Goal: Task Accomplishment & Management: Manage account settings

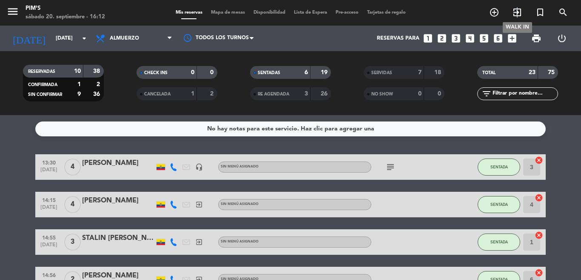
click at [518, 13] on icon "exit_to_app" at bounding box center [517, 12] width 10 height 10
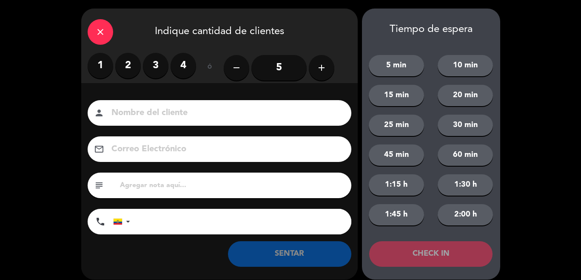
click at [132, 66] on label "2" at bounding box center [128, 66] width 26 height 26
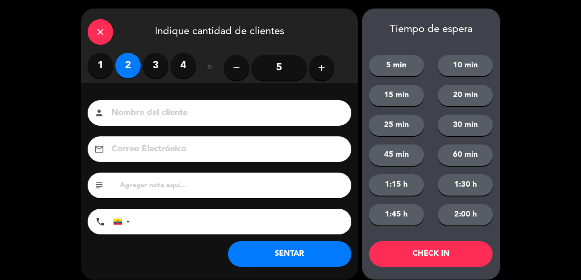
click at [152, 112] on input at bounding box center [226, 113] width 230 height 15
click at [171, 115] on input at bounding box center [226, 113] width 230 height 15
click at [95, 37] on div "close" at bounding box center [101, 32] width 26 height 26
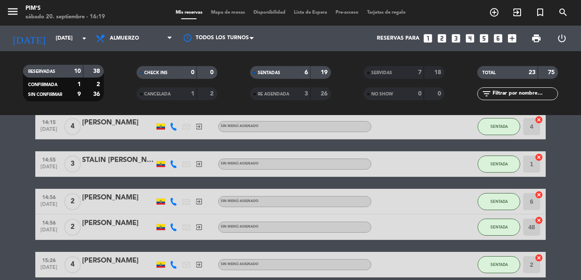
scroll to position [43, 0]
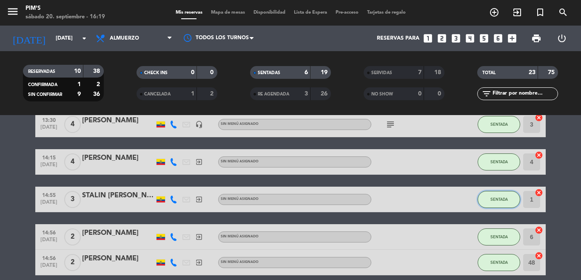
click at [494, 200] on span "SENTADA" at bounding box center [499, 199] width 17 height 5
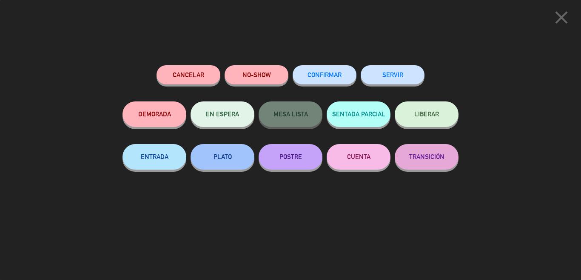
click at [397, 67] on button "SERVIR" at bounding box center [393, 74] width 64 height 19
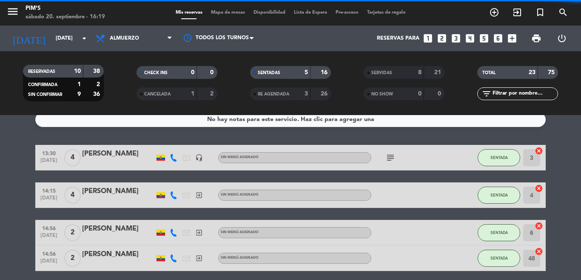
scroll to position [0, 0]
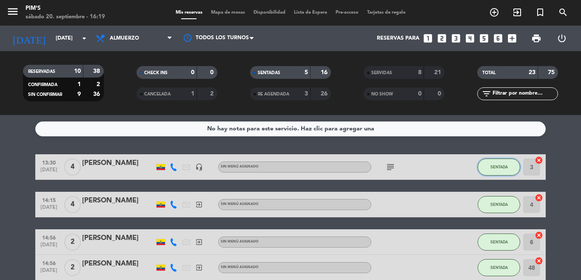
click at [488, 172] on button "SENTADA" at bounding box center [499, 166] width 43 height 17
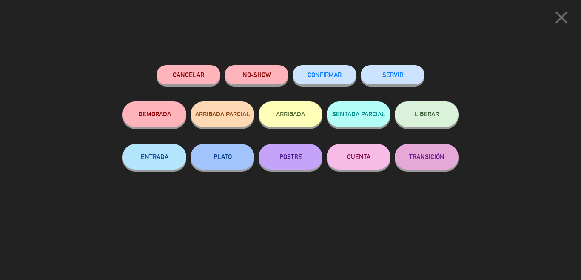
click at [559, 19] on icon "close" at bounding box center [561, 17] width 21 height 21
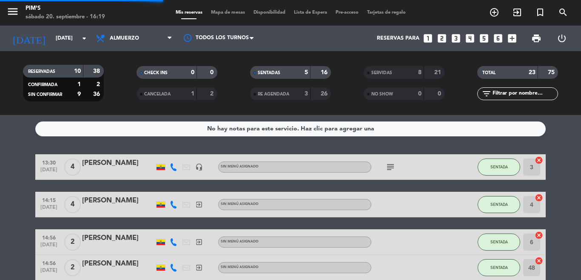
click at [491, 205] on span "SENTADA" at bounding box center [499, 204] width 17 height 5
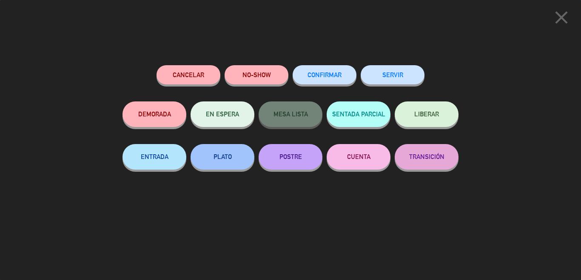
click at [396, 69] on button "SERVIR" at bounding box center [393, 74] width 64 height 19
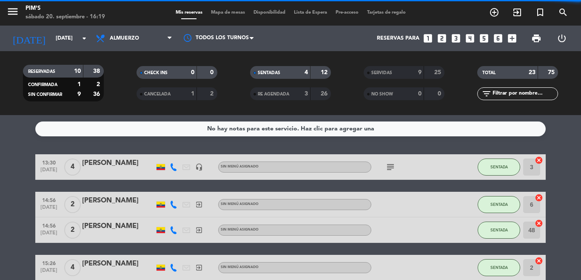
click at [502, 169] on button "SENTADA" at bounding box center [499, 166] width 43 height 17
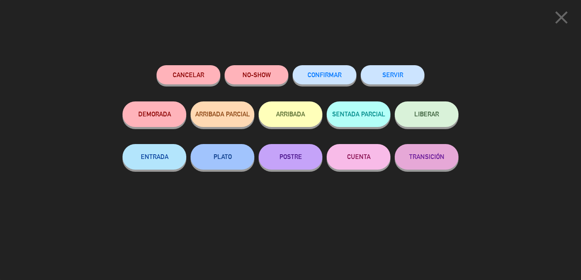
click at [406, 83] on button "SERVIR" at bounding box center [393, 74] width 64 height 19
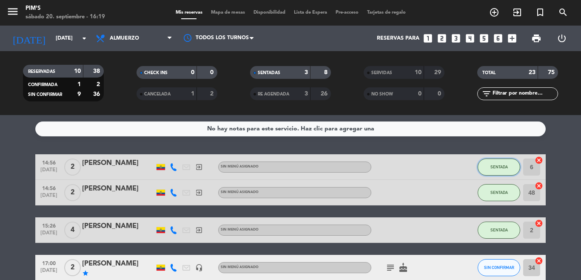
click at [503, 165] on span "SENTADA" at bounding box center [499, 166] width 17 height 5
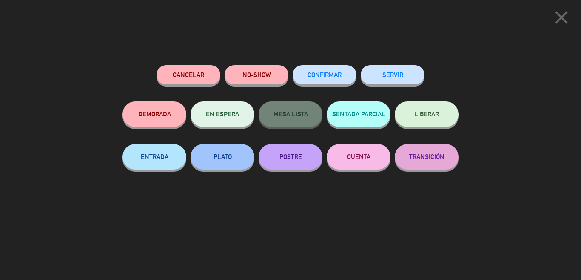
click at [411, 79] on button "SERVIR" at bounding box center [393, 74] width 64 height 19
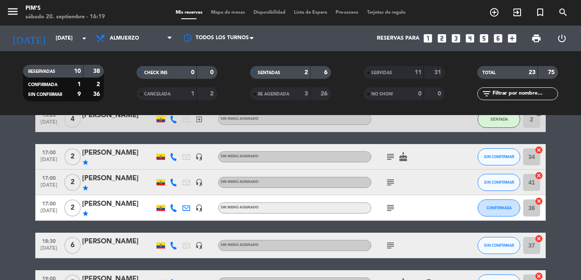
scroll to position [170, 0]
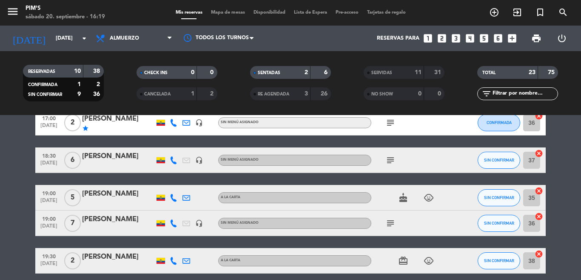
click at [537, 153] on icon "cancel" at bounding box center [539, 153] width 9 height 9
click at [534, 195] on input "35" at bounding box center [531, 197] width 17 height 17
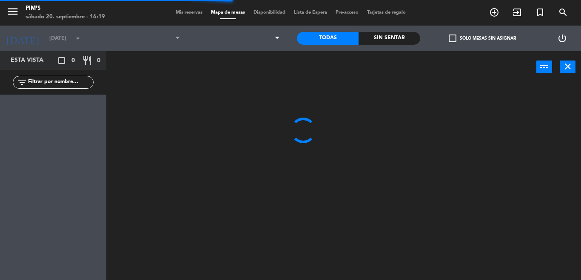
click at [534, 191] on div at bounding box center [346, 181] width 469 height 197
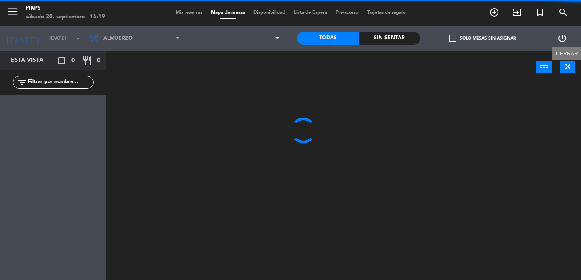
click at [573, 69] on button "close" at bounding box center [568, 66] width 16 height 13
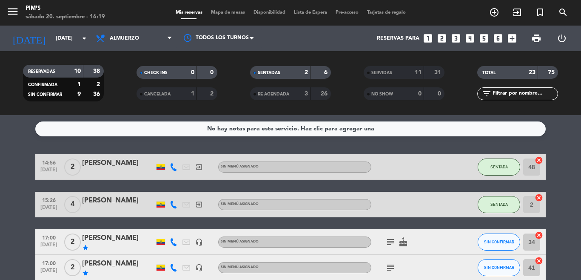
scroll to position [85, 0]
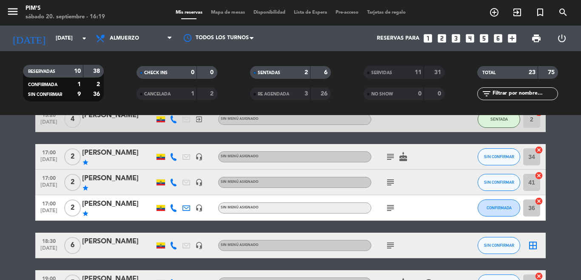
click at [535, 149] on icon "cancel" at bounding box center [539, 150] width 9 height 9
click at [537, 176] on icon "cancel" at bounding box center [539, 175] width 9 height 9
click at [536, 199] on icon "cancel" at bounding box center [539, 201] width 9 height 9
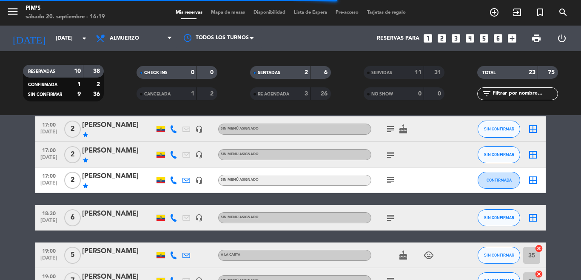
scroll to position [128, 0]
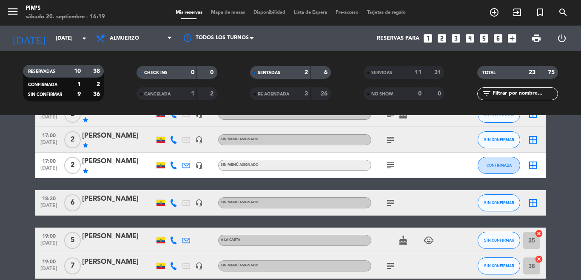
click at [536, 233] on icon "cancel" at bounding box center [539, 233] width 9 height 9
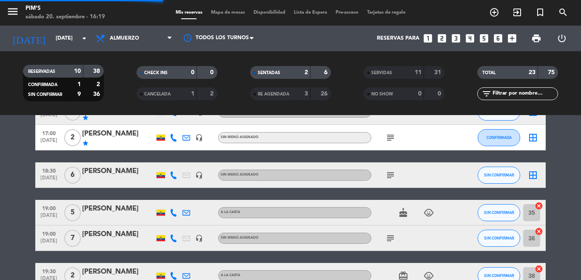
scroll to position [170, 0]
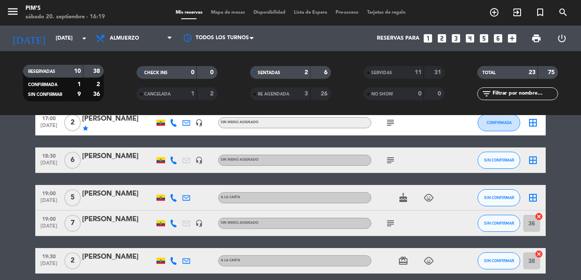
click at [535, 215] on icon "cancel" at bounding box center [539, 216] width 9 height 9
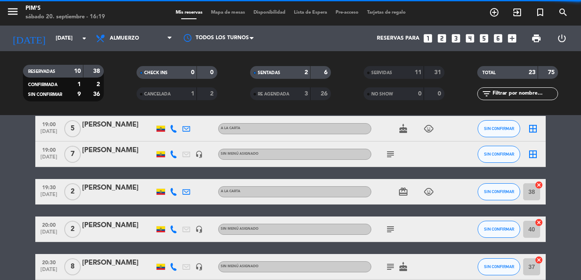
scroll to position [255, 0]
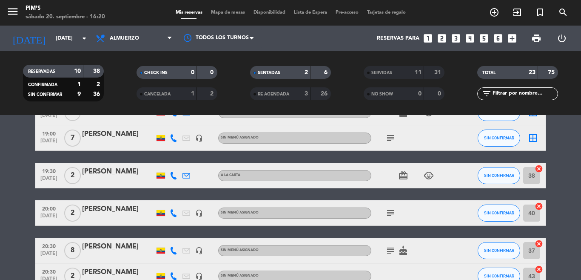
click at [537, 206] on icon "cancel" at bounding box center [539, 206] width 9 height 9
click at [537, 167] on icon "cancel" at bounding box center [539, 168] width 9 height 9
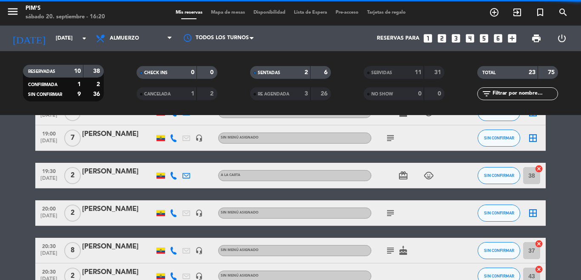
click at [535, 240] on icon "cancel" at bounding box center [539, 243] width 9 height 9
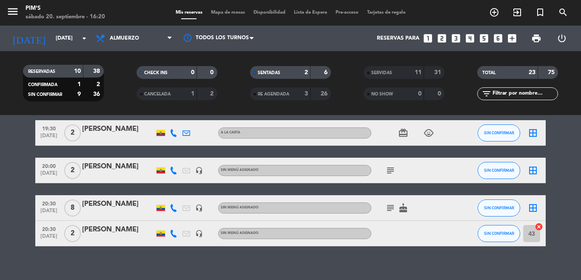
click at [535, 224] on icon "cancel" at bounding box center [539, 226] width 9 height 9
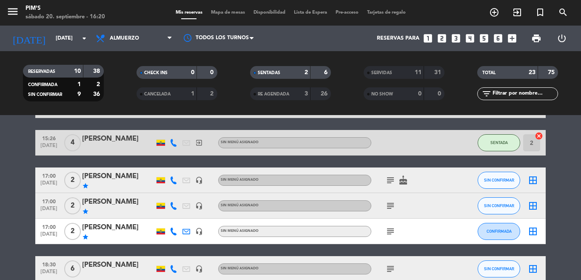
scroll to position [43, 0]
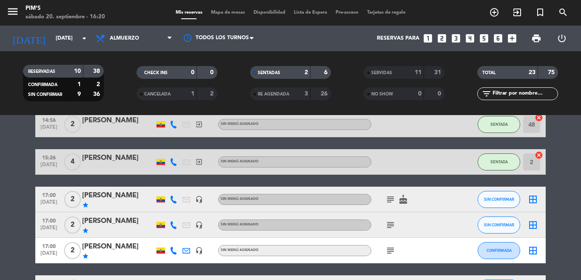
click at [386, 201] on icon "subject" at bounding box center [391, 199] width 10 height 10
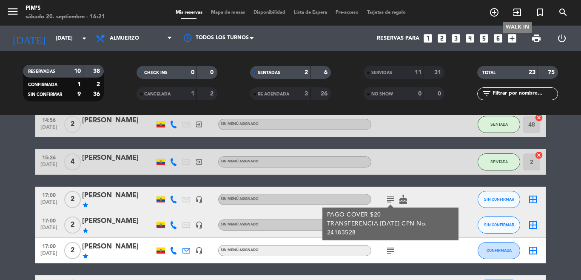
click at [516, 17] on icon "exit_to_app" at bounding box center [517, 12] width 10 height 10
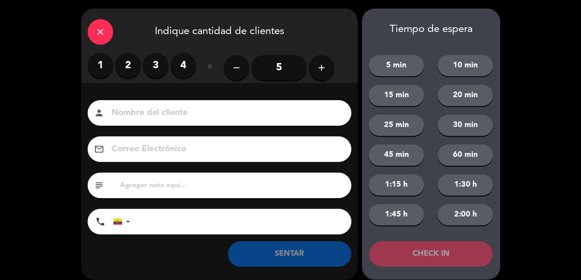
click at [134, 64] on label "2" at bounding box center [128, 66] width 26 height 26
click at [132, 66] on label "2" at bounding box center [128, 66] width 26 height 26
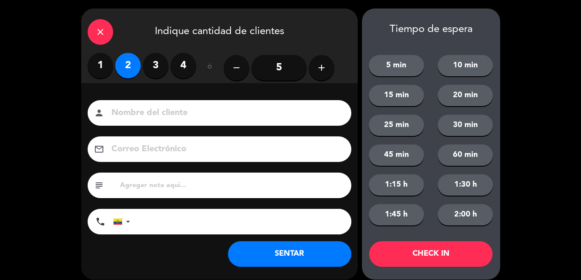
click at [145, 115] on input at bounding box center [226, 113] width 230 height 15
type input "l"
type input "[PERSON_NAME]"
click at [157, 225] on input "tel" at bounding box center [245, 222] width 213 height 26
type input "[PHONE_NUMBER]"
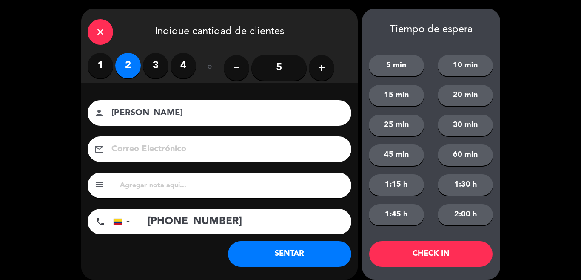
click at [257, 250] on button "SENTAR" at bounding box center [289, 254] width 123 height 26
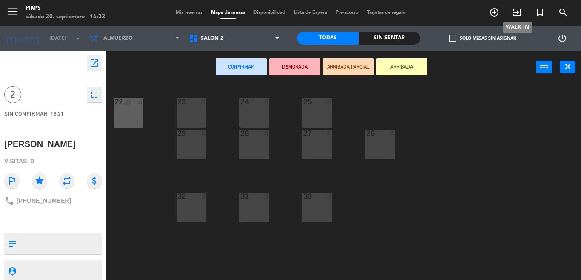
click at [518, 13] on icon "exit_to_app" at bounding box center [517, 12] width 10 height 10
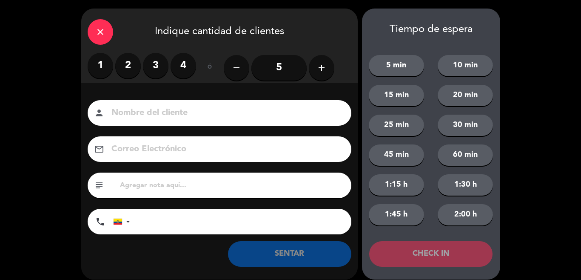
click at [174, 106] on input at bounding box center [226, 113] width 230 height 15
click at [94, 61] on label "1" at bounding box center [101, 66] width 26 height 26
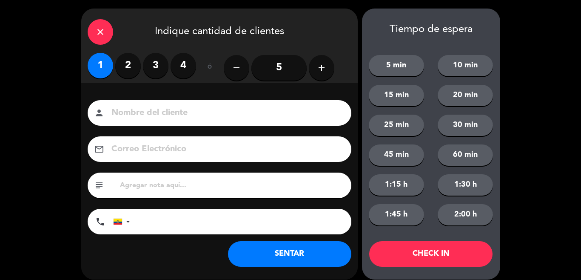
click at [123, 104] on div "person" at bounding box center [220, 113] width 264 height 26
click at [128, 109] on input at bounding box center [226, 113] width 230 height 15
type input "[PERSON_NAME]"
click at [281, 249] on button "SENTAR" at bounding box center [289, 254] width 123 height 26
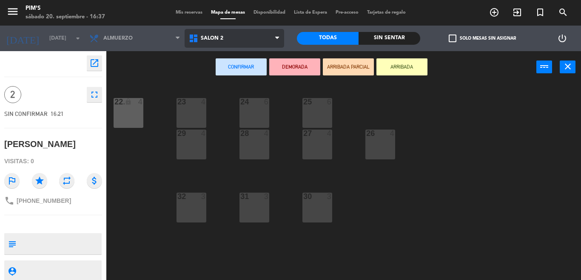
click at [207, 37] on span "Salón 2" at bounding box center [212, 38] width 23 height 6
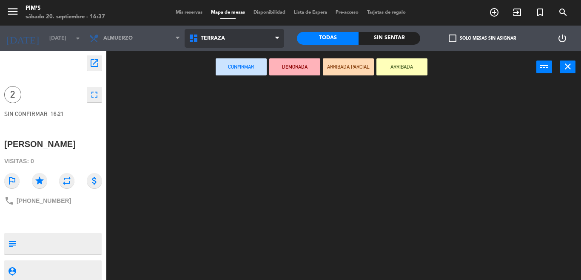
click at [222, 94] on ng-component "menu Pim's [DATE] 20. septiembre - 16:37 Mis reservas Mapa de mesas Disponibili…" at bounding box center [290, 140] width 581 height 280
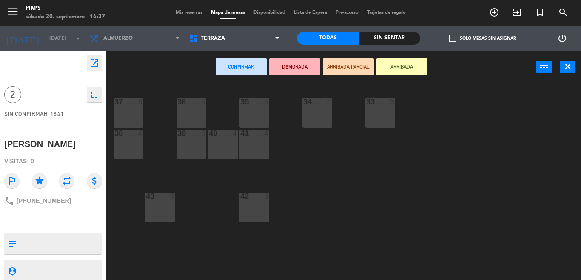
click at [255, 148] on div "41 4" at bounding box center [255, 144] width 30 height 30
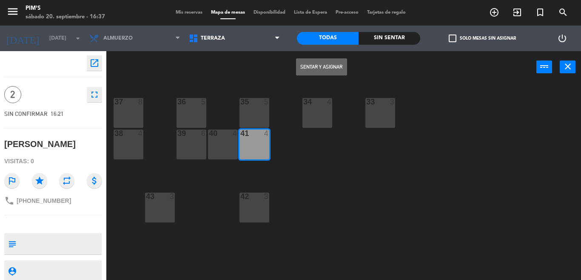
click at [324, 64] on button "Sentar y Asignar" at bounding box center [321, 66] width 51 height 17
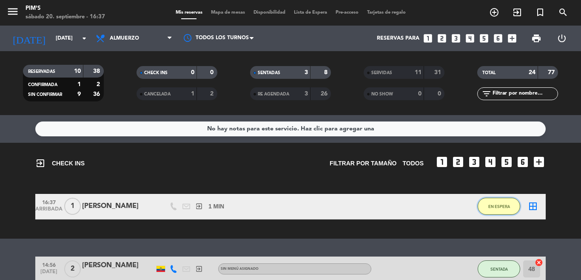
click at [498, 209] on button "EN ESPERA" at bounding box center [499, 205] width 43 height 17
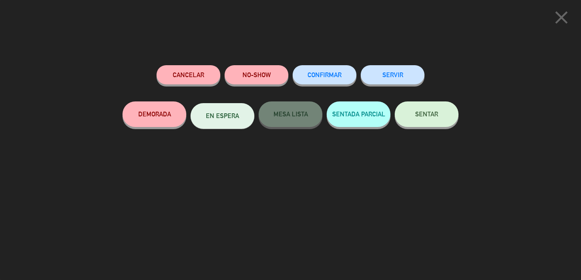
click at [431, 127] on div "SENTAR" at bounding box center [427, 122] width 64 height 43
click at [427, 104] on button "SENTAR" at bounding box center [427, 114] width 64 height 26
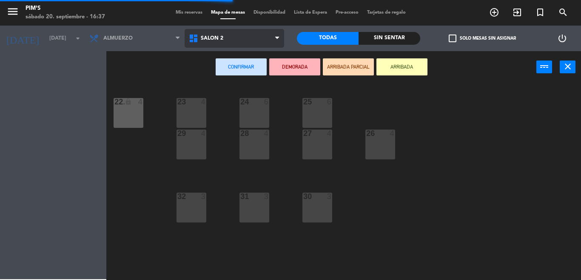
click at [226, 43] on span "Salón 2" at bounding box center [235, 38] width 100 height 19
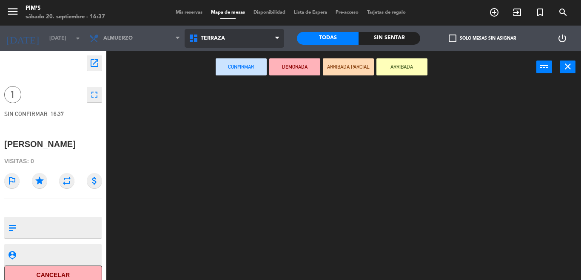
click at [246, 92] on ng-component "menu Pim's [DATE] 20. septiembre - 16:37 Mis reservas Mapa de mesas Disponibili…" at bounding box center [290, 140] width 581 height 280
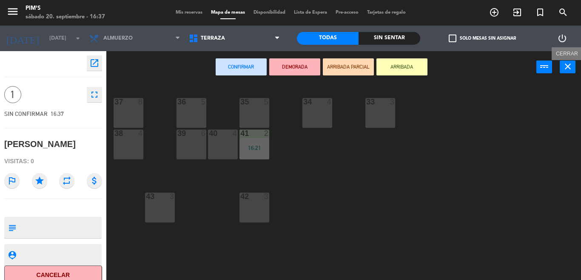
click at [569, 69] on icon "close" at bounding box center [568, 66] width 10 height 10
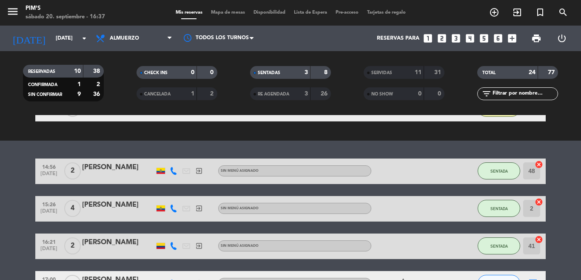
scroll to position [106, 0]
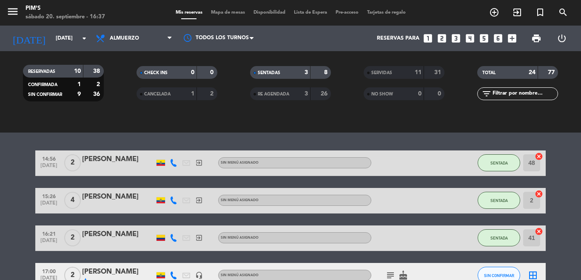
click at [536, 230] on icon "cancel" at bounding box center [539, 231] width 9 height 9
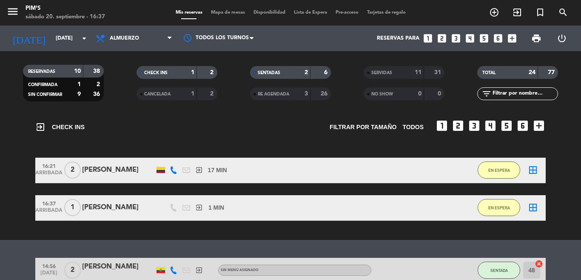
scroll to position [0, 0]
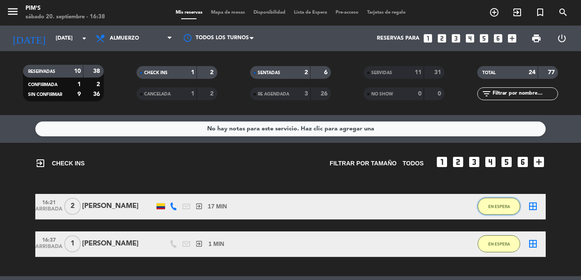
click at [508, 209] on button "EN ESPERA" at bounding box center [499, 205] width 43 height 17
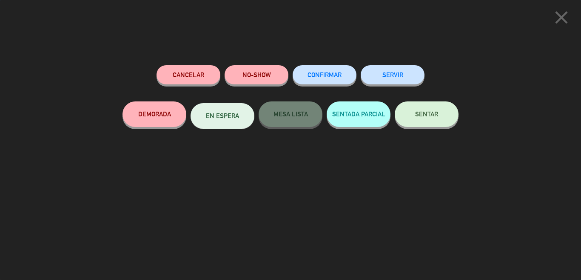
click at [447, 120] on button "SENTAR" at bounding box center [427, 114] width 64 height 26
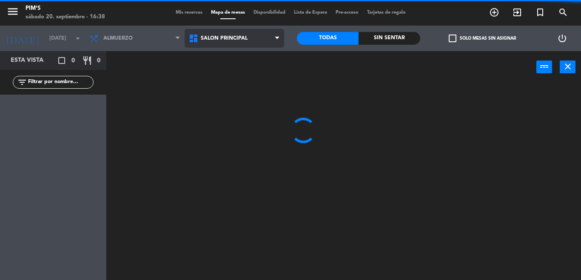
click at [239, 73] on ng-component "menu Pim's [DATE] 20. septiembre - 16:38 Mis reservas Mapa de mesas Disponibili…" at bounding box center [290, 140] width 581 height 280
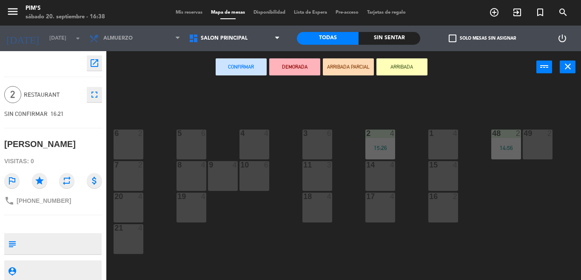
click at [254, 139] on div "4 4" at bounding box center [255, 144] width 30 height 30
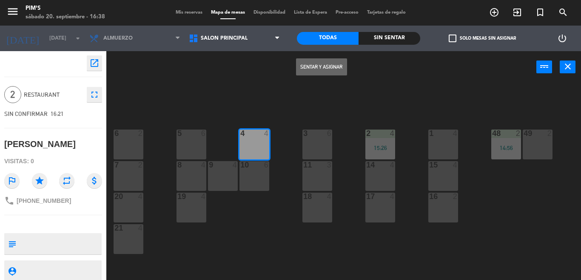
click at [318, 69] on button "Sentar y Asignar" at bounding box center [321, 66] width 51 height 17
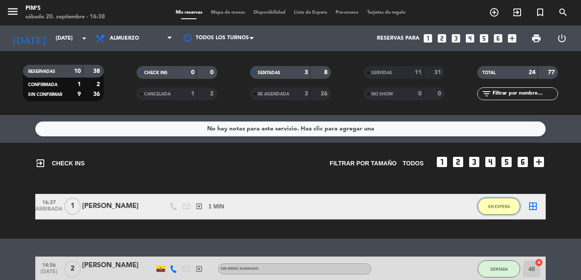
click at [486, 203] on button "EN ESPERA" at bounding box center [499, 205] width 43 height 17
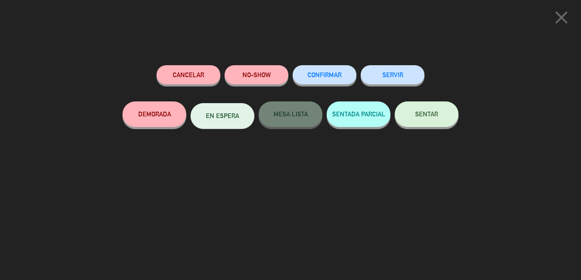
click at [426, 123] on button "SENTAR" at bounding box center [427, 114] width 64 height 26
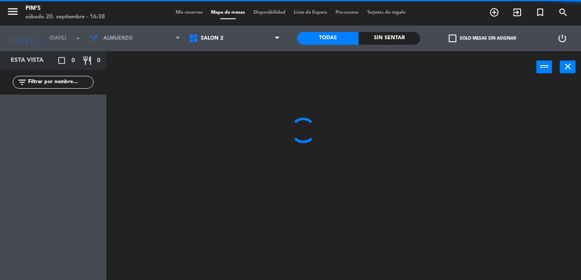
click at [257, 40] on span "Salón 2" at bounding box center [235, 38] width 100 height 19
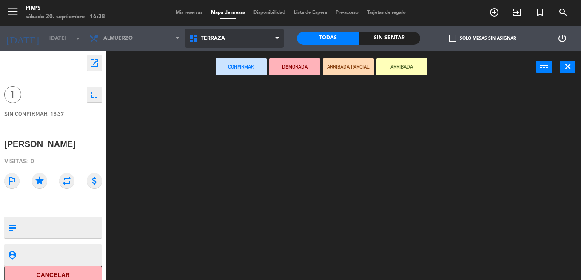
click at [242, 98] on ng-component "menu Pim's [DATE] 20. septiembre - 16:38 Mis reservas Mapa de mesas Disponibili…" at bounding box center [290, 140] width 581 height 280
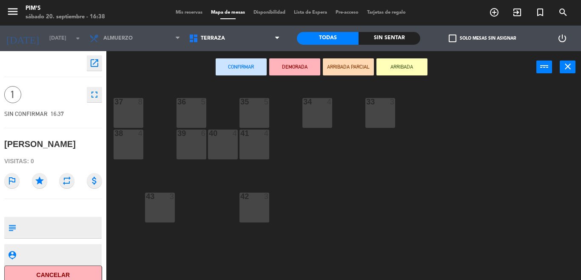
click at [241, 147] on div "41 4" at bounding box center [255, 144] width 30 height 30
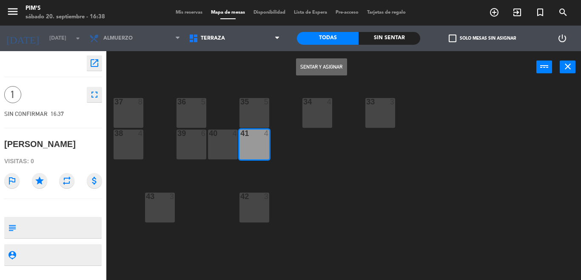
click at [309, 75] on button "Sentar y Asignar" at bounding box center [321, 66] width 51 height 17
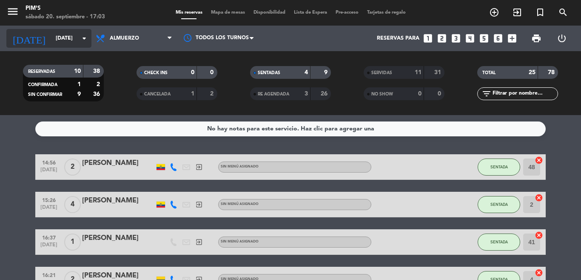
click at [56, 40] on input "[DATE]" at bounding box center [87, 38] width 72 height 14
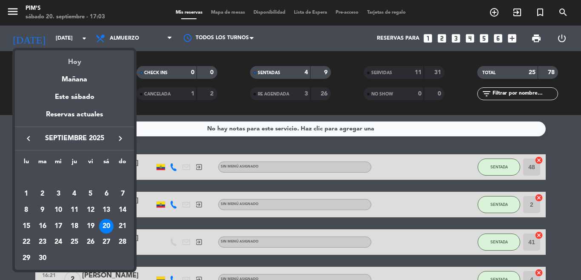
click at [70, 63] on div "Hoy" at bounding box center [74, 58] width 119 height 17
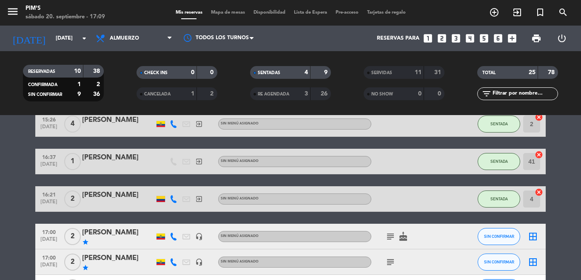
scroll to position [85, 0]
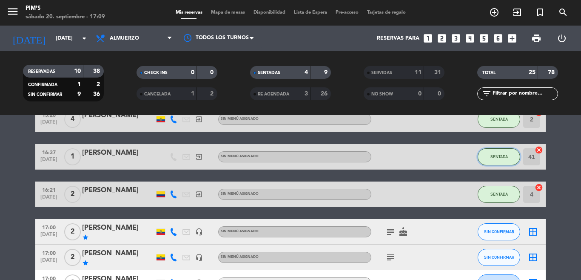
click at [494, 155] on span "SENTADA" at bounding box center [499, 156] width 17 height 5
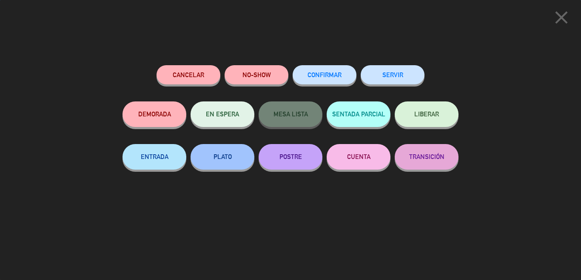
click at [505, 127] on div "close Cancelar NO-SHOW CONFIRMAR SERVIR DEMORADA EN ESPERA MESA LISTA SENTADA P…" at bounding box center [290, 140] width 581 height 280
click at [563, 16] on icon "close" at bounding box center [561, 17] width 21 height 21
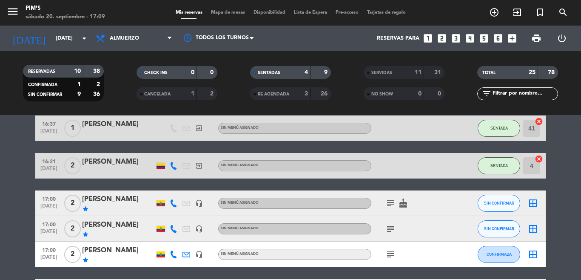
scroll to position [128, 0]
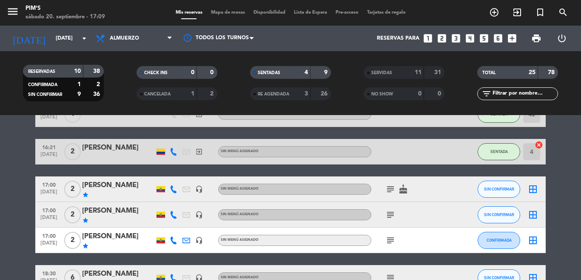
click at [404, 189] on icon "cake" at bounding box center [403, 189] width 10 height 10
click at [389, 189] on icon "subject" at bounding box center [391, 189] width 10 height 10
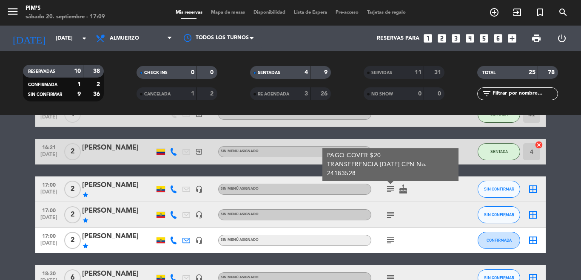
click at [388, 209] on div "subject" at bounding box center [410, 214] width 77 height 25
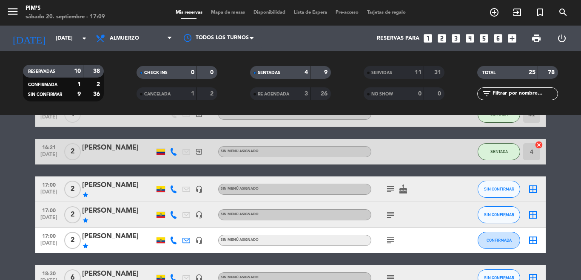
click at [386, 215] on icon "subject" at bounding box center [391, 214] width 10 height 10
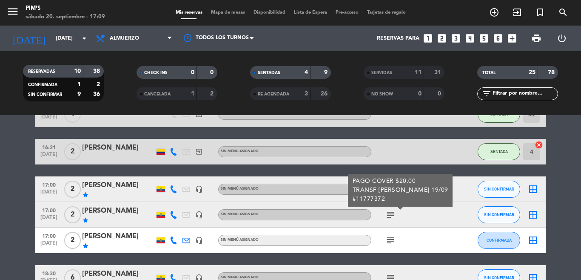
click at [386, 215] on icon "subject" at bounding box center [391, 214] width 10 height 10
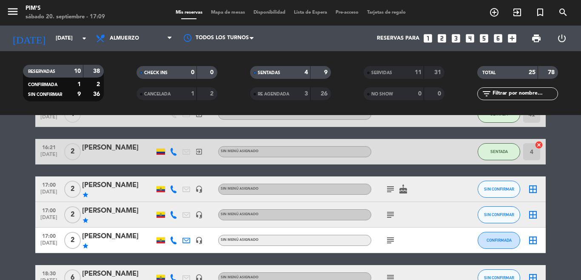
click at [386, 238] on icon "subject" at bounding box center [391, 240] width 10 height 10
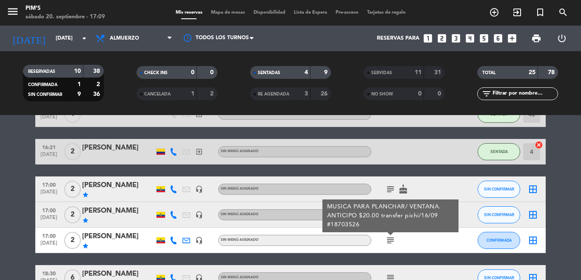
click at [386, 238] on icon "subject" at bounding box center [391, 240] width 10 height 10
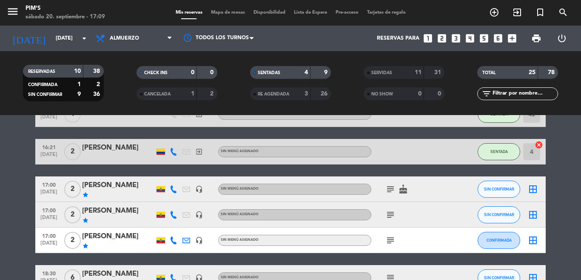
click at [429, 215] on div "subject" at bounding box center [410, 214] width 77 height 25
click at [515, 14] on icon "exit_to_app" at bounding box center [517, 12] width 10 height 10
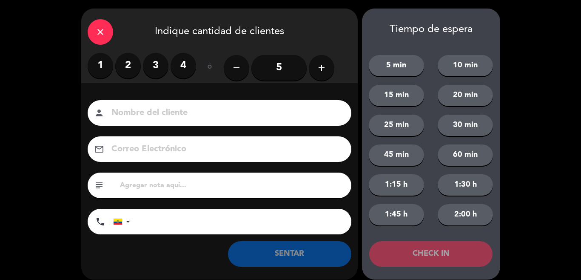
click at [123, 66] on label "2" at bounding box center [128, 66] width 26 height 26
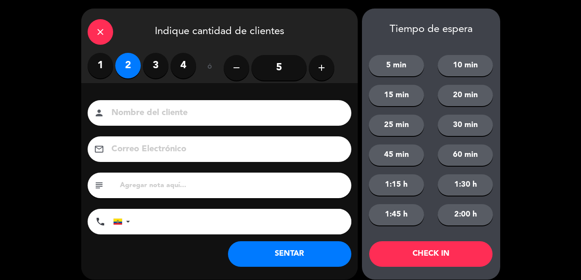
click at [162, 114] on input at bounding box center [226, 113] width 230 height 15
type input "[PERSON_NAME]"
click at [178, 219] on input "tel" at bounding box center [245, 222] width 213 height 26
type input "022805390"
click at [315, 251] on button "SENTAR" at bounding box center [289, 254] width 123 height 26
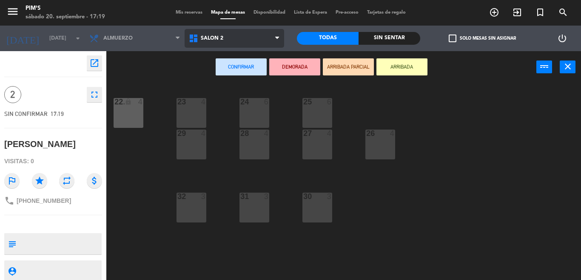
click at [249, 42] on span "Salón 2" at bounding box center [235, 38] width 100 height 19
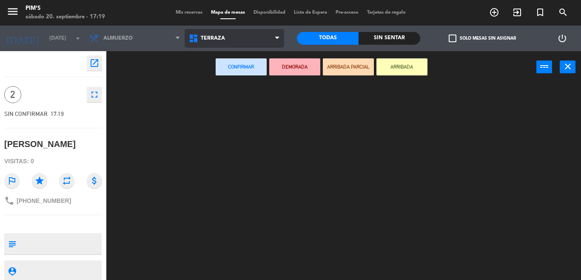
click at [241, 90] on ng-component "menu Pim's [DATE] 20. septiembre - 17:19 Mis reservas Mapa de mesas Disponibili…" at bounding box center [290, 140] width 581 height 280
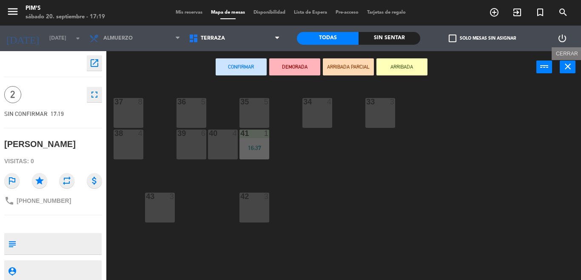
click at [570, 66] on icon "close" at bounding box center [568, 66] width 10 height 10
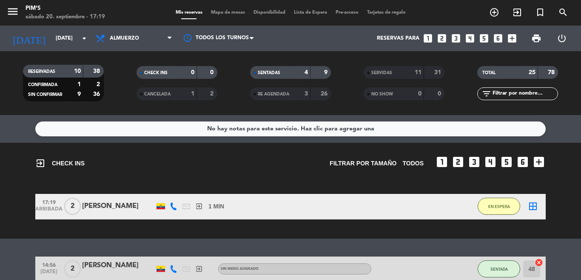
click at [561, 193] on div "exit_to_app CHECK INS Filtrar por tamaño TODOS looks_one looks_two looks_3 look…" at bounding box center [290, 191] width 581 height 96
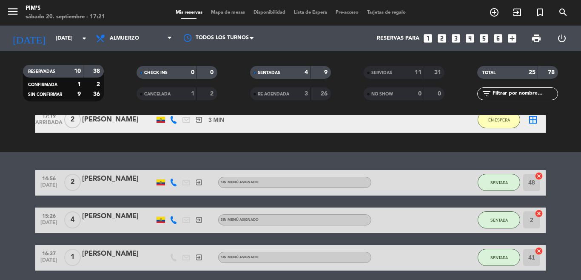
scroll to position [85, 0]
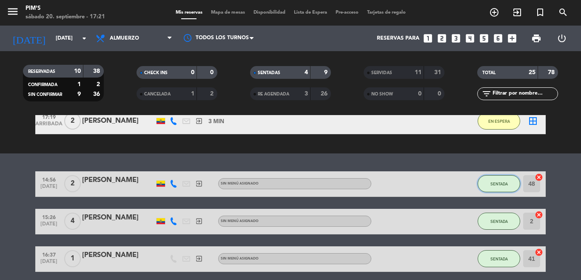
click at [501, 185] on span "SENTADA" at bounding box center [499, 183] width 17 height 5
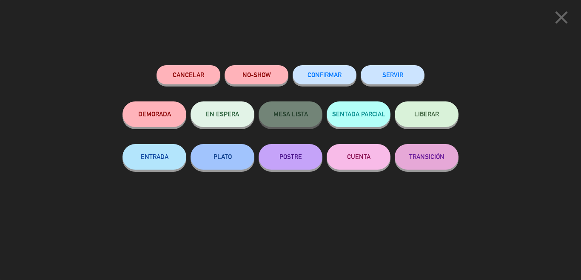
click at [400, 82] on button "SERVIR" at bounding box center [393, 74] width 64 height 19
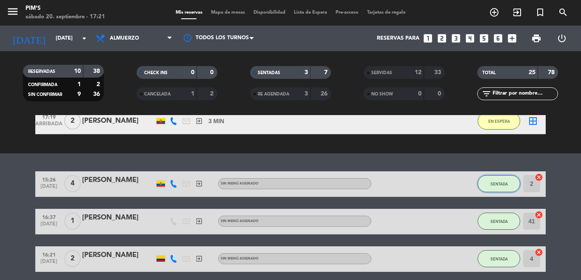
click at [499, 188] on button "SENTADA" at bounding box center [499, 183] width 43 height 17
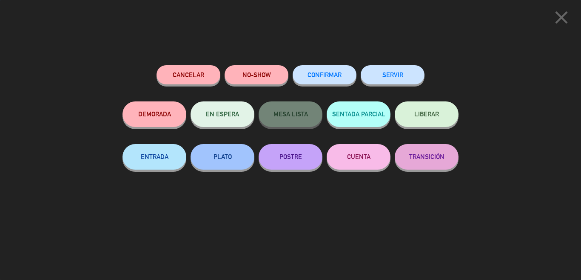
drag, startPoint x: 385, startPoint y: 75, endPoint x: 387, endPoint y: 82, distance: 7.1
click at [386, 75] on button "SERVIR" at bounding box center [393, 74] width 64 height 19
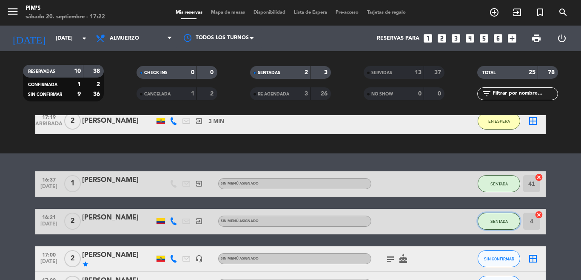
click at [502, 223] on span "SENTADA" at bounding box center [499, 221] width 17 height 5
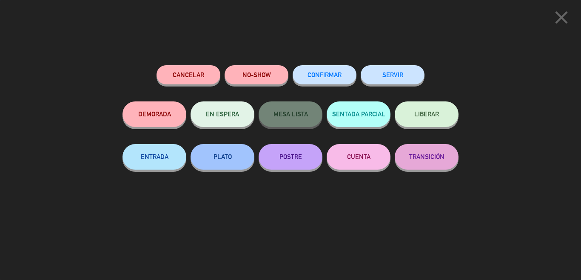
click at [401, 79] on button "SERVIR" at bounding box center [393, 74] width 64 height 19
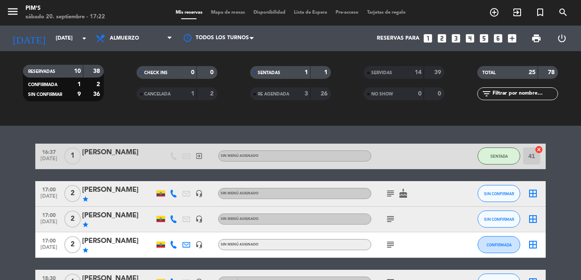
scroll to position [128, 0]
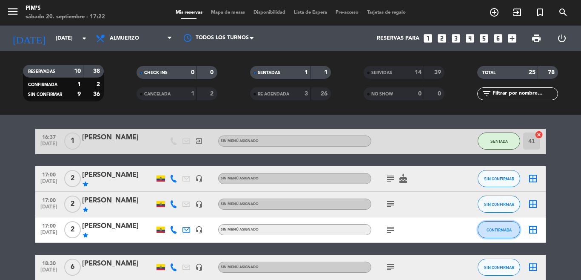
click at [506, 228] on span "CONFIRMADA" at bounding box center [499, 229] width 25 height 5
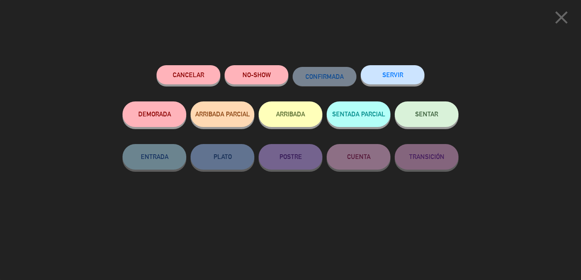
click at [433, 117] on span "SENTAR" at bounding box center [426, 113] width 23 height 7
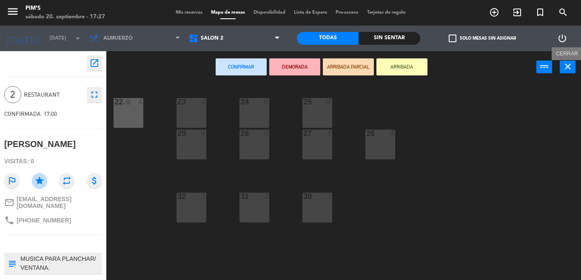
click at [568, 67] on icon "close" at bounding box center [568, 66] width 10 height 10
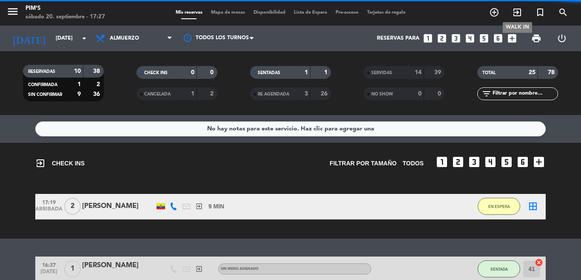
click at [522, 14] on icon "exit_to_app" at bounding box center [517, 12] width 10 height 10
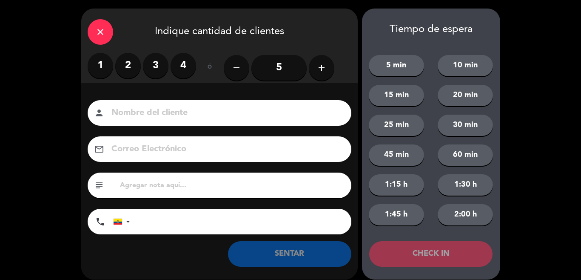
drag, startPoint x: 137, startPoint y: 113, endPoint x: 141, endPoint y: 113, distance: 4.7
click at [141, 113] on input at bounding box center [226, 113] width 230 height 15
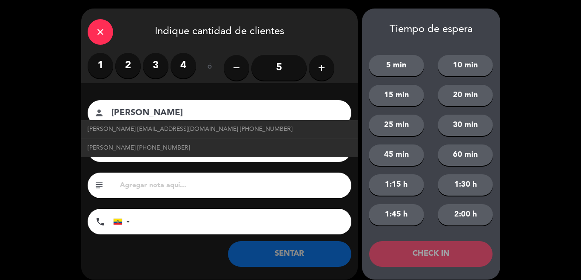
type input "[PERSON_NAME]"
click at [134, 217] on div "[GEOGRAPHIC_DATA] +1 [GEOGRAPHIC_DATA] +44 [GEOGRAPHIC_DATA] ([GEOGRAPHIC_DATA]…" at bounding box center [232, 222] width 238 height 26
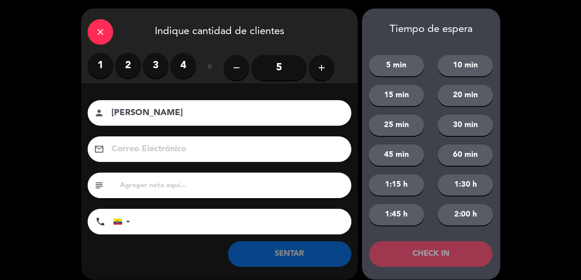
click at [163, 219] on input "tel" at bounding box center [245, 222] width 213 height 26
type input "0984406338"
drag, startPoint x: 157, startPoint y: 66, endPoint x: 158, endPoint y: 71, distance: 4.9
click at [158, 66] on label "3" at bounding box center [156, 66] width 26 height 26
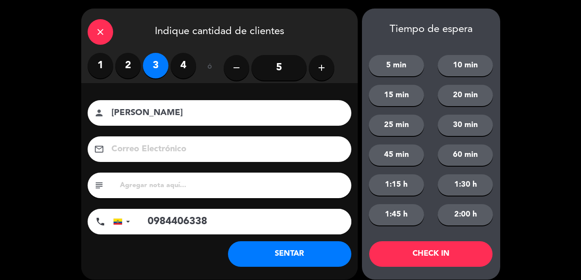
click at [287, 255] on button "SENTAR" at bounding box center [289, 254] width 123 height 26
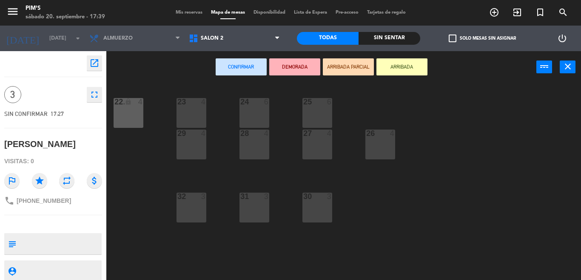
drag, startPoint x: 279, startPoint y: 239, endPoint x: 268, endPoint y: 223, distance: 19.0
click at [279, 239] on div "23 4 24 6 25 6 22 lock 4 22. 4 26 4 27 4 28 4 29 4 30 3 31 3 32 3" at bounding box center [346, 181] width 469 height 197
click at [242, 35] on span "Salón 2" at bounding box center [235, 38] width 100 height 19
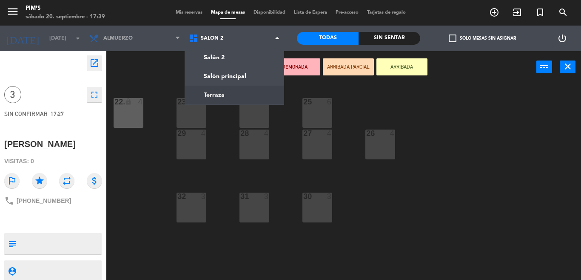
click at [225, 93] on ng-component "menu Pim's [DATE] 20. septiembre - 17:39 Mis reservas Mapa de mesas Disponibili…" at bounding box center [290, 140] width 581 height 280
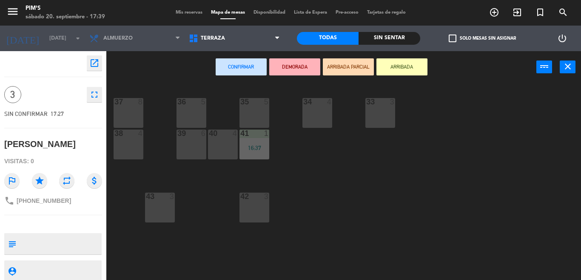
click at [198, 117] on div "36 5" at bounding box center [192, 113] width 30 height 30
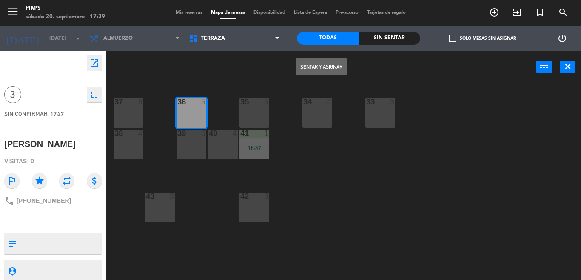
click at [312, 75] on button "Sentar y Asignar" at bounding box center [321, 66] width 51 height 17
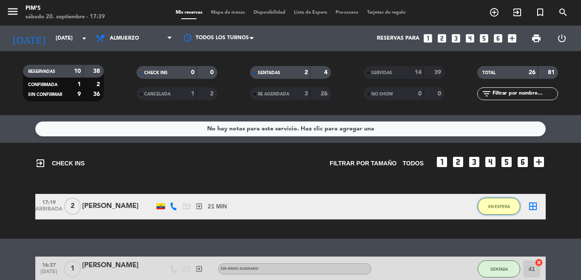
click at [478, 203] on button "EN ESPERA" at bounding box center [499, 205] width 43 height 17
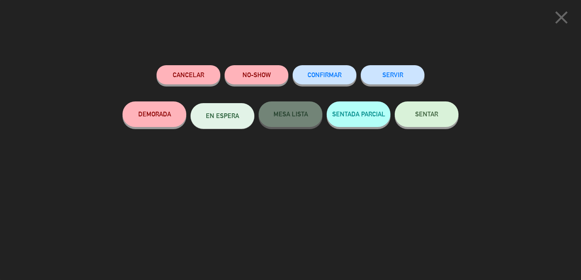
click at [420, 110] on button "SENTAR" at bounding box center [427, 114] width 64 height 26
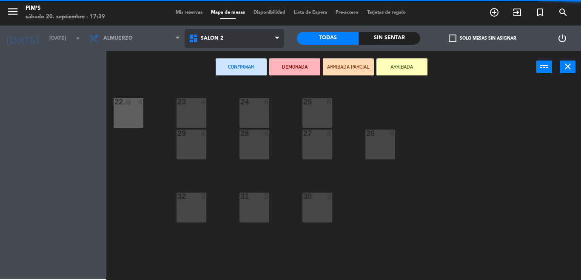
click at [212, 44] on span "Salón 2" at bounding box center [235, 38] width 100 height 19
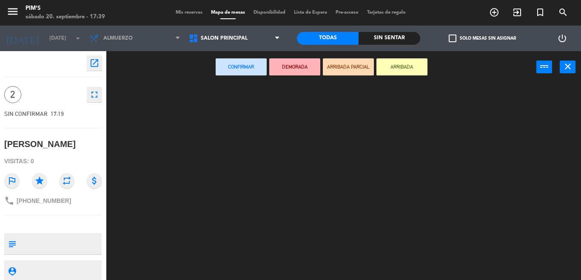
click at [220, 83] on ng-component "menu Pim's [DATE] 20. septiembre - 17:39 Mis reservas Mapa de mesas Disponibili…" at bounding box center [290, 140] width 581 height 280
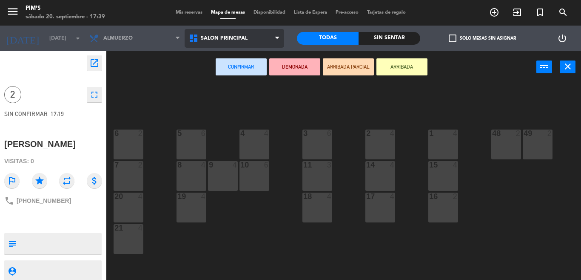
click at [257, 37] on span "Salón principal" at bounding box center [235, 38] width 100 height 19
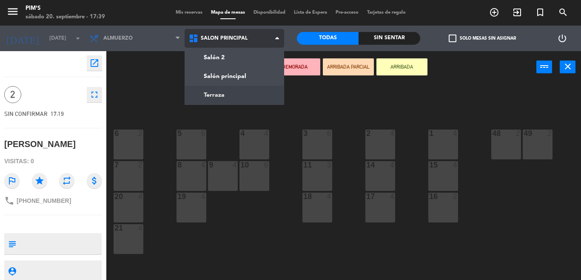
click at [220, 98] on ng-component "menu Pim's [DATE] 20. septiembre - 17:39 Mis reservas Mapa de mesas Disponibili…" at bounding box center [290, 140] width 581 height 280
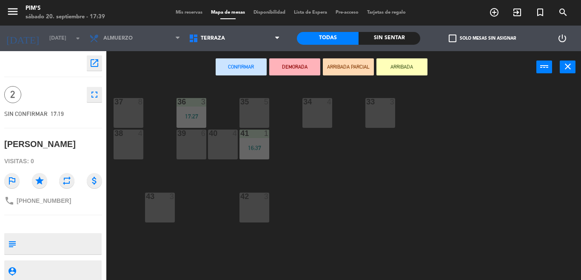
click at [137, 140] on div "38 4" at bounding box center [129, 144] width 30 height 30
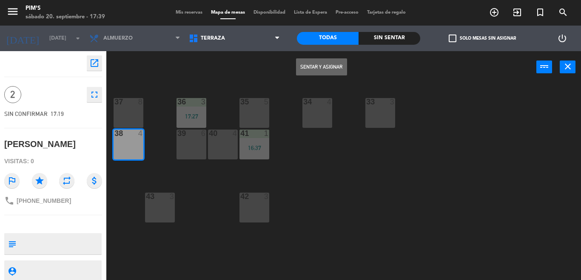
click at [322, 66] on button "Sentar y Asignar" at bounding box center [321, 66] width 51 height 17
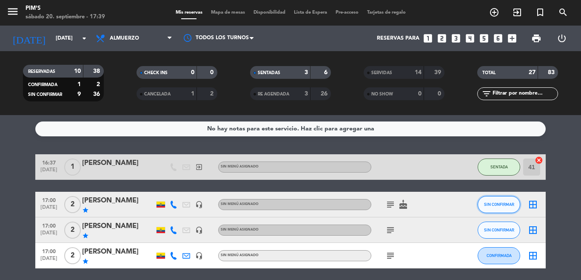
click at [491, 204] on span "SIN CONFIRMAR" at bounding box center [499, 204] width 30 height 5
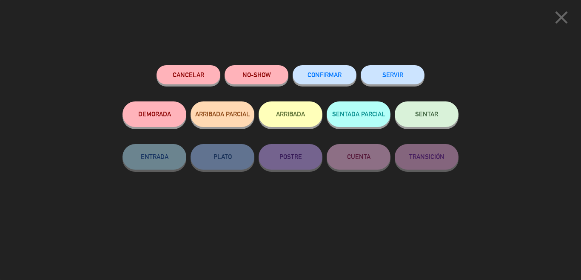
click at [449, 119] on button "SENTAR" at bounding box center [427, 114] width 64 height 26
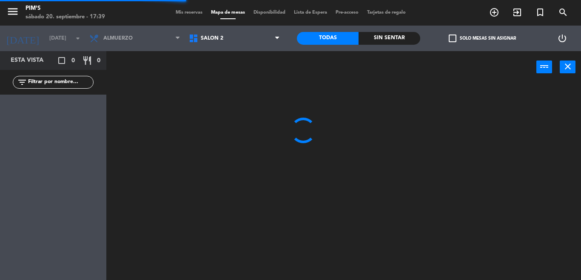
click at [260, 34] on span "Salón 2" at bounding box center [235, 38] width 100 height 19
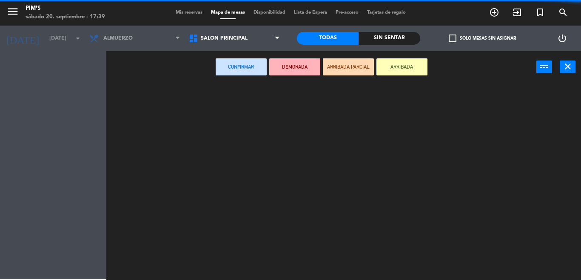
click at [234, 78] on ng-component "menu Pim's [DATE] 20. septiembre - 17:39 Mis reservas Mapa de mesas Disponibili…" at bounding box center [290, 140] width 581 height 280
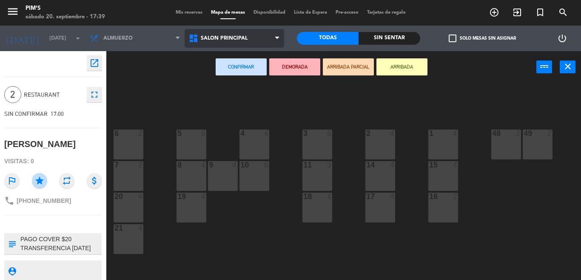
click at [232, 37] on span "Salón principal" at bounding box center [224, 38] width 47 height 6
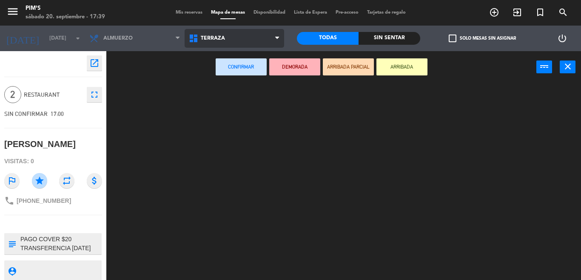
click at [217, 97] on ng-component "menu Pim's [DATE] 20. septiembre - 17:39 Mis reservas Mapa de mesas Disponibili…" at bounding box center [290, 140] width 581 height 280
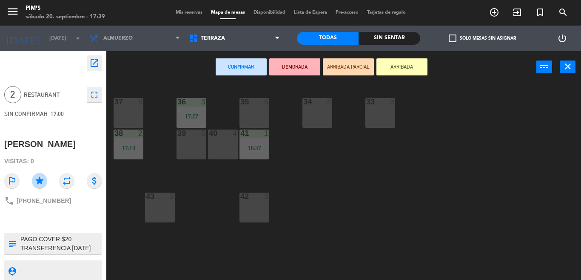
click at [327, 115] on div "34 4" at bounding box center [318, 113] width 30 height 30
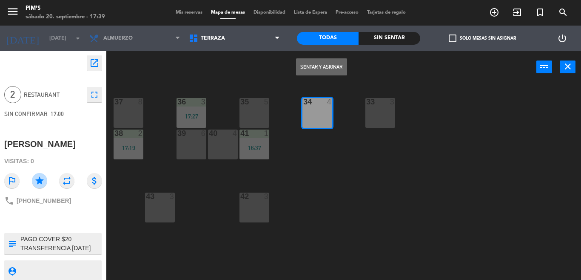
click at [317, 66] on button "Sentar y Asignar" at bounding box center [321, 66] width 51 height 17
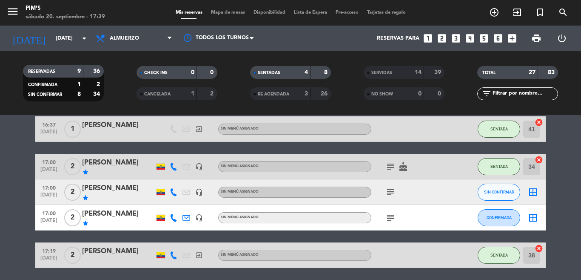
scroll to position [43, 0]
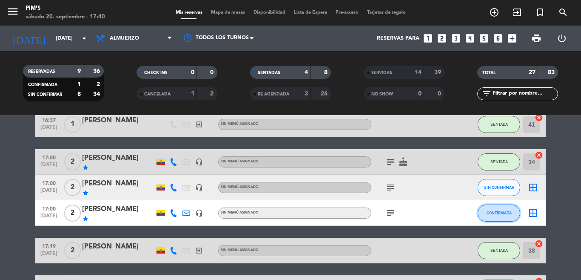
click at [500, 216] on button "CONFIRMADA" at bounding box center [499, 212] width 43 height 17
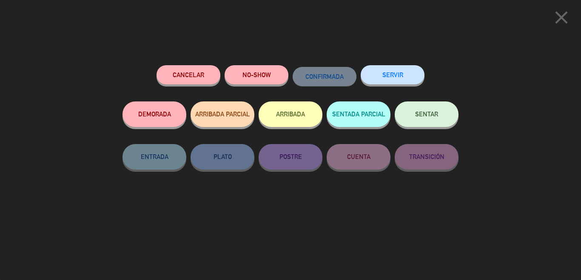
click at [420, 114] on span "SENTAR" at bounding box center [426, 113] width 23 height 7
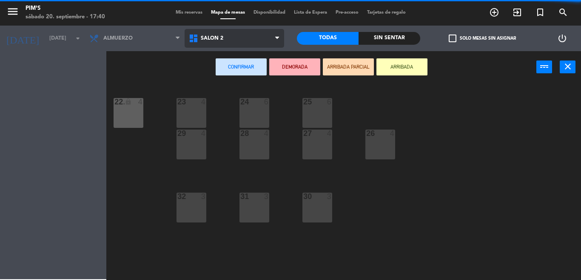
click at [223, 38] on span "Salón 2" at bounding box center [212, 38] width 23 height 6
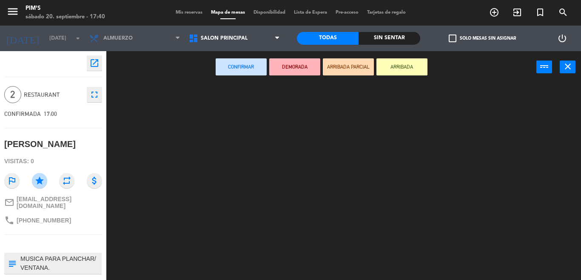
click at [232, 78] on ng-component "menu Pim's [DATE] 20. septiembre - 17:40 Mis reservas Mapa de mesas Disponibili…" at bounding box center [290, 140] width 581 height 280
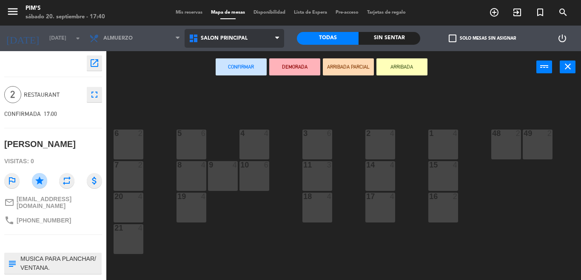
click at [219, 38] on span "Salón principal" at bounding box center [224, 38] width 47 height 6
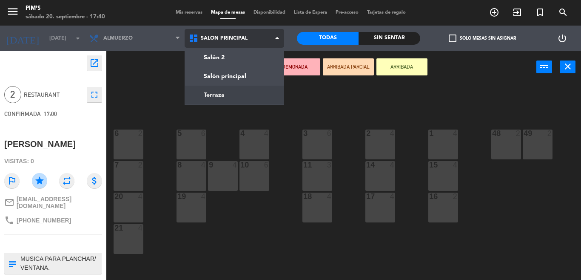
click at [219, 99] on ng-component "menu Pim's [DATE] 20. septiembre - 17:40 Mis reservas Mapa de mesas Disponibili…" at bounding box center [290, 140] width 581 height 280
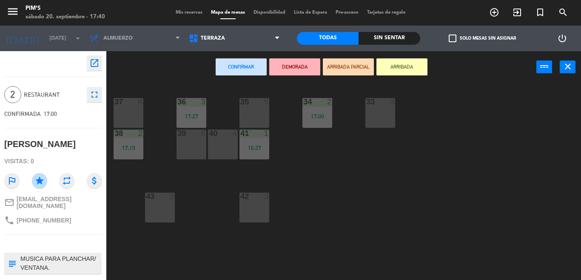
click at [183, 147] on div "39 6" at bounding box center [192, 144] width 30 height 30
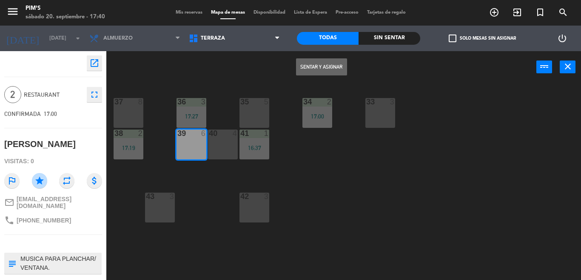
click at [319, 68] on button "Sentar y Asignar" at bounding box center [321, 66] width 51 height 17
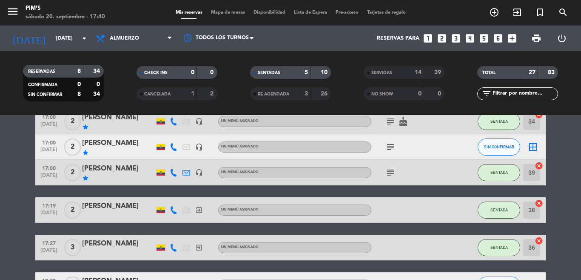
scroll to position [85, 0]
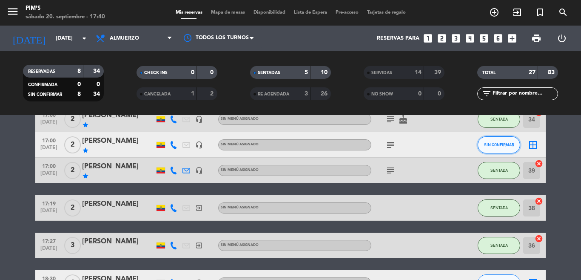
click at [499, 149] on button "SIN CONFIRMAR" at bounding box center [499, 144] width 43 height 17
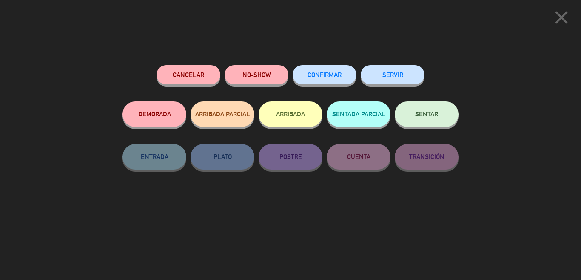
click at [431, 114] on span "SENTAR" at bounding box center [426, 113] width 23 height 7
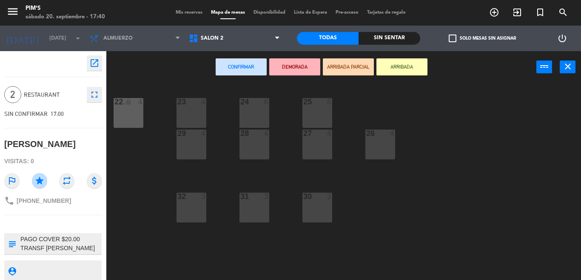
click at [261, 146] on div "28 4" at bounding box center [255, 144] width 30 height 30
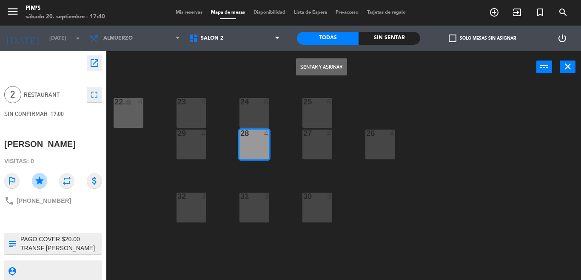
drag, startPoint x: 264, startPoint y: 139, endPoint x: 264, endPoint y: 130, distance: 8.5
click at [265, 137] on div "28 4" at bounding box center [255, 144] width 30 height 30
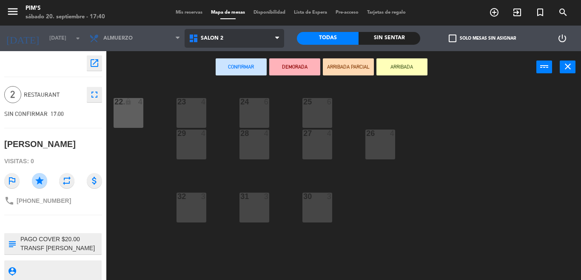
click at [247, 43] on span "Salón 2" at bounding box center [235, 38] width 100 height 19
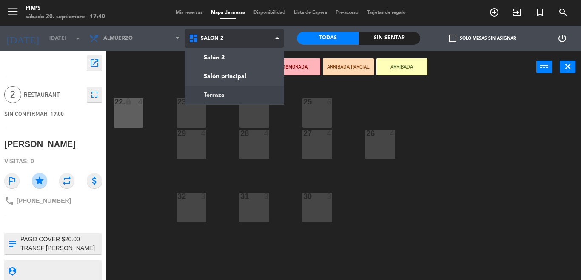
click at [246, 91] on ng-component "menu Pim's [DATE] 20. septiembre - 17:40 Mis reservas Mapa de mesas Disponibili…" at bounding box center [290, 140] width 581 height 280
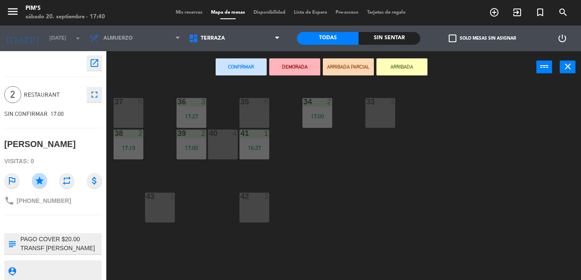
click at [229, 149] on div "40 4" at bounding box center [223, 144] width 30 height 30
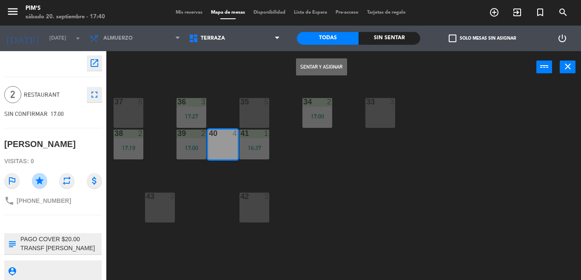
click at [304, 60] on button "Sentar y Asignar" at bounding box center [321, 66] width 51 height 17
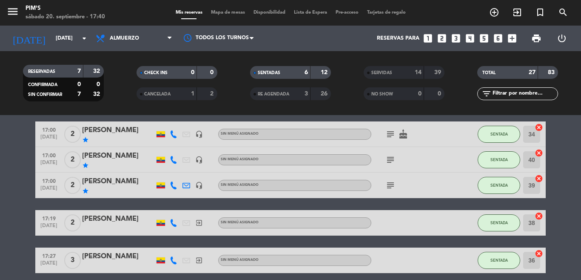
scroll to position [128, 0]
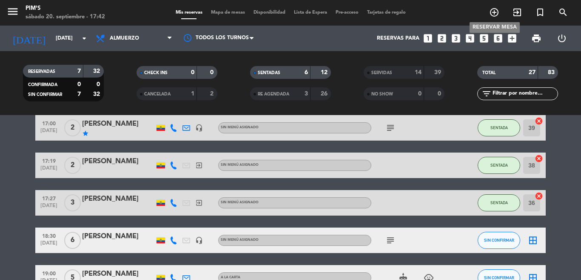
click at [490, 16] on icon "add_circle_outline" at bounding box center [494, 12] width 10 height 10
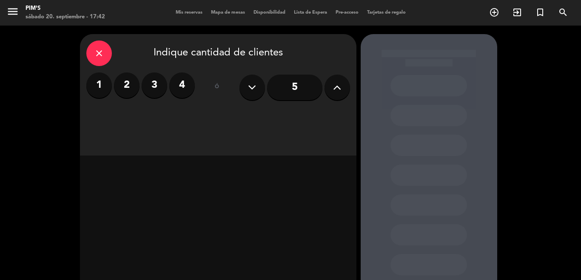
click at [191, 88] on label "4" at bounding box center [182, 85] width 26 height 26
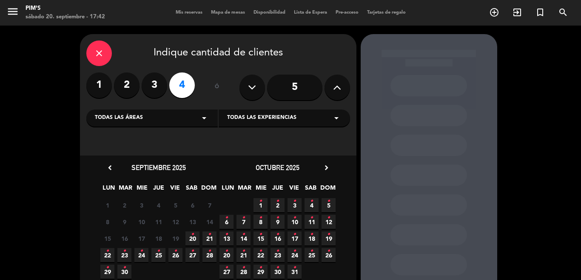
click at [191, 237] on icon "•" at bounding box center [192, 234] width 3 height 14
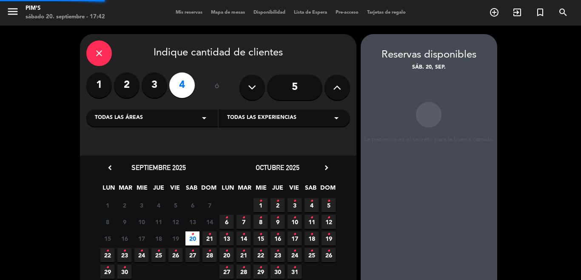
scroll to position [34, 0]
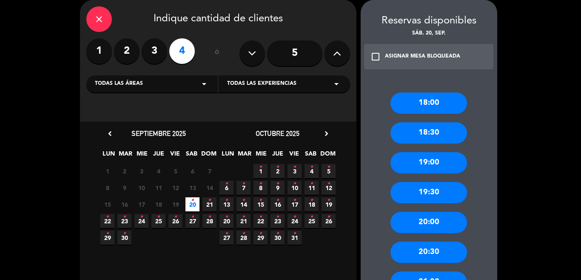
click at [208, 201] on icon "•" at bounding box center [209, 200] width 3 height 14
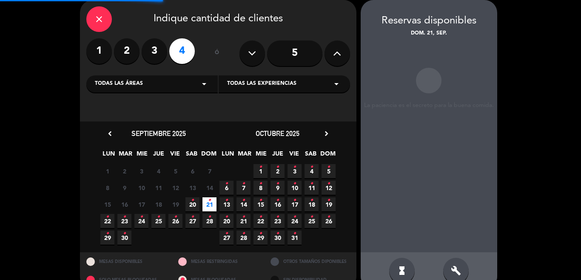
click at [194, 201] on span "20 •" at bounding box center [193, 204] width 14 height 14
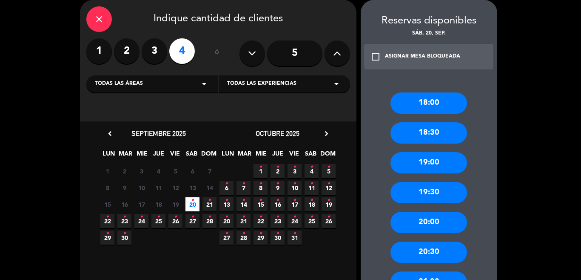
click at [208, 203] on icon "•" at bounding box center [209, 200] width 3 height 14
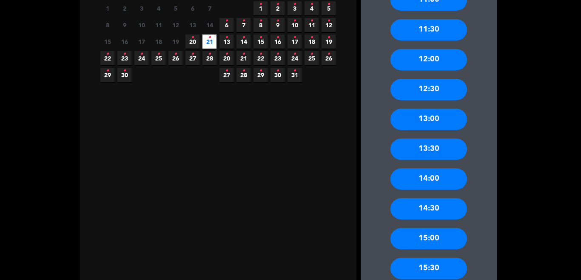
scroll to position [204, 0]
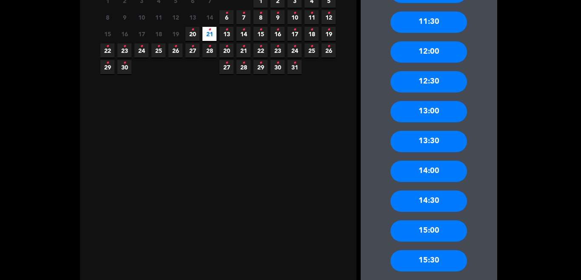
click at [434, 204] on div "14:30" at bounding box center [429, 200] width 77 height 21
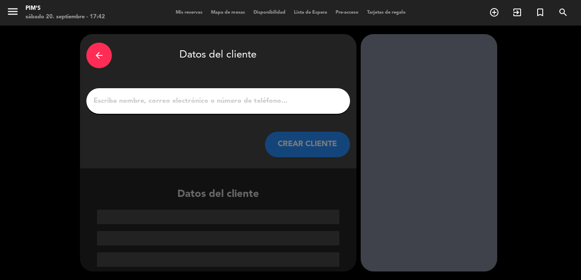
scroll to position [0, 0]
click at [150, 104] on input "1" at bounding box center [218, 101] width 251 height 12
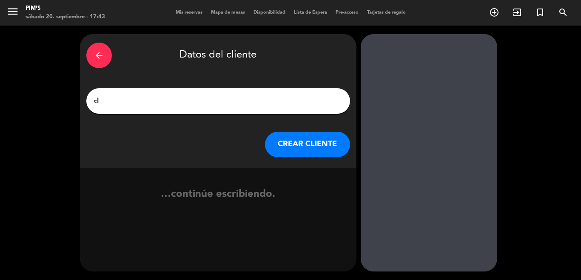
type input "c"
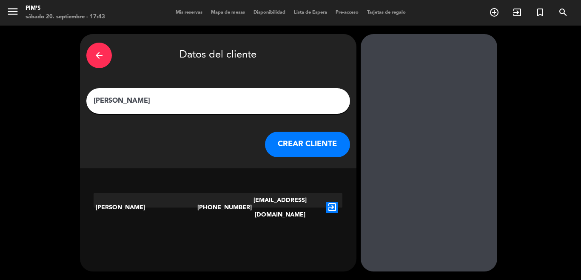
type input "[PERSON_NAME]"
click at [283, 145] on button "CREAR CLIENTE" at bounding box center [307, 144] width 85 height 26
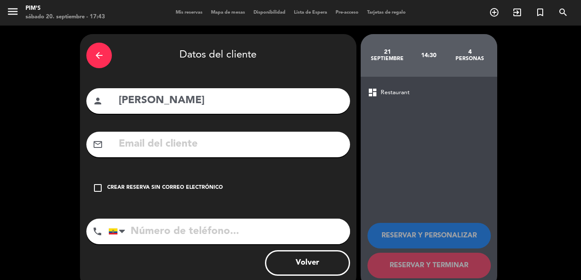
click at [127, 187] on div "Crear reserva sin correo electrónico" at bounding box center [165, 187] width 116 height 9
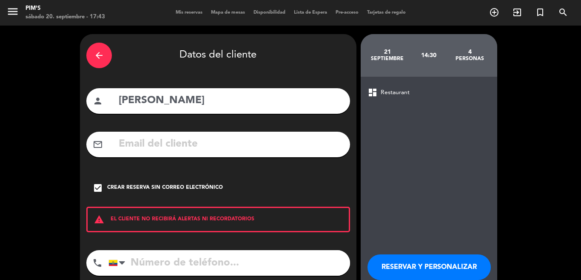
click at [133, 226] on div "warning EL CLIENTE NO RECIBIRÁ ALERTAS NI RECORDATORIOS" at bounding box center [218, 219] width 264 height 26
click at [139, 252] on input "tel" at bounding box center [230, 263] width 242 height 26
type input "0999447839"
click at [415, 254] on button "RESERVAR Y PERSONALIZAR" at bounding box center [429, 267] width 123 height 26
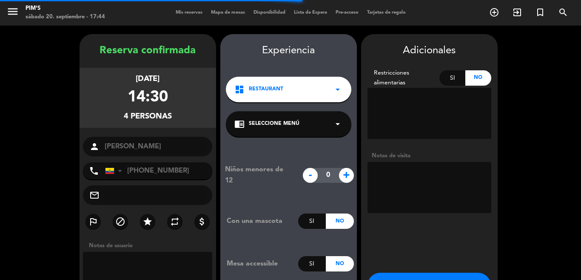
scroll to position [34, 0]
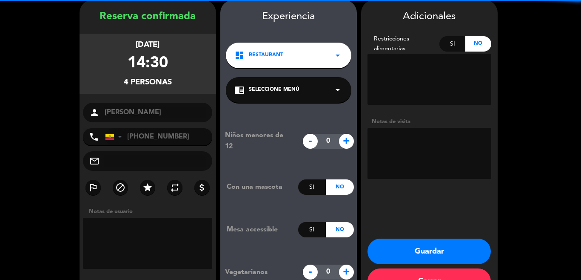
click at [412, 140] on textarea at bounding box center [430, 153] width 124 height 51
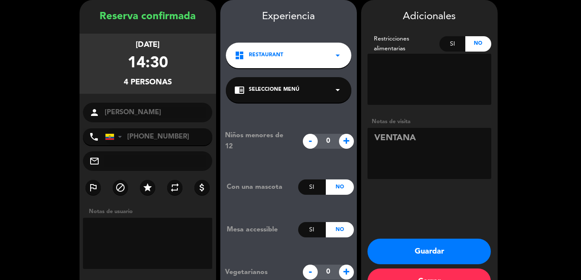
scroll to position [61, 0]
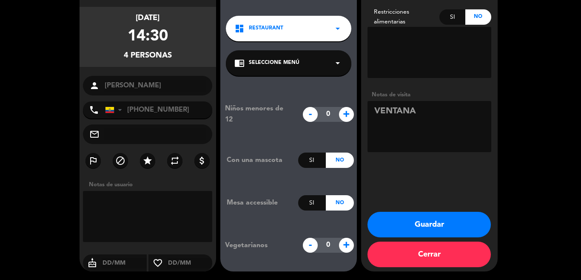
type textarea "VENTANA"
click at [306, 204] on div "Si" at bounding box center [312, 202] width 28 height 15
click at [447, 228] on button "Guardar" at bounding box center [429, 224] width 123 height 26
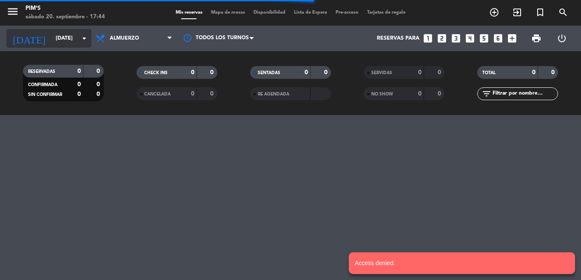
click at [70, 40] on input "[DATE]" at bounding box center [87, 38] width 72 height 14
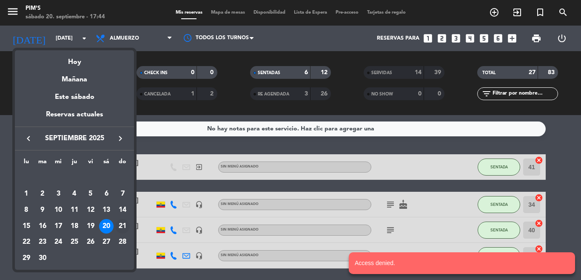
click at [123, 224] on div "21" at bounding box center [122, 226] width 14 height 14
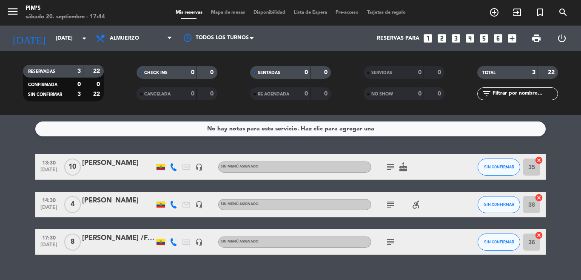
click at [388, 207] on icon "subject" at bounding box center [391, 204] width 10 height 10
click at [411, 206] on icon "accessible_forward" at bounding box center [416, 204] width 10 height 10
click at [429, 206] on div "subject accessible_forward ACCESIBILIDAD" at bounding box center [410, 203] width 77 height 25
click at [389, 164] on icon "subject" at bounding box center [391, 167] width 10 height 10
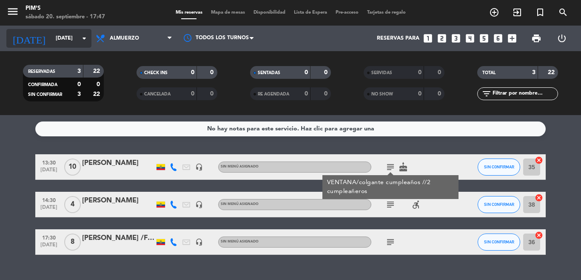
click at [51, 37] on input "[DATE]" at bounding box center [87, 38] width 72 height 14
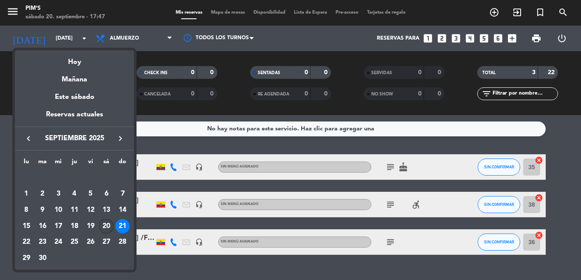
click at [106, 228] on div "20" at bounding box center [106, 226] width 14 height 14
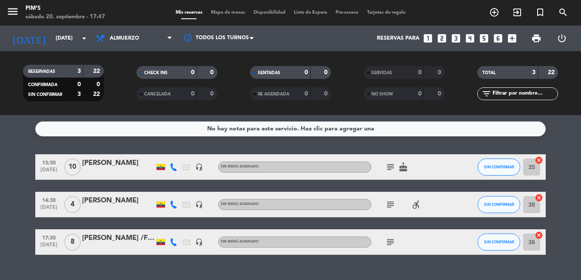
type input "[DATE]"
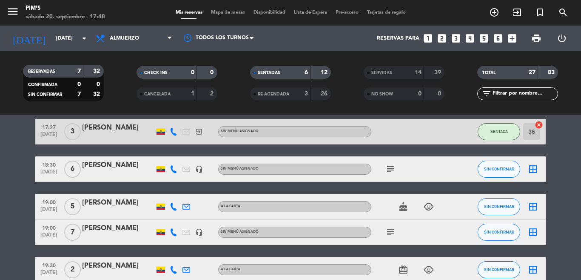
scroll to position [213, 0]
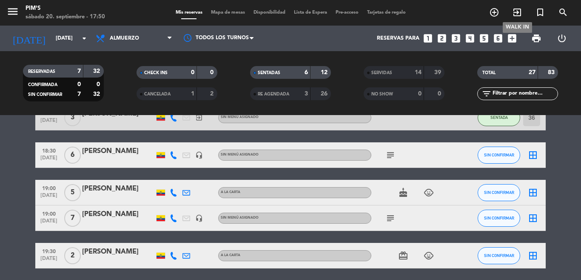
click at [520, 16] on icon "exit_to_app" at bounding box center [517, 12] width 10 height 10
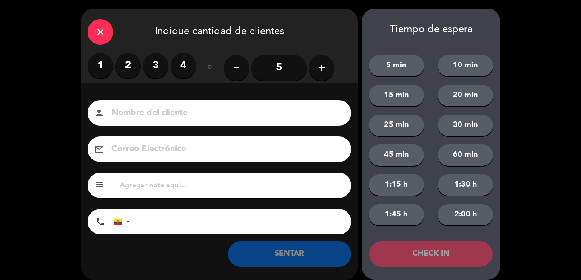
click at [124, 70] on label "2" at bounding box center [128, 66] width 26 height 26
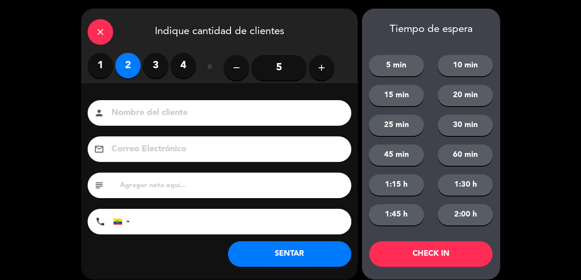
click at [128, 121] on div "person" at bounding box center [220, 113] width 264 height 26
click at [134, 113] on input at bounding box center [226, 113] width 230 height 15
type input "DOSTIN GIA"
click at [151, 231] on input "tel" at bounding box center [245, 222] width 213 height 26
click at [267, 251] on button "SENTAR" at bounding box center [289, 254] width 123 height 26
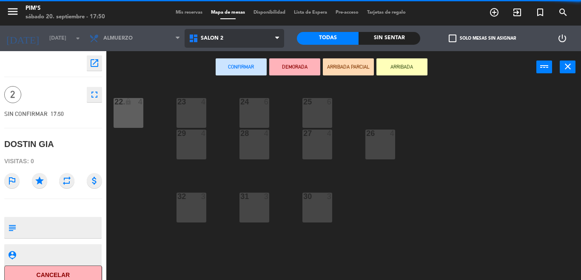
click at [240, 39] on span "Salón 2" at bounding box center [235, 38] width 100 height 19
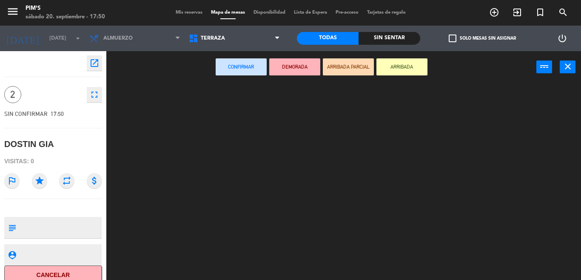
click at [226, 95] on ng-component "menu Pim's [DATE] 20. septiembre - 17:50 Mis reservas Mapa de mesas Disponibili…" at bounding box center [290, 140] width 581 height 280
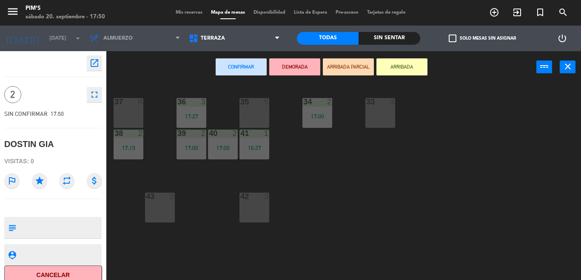
click at [386, 114] on div "33 3" at bounding box center [381, 113] width 30 height 30
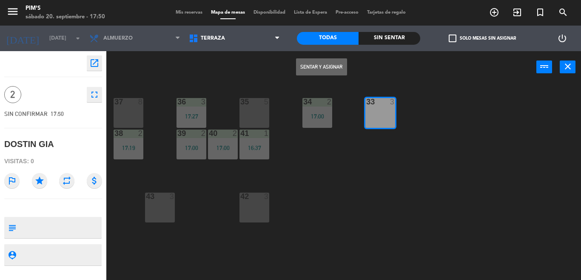
click at [315, 69] on button "Sentar y Asignar" at bounding box center [321, 66] width 51 height 17
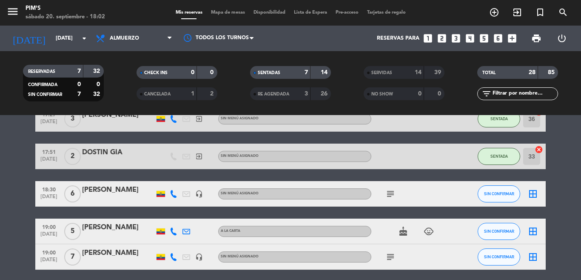
scroll to position [254, 0]
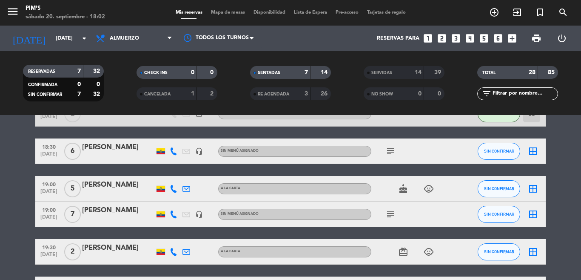
click at [392, 212] on icon "subject" at bounding box center [391, 214] width 10 height 10
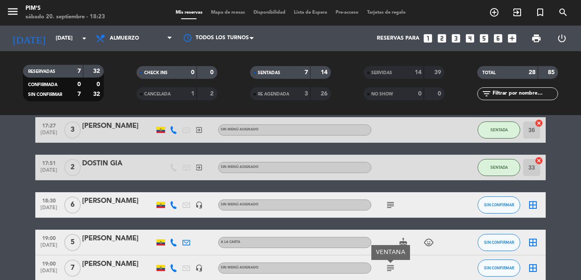
scroll to position [211, 0]
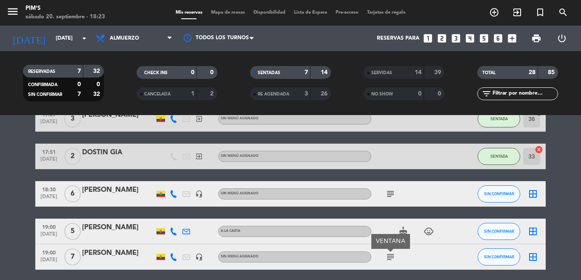
click at [386, 194] on icon "subject" at bounding box center [391, 194] width 10 height 10
click at [509, 191] on button "SIN CONFIRMAR" at bounding box center [499, 193] width 43 height 17
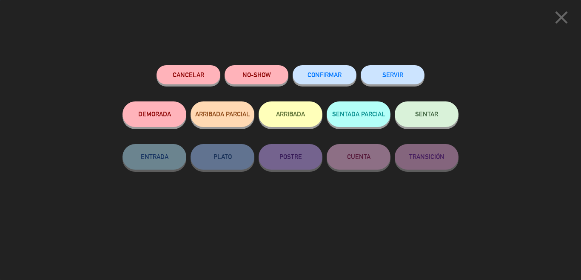
drag, startPoint x: 412, startPoint y: 120, endPoint x: 342, endPoint y: 73, distance: 84.0
click at [415, 120] on button "SENTAR" at bounding box center [427, 114] width 64 height 26
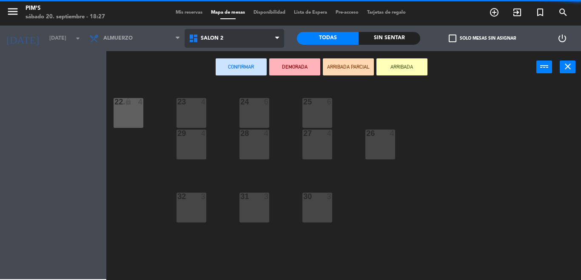
click at [237, 46] on span "Salón 2" at bounding box center [235, 38] width 100 height 19
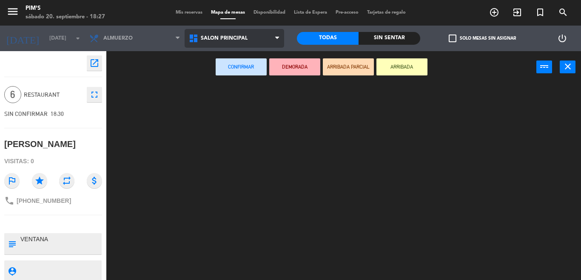
click at [232, 71] on ng-component "menu Pim's [DATE] 20. septiembre - 18:27 Mis reservas Mapa de mesas Disponibili…" at bounding box center [290, 140] width 581 height 280
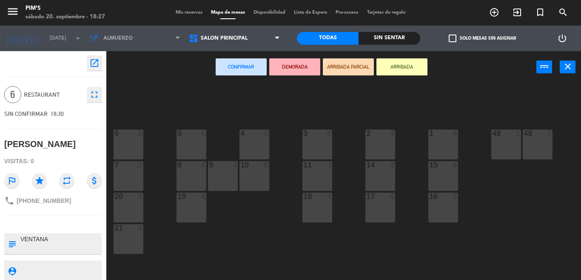
click at [314, 137] on div at bounding box center [317, 133] width 14 height 8
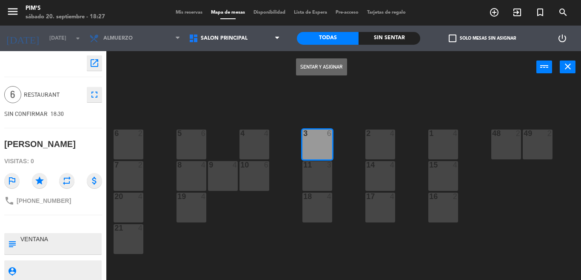
click at [324, 67] on button "Sentar y Asignar" at bounding box center [321, 66] width 51 height 17
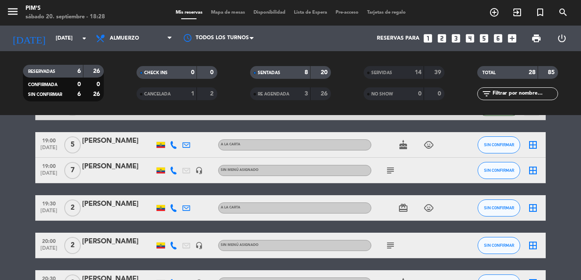
scroll to position [255, 0]
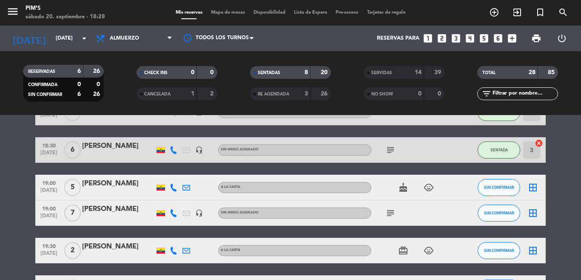
click at [398, 189] on icon "cake" at bounding box center [403, 187] width 10 height 10
click at [528, 187] on icon "border_all" at bounding box center [533, 187] width 10 height 10
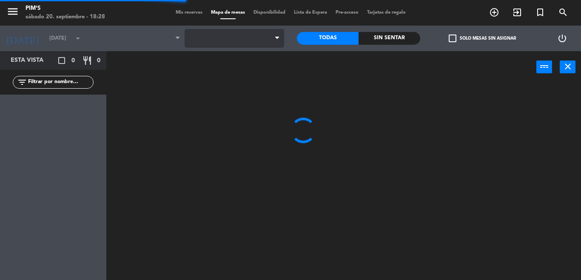
click at [239, 35] on span at bounding box center [235, 38] width 100 height 19
click at [239, 42] on span "Salón 2" at bounding box center [235, 38] width 100 height 19
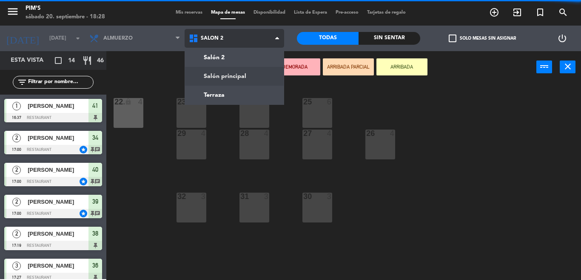
click at [234, 74] on ng-component "menu Pim's [DATE] 20. septiembre - 18:28 Mis reservas Mapa de mesas Disponibili…" at bounding box center [290, 140] width 581 height 280
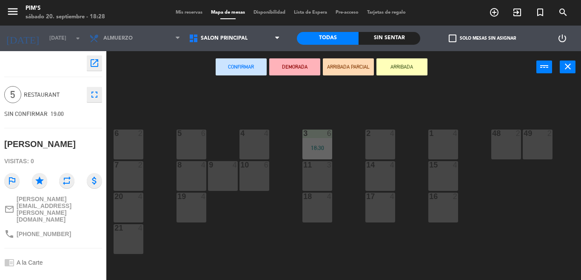
click at [441, 141] on div "1 4" at bounding box center [444, 144] width 30 height 30
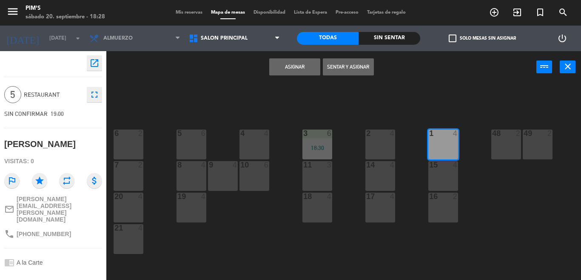
click at [291, 62] on button "Asignar" at bounding box center [294, 66] width 51 height 17
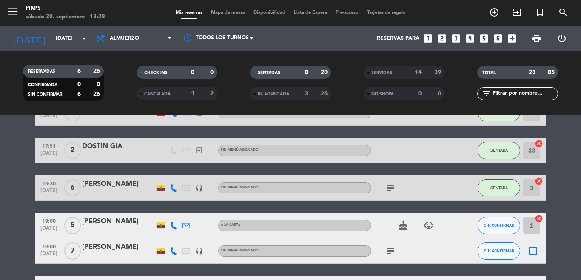
scroll to position [298, 0]
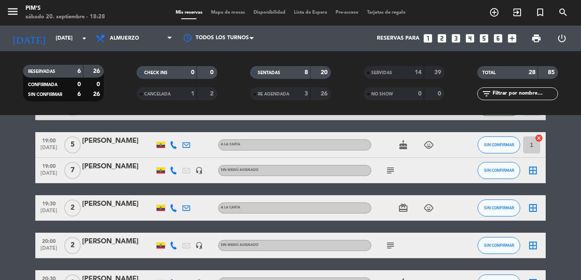
click at [397, 171] on div "subject" at bounding box center [410, 169] width 77 height 25
click at [392, 171] on span "subject" at bounding box center [390, 170] width 13 height 10
click at [391, 170] on icon "subject" at bounding box center [391, 170] width 10 height 10
click at [528, 173] on icon "border_all" at bounding box center [533, 170] width 10 height 10
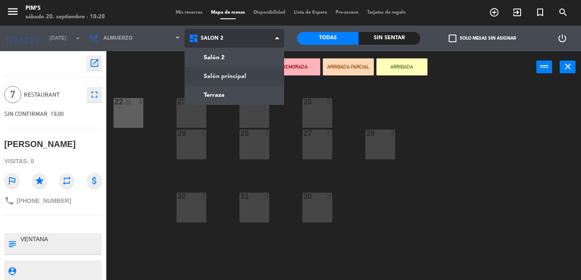
click at [218, 80] on ng-component "menu Pim's [DATE] 20. septiembre - 18:28 Mis reservas Mapa de mesas Disponibili…" at bounding box center [290, 140] width 581 height 280
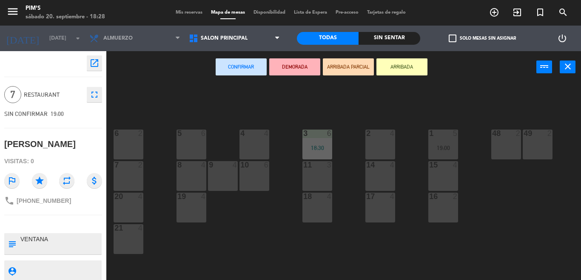
click at [178, 143] on div "5 6" at bounding box center [192, 144] width 30 height 30
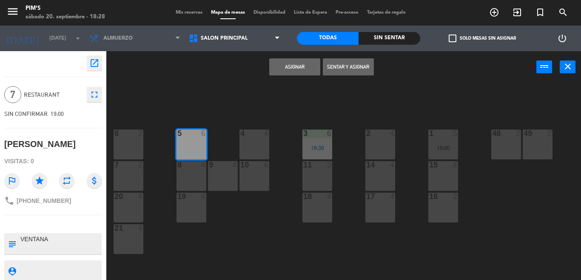
click at [301, 72] on button "Asignar" at bounding box center [294, 66] width 51 height 17
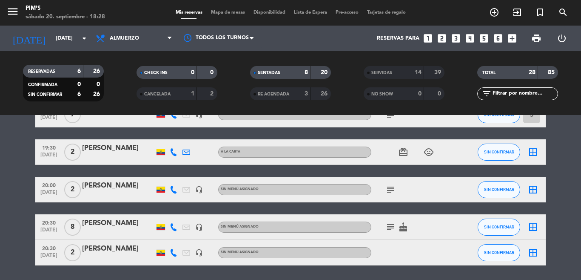
scroll to position [355, 0]
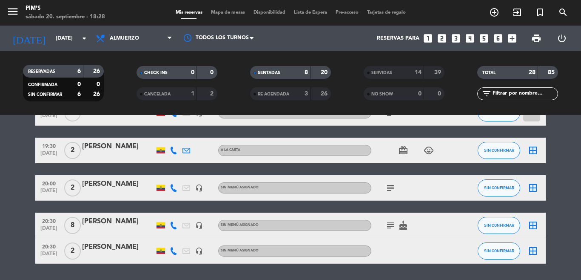
click at [529, 155] on icon "border_all" at bounding box center [533, 150] width 10 height 10
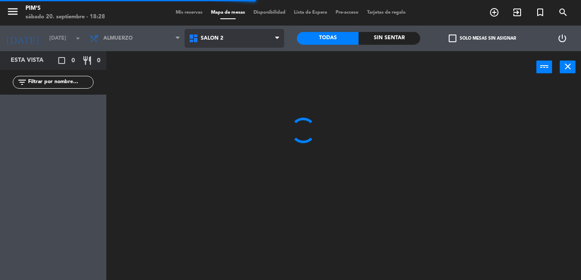
click at [215, 38] on span "Salón 2" at bounding box center [212, 38] width 23 height 6
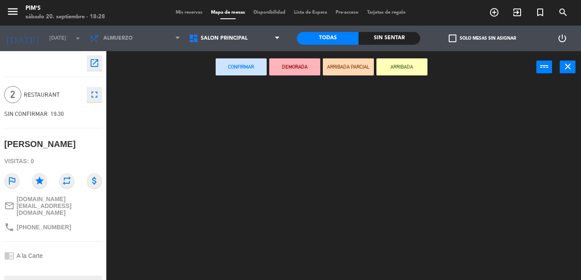
click at [227, 81] on ng-component "menu Pim's [DATE] 20. septiembre - 18:28 Mis reservas Mapa de mesas Disponibili…" at bounding box center [290, 140] width 581 height 280
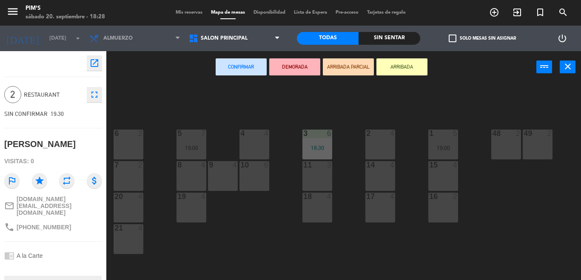
click at [494, 141] on div "48 2" at bounding box center [507, 144] width 30 height 30
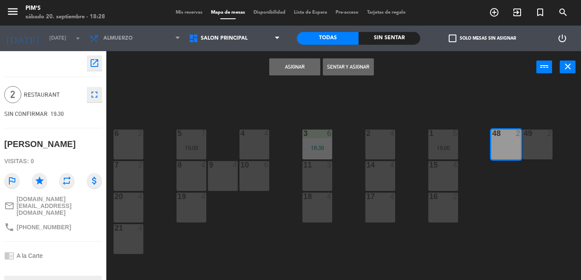
click at [277, 68] on button "Asignar" at bounding box center [294, 66] width 51 height 17
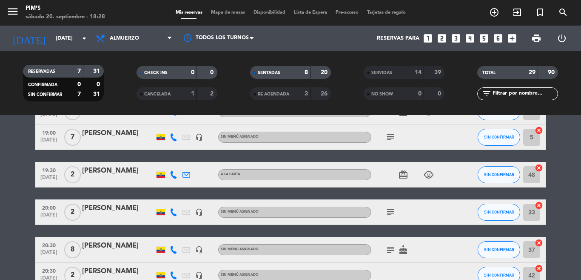
scroll to position [334, 0]
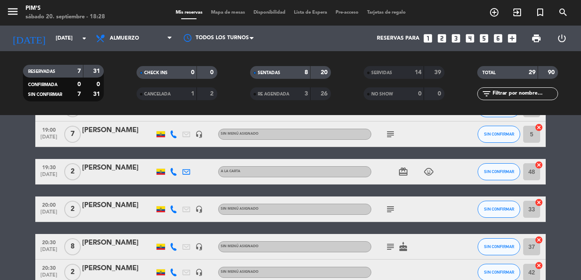
click at [537, 199] on icon "cancel" at bounding box center [539, 202] width 9 height 9
click at [386, 212] on icon "subject" at bounding box center [391, 209] width 10 height 10
click at [530, 209] on icon "border_all" at bounding box center [533, 209] width 10 height 10
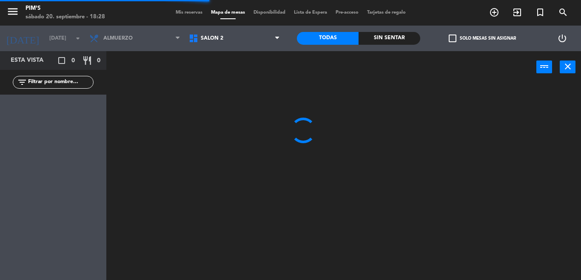
click at [166, 26] on div "Almuerzo [PERSON_NAME]" at bounding box center [135, 39] width 100 height 26
click at [204, 29] on span "Salón 2" at bounding box center [235, 38] width 100 height 19
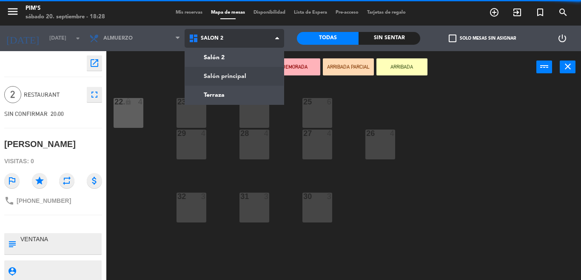
click at [228, 77] on ng-component "menu Pim's [DATE] 20. septiembre - 18:28 Mis reservas Mapa de mesas Disponibili…" at bounding box center [290, 140] width 581 height 280
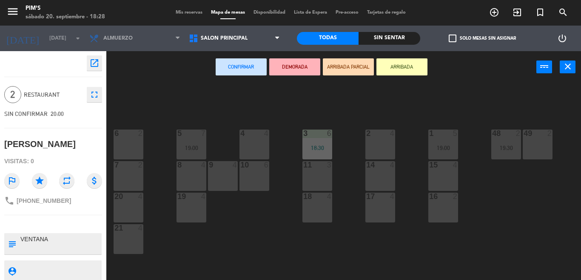
click at [140, 144] on div "6 2" at bounding box center [129, 144] width 30 height 30
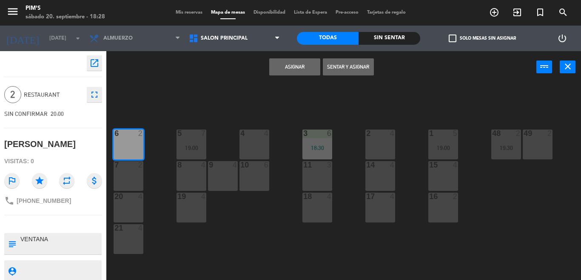
click at [278, 67] on button "Asignar" at bounding box center [294, 66] width 51 height 17
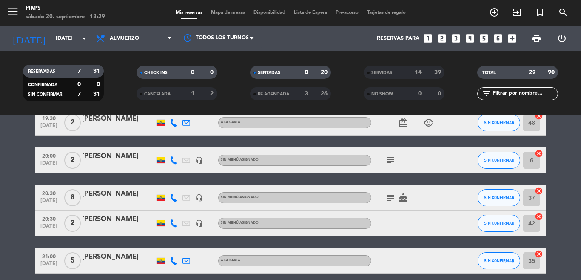
scroll to position [419, 0]
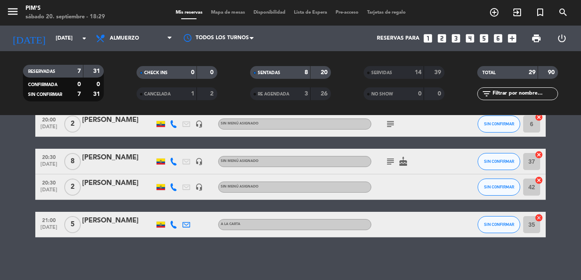
click at [535, 217] on icon "cancel" at bounding box center [539, 217] width 9 height 9
click at [535, 180] on icon "cancel" at bounding box center [539, 180] width 9 height 9
click at [531, 226] on icon "border_all" at bounding box center [533, 224] width 10 height 10
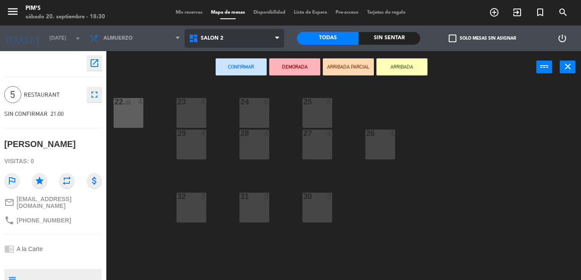
click at [220, 38] on span "Salón 2" at bounding box center [212, 38] width 23 height 6
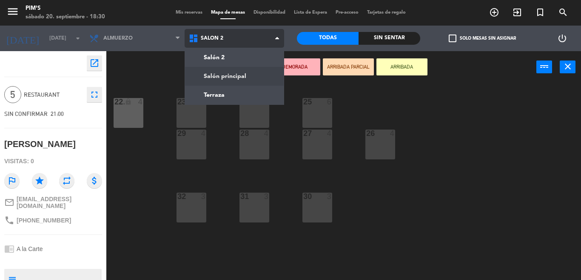
click at [229, 75] on ng-component "menu Pim's [DATE] 20. septiembre - 18:30 Mis reservas Mapa de mesas Disponibili…" at bounding box center [290, 140] width 581 height 280
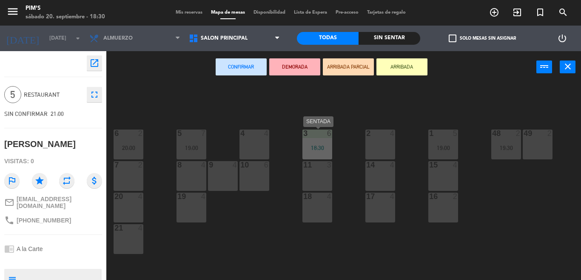
click at [315, 145] on div "18:30" at bounding box center [318, 148] width 30 height 6
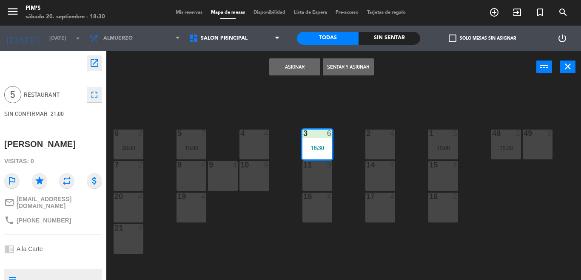
click at [302, 68] on button "Asignar" at bounding box center [294, 66] width 51 height 17
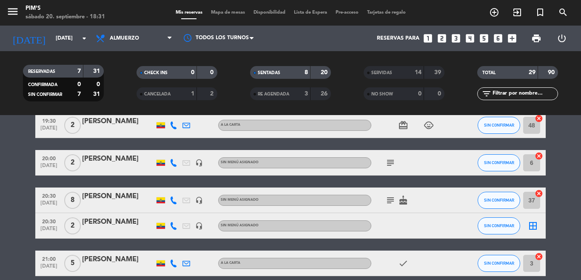
scroll to position [419, 0]
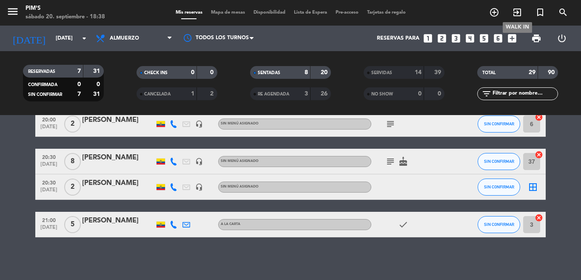
click at [525, 12] on span "exit_to_app" at bounding box center [517, 12] width 23 height 14
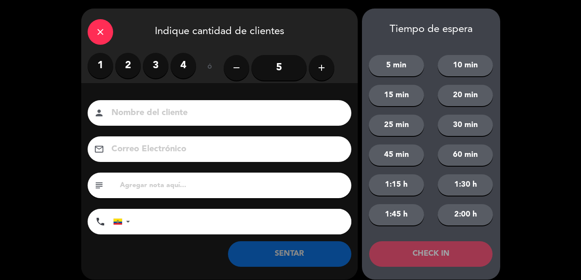
click at [125, 68] on label "2" at bounding box center [128, 66] width 26 height 26
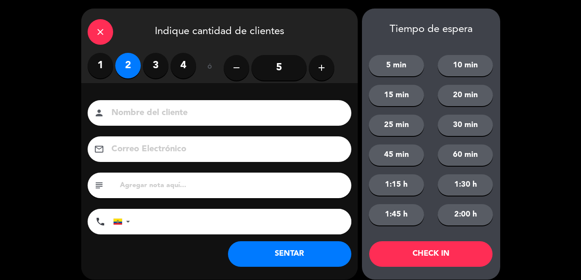
click at [130, 111] on input at bounding box center [226, 113] width 230 height 15
drag, startPoint x: 191, startPoint y: 120, endPoint x: 41, endPoint y: 107, distance: 149.9
click at [41, 107] on div "close Indique cantidad de clientes 1 2 3 4 ó remove 5 add Nombre del cliente pe…" at bounding box center [290, 144] width 581 height 288
type input "[PERSON_NAME]"
click at [56, 162] on div "close Indique cantidad de clientes 1 2 3 4 ó remove 5 add Nombre del cliente pe…" at bounding box center [290, 144] width 581 height 288
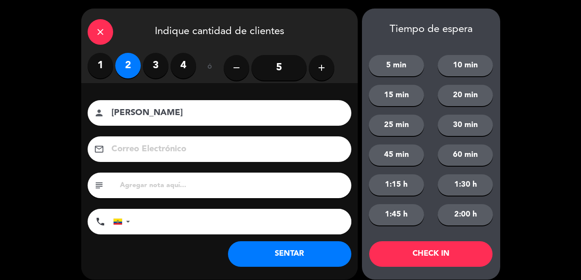
click at [141, 221] on input "tel" at bounding box center [245, 222] width 213 height 26
type input "0969828549"
click at [271, 255] on button "SENTAR" at bounding box center [289, 254] width 123 height 26
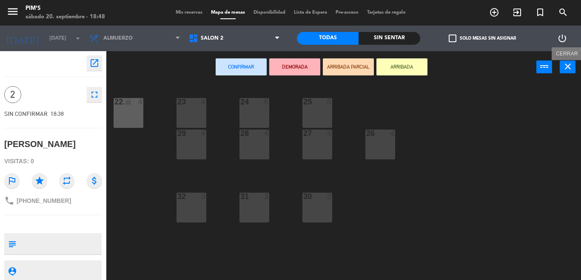
click at [568, 69] on icon "close" at bounding box center [568, 66] width 10 height 10
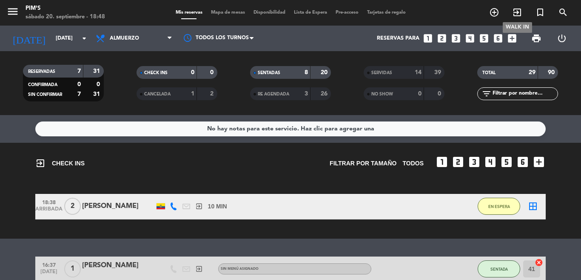
click at [518, 13] on icon "exit_to_app" at bounding box center [517, 12] width 10 height 10
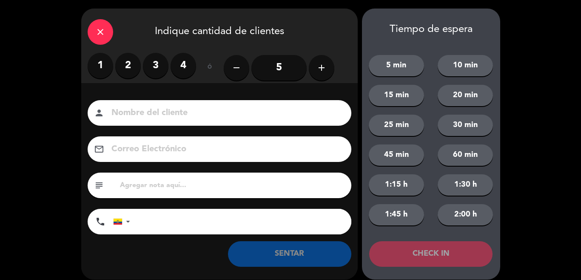
click at [153, 66] on label "3" at bounding box center [156, 66] width 26 height 26
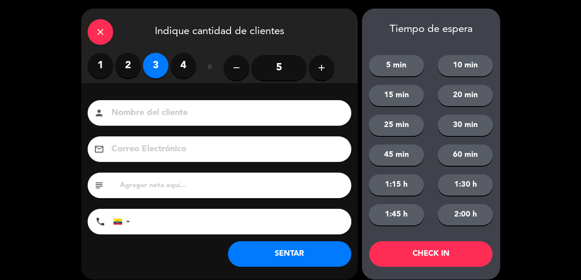
click at [172, 110] on input at bounding box center [226, 113] width 230 height 15
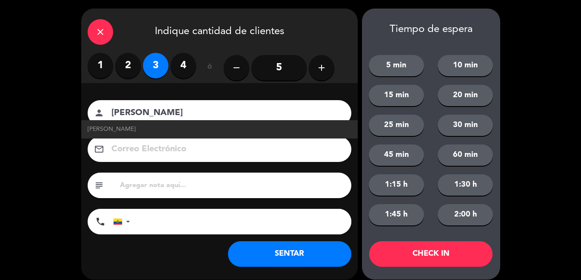
type input "[PERSON_NAME]"
click at [159, 224] on input "tel" at bounding box center [245, 222] width 213 height 26
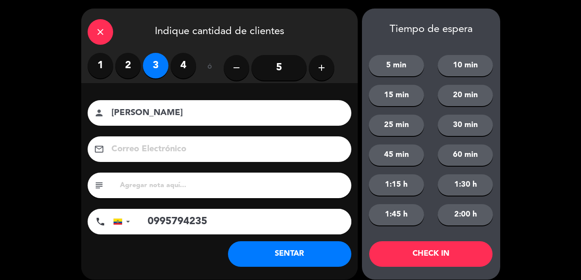
type input "0995794235"
click at [292, 254] on button "SENTAR" at bounding box center [289, 254] width 123 height 26
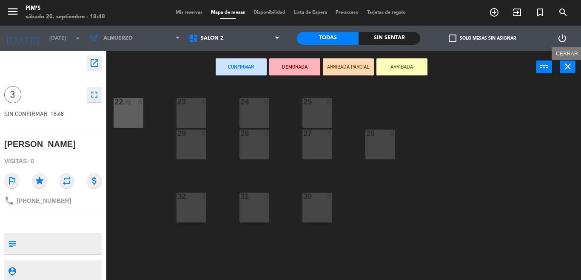
click at [566, 66] on icon "close" at bounding box center [568, 66] width 10 height 10
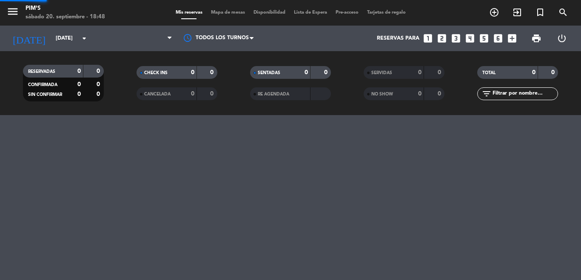
click at [566, 66] on div "TOTAL 0 0 filter_list" at bounding box center [518, 83] width 114 height 47
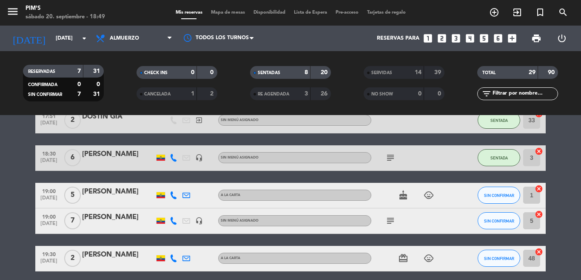
scroll to position [383, 0]
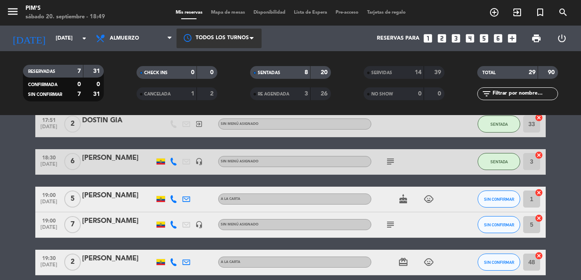
click at [218, 39] on div at bounding box center [219, 38] width 85 height 19
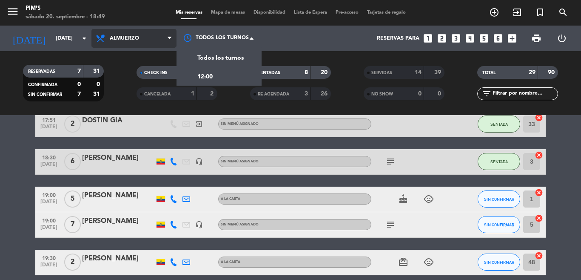
click at [157, 41] on span "Almuerzo" at bounding box center [133, 38] width 85 height 19
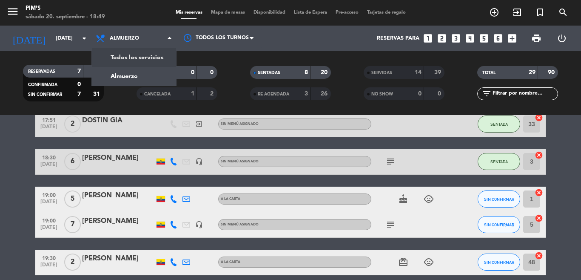
click at [131, 57] on div "menu Pim's [DATE] 20. septiembre - 18:49 Mis reservas Mapa de mesas Disponibili…" at bounding box center [290, 57] width 581 height 115
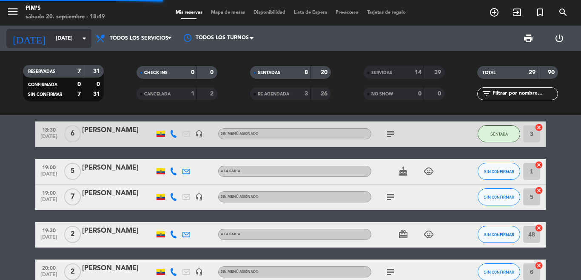
scroll to position [355, 0]
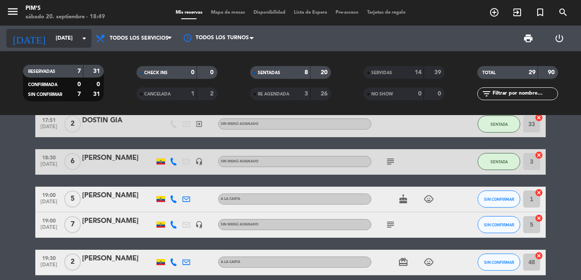
click at [56, 41] on input "[DATE]" at bounding box center [87, 38] width 72 height 14
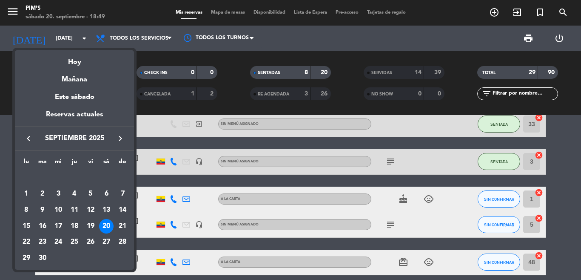
click at [581, 235] on div at bounding box center [290, 140] width 581 height 280
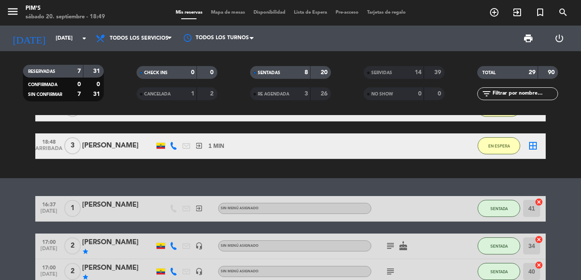
scroll to position [57, 0]
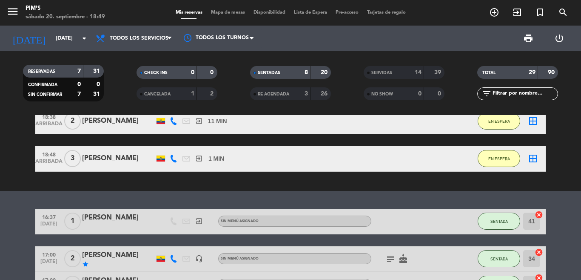
click at [506, 167] on div "EN ESPERA" at bounding box center [499, 158] width 43 height 25
click at [500, 161] on button "EN ESPERA" at bounding box center [499, 158] width 43 height 17
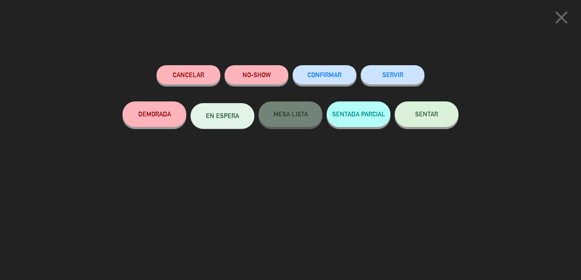
click at [439, 122] on button "SENTAR" at bounding box center [427, 114] width 64 height 26
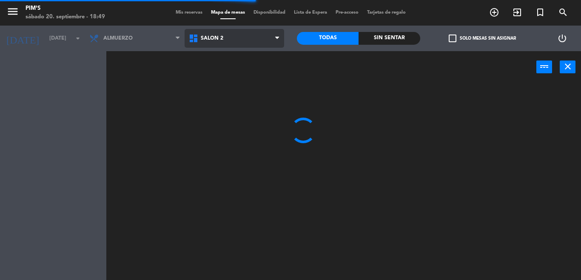
click at [220, 42] on span "Salón 2" at bounding box center [235, 38] width 100 height 19
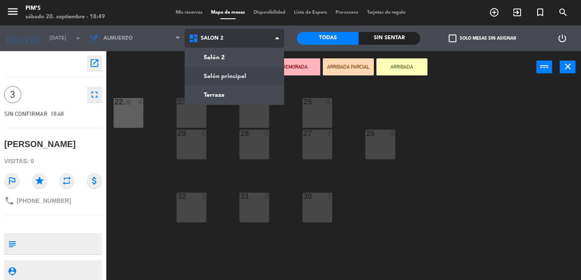
click at [240, 69] on ng-component "menu Pim's [DATE] 20. septiembre - 18:49 Mis reservas Mapa de mesas Disponibili…" at bounding box center [290, 140] width 581 height 280
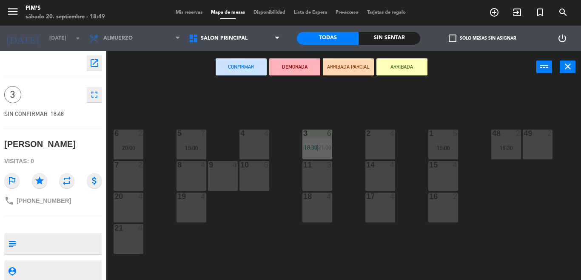
click at [249, 136] on div at bounding box center [254, 133] width 14 height 8
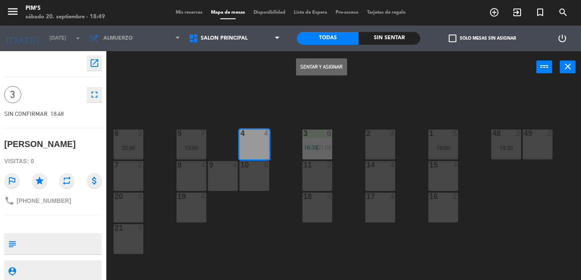
click at [327, 62] on button "Sentar y Asignar" at bounding box center [321, 66] width 51 height 17
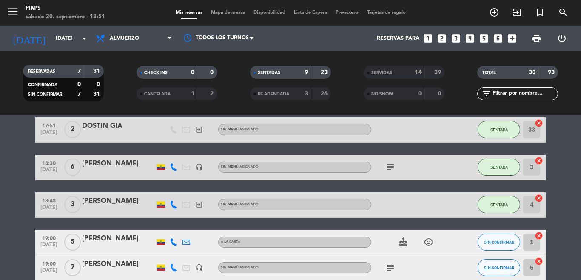
scroll to position [340, 0]
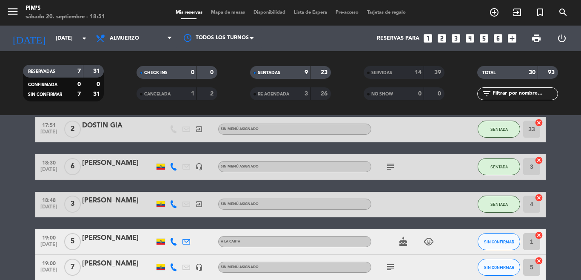
click at [537, 198] on icon "cancel" at bounding box center [539, 197] width 9 height 9
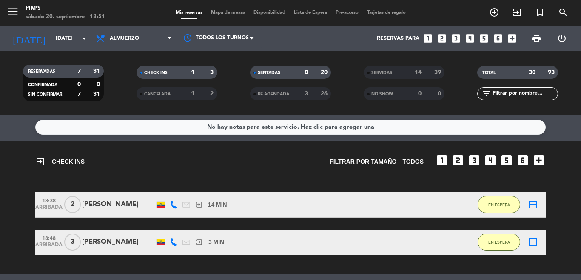
scroll to position [0, 0]
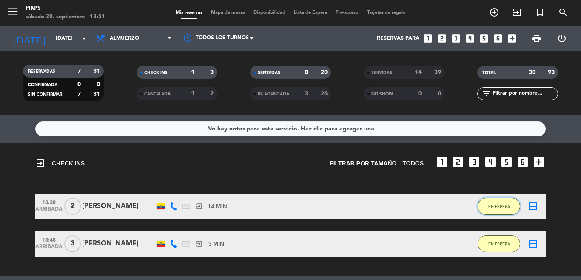
click at [486, 209] on button "EN ESPERA" at bounding box center [499, 205] width 43 height 17
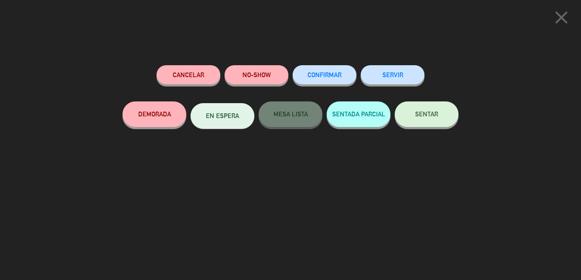
click at [412, 94] on div "SERVIR" at bounding box center [393, 83] width 64 height 36
click at [414, 111] on button "SENTAR" at bounding box center [427, 114] width 64 height 26
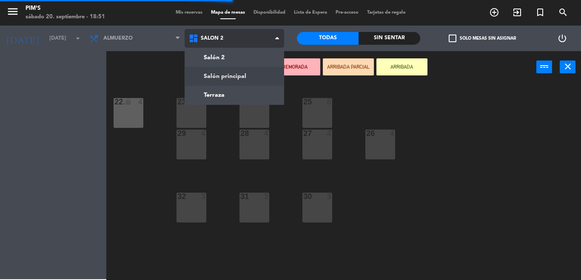
click at [233, 76] on ng-component "menu Pim's [DATE] 20. septiembre - 18:51 Mis reservas Mapa de mesas Disponibili…" at bounding box center [290, 140] width 581 height 280
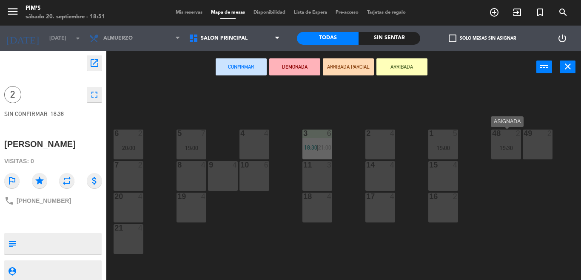
click at [513, 149] on div "19:30" at bounding box center [507, 148] width 30 height 6
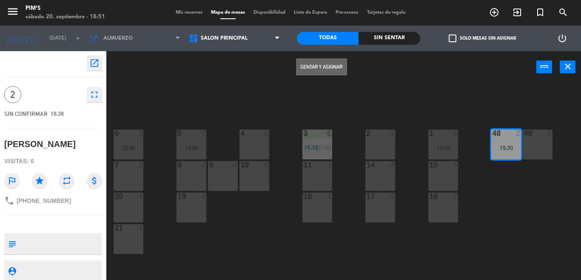
click at [303, 68] on button "Sentar y Asignar" at bounding box center [321, 66] width 51 height 17
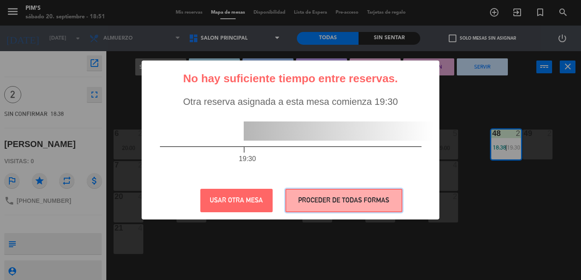
click at [318, 202] on button "PROCEDER DE TODAS FORMAS" at bounding box center [344, 200] width 117 height 23
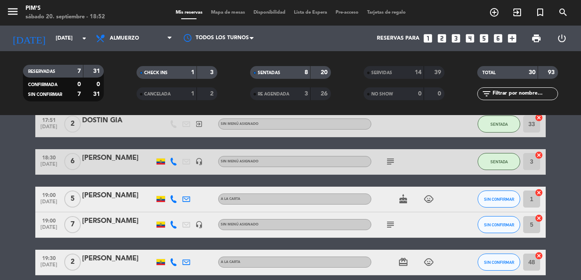
scroll to position [426, 0]
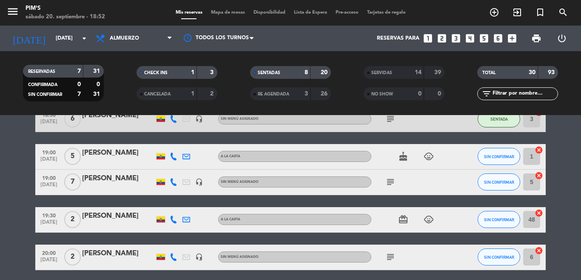
click at [535, 213] on icon "cancel" at bounding box center [539, 213] width 9 height 9
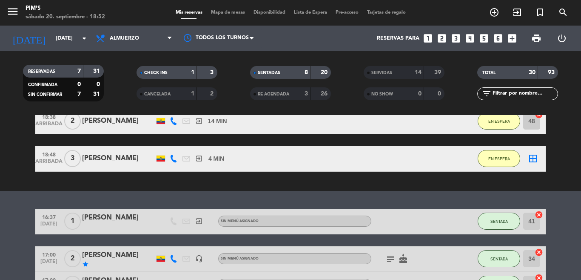
scroll to position [0, 0]
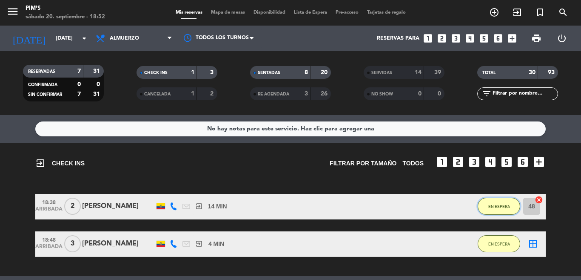
click at [505, 200] on button "EN ESPERA" at bounding box center [499, 205] width 43 height 17
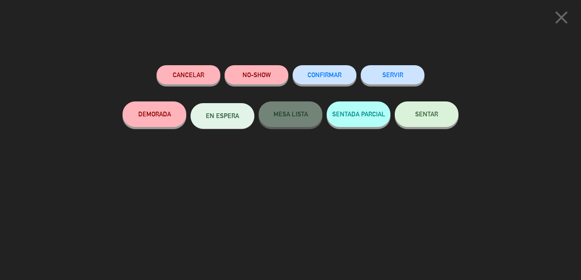
click at [447, 111] on button "SENTAR" at bounding box center [427, 114] width 64 height 26
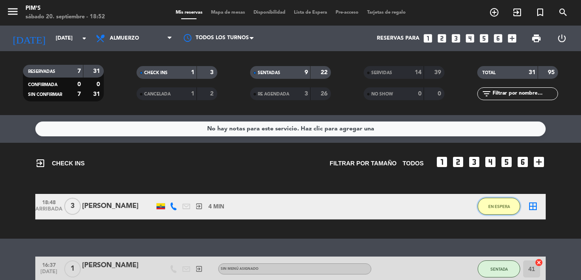
click at [490, 206] on span "EN ESPERA" at bounding box center [500, 206] width 22 height 5
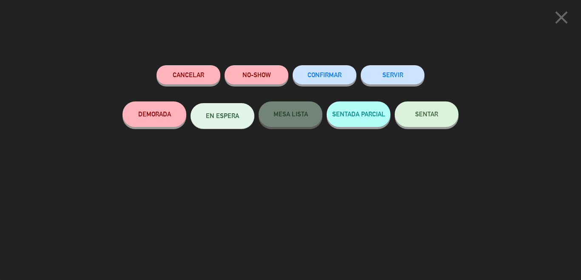
click at [450, 123] on button "SENTAR" at bounding box center [427, 114] width 64 height 26
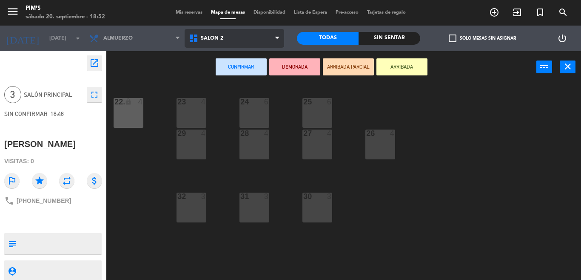
click at [237, 34] on span "Salón 2" at bounding box center [235, 38] width 100 height 19
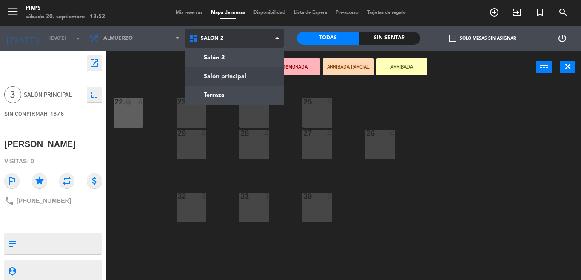
click at [243, 75] on ng-component "menu Pim's [DATE] 20. septiembre - 18:52 Mis reservas Mapa de mesas Disponibili…" at bounding box center [290, 140] width 581 height 280
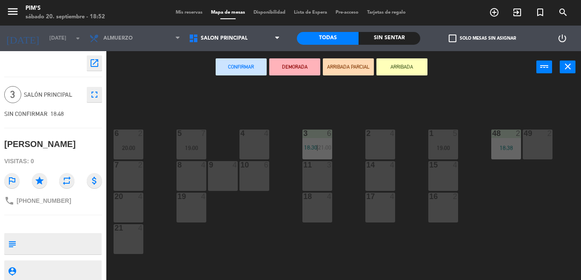
click at [372, 155] on div "2 4" at bounding box center [381, 144] width 30 height 30
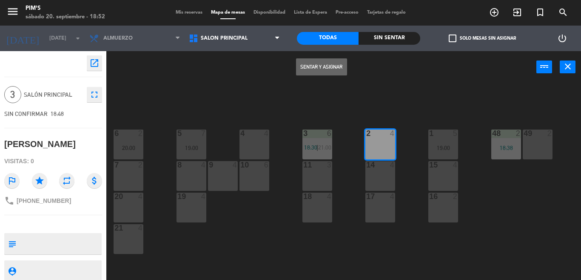
click at [314, 69] on button "Sentar y Asignar" at bounding box center [321, 66] width 51 height 17
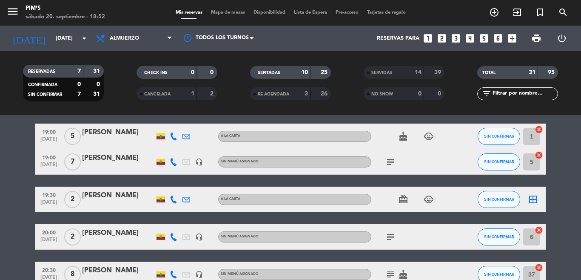
scroll to position [383, 0]
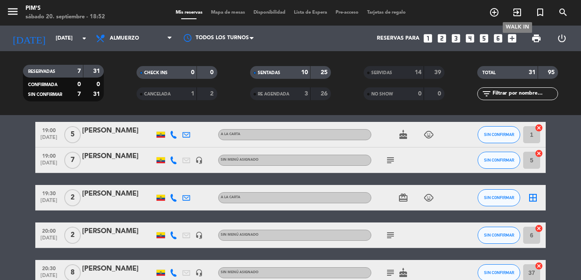
click at [514, 13] on icon "exit_to_app" at bounding box center [517, 12] width 10 height 10
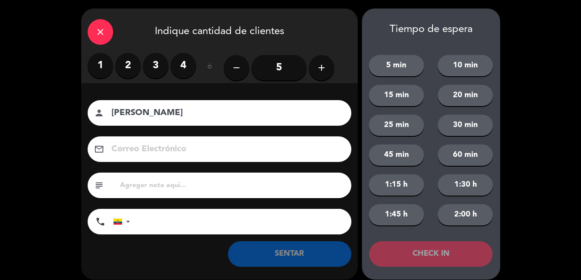
type input "[PERSON_NAME]"
click at [157, 218] on input "tel" at bounding box center [245, 222] width 213 height 26
type input "0998437116"
click at [122, 66] on label "2" at bounding box center [128, 66] width 26 height 26
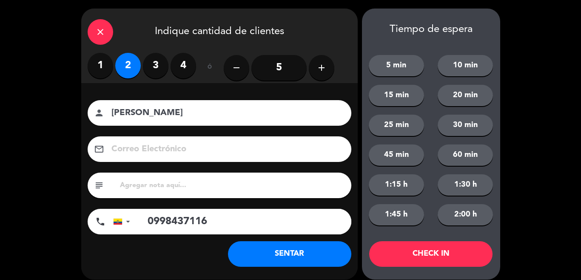
click at [287, 251] on button "SENTAR" at bounding box center [289, 254] width 123 height 26
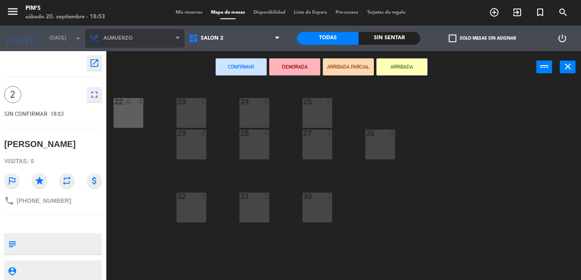
click at [140, 41] on span "Almuerzo" at bounding box center [135, 38] width 100 height 19
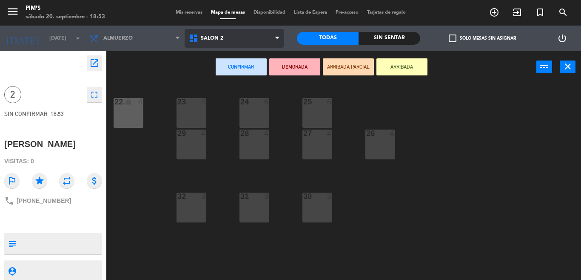
click at [245, 33] on span "Salón 2" at bounding box center [235, 38] width 100 height 19
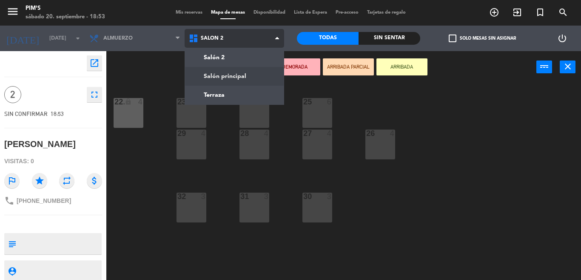
click at [226, 78] on ng-component "menu Pim's [DATE] 20. septiembre - 18:53 Mis reservas Mapa de mesas Disponibili…" at bounding box center [290, 140] width 581 height 280
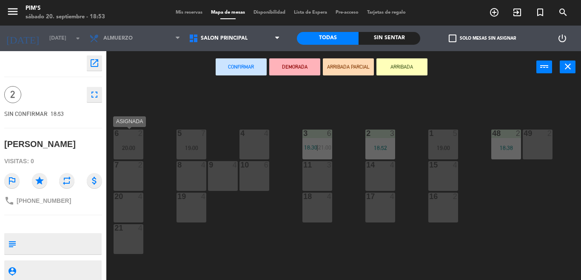
click at [116, 153] on div "6 2 20:00" at bounding box center [129, 144] width 30 height 30
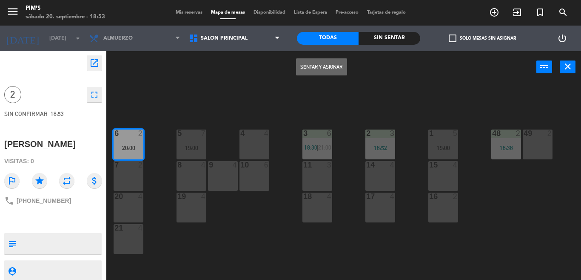
click at [332, 73] on button "Sentar y Asignar" at bounding box center [321, 66] width 51 height 17
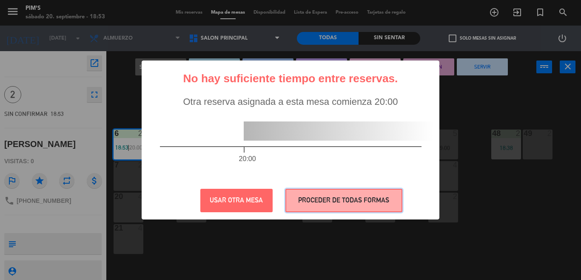
click at [330, 194] on button "PROCEDER DE TODAS FORMAS" at bounding box center [344, 200] width 117 height 23
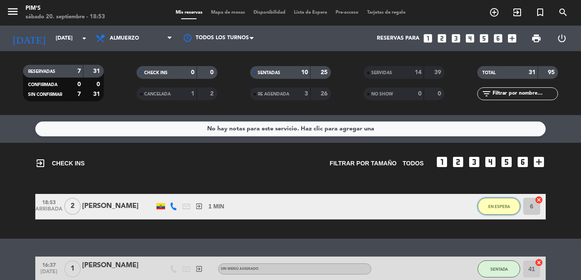
click at [489, 204] on span "EN ESPERA" at bounding box center [500, 206] width 22 height 5
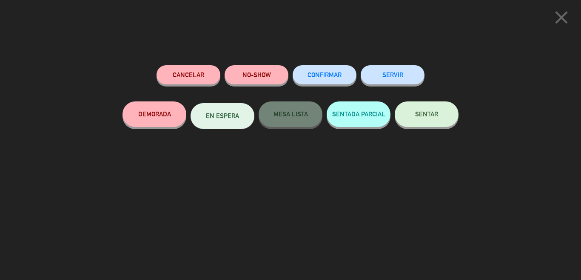
click at [559, 32] on div "close Cancelar NO-SHOW CONFIRMAR SERVIR DEMORADA EN ESPERA MESA LISTA SENTADA P…" at bounding box center [290, 140] width 581 height 280
click at [556, 22] on icon "close" at bounding box center [561, 17] width 21 height 21
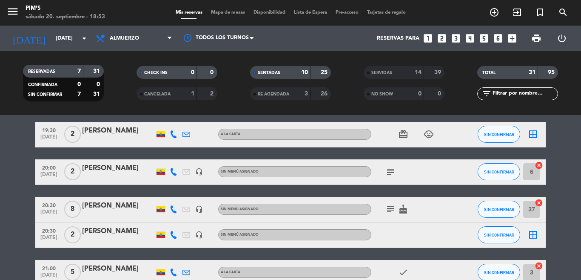
scroll to position [553, 0]
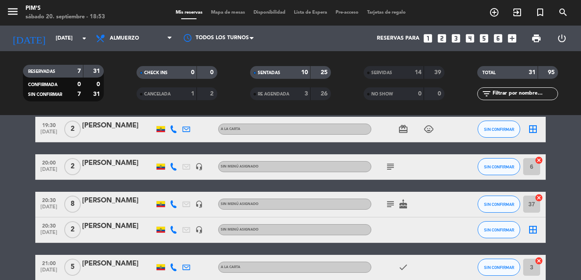
click at [536, 157] on icon "cancel" at bounding box center [539, 160] width 9 height 9
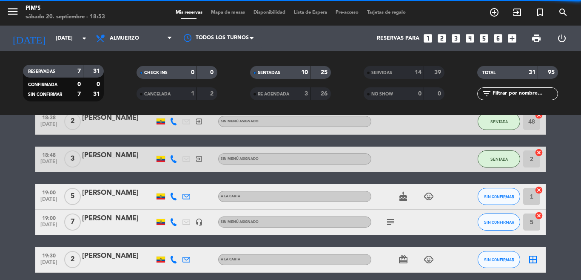
scroll to position [0, 0]
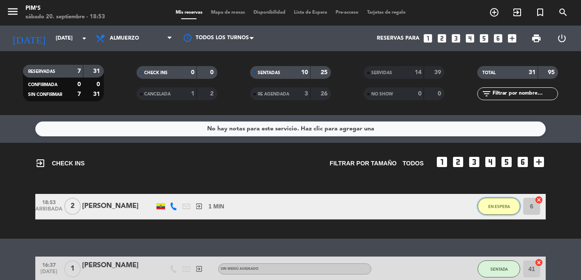
click at [506, 203] on button "EN ESPERA" at bounding box center [499, 205] width 43 height 17
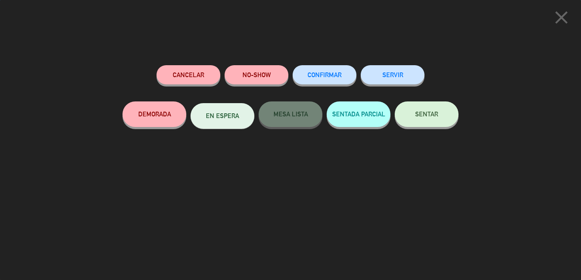
click at [421, 112] on span "SENTAR" at bounding box center [426, 113] width 23 height 7
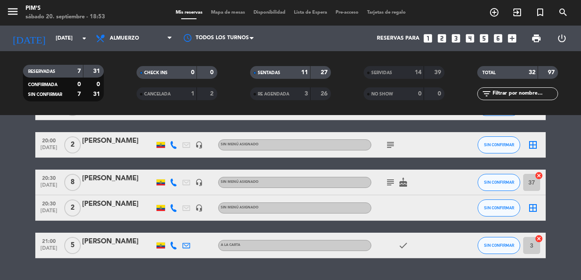
scroll to position [532, 0]
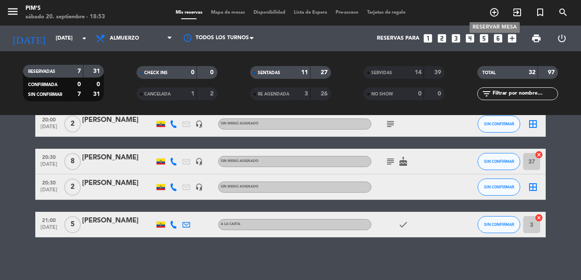
click at [491, 11] on icon "add_circle_outline" at bounding box center [494, 12] width 10 height 10
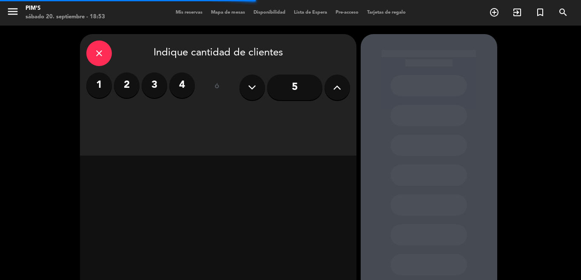
click at [336, 89] on icon at bounding box center [337, 87] width 8 height 13
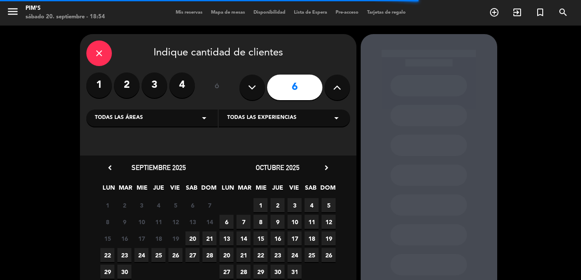
click at [194, 240] on span "20" at bounding box center [193, 238] width 14 height 14
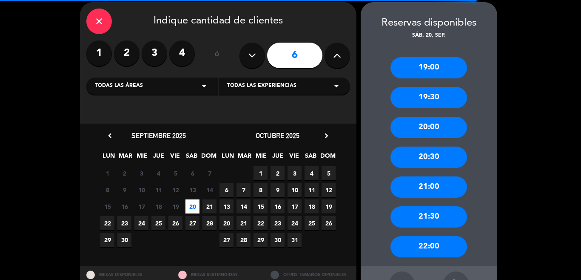
scroll to position [20, 0]
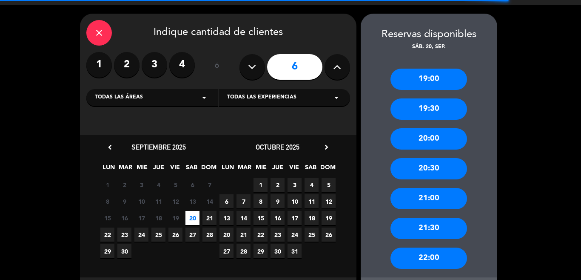
click at [427, 111] on div "19:30" at bounding box center [429, 108] width 77 height 21
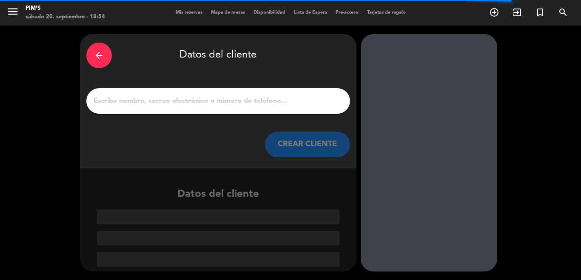
scroll to position [0, 0]
click at [120, 104] on input "1" at bounding box center [218, 101] width 251 height 12
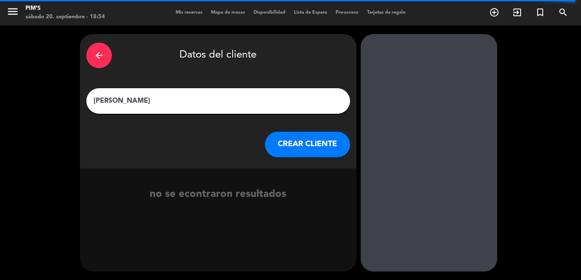
type input "[PERSON_NAME]"
click at [290, 149] on button "CREAR CLIENTE" at bounding box center [307, 144] width 85 height 26
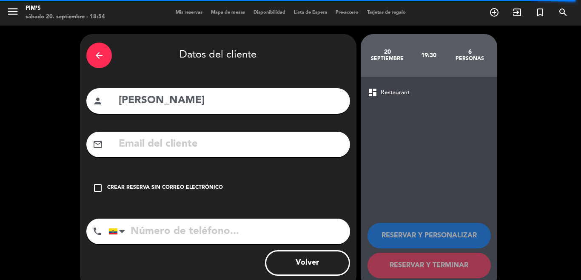
click at [149, 231] on input "tel" at bounding box center [230, 231] width 242 height 26
click at [97, 188] on icon "check_box_outline_blank" at bounding box center [98, 188] width 10 height 10
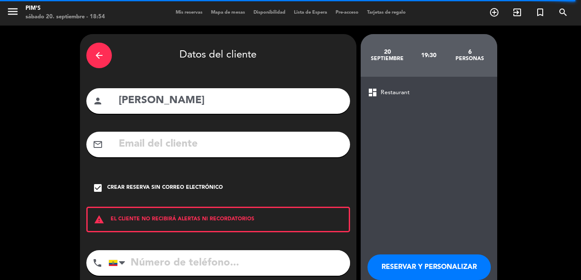
click at [157, 259] on input "tel" at bounding box center [230, 263] width 242 height 26
type input "0999637455"
click at [432, 266] on button "RESERVAR Y PERSONALIZAR" at bounding box center [429, 267] width 123 height 26
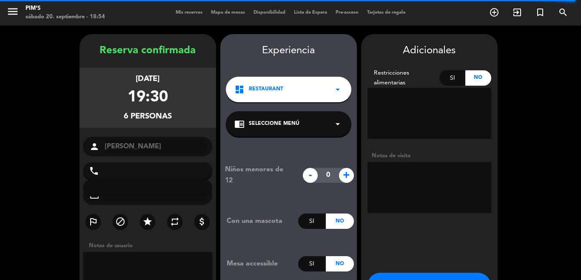
type input "[PHONE_NUMBER]"
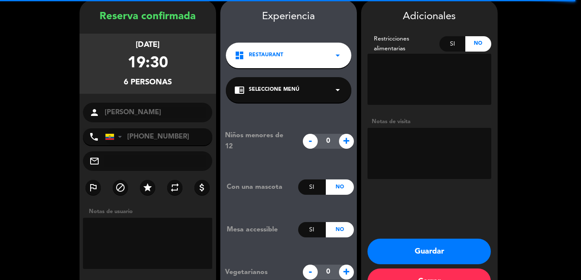
click at [412, 245] on button "Guardar" at bounding box center [429, 251] width 123 height 26
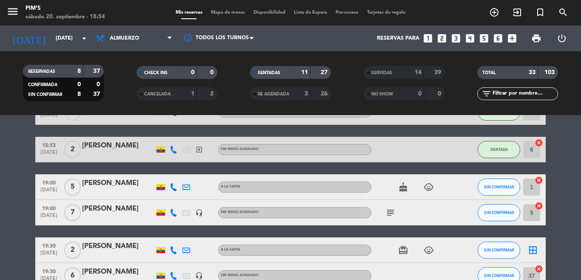
scroll to position [383, 0]
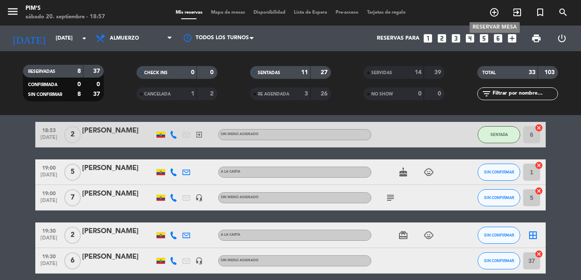
click at [492, 10] on icon "add_circle_outline" at bounding box center [494, 12] width 10 height 10
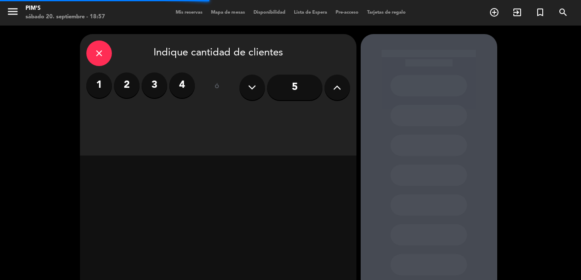
click at [338, 87] on icon at bounding box center [337, 87] width 8 height 13
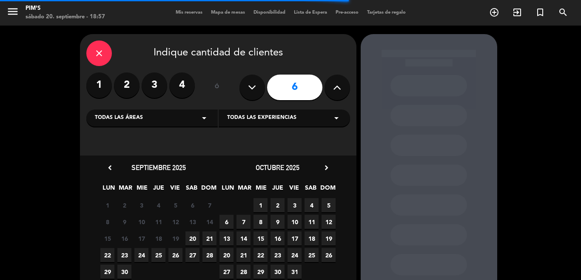
click at [190, 238] on span "20" at bounding box center [193, 238] width 14 height 14
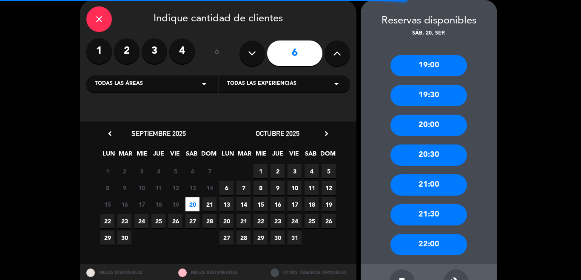
scroll to position [63, 0]
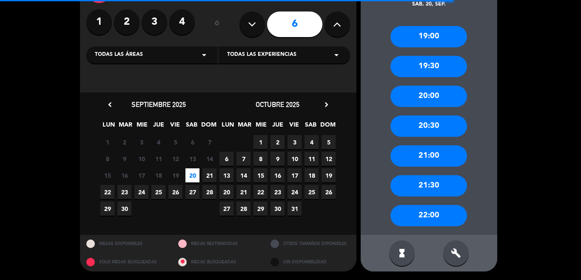
click at [445, 127] on div "20:30" at bounding box center [429, 125] width 77 height 21
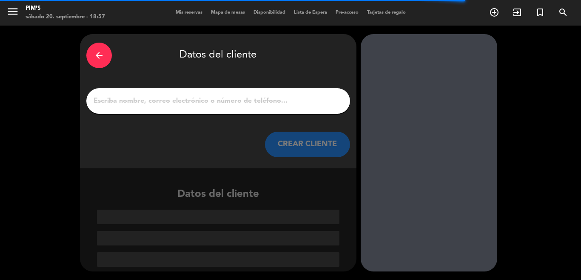
scroll to position [0, 0]
click at [100, 106] on input "1" at bounding box center [218, 101] width 251 height 12
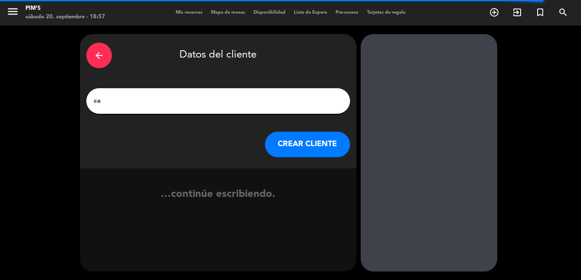
type input "c"
type input "[PERSON_NAME]"
click at [323, 133] on button "CREAR CLIENTE" at bounding box center [307, 144] width 85 height 26
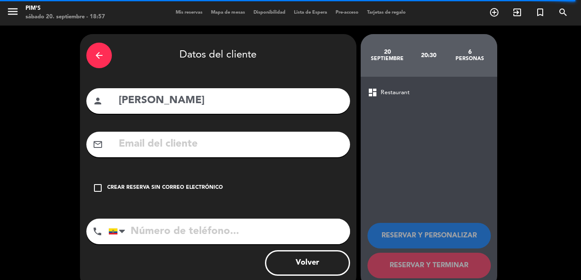
click at [145, 191] on div "Crear reserva sin correo electrónico" at bounding box center [165, 187] width 116 height 9
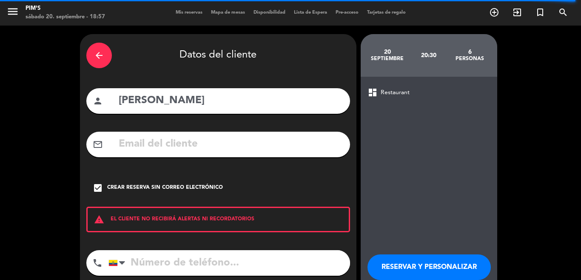
click at [141, 255] on input "tel" at bounding box center [230, 263] width 242 height 26
click at [171, 258] on input "tel" at bounding box center [230, 263] width 242 height 26
click at [183, 263] on input "tel" at bounding box center [230, 263] width 242 height 26
paste input "0987459234"
type input "0987459234"
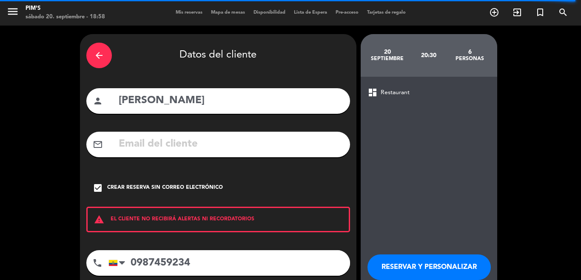
click at [406, 249] on div "RESERVAR Y PERSONALIZAR RESERVAR Y TERMINAR" at bounding box center [429, 277] width 123 height 83
click at [398, 254] on button "RESERVAR Y PERSONALIZAR" at bounding box center [429, 267] width 123 height 26
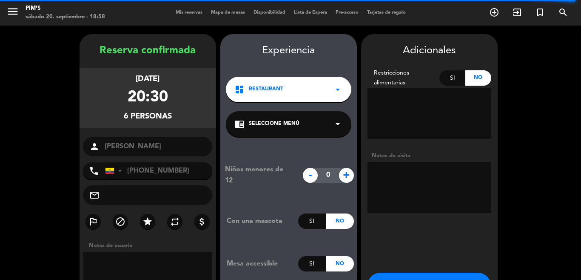
scroll to position [34, 0]
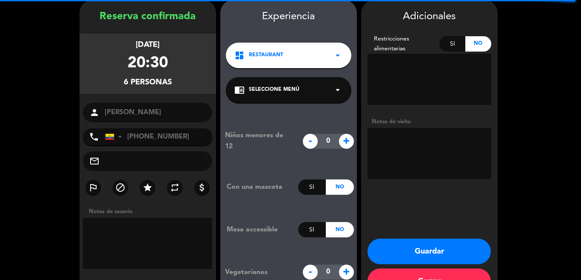
click at [406, 162] on textarea at bounding box center [430, 153] width 124 height 51
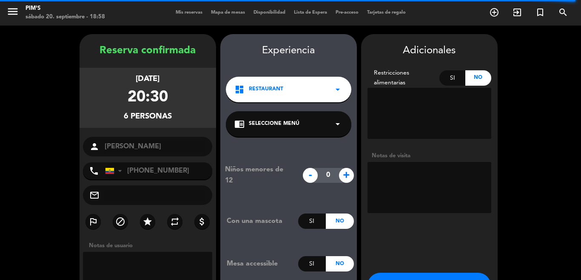
scroll to position [61, 0]
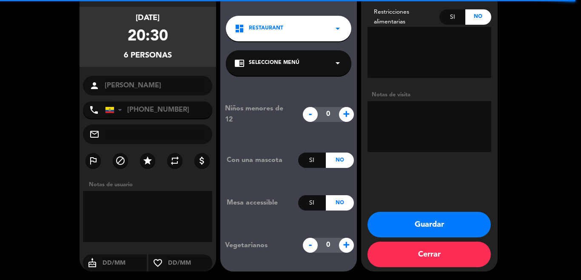
click at [423, 218] on button "Guardar" at bounding box center [429, 224] width 123 height 26
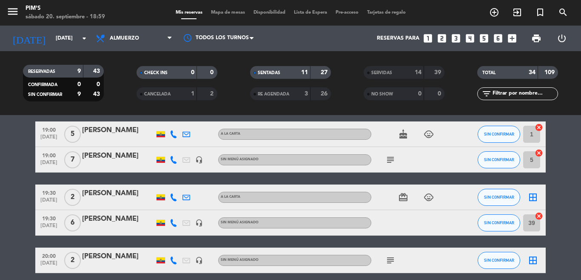
scroll to position [383, 0]
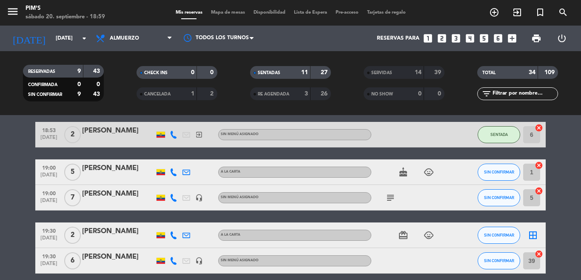
click at [128, 197] on div "[PERSON_NAME]" at bounding box center [118, 193] width 72 height 11
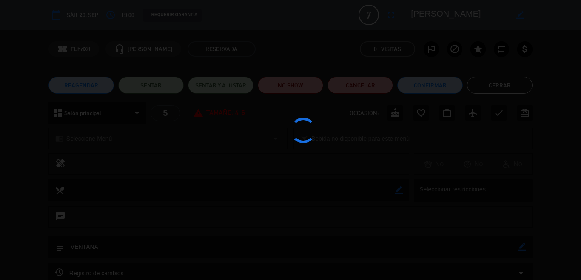
click at [483, 84] on div at bounding box center [290, 140] width 581 height 280
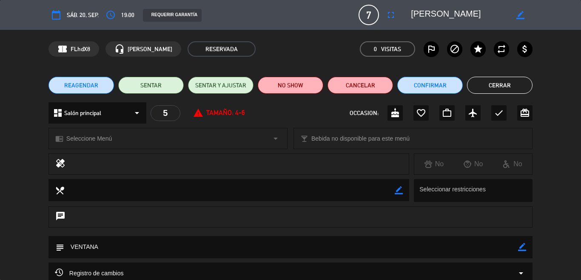
click at [480, 83] on button "Cerrar" at bounding box center [500, 85] width 66 height 17
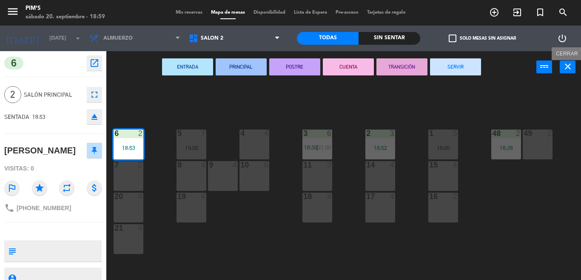
click at [567, 68] on icon "close" at bounding box center [568, 66] width 10 height 10
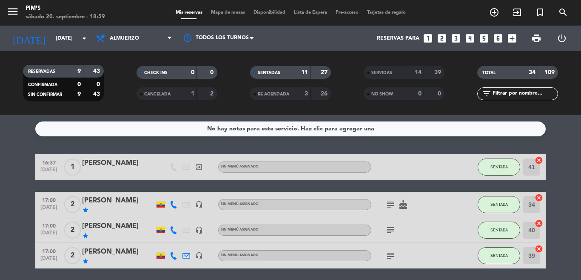
click at [525, 169] on input "41" at bounding box center [531, 166] width 17 height 17
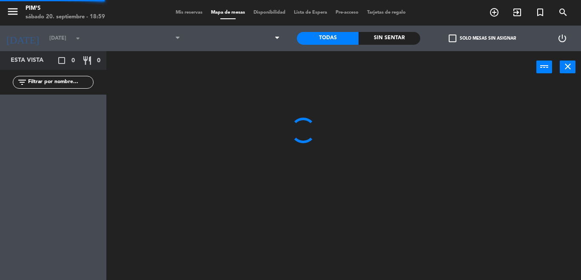
click at [500, 170] on div at bounding box center [346, 181] width 469 height 197
click at [565, 69] on icon "close" at bounding box center [568, 66] width 10 height 10
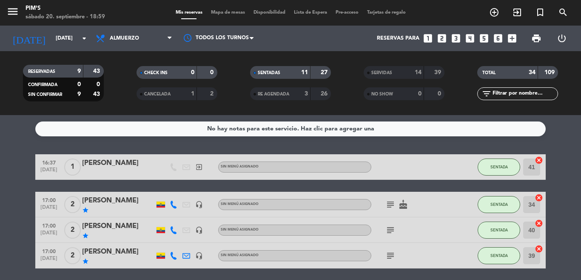
click at [500, 154] on div "SENTADA" at bounding box center [499, 166] width 43 height 25
click at [503, 164] on button "SENTADA" at bounding box center [499, 166] width 43 height 17
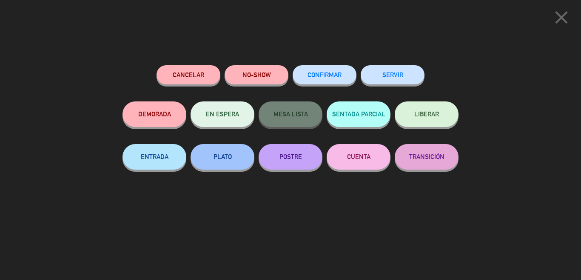
click at [391, 71] on button "SERVIR" at bounding box center [393, 74] width 64 height 19
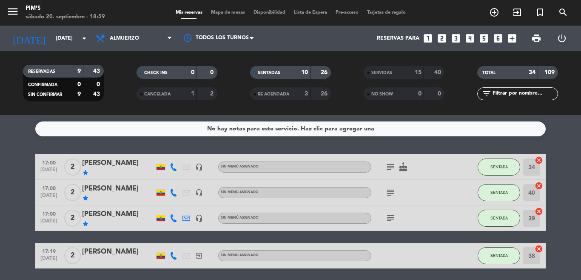
scroll to position [85, 0]
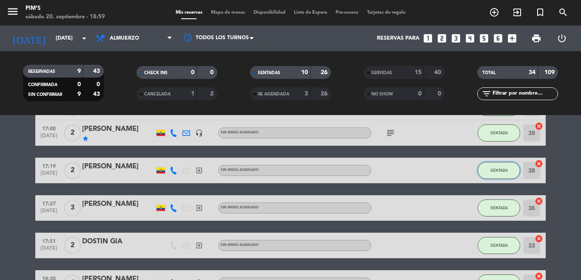
click at [503, 169] on span "SENTADA" at bounding box center [499, 170] width 17 height 5
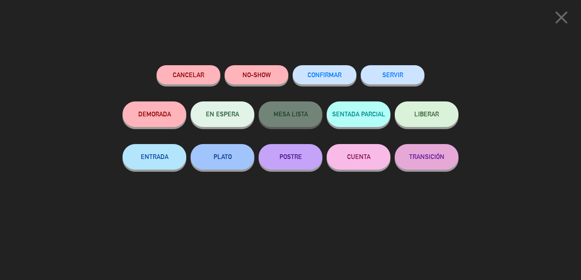
click at [407, 77] on button "SERVIR" at bounding box center [393, 74] width 64 height 19
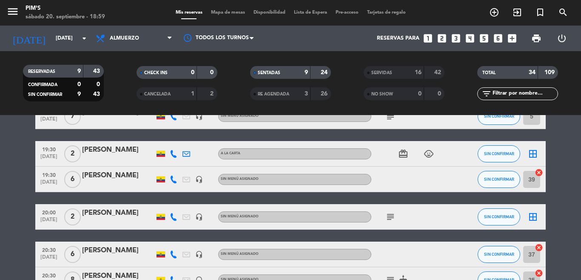
scroll to position [426, 0]
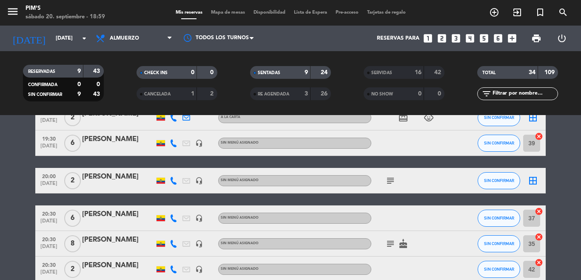
click at [531, 179] on icon "border_all" at bounding box center [533, 180] width 10 height 10
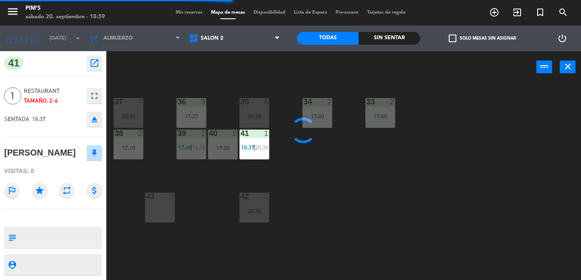
type textarea "VENTANA"
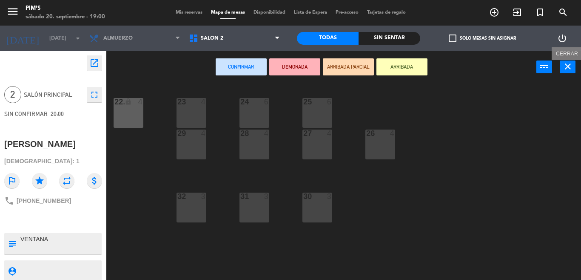
click at [566, 69] on icon "close" at bounding box center [568, 66] width 10 height 10
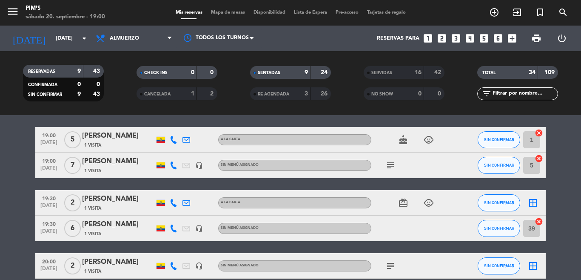
scroll to position [426, 0]
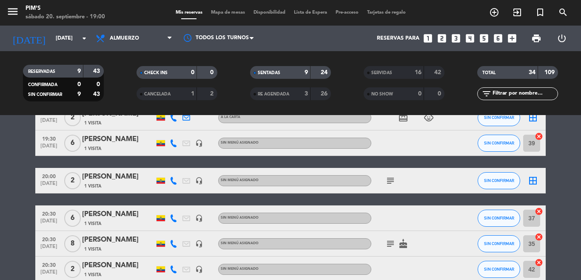
click at [125, 222] on div "1 Visita" at bounding box center [118, 223] width 72 height 7
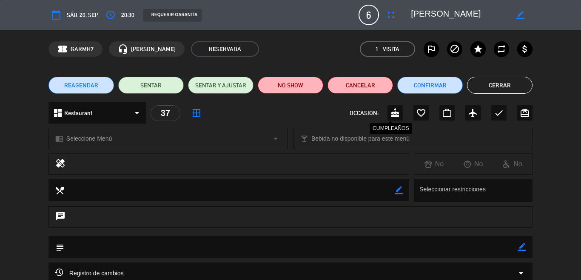
click at [390, 111] on icon "cake" at bounding box center [395, 113] width 10 height 10
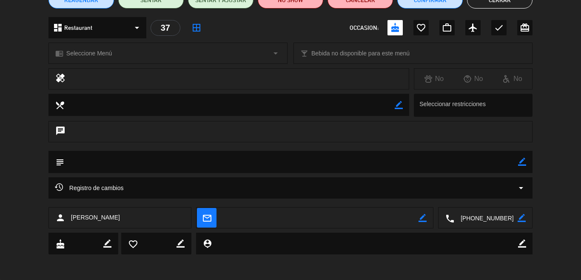
scroll to position [0, 0]
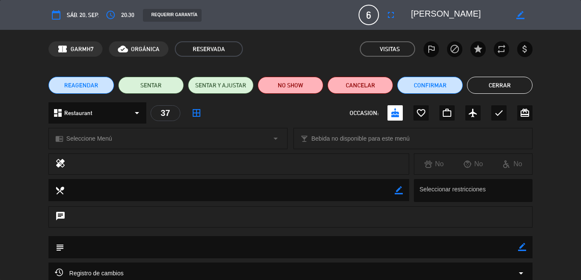
click at [483, 85] on button "Cerrar" at bounding box center [500, 85] width 66 height 17
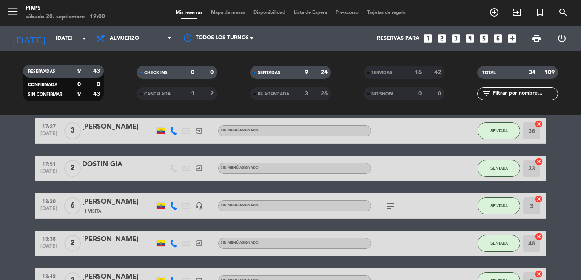
scroll to position [82, 0]
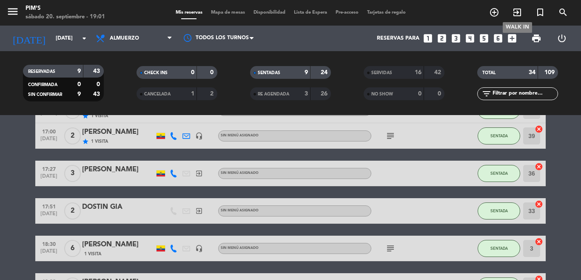
click at [512, 11] on icon "exit_to_app" at bounding box center [517, 12] width 10 height 10
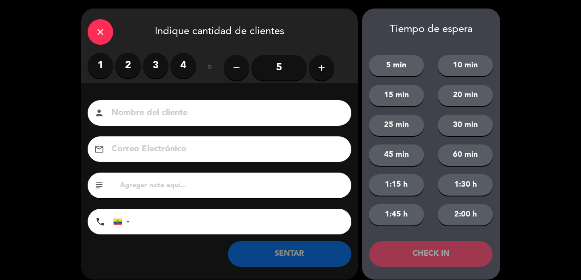
click at [130, 64] on label "2" at bounding box center [128, 66] width 26 height 26
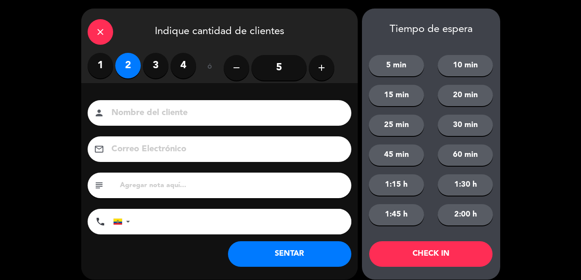
click at [161, 107] on input at bounding box center [226, 113] width 230 height 15
type input "g"
click at [129, 112] on input "[PERSON_NAME]" at bounding box center [226, 113] width 230 height 15
type input "[PERSON_NAME]"
click at [139, 220] on input "tel" at bounding box center [245, 222] width 213 height 26
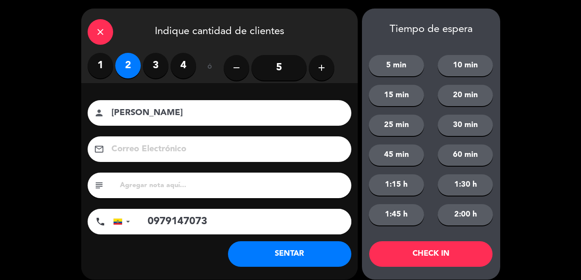
type input "0979147073"
click at [282, 254] on button "SENTAR" at bounding box center [289, 254] width 123 height 26
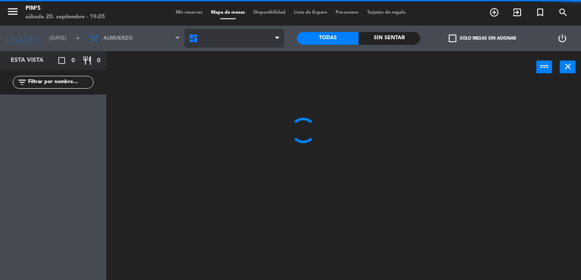
click at [245, 47] on div "Salón 2 Salón principal Terraza Salón 2 Salón 2 Salón principal Terraza" at bounding box center [235, 39] width 100 height 26
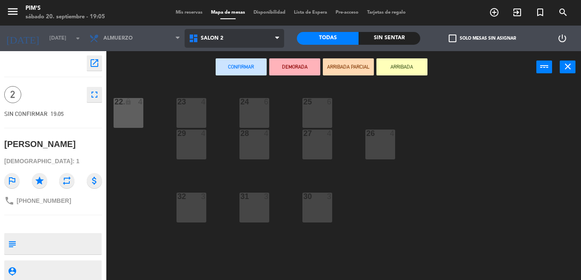
click at [249, 41] on span "Salón 2" at bounding box center [235, 38] width 100 height 19
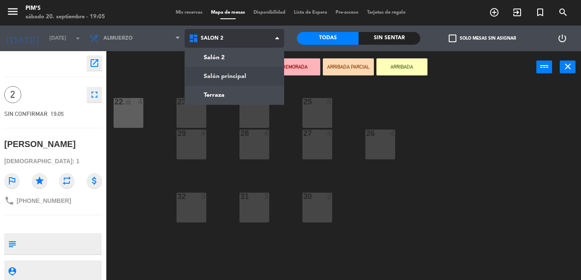
click at [241, 72] on ng-component "menu Pim's [DATE] 20. septiembre - 19:05 Mis reservas Mapa de mesas Disponibili…" at bounding box center [290, 140] width 581 height 280
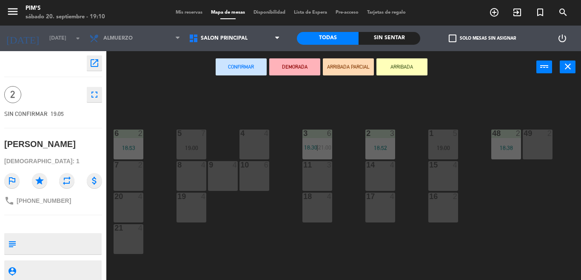
click at [541, 134] on div at bounding box center [538, 133] width 14 height 8
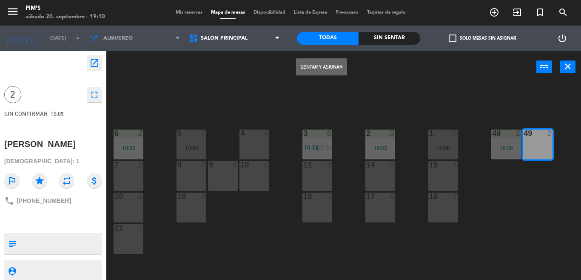
click at [307, 62] on button "Sentar y Asignar" at bounding box center [321, 66] width 51 height 17
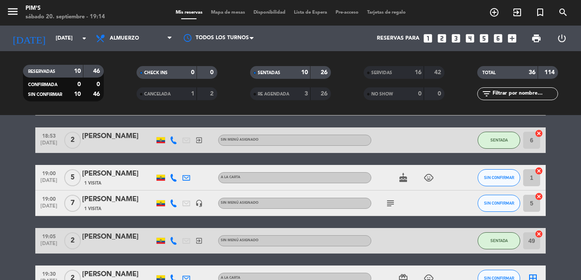
scroll to position [298, 0]
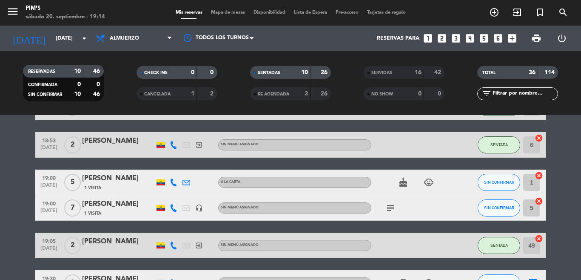
click at [171, 209] on icon at bounding box center [174, 208] width 8 height 8
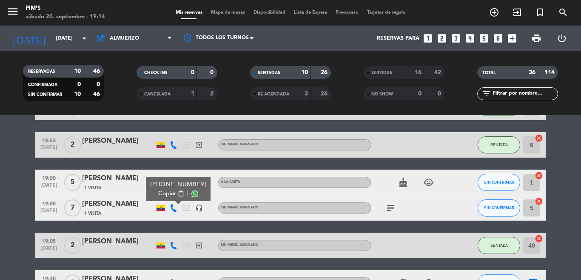
click at [156, 186] on div "[PHONE_NUMBER]" at bounding box center [179, 184] width 56 height 9
click at [158, 195] on span "Copiar" at bounding box center [167, 193] width 18 height 9
click at [134, 174] on div "[PERSON_NAME]" at bounding box center [118, 178] width 72 height 11
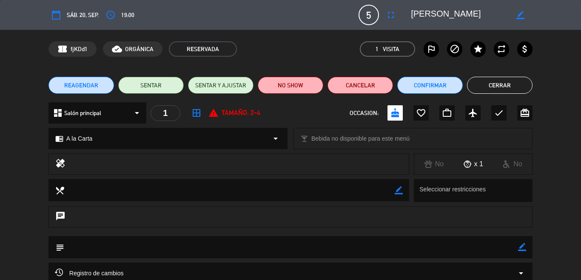
scroll to position [85, 0]
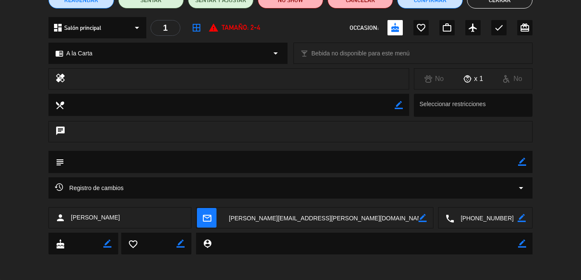
click at [469, 216] on textarea at bounding box center [485, 217] width 63 height 21
click at [460, 193] on span "Click para copiar" at bounding box center [469, 196] width 45 height 9
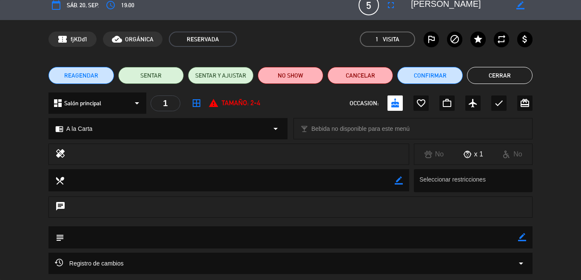
scroll to position [0, 0]
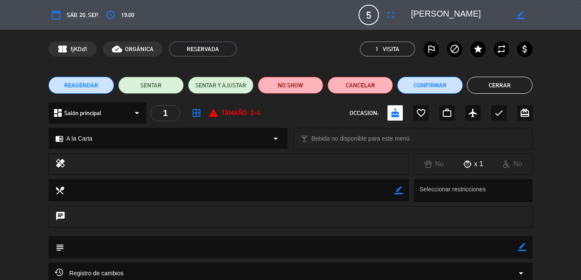
click at [504, 83] on button "Cerrar" at bounding box center [500, 85] width 66 height 17
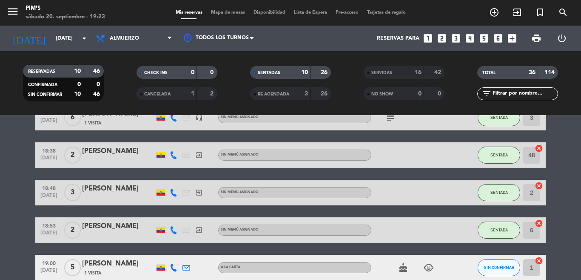
scroll to position [298, 0]
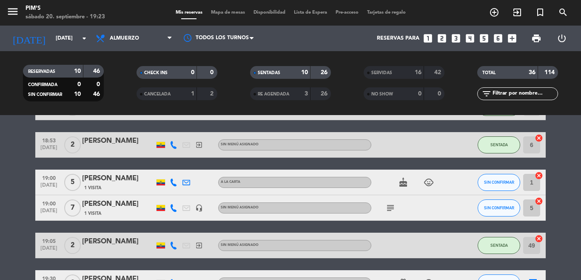
click at [92, 182] on div "[PERSON_NAME]" at bounding box center [118, 178] width 72 height 11
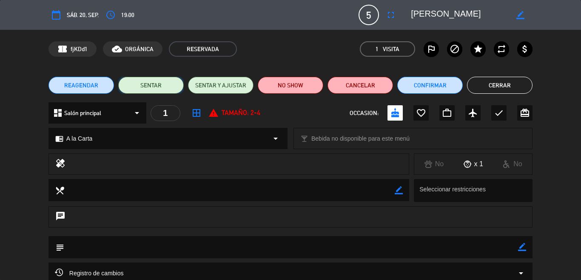
click at [171, 87] on button "SENTAR" at bounding box center [151, 85] width 66 height 17
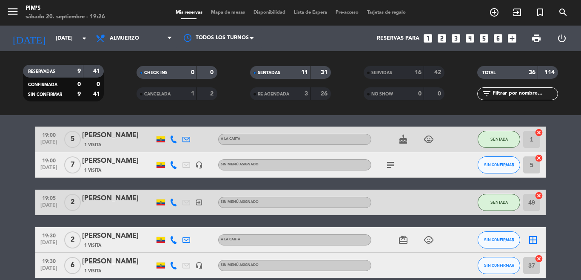
scroll to position [383, 0]
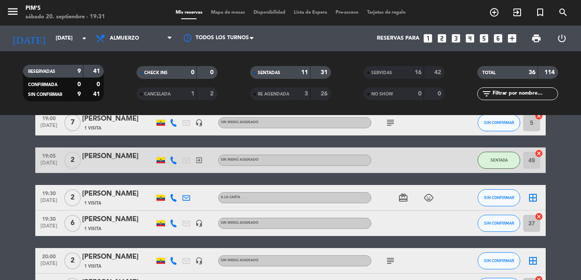
click at [530, 39] on span "print" at bounding box center [536, 38] width 17 height 17
click at [493, 15] on icon "add_circle_outline" at bounding box center [494, 12] width 10 height 10
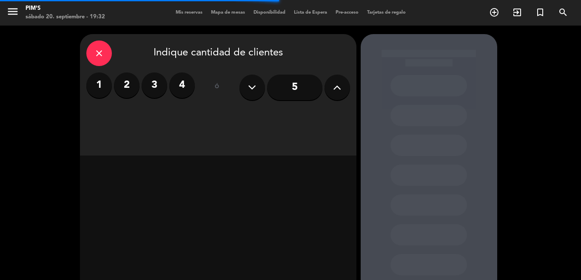
click at [106, 60] on div "close" at bounding box center [99, 53] width 26 height 26
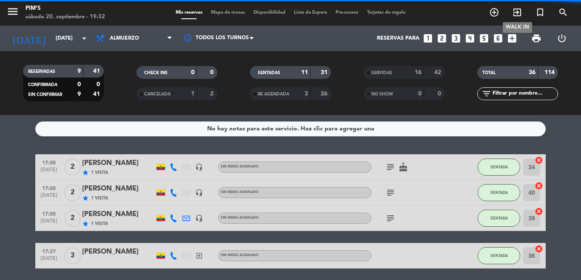
click at [519, 18] on span "exit_to_app" at bounding box center [517, 12] width 23 height 14
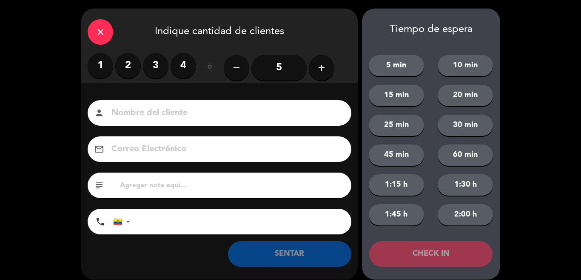
click at [136, 64] on label "2" at bounding box center [128, 66] width 26 height 26
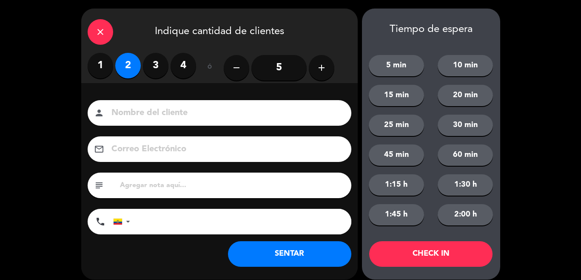
click at [143, 114] on input at bounding box center [226, 113] width 230 height 15
type input "[PERSON_NAME]"
click at [151, 219] on input "tel" at bounding box center [245, 222] width 213 height 26
type input "0960507917"
click at [278, 249] on button "SENTAR" at bounding box center [289, 254] width 123 height 26
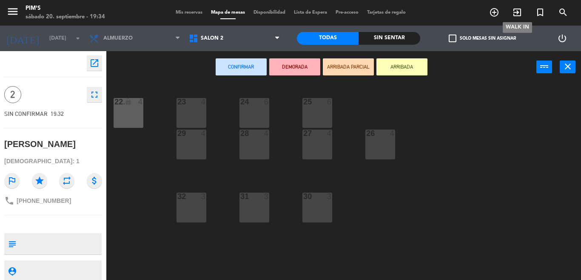
click at [517, 11] on icon "exit_to_app" at bounding box center [517, 12] width 10 height 10
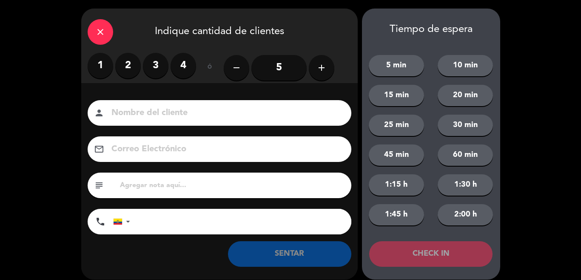
click at [134, 66] on label "2" at bounding box center [128, 66] width 26 height 26
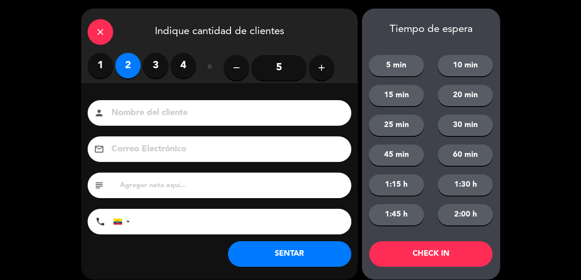
click at [134, 112] on input at bounding box center [226, 113] width 230 height 15
type input "[PERSON_NAME]"
click at [166, 215] on input "tel" at bounding box center [245, 222] width 213 height 26
type input "0995484692"
click at [277, 252] on button "SENTAR" at bounding box center [289, 254] width 123 height 26
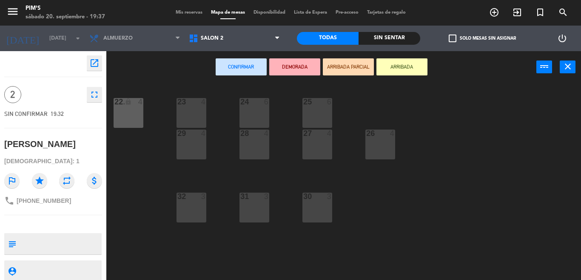
click at [141, 168] on div "23 4 24 6 25 6 22 lock 4 22. 4 26 4 27 4 28 4 29 4 30 3 31 3 32 3" at bounding box center [346, 181] width 469 height 197
click at [232, 37] on span "Salón 2" at bounding box center [235, 38] width 100 height 19
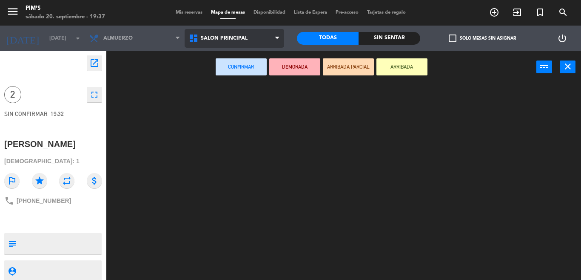
click at [256, 82] on ng-component "menu Pim's [DATE] 20. septiembre - 19:37 Mis reservas Mapa de mesas Disponibili…" at bounding box center [290, 140] width 581 height 280
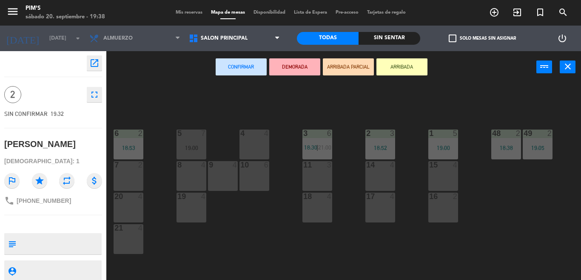
drag, startPoint x: 390, startPoint y: 174, endPoint x: 384, endPoint y: 137, distance: 38.0
click at [390, 174] on div "14 4" at bounding box center [381, 176] width 30 height 30
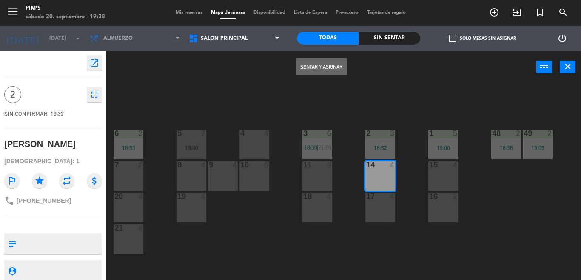
click at [305, 69] on button "Sentar y Asignar" at bounding box center [321, 66] width 51 height 17
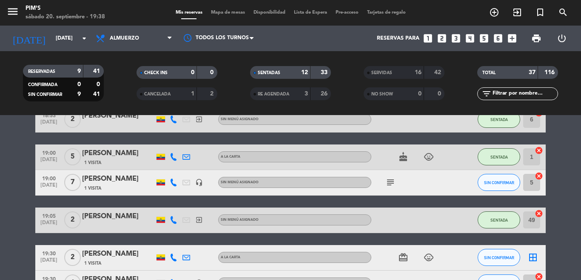
scroll to position [426, 0]
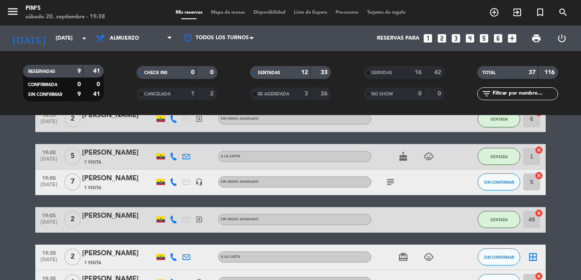
click at [535, 177] on icon "cancel" at bounding box center [539, 175] width 9 height 9
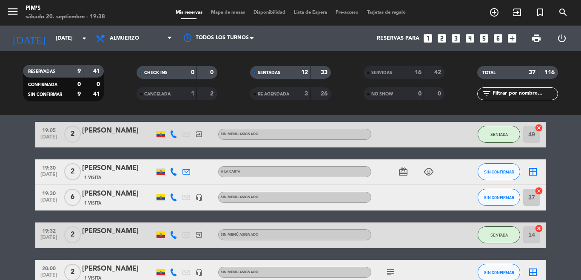
click at [535, 191] on icon "cancel" at bounding box center [539, 190] width 9 height 9
click at [480, 201] on button "SIN CONFIRMAR" at bounding box center [499, 197] width 43 height 17
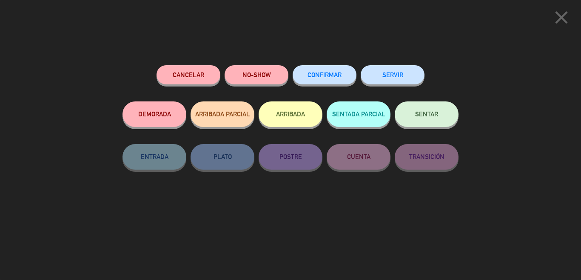
click at [417, 130] on div "SENTAR" at bounding box center [427, 122] width 64 height 43
click at [418, 126] on button "SENTAR" at bounding box center [427, 114] width 64 height 26
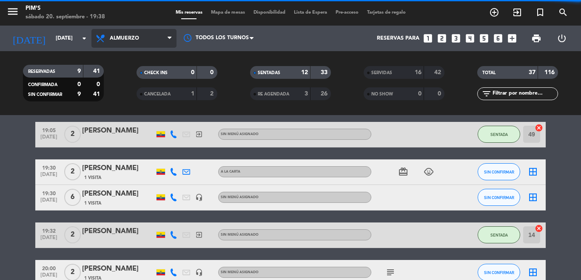
click at [146, 40] on span "Almuerzo" at bounding box center [133, 38] width 85 height 19
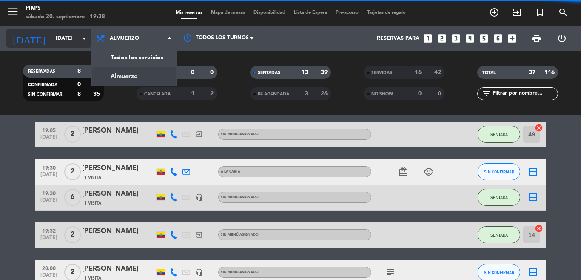
click at [80, 36] on icon "arrow_drop_down" at bounding box center [84, 38] width 10 height 10
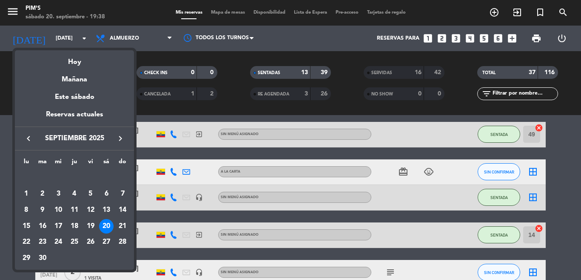
click at [285, 137] on div at bounding box center [290, 140] width 581 height 280
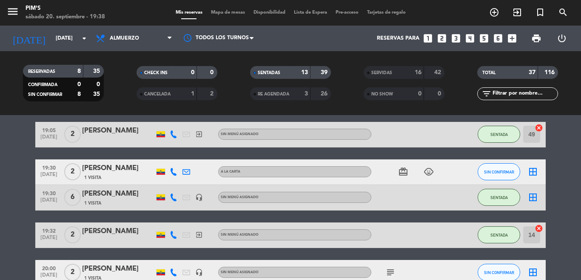
scroll to position [553, 0]
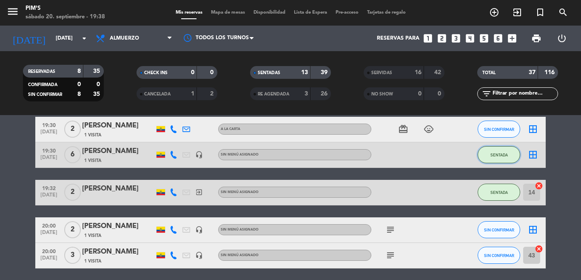
click at [499, 159] on button "SENTADA" at bounding box center [499, 154] width 43 height 17
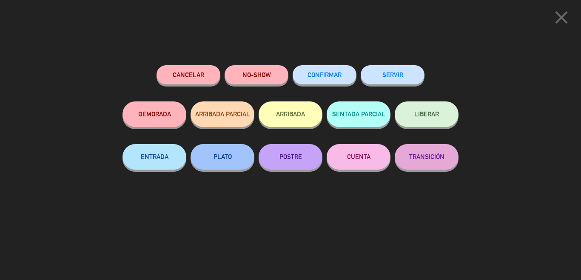
click at [434, 130] on div "LIBERAR" at bounding box center [427, 122] width 64 height 43
click at [432, 123] on button "LIBERAR" at bounding box center [427, 114] width 64 height 26
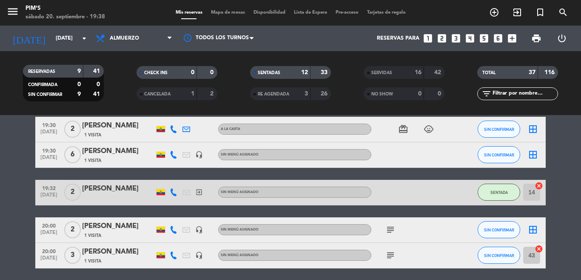
click at [530, 153] on icon "border_all" at bounding box center [533, 154] width 10 height 10
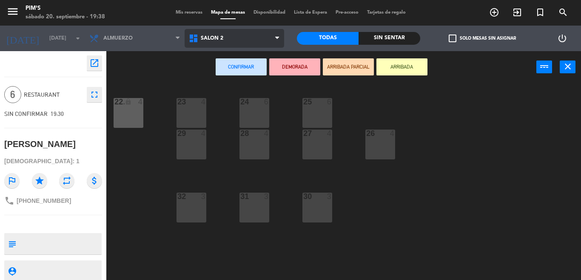
click at [245, 29] on span "Salón 2" at bounding box center [235, 38] width 100 height 19
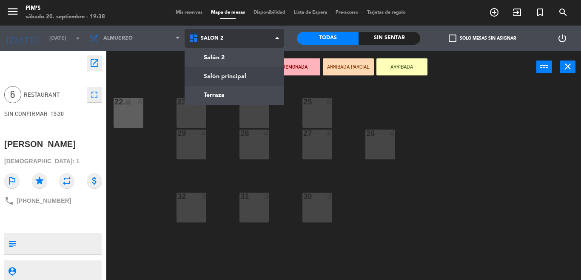
click at [243, 68] on ng-component "menu Pim's [DATE] 20. septiembre - 19:38 Mis reservas Mapa de mesas Disponibili…" at bounding box center [290, 140] width 581 height 280
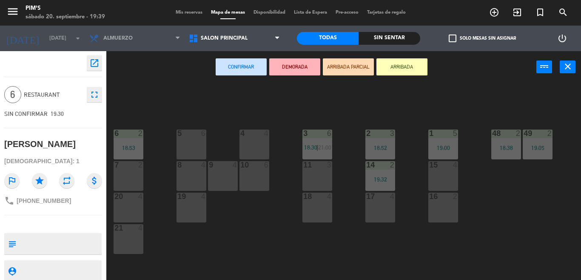
click at [184, 141] on div "5 6" at bounding box center [192, 144] width 30 height 30
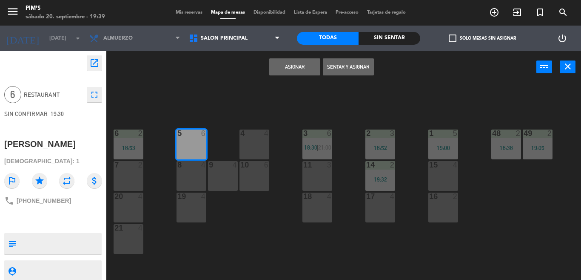
click at [289, 67] on button "Asignar" at bounding box center [294, 66] width 51 height 17
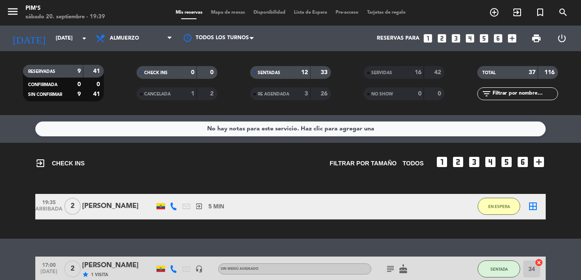
click at [532, 208] on icon "border_all" at bounding box center [533, 206] width 10 height 10
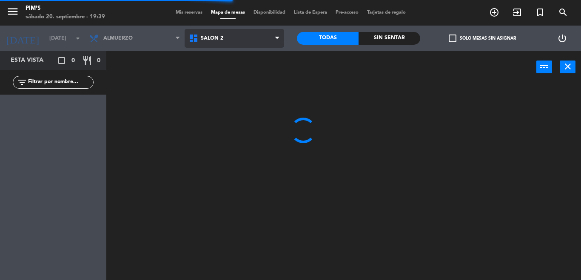
click at [246, 44] on span "Salón 2" at bounding box center [235, 38] width 100 height 19
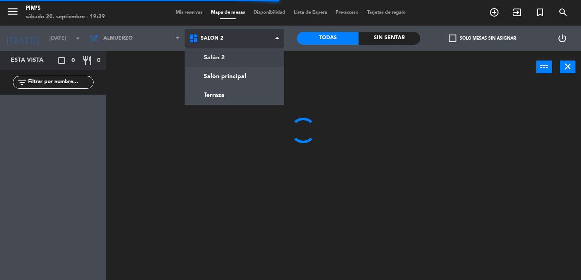
click at [233, 73] on ng-component "menu Pim's [DATE] 20. septiembre - 19:39 Mis reservas Mapa de mesas Disponibili…" at bounding box center [290, 140] width 581 height 280
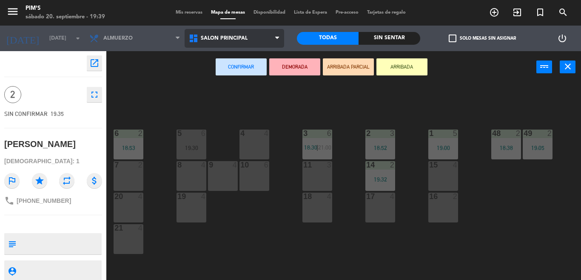
click at [205, 36] on span "Salón principal" at bounding box center [235, 38] width 100 height 19
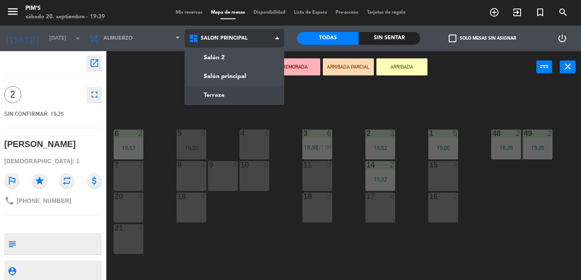
click at [245, 94] on ng-component "menu Pim's [DATE] 20. septiembre - 19:39 Mis reservas Mapa de mesas Disponibili…" at bounding box center [290, 140] width 581 height 280
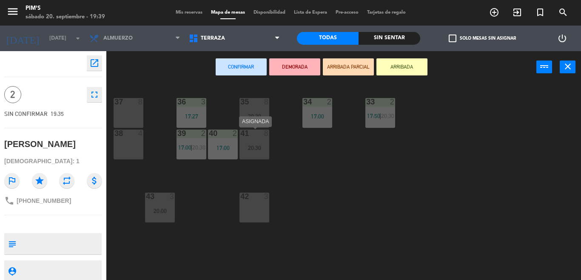
click at [260, 150] on div "20:30" at bounding box center [255, 148] width 30 height 6
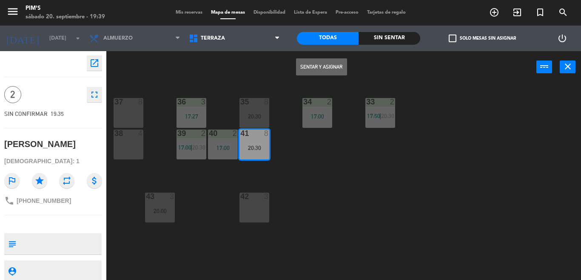
click at [318, 72] on button "Sentar y Asignar" at bounding box center [321, 66] width 51 height 17
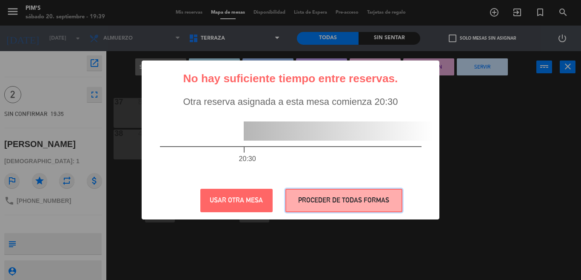
click at [303, 202] on button "PROCEDER DE TODAS FORMAS" at bounding box center [344, 200] width 117 height 23
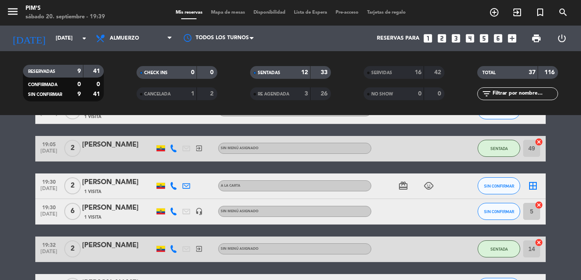
scroll to position [511, 0]
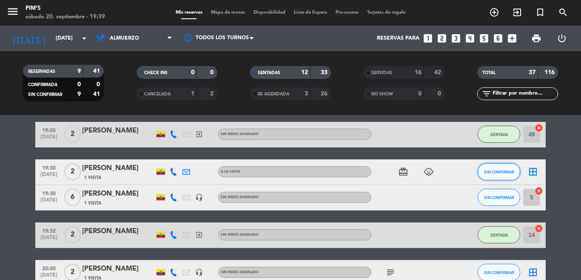
click at [505, 173] on span "SIN CONFIRMAR" at bounding box center [499, 171] width 30 height 5
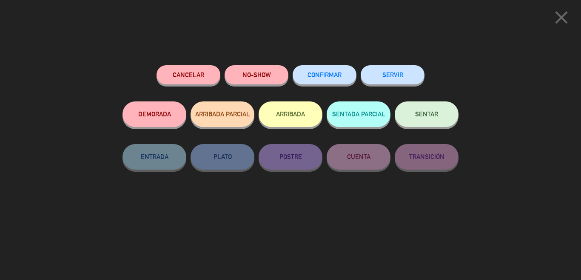
click at [427, 111] on button "SENTAR" at bounding box center [427, 114] width 64 height 26
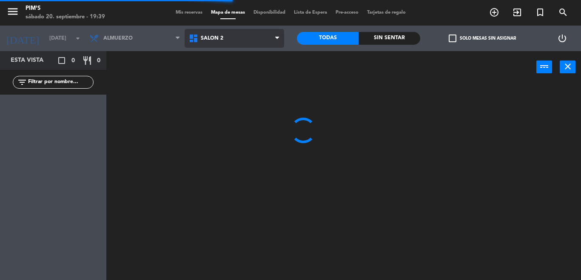
click at [211, 37] on span "Salón 2" at bounding box center [212, 38] width 23 height 6
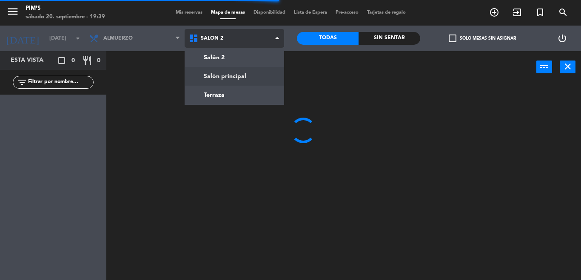
click at [229, 73] on ng-component "menu Pim's [DATE] 20. septiembre - 19:39 Mis reservas Mapa de mesas Disponibili…" at bounding box center [290, 140] width 581 height 280
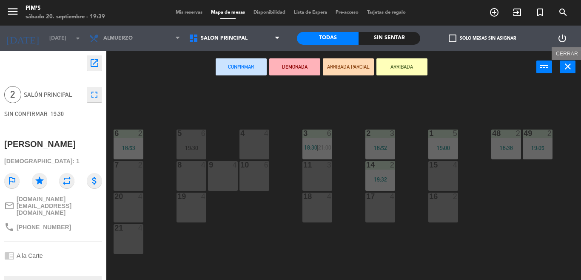
click at [574, 69] on button "close" at bounding box center [568, 66] width 16 height 13
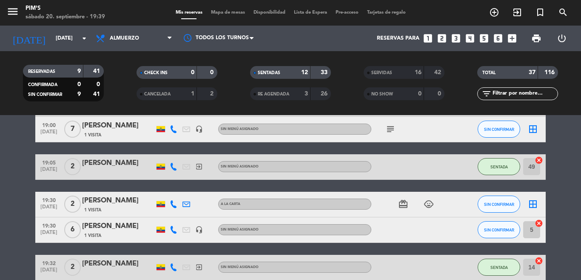
scroll to position [483, 0]
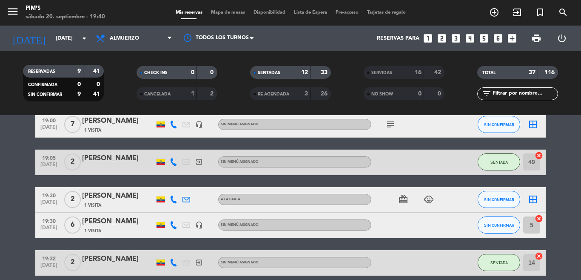
click at [66, 199] on span "2" at bounding box center [72, 199] width 17 height 17
click at [494, 205] on button "SIN CONFIRMAR" at bounding box center [499, 199] width 43 height 17
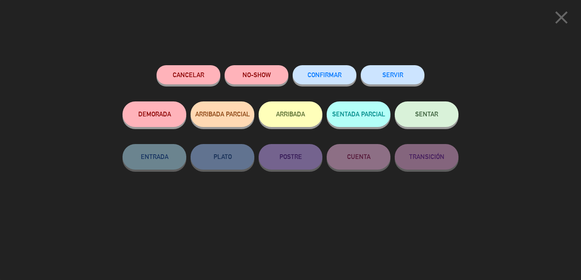
click at [564, 15] on icon "close" at bounding box center [561, 17] width 21 height 21
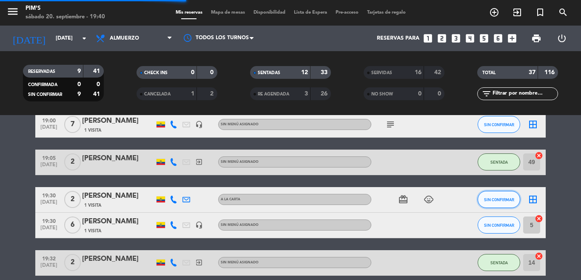
click at [506, 201] on span "SIN CONFIRMAR" at bounding box center [499, 199] width 30 height 5
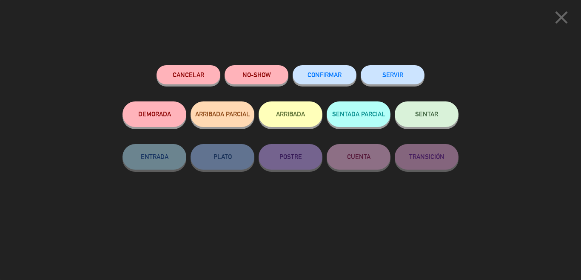
click at [558, 15] on icon "close" at bounding box center [561, 17] width 21 height 21
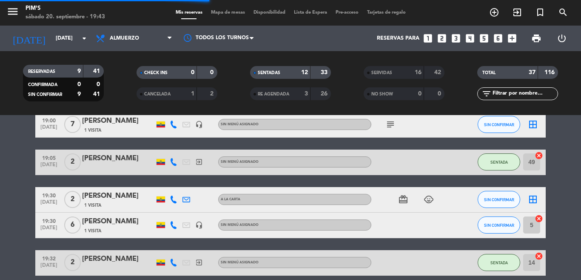
scroll to position [313, 0]
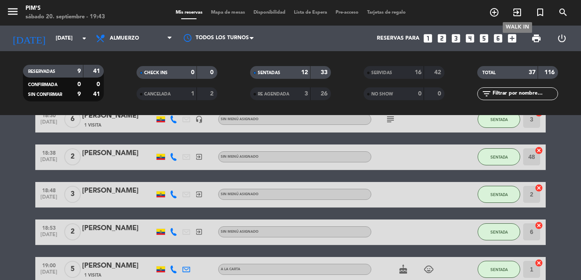
click at [517, 11] on icon "exit_to_app" at bounding box center [517, 12] width 10 height 10
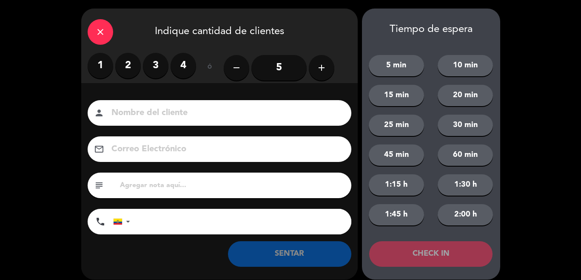
click at [186, 65] on label "4" at bounding box center [184, 66] width 26 height 26
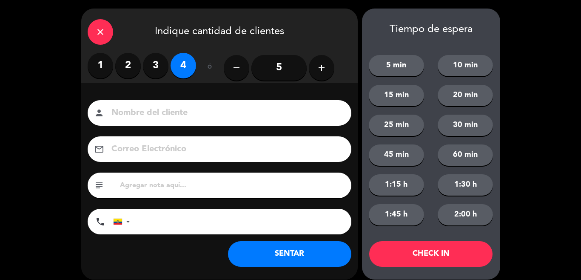
click at [268, 65] on input "5" at bounding box center [278, 68] width 55 height 26
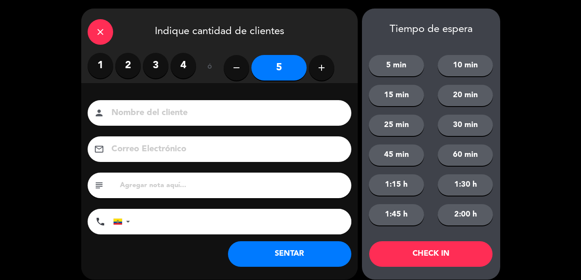
click at [181, 115] on input at bounding box center [226, 113] width 230 height 15
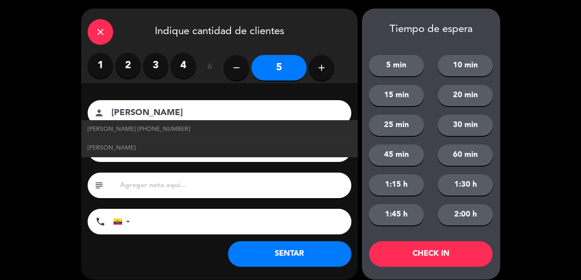
type input "[PERSON_NAME]"
click at [167, 223] on input "tel" at bounding box center [245, 222] width 213 height 26
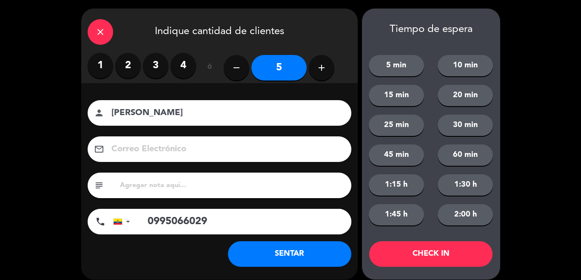
type input "0995066029"
click at [323, 258] on button "SENTAR" at bounding box center [289, 254] width 123 height 26
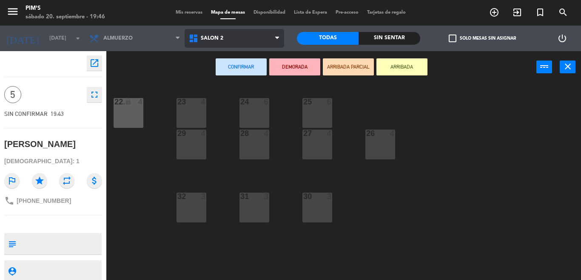
click at [243, 43] on span "Salón 2" at bounding box center [235, 38] width 100 height 19
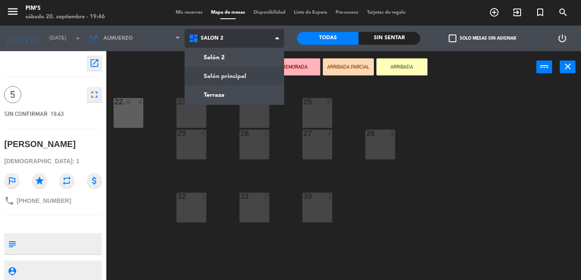
click at [234, 76] on ng-component "menu Pim's [DATE] 20. septiembre - 19:46 Mis reservas Mapa de mesas Disponibili…" at bounding box center [290, 140] width 581 height 280
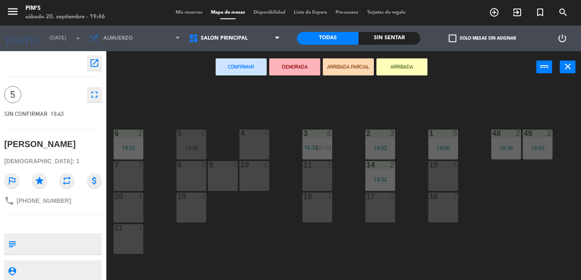
drag, startPoint x: 242, startPoint y: 171, endPoint x: 275, endPoint y: 157, distance: 36.6
click at [243, 171] on div "10 6" at bounding box center [255, 176] width 30 height 30
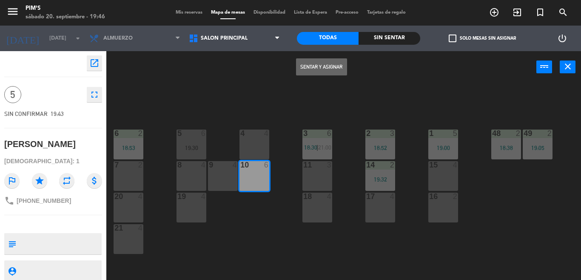
click at [331, 64] on button "Sentar y Asignar" at bounding box center [321, 66] width 51 height 17
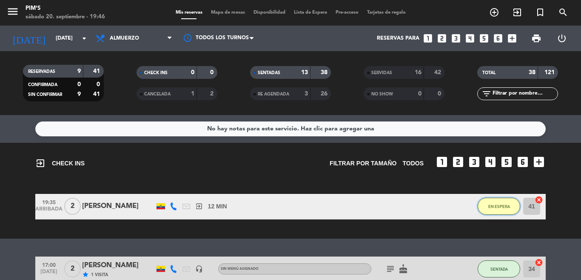
click at [500, 204] on span "EN ESPERA" at bounding box center [500, 206] width 22 height 5
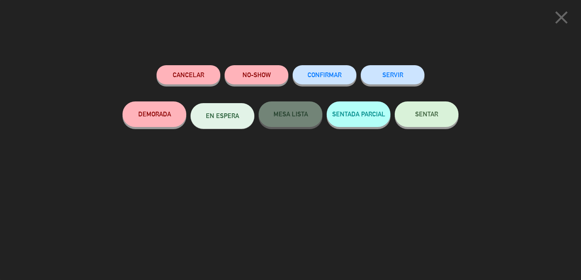
click at [417, 99] on div "SERVIR" at bounding box center [393, 83] width 64 height 36
click at [419, 108] on button "SENTAR" at bounding box center [427, 114] width 64 height 26
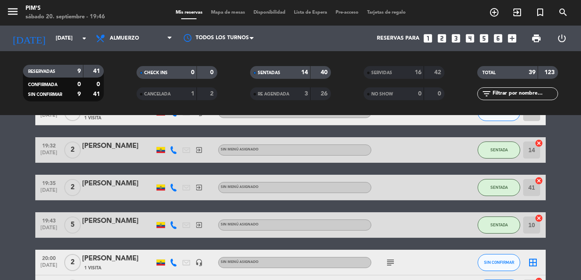
scroll to position [536, 0]
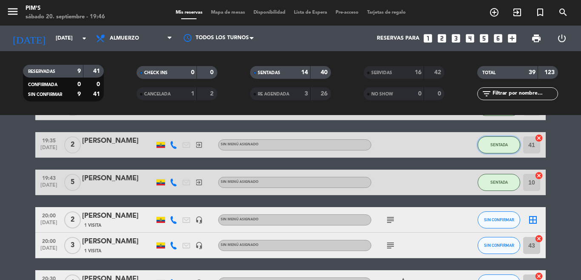
click at [489, 147] on button "SENTADA" at bounding box center [499, 144] width 43 height 17
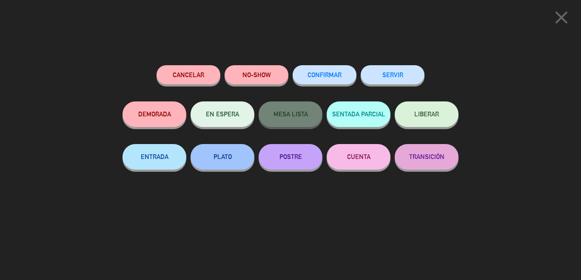
click at [400, 83] on button "SERVIR" at bounding box center [393, 74] width 64 height 19
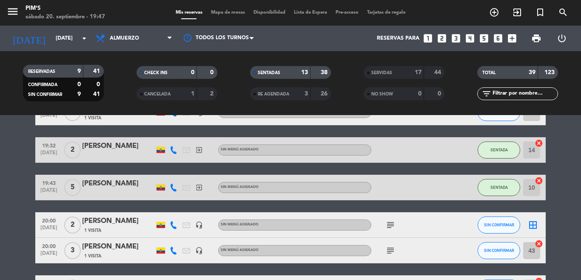
scroll to position [366, 0]
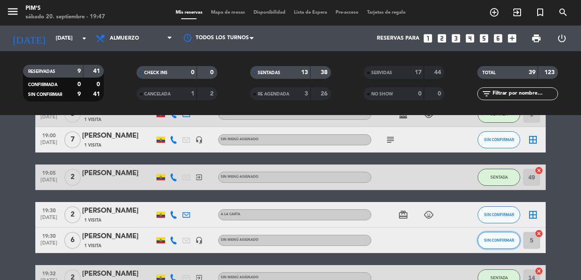
click at [488, 236] on button "SIN CONFIRMAR" at bounding box center [499, 239] width 43 height 17
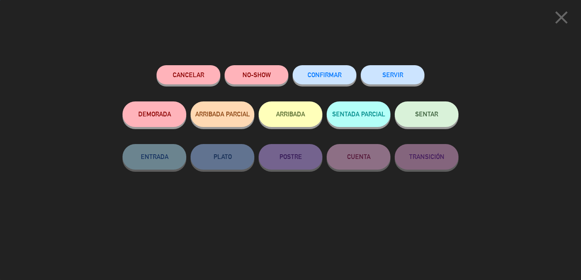
click at [452, 111] on button "SENTAR" at bounding box center [427, 114] width 64 height 26
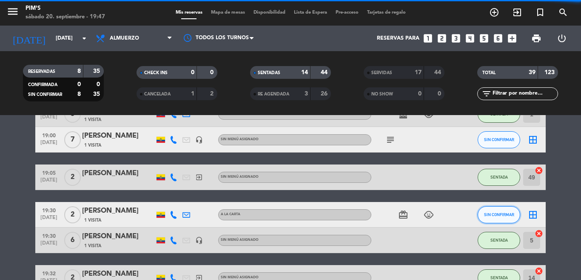
click at [490, 217] on button "SIN CONFIRMAR" at bounding box center [499, 214] width 43 height 17
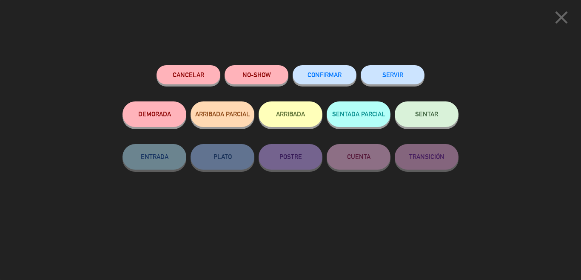
click at [399, 111] on button "SENTAR" at bounding box center [427, 114] width 64 height 26
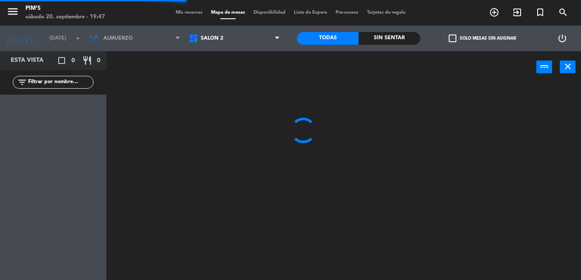
click at [235, 45] on span "Salón 2" at bounding box center [235, 38] width 100 height 19
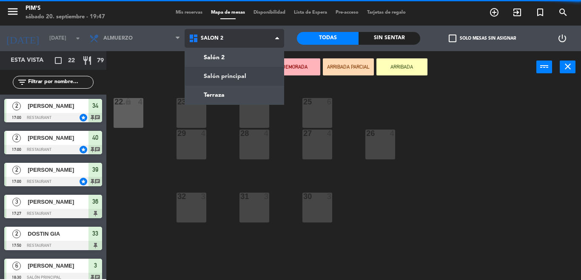
click at [237, 71] on ng-component "menu Pim's [DATE] 20. septiembre - 19:47 Mis reservas Mapa de mesas Disponibili…" at bounding box center [290, 140] width 581 height 280
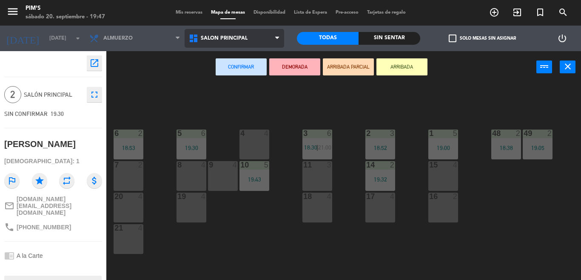
click at [197, 33] on span "Salón principal" at bounding box center [235, 38] width 100 height 19
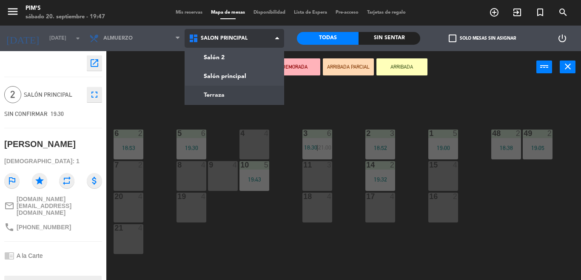
click at [236, 100] on ng-component "menu Pim's [DATE] 20. septiembre - 19:47 Mis reservas Mapa de mesas Disponibili…" at bounding box center [290, 140] width 581 height 280
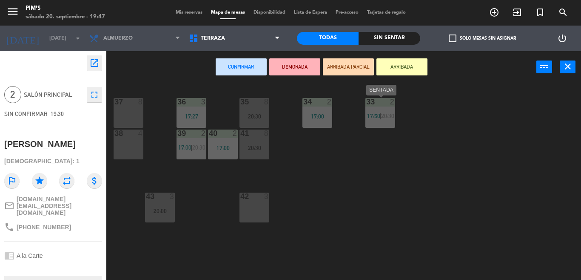
click at [386, 117] on span "20:30" at bounding box center [387, 115] width 13 height 7
click at [573, 63] on button "close" at bounding box center [568, 66] width 16 height 13
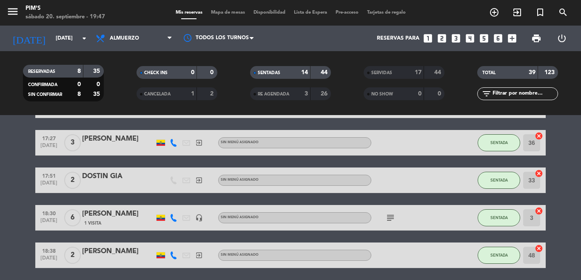
scroll to position [128, 0]
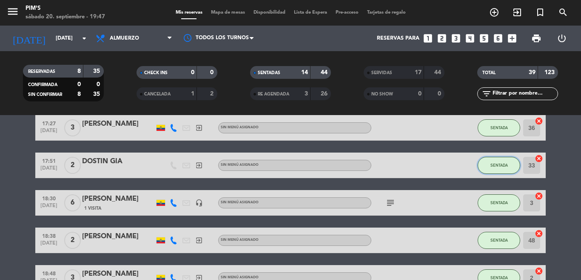
click at [511, 162] on button "SENTADA" at bounding box center [499, 165] width 43 height 17
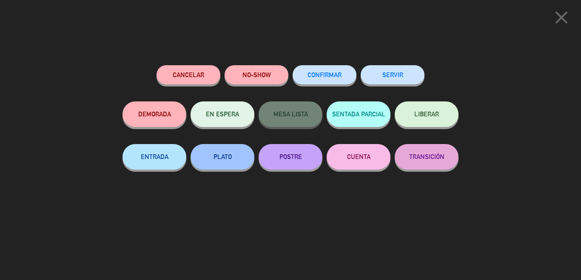
click at [400, 74] on button "SERVIR" at bounding box center [393, 74] width 64 height 19
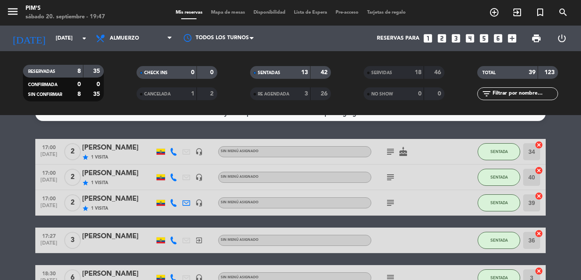
scroll to position [0, 0]
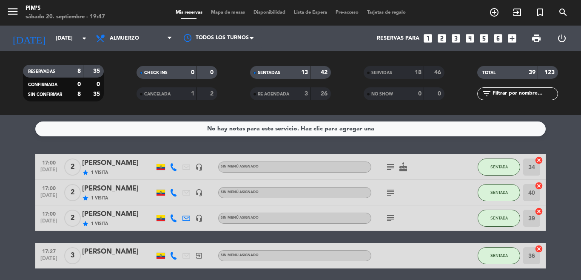
click at [496, 202] on div "SENTADA" at bounding box center [499, 192] width 43 height 25
click at [497, 194] on span "SENTADA" at bounding box center [499, 192] width 17 height 5
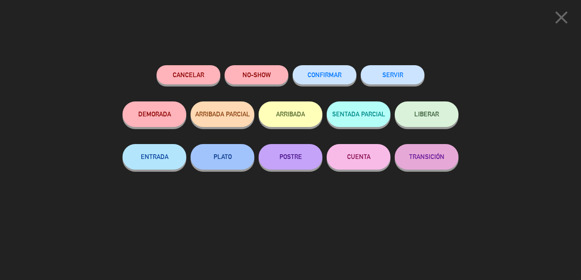
click at [560, 22] on icon "close" at bounding box center [561, 17] width 21 height 21
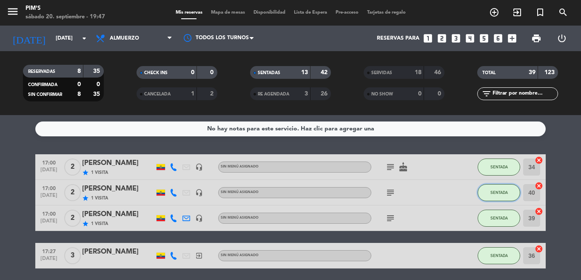
click at [498, 194] on span "SENTADA" at bounding box center [499, 192] width 17 height 5
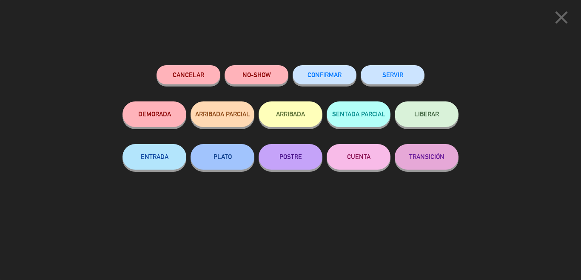
click at [371, 78] on button "SERVIR" at bounding box center [393, 74] width 64 height 19
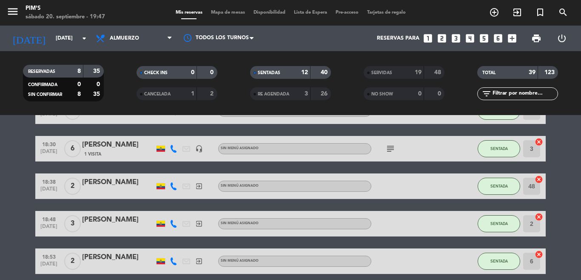
scroll to position [128, 0]
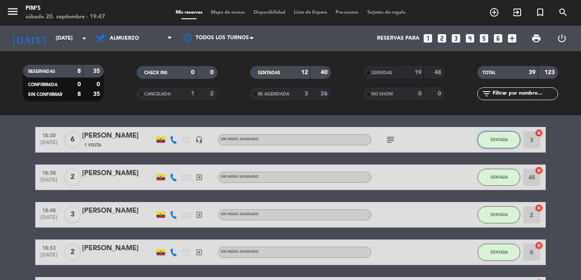
click at [497, 137] on span "SENTADA" at bounding box center [499, 139] width 17 height 5
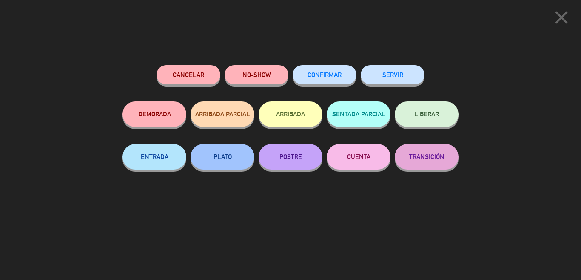
click at [406, 71] on button "SERVIR" at bounding box center [393, 74] width 64 height 19
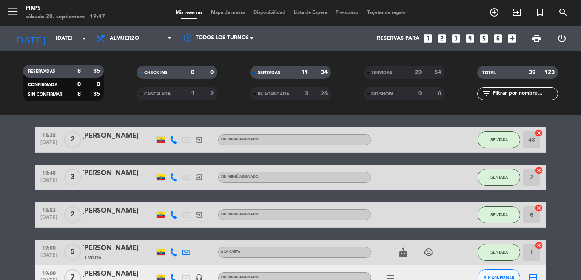
click at [378, 97] on div "NO SHOW" at bounding box center [385, 94] width 39 height 10
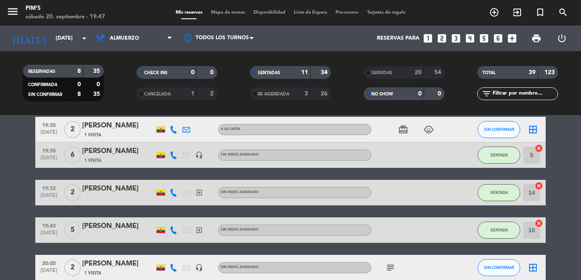
scroll to position [332, 0]
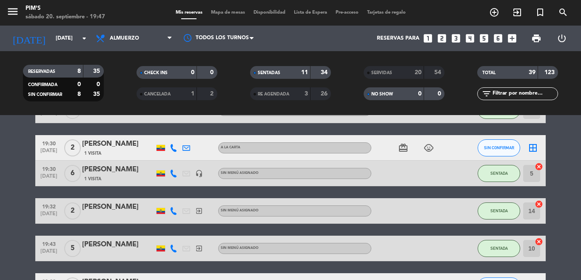
click at [388, 78] on div "SERVIDAS 20 54" at bounding box center [404, 72] width 81 height 13
click at [388, 88] on div "NO SHOW 0 0" at bounding box center [404, 93] width 81 height 13
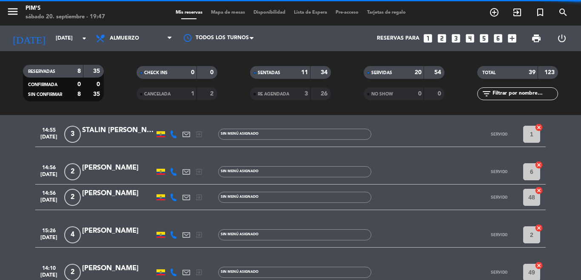
click at [389, 72] on span "SERVIDAS" at bounding box center [382, 73] width 21 height 4
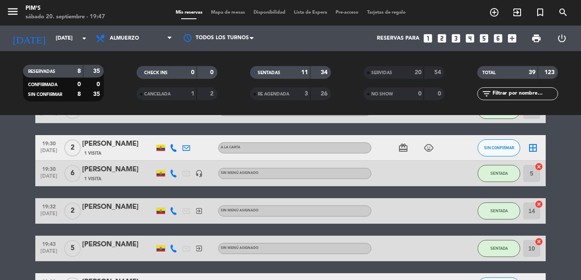
click at [386, 71] on span "SERVIDAS" at bounding box center [382, 73] width 21 height 4
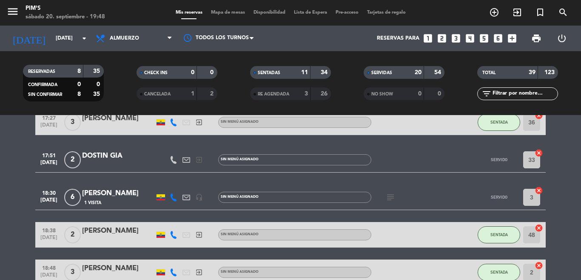
scroll to position [758, 0]
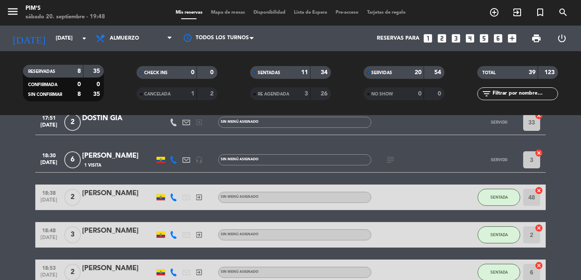
click at [102, 159] on div "[PERSON_NAME]" at bounding box center [118, 155] width 72 height 11
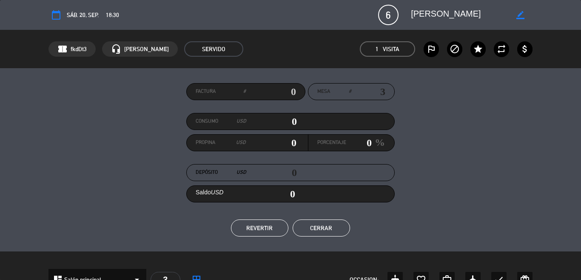
click at [269, 228] on button "REVERTIR" at bounding box center [259, 227] width 57 height 17
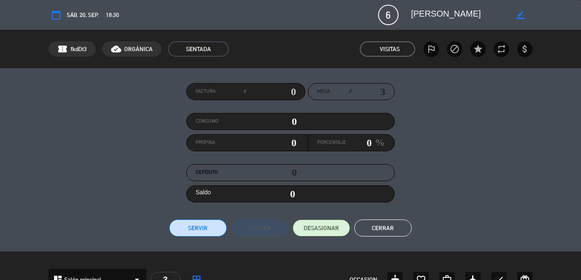
click at [401, 227] on button "Cerrar" at bounding box center [382, 227] width 57 height 17
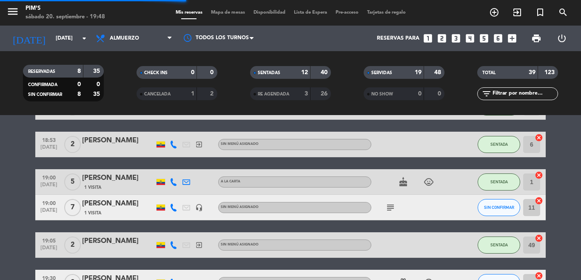
scroll to position [1056, 0]
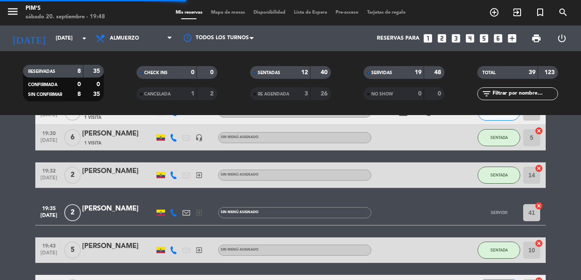
click at [400, 66] on div "SERVIDAS 19 48" at bounding box center [404, 72] width 81 height 13
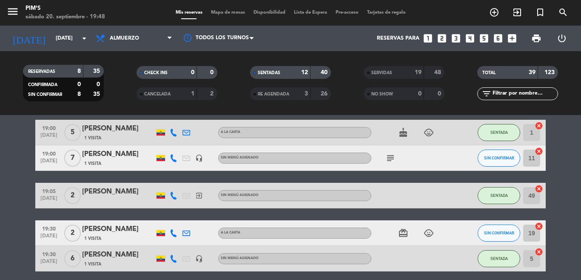
scroll to position [327, 0]
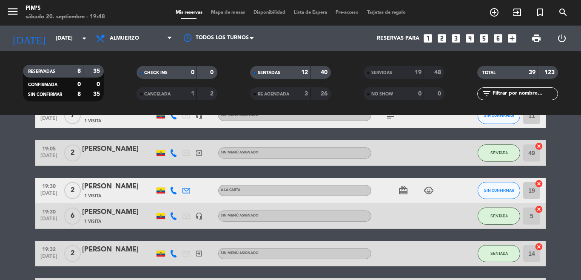
click at [537, 183] on icon "cancel" at bounding box center [539, 183] width 9 height 9
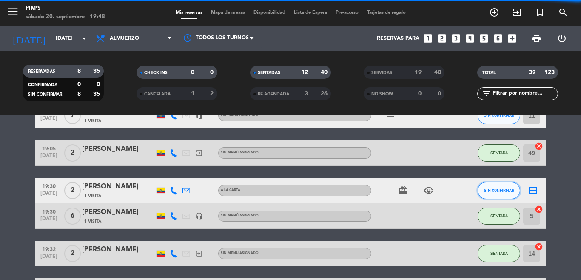
click at [510, 194] on button "SIN CONFIRMAR" at bounding box center [499, 190] width 43 height 17
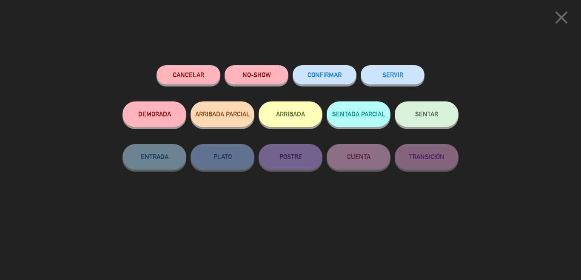
click at [439, 117] on button "SENTAR" at bounding box center [427, 114] width 64 height 26
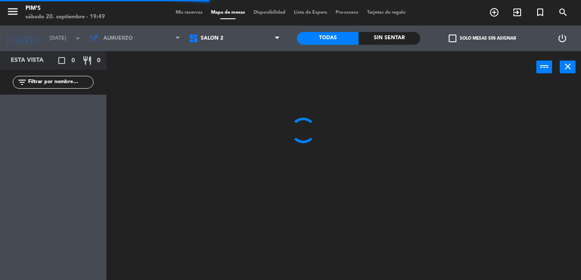
click at [216, 42] on span "Salón 2" at bounding box center [235, 38] width 100 height 19
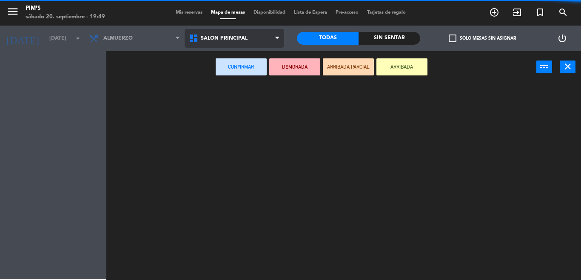
click at [222, 75] on ng-component "menu Pim's [DATE] 20. septiembre - 19:49 Mis reservas Mapa de mesas Disponibili…" at bounding box center [290, 140] width 581 height 280
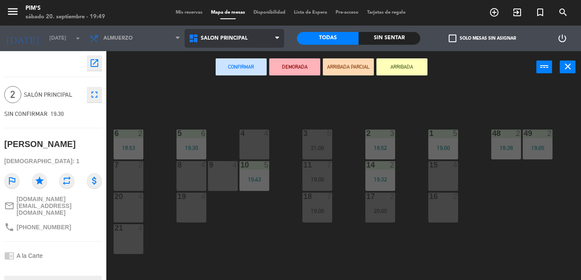
click at [241, 34] on span "Salón principal" at bounding box center [235, 38] width 100 height 19
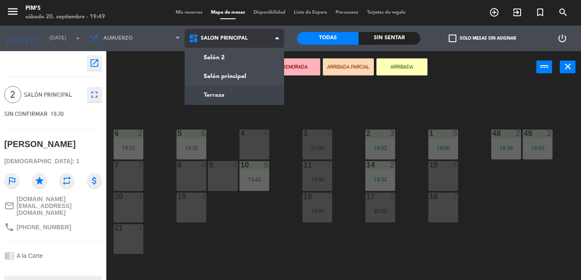
click at [214, 98] on ng-component "menu Pim's [DATE] 20. septiembre - 19:49 Mis reservas Mapa de mesas Disponibili…" at bounding box center [290, 140] width 581 height 280
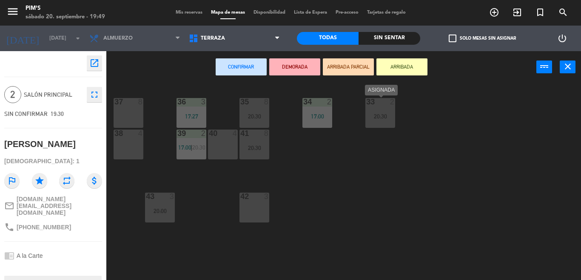
click at [392, 116] on div "20:30" at bounding box center [381, 116] width 30 height 6
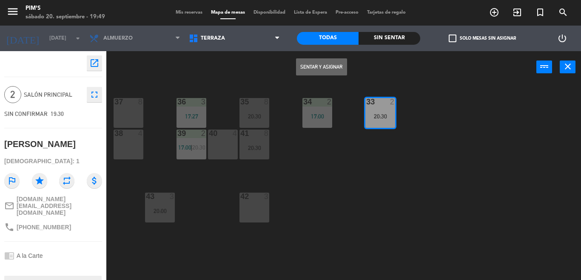
click at [313, 73] on button "Sentar y Asignar" at bounding box center [321, 66] width 51 height 17
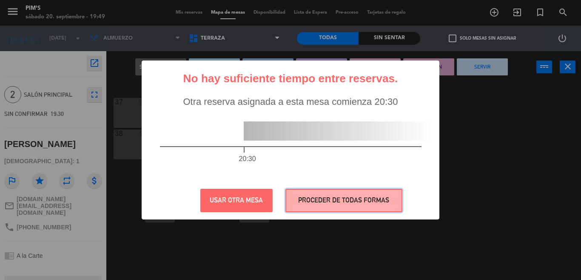
click at [298, 196] on button "PROCEDER DE TODAS FORMAS" at bounding box center [344, 200] width 117 height 23
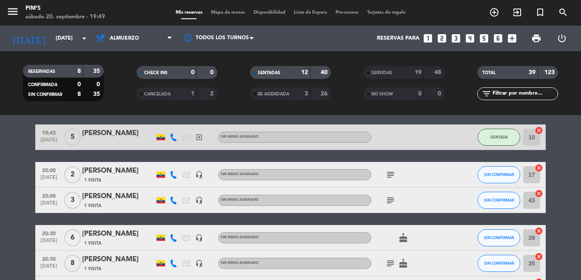
scroll to position [511, 0]
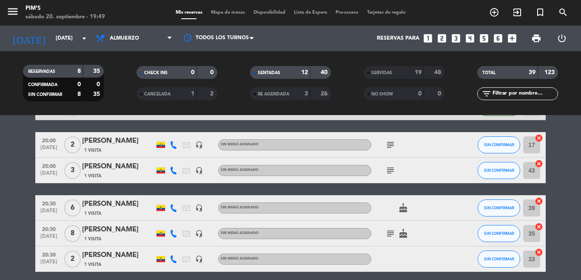
click at [386, 169] on icon "subject" at bounding box center [391, 170] width 10 height 10
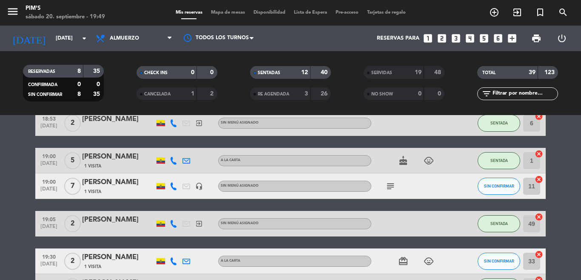
scroll to position [255, 0]
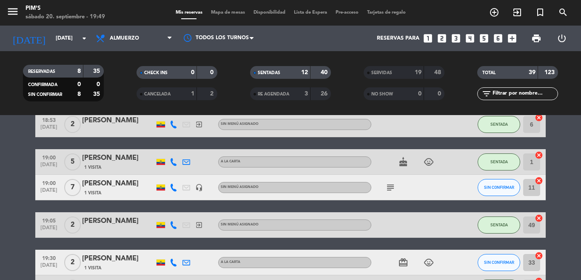
click at [386, 184] on icon "subject" at bounding box center [391, 187] width 10 height 10
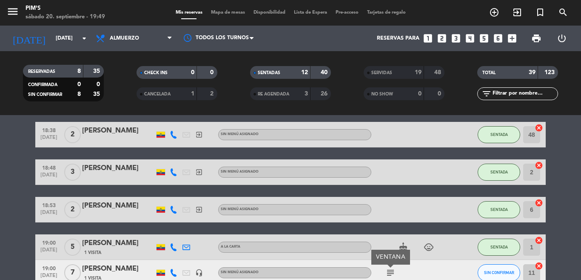
scroll to position [213, 0]
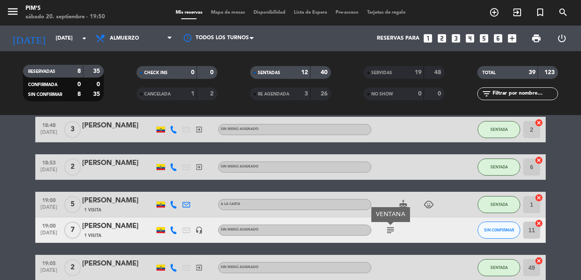
click at [535, 223] on icon "cancel" at bounding box center [539, 223] width 9 height 9
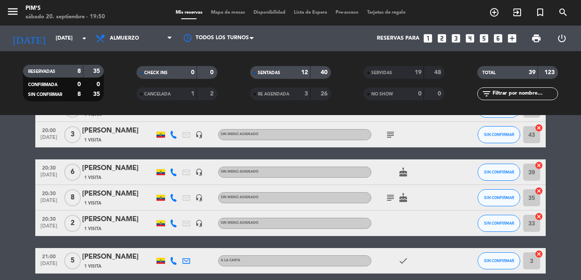
scroll to position [583, 0]
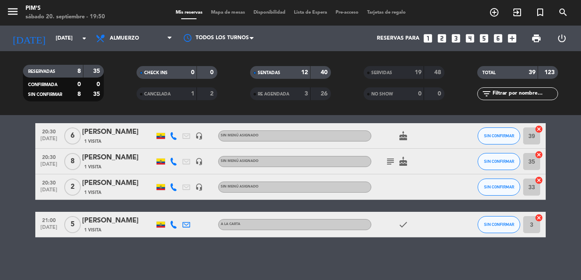
click at [537, 178] on icon "cancel" at bounding box center [539, 180] width 9 height 9
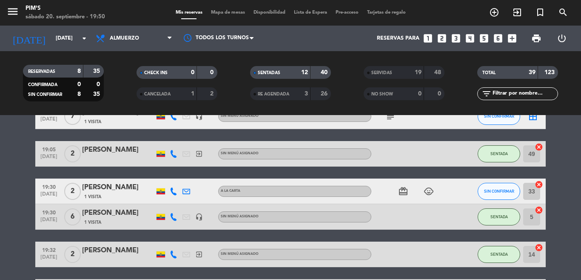
scroll to position [327, 0]
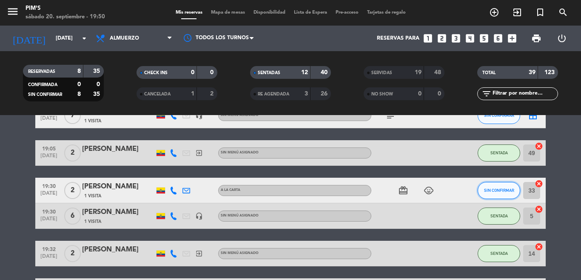
click at [506, 189] on span "SIN CONFIRMAR" at bounding box center [499, 190] width 30 height 5
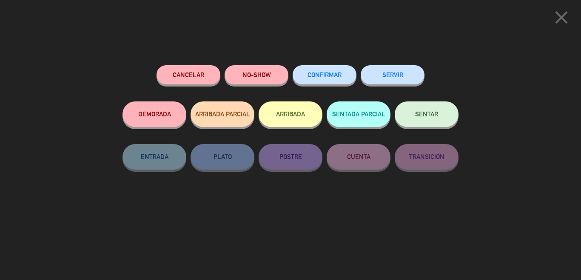
click at [409, 114] on button "SENTAR" at bounding box center [427, 114] width 64 height 26
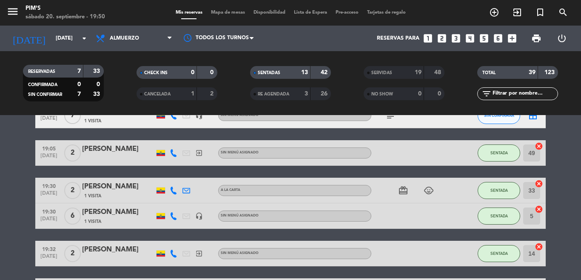
scroll to position [285, 0]
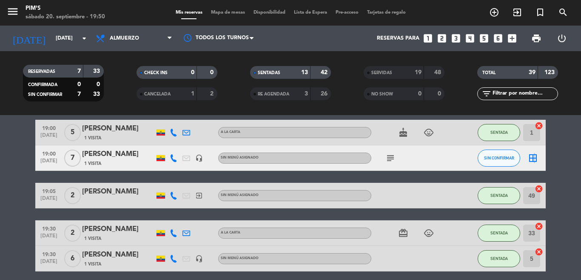
click at [530, 161] on icon "border_all" at bounding box center [533, 158] width 10 height 10
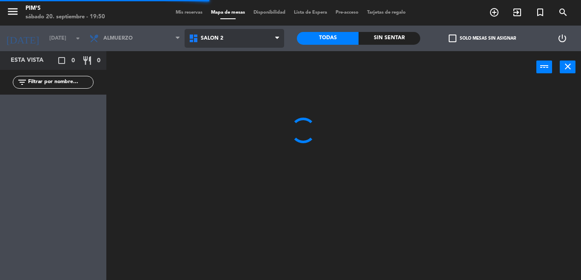
click at [243, 43] on span "Salón 2" at bounding box center [235, 38] width 100 height 19
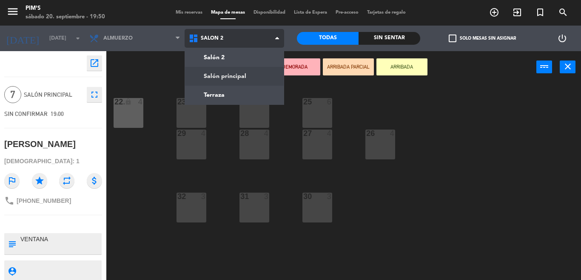
click at [251, 71] on ng-component "menu Pim's [DATE] 20. septiembre - 19:50 Mis reservas Mapa de mesas Disponibili…" at bounding box center [290, 140] width 581 height 280
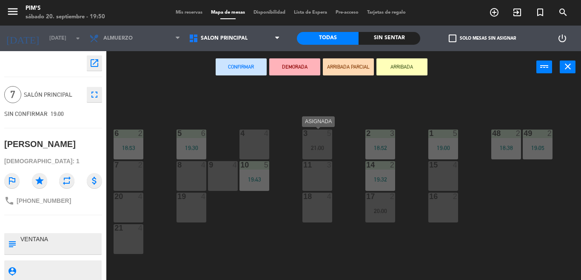
click at [327, 148] on div "21:00" at bounding box center [318, 148] width 30 height 6
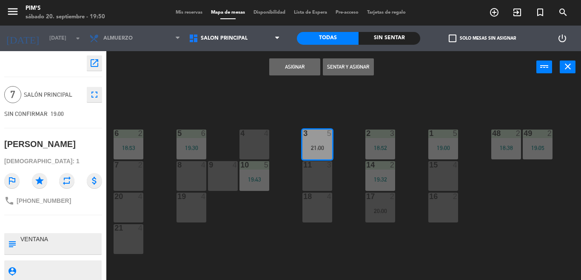
click at [291, 64] on button "Asignar" at bounding box center [294, 66] width 51 height 17
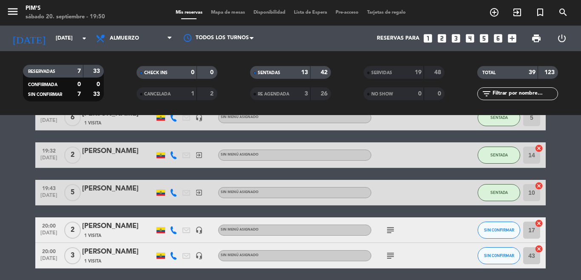
scroll to position [468, 0]
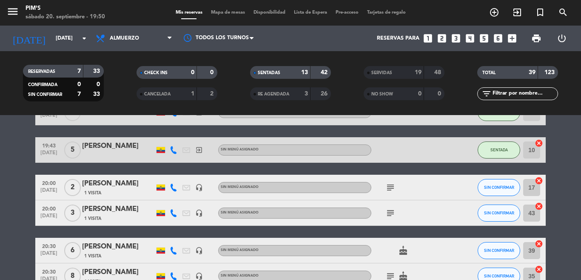
click at [386, 187] on icon "subject" at bounding box center [391, 187] width 10 height 10
click at [535, 179] on icon "cancel" at bounding box center [539, 180] width 9 height 9
click at [535, 205] on icon "cancel" at bounding box center [539, 206] width 9 height 9
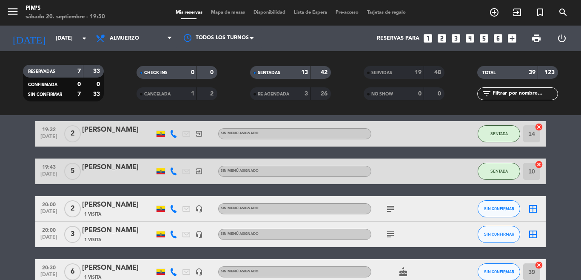
scroll to position [540, 0]
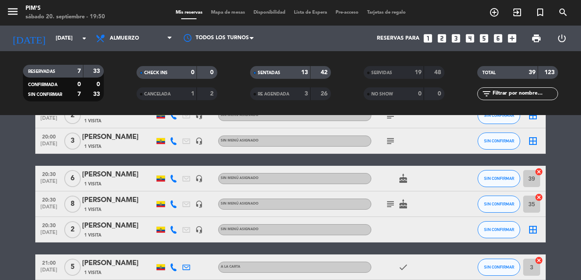
click at [538, 171] on icon "cancel" at bounding box center [539, 171] width 9 height 9
click at [536, 193] on icon "cancel" at bounding box center [539, 197] width 9 height 9
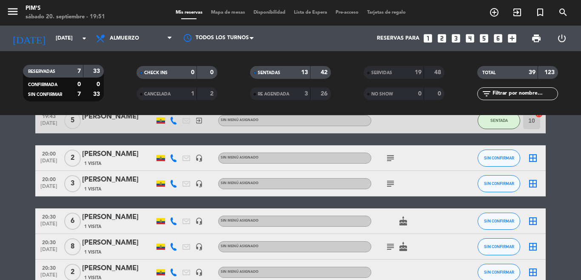
scroll to position [583, 0]
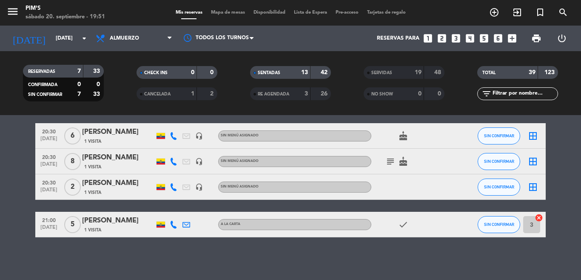
click at [535, 217] on icon "cancel" at bounding box center [539, 217] width 9 height 9
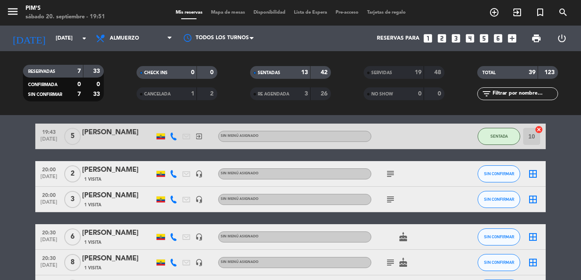
scroll to position [497, 0]
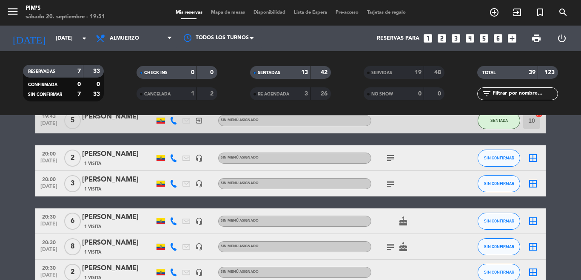
click at [523, 185] on div "border_all" at bounding box center [533, 183] width 26 height 25
click at [528, 185] on icon "border_all" at bounding box center [533, 183] width 10 height 10
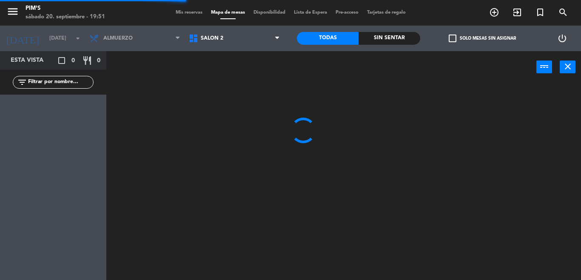
click at [233, 41] on span "Salón 2" at bounding box center [235, 38] width 100 height 19
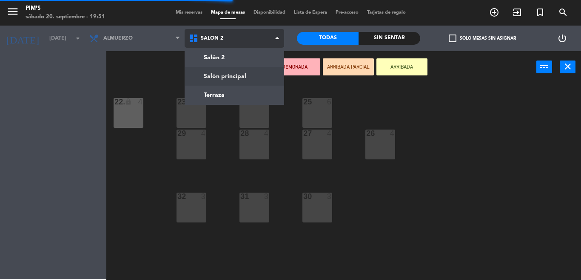
click at [217, 77] on ng-component "menu Pim's [DATE] 20. septiembre - 19:51 Mis reservas Mapa de mesas Disponibili…" at bounding box center [290, 140] width 581 height 280
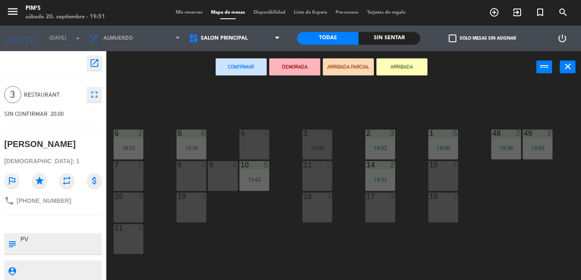
click at [250, 144] on div "4 4" at bounding box center [255, 144] width 30 height 30
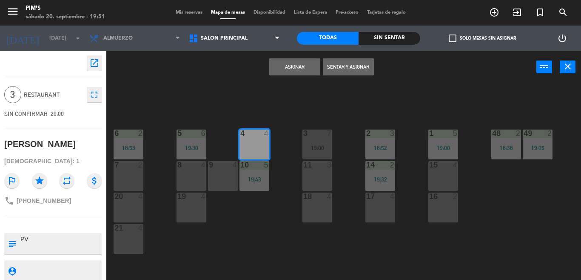
click at [304, 71] on button "Asignar" at bounding box center [294, 66] width 51 height 17
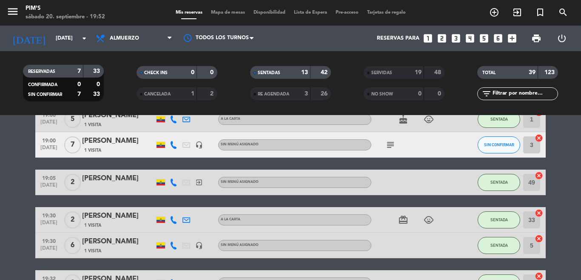
scroll to position [255, 0]
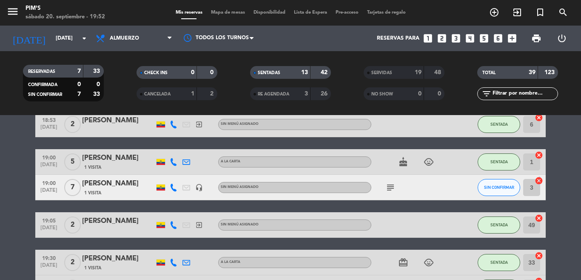
click at [535, 180] on icon "cancel" at bounding box center [539, 180] width 9 height 9
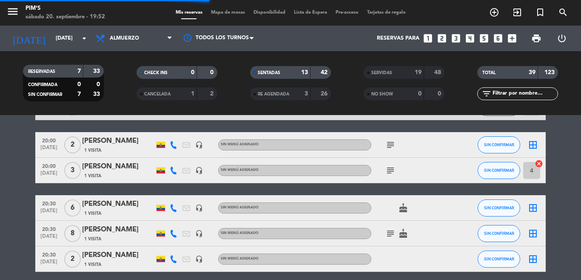
scroll to position [553, 0]
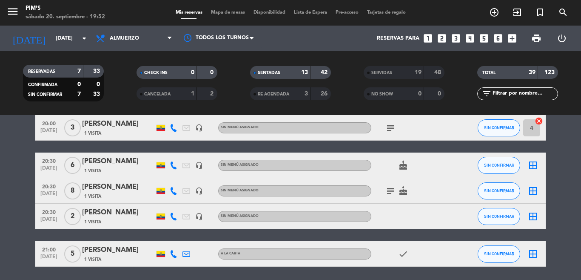
click at [531, 168] on icon "border_all" at bounding box center [533, 165] width 10 height 10
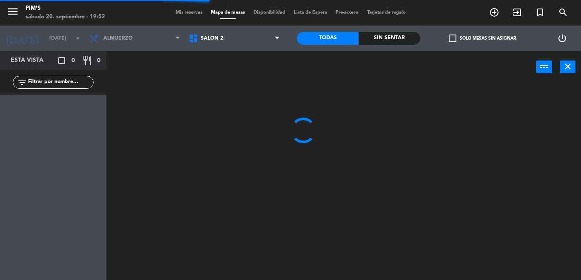
click at [241, 44] on span "Salón 2" at bounding box center [235, 38] width 100 height 19
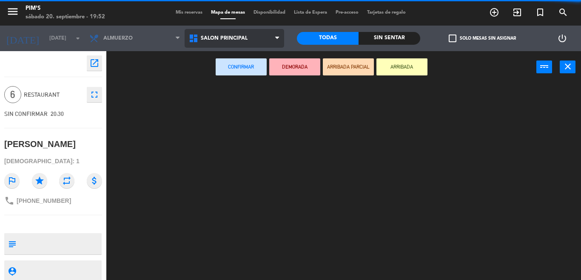
click at [246, 70] on ng-component "menu Pim's [DATE] 20. septiembre - 19:52 Mis reservas Mapa de mesas Disponibili…" at bounding box center [290, 140] width 581 height 280
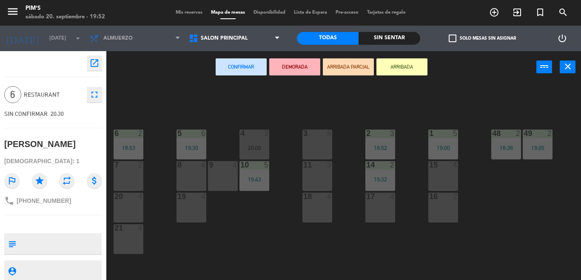
click at [316, 148] on div "3 6" at bounding box center [318, 144] width 30 height 30
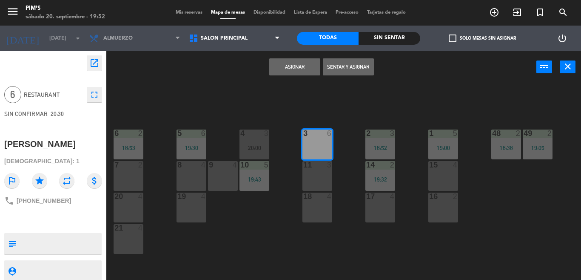
click at [279, 69] on button "Asignar" at bounding box center [294, 66] width 51 height 17
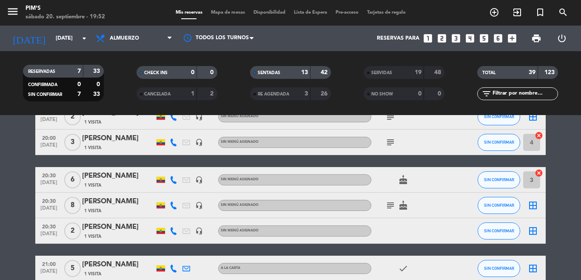
scroll to position [553, 0]
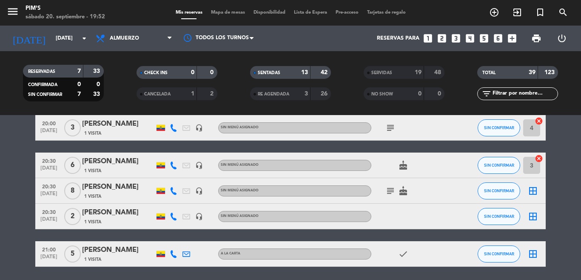
click at [532, 193] on icon "border_all" at bounding box center [533, 191] width 10 height 10
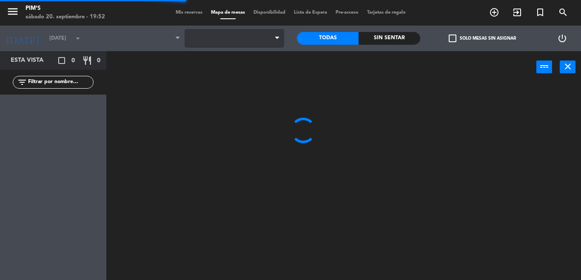
click at [249, 37] on span at bounding box center [235, 38] width 100 height 19
click at [249, 44] on span at bounding box center [235, 38] width 100 height 19
click at [261, 43] on span at bounding box center [235, 38] width 100 height 19
click at [254, 42] on span "Salón 2" at bounding box center [235, 38] width 100 height 19
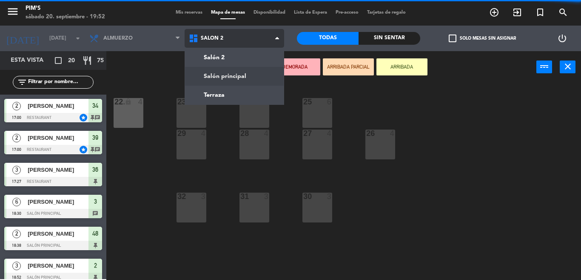
click at [234, 77] on ng-component "menu Pim's [DATE] 20. septiembre - 19:52 Mis reservas Mapa de mesas Disponibili…" at bounding box center [290, 140] width 581 height 280
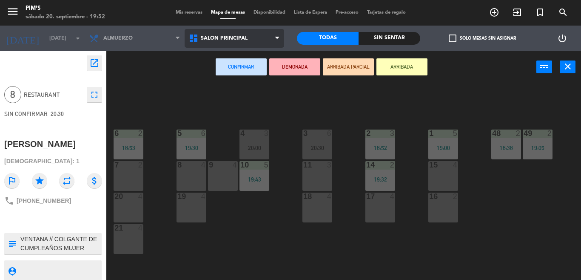
click at [248, 37] on span "Salón principal" at bounding box center [235, 38] width 100 height 19
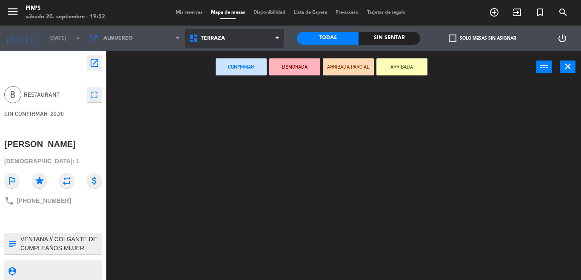
click at [223, 91] on ng-component "menu Pim's [DATE] 20. septiembre - 19:52 Mis reservas Mapa de mesas Disponibili…" at bounding box center [290, 140] width 581 height 280
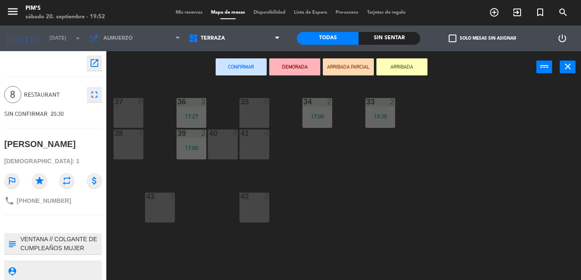
click at [128, 117] on div "37 8" at bounding box center [129, 113] width 30 height 30
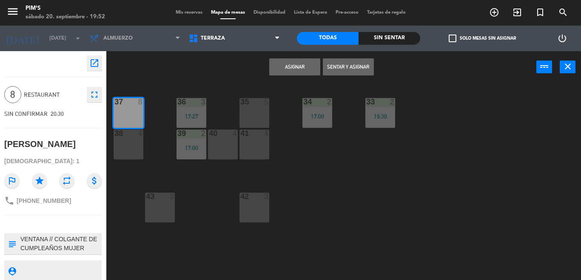
click at [303, 69] on button "Asignar" at bounding box center [294, 66] width 51 height 17
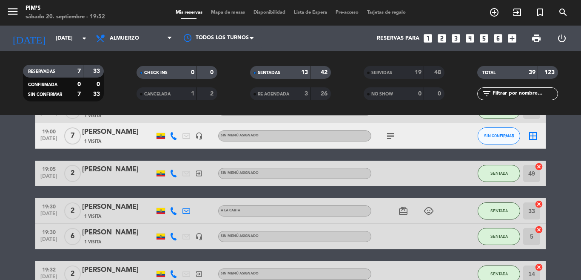
scroll to position [298, 0]
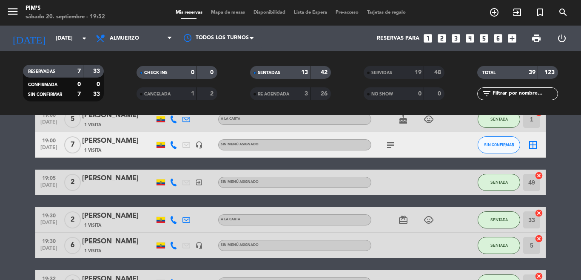
click at [529, 141] on icon "border_all" at bounding box center [533, 145] width 10 height 10
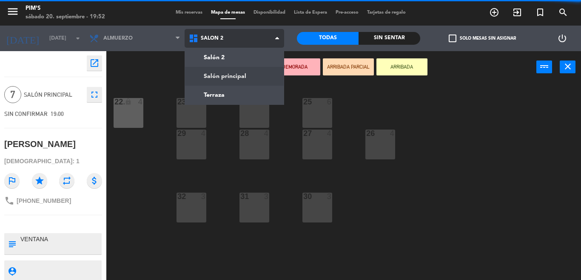
click at [239, 74] on ng-component "menu Pim's [DATE] 20. septiembre - 19:52 Mis reservas Mapa de mesas Disponibili…" at bounding box center [290, 140] width 581 height 280
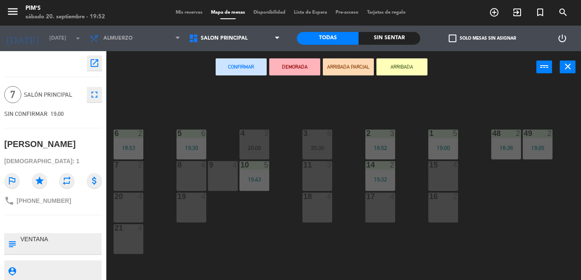
click at [181, 175] on div "8 4" at bounding box center [192, 176] width 30 height 30
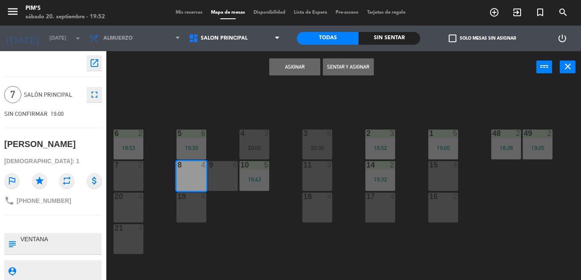
click at [216, 177] on div "9 4" at bounding box center [223, 176] width 30 height 30
click at [297, 65] on button "Asignar" at bounding box center [294, 66] width 51 height 17
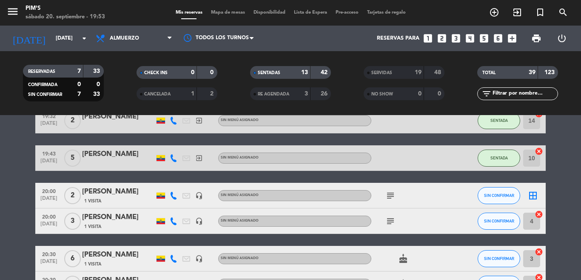
scroll to position [468, 0]
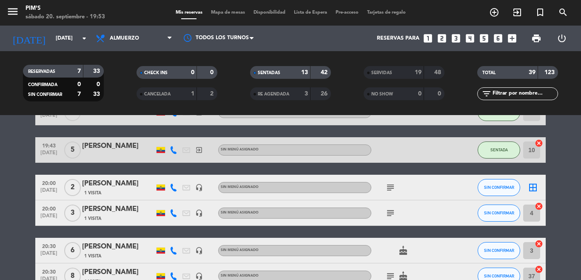
click at [389, 186] on icon "subject" at bounding box center [391, 187] width 10 height 10
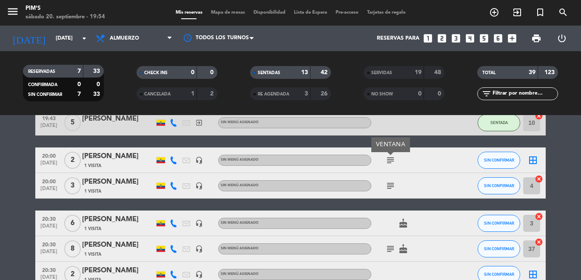
scroll to position [497, 0]
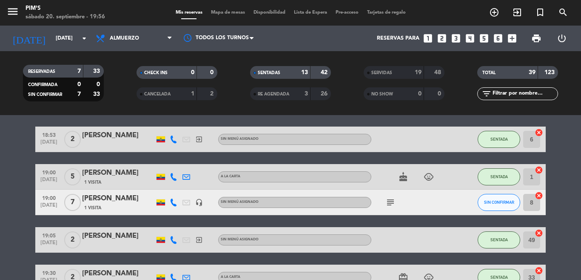
scroll to position [255, 0]
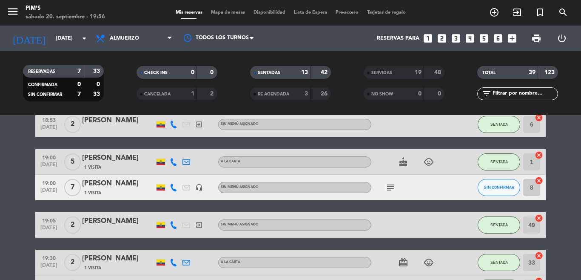
click at [448, 189] on div at bounding box center [459, 186] width 23 height 25
click at [386, 186] on icon "subject" at bounding box center [391, 187] width 10 height 10
click at [448, 188] on div at bounding box center [459, 186] width 23 height 25
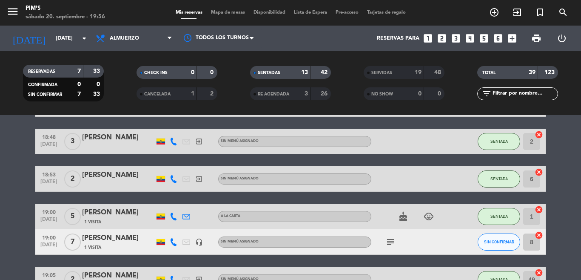
scroll to position [213, 0]
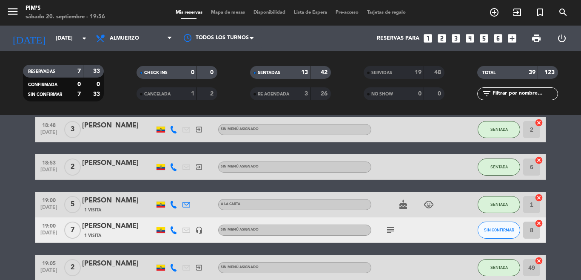
click at [442, 231] on div "subject" at bounding box center [410, 229] width 77 height 25
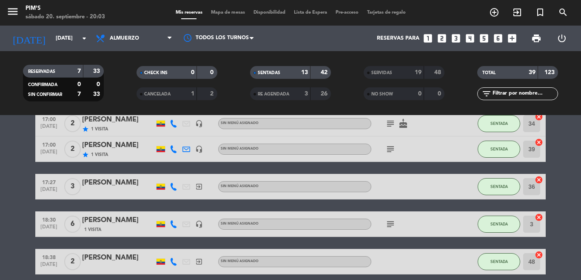
scroll to position [43, 0]
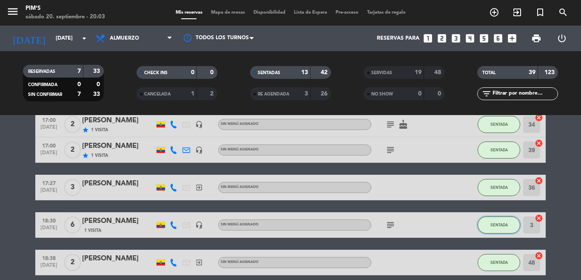
click at [494, 223] on span "SENTADA" at bounding box center [499, 224] width 17 height 5
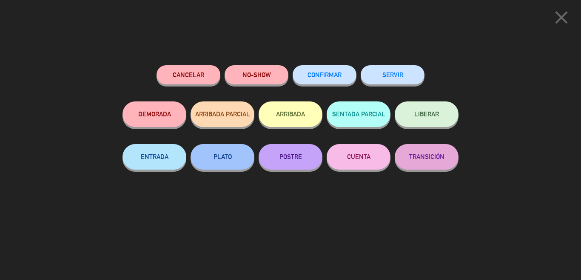
click at [395, 83] on button "SERVIR" at bounding box center [393, 74] width 64 height 19
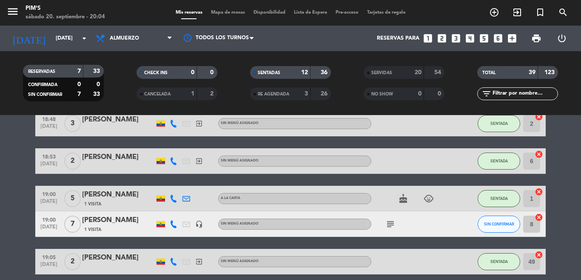
scroll to position [213, 0]
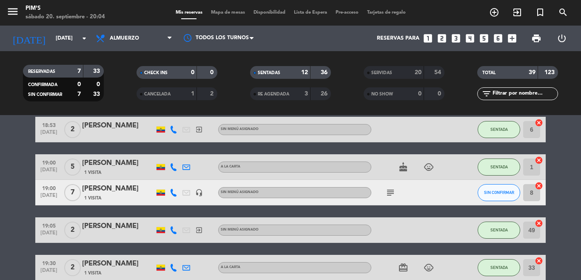
click at [536, 186] on icon "cancel" at bounding box center [539, 185] width 9 height 9
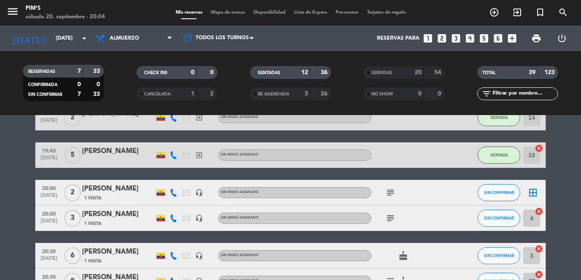
scroll to position [468, 0]
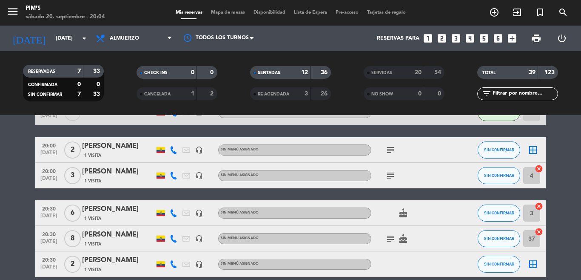
click at [537, 205] on icon "cancel" at bounding box center [539, 206] width 9 height 9
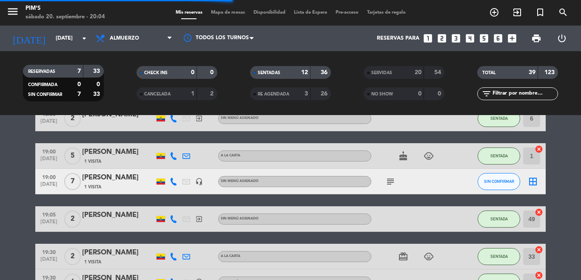
scroll to position [213, 0]
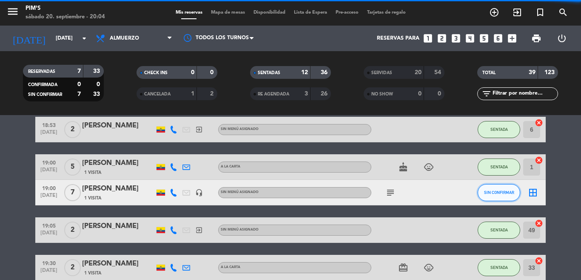
click at [499, 191] on span "SIN CONFIRMAR" at bounding box center [499, 192] width 30 height 5
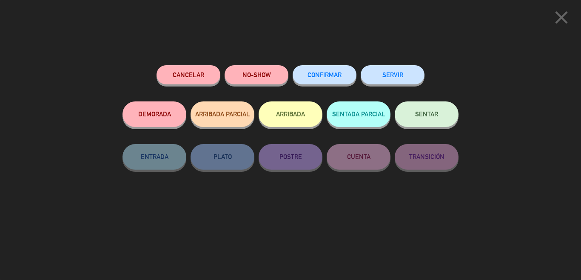
click at [412, 114] on button "SENTAR" at bounding box center [427, 114] width 64 height 26
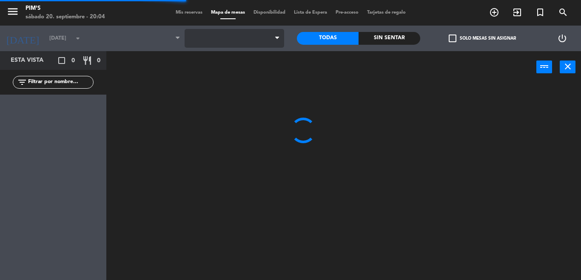
click at [217, 33] on span at bounding box center [235, 38] width 100 height 19
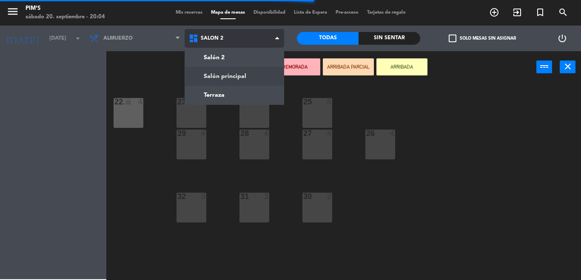
click at [226, 71] on ng-component "menu Pim's [DATE] 20. septiembre - 20:04 Mis reservas Mapa de mesas Disponibili…" at bounding box center [290, 140] width 581 height 280
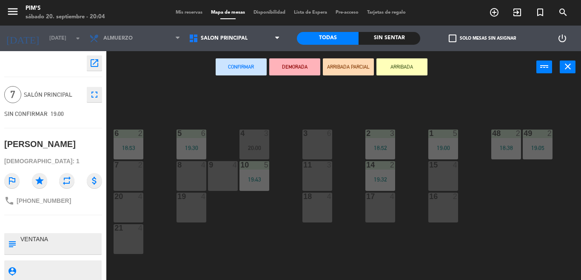
click at [312, 140] on div "3 6" at bounding box center [318, 144] width 30 height 30
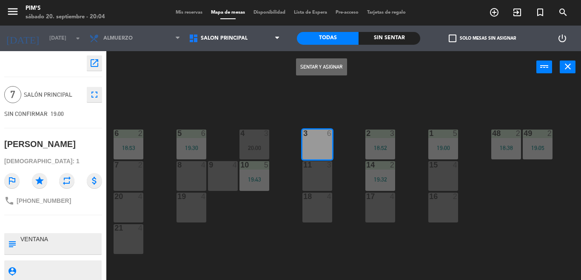
click at [327, 72] on button "Sentar y Asignar" at bounding box center [321, 66] width 51 height 17
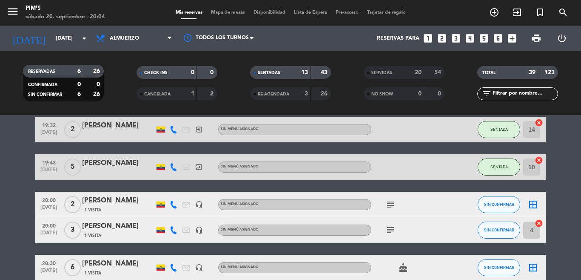
scroll to position [426, 0]
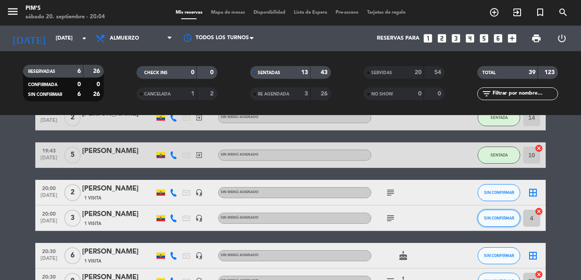
click at [485, 214] on button "SIN CONFIRMAR" at bounding box center [499, 217] width 43 height 17
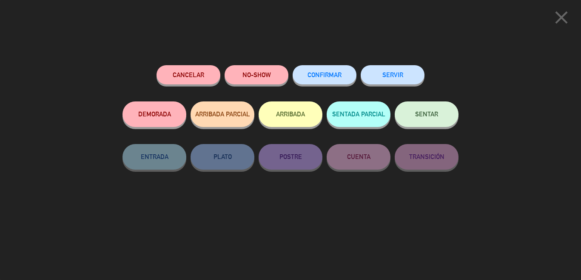
click at [437, 115] on span "SENTAR" at bounding box center [426, 113] width 23 height 7
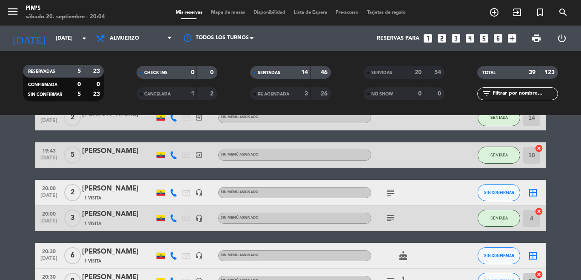
click at [389, 193] on icon "subject" at bounding box center [391, 192] width 10 height 10
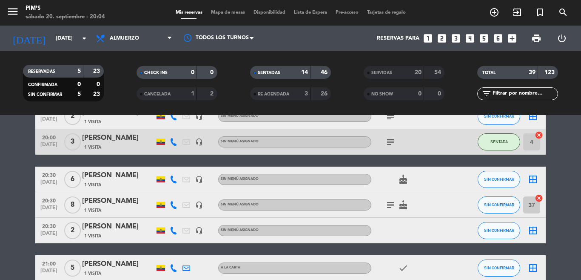
scroll to position [511, 0]
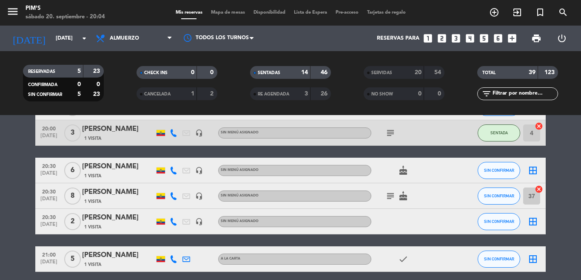
click at [532, 173] on icon "border_all" at bounding box center [533, 170] width 10 height 10
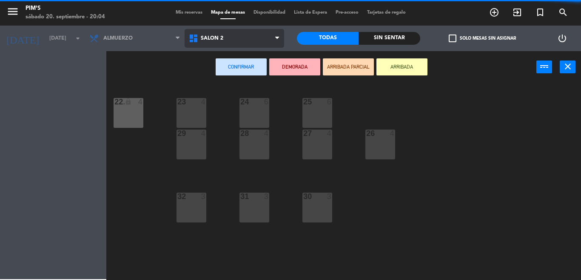
drag, startPoint x: 236, startPoint y: 37, endPoint x: 238, endPoint y: 43, distance: 7.0
click at [238, 37] on span "Salón 2" at bounding box center [235, 38] width 100 height 19
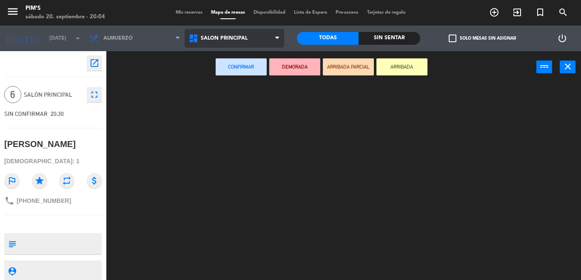
click at [237, 71] on ng-component "menu Pim's [DATE] 20. septiembre - 20:04 Mis reservas Mapa de mesas Disponibili…" at bounding box center [290, 140] width 581 height 280
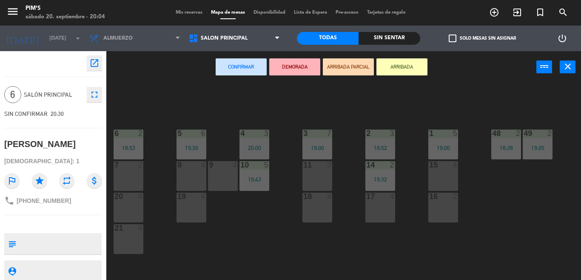
click at [188, 169] on div "8 4" at bounding box center [192, 165] width 30 height 9
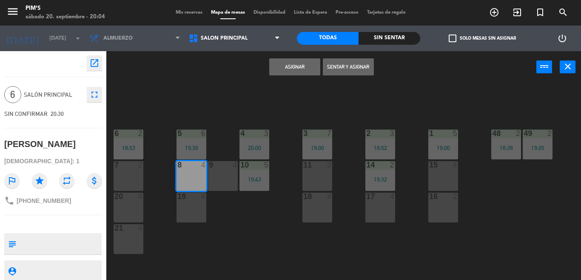
click at [207, 169] on div "6 2 18:53 5 6 19:30 4 3 20:00 3 7 19:00 48 2 18:38 2 3 18:52 1 5 19:00 49 2 19:…" at bounding box center [346, 181] width 469 height 197
click at [211, 170] on div "9 4" at bounding box center [223, 176] width 30 height 30
click at [293, 66] on button "Asignar" at bounding box center [294, 66] width 51 height 17
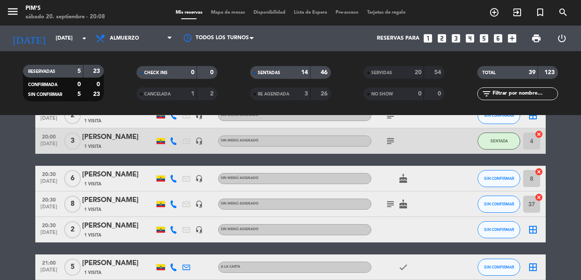
scroll to position [460, 0]
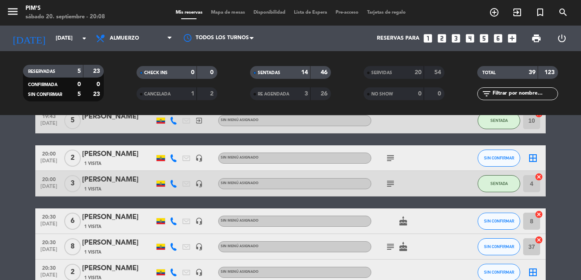
click at [386, 158] on icon "subject" at bounding box center [391, 158] width 10 height 10
click at [386, 184] on icon "subject" at bounding box center [391, 183] width 10 height 10
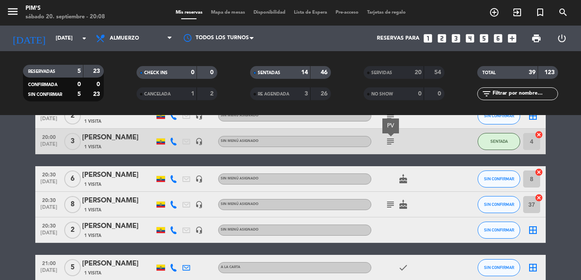
scroll to position [503, 0]
click at [400, 203] on icon "cake" at bounding box center [403, 204] width 10 height 10
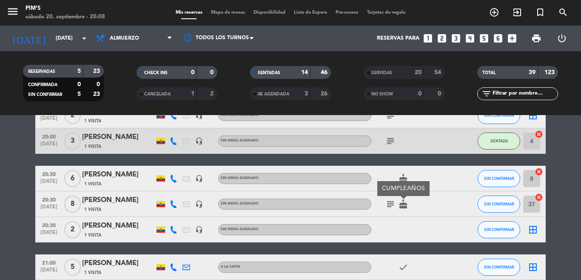
click at [531, 230] on icon "border_all" at bounding box center [533, 229] width 10 height 10
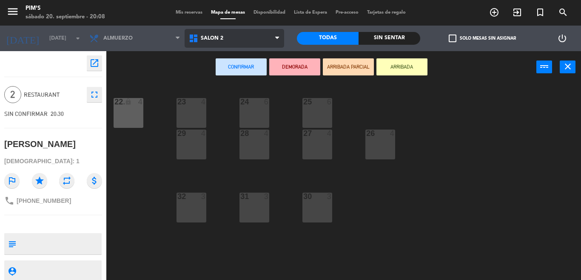
click at [227, 39] on span "Salón 2" at bounding box center [235, 38] width 100 height 19
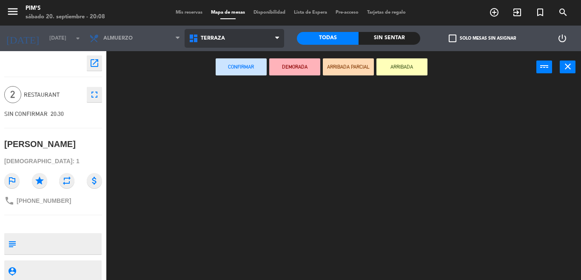
click at [206, 96] on ng-component "menu Pim's [DATE] 20. septiembre - 20:08 Mis reservas Mapa de mesas Disponibili…" at bounding box center [290, 140] width 581 height 280
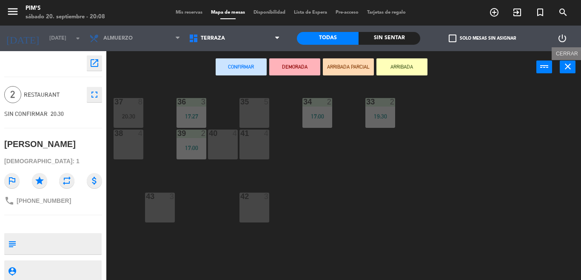
click at [570, 63] on icon "close" at bounding box center [568, 66] width 10 height 10
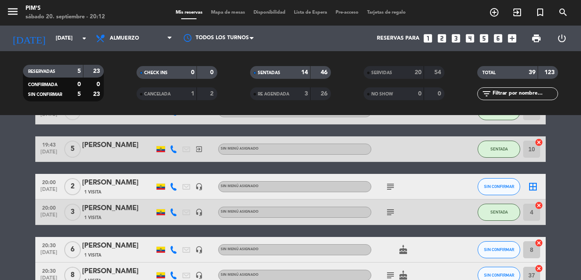
scroll to position [468, 0]
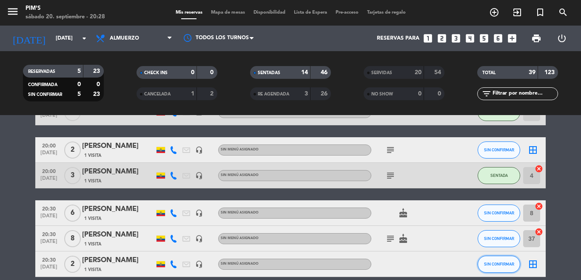
click at [507, 266] on button "SIN CONFIRMAR" at bounding box center [499, 263] width 43 height 17
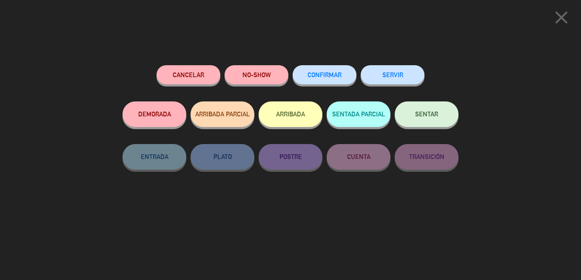
drag, startPoint x: 429, startPoint y: 111, endPoint x: 409, endPoint y: 85, distance: 32.5
click at [429, 112] on span "SENTAR" at bounding box center [426, 113] width 23 height 7
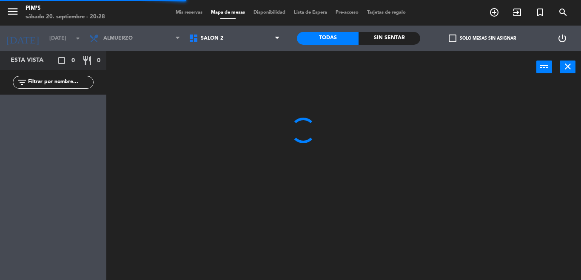
click at [235, 36] on span "Salón 2" at bounding box center [235, 38] width 100 height 19
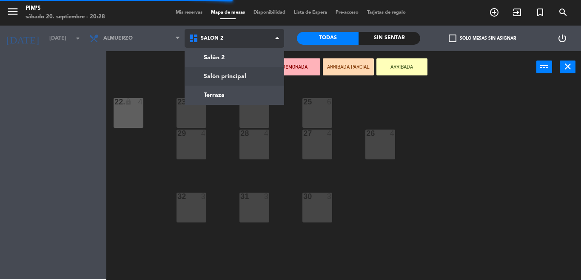
click at [226, 74] on ng-component "menu Pim's [DATE] 20. septiembre - 20:28 Mis reservas Mapa de mesas Disponibili…" at bounding box center [290, 140] width 581 height 280
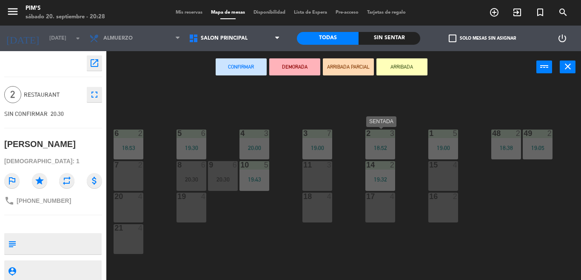
drag, startPoint x: 378, startPoint y: 150, endPoint x: 384, endPoint y: 151, distance: 6.1
click at [379, 150] on div "18:52" at bounding box center [381, 148] width 30 height 6
click at [566, 61] on button "close" at bounding box center [568, 66] width 16 height 13
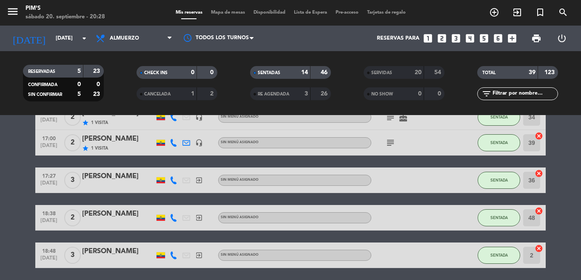
scroll to position [85, 0]
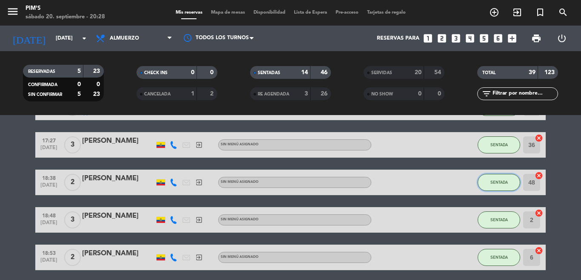
click at [487, 186] on button "SENTADA" at bounding box center [499, 182] width 43 height 17
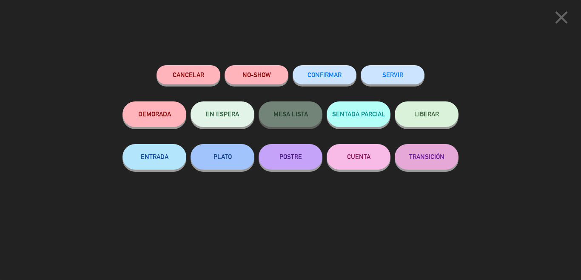
click at [404, 83] on button "SERVIR" at bounding box center [393, 74] width 64 height 19
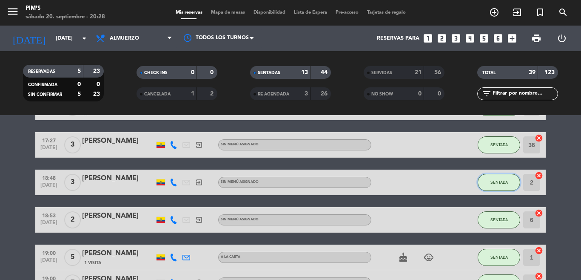
click at [504, 183] on button "SENTADA" at bounding box center [499, 182] width 43 height 17
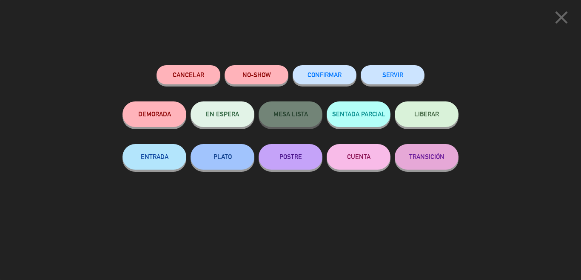
click at [386, 78] on button "SERVIR" at bounding box center [393, 74] width 64 height 19
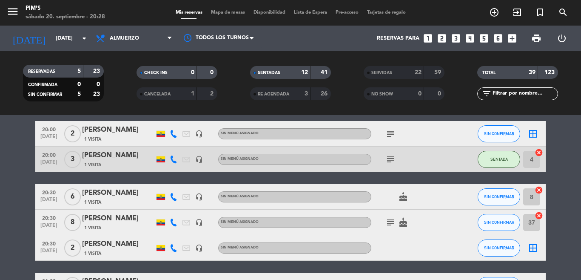
scroll to position [426, 0]
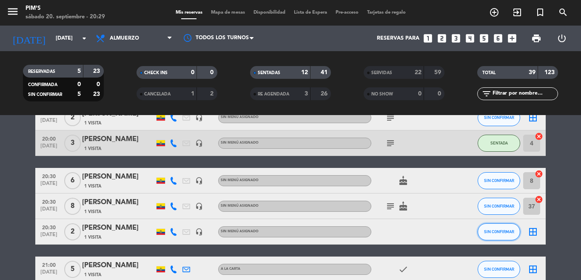
click at [498, 232] on span "SIN CONFIRMAR" at bounding box center [499, 231] width 30 height 5
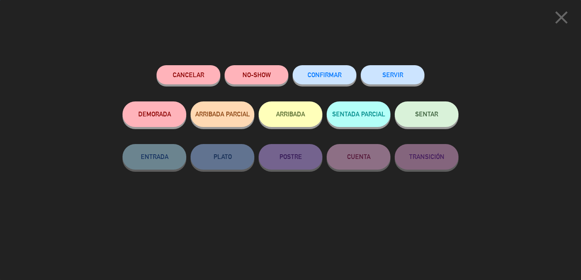
click at [413, 119] on button "SENTAR" at bounding box center [427, 114] width 64 height 26
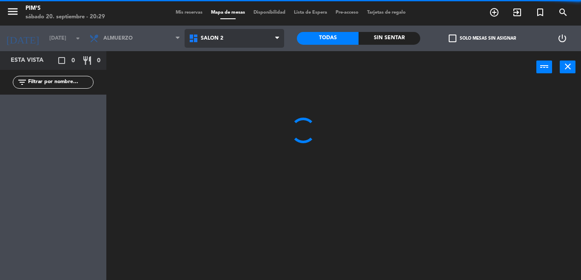
click at [253, 41] on span "Salón 2" at bounding box center [235, 38] width 100 height 19
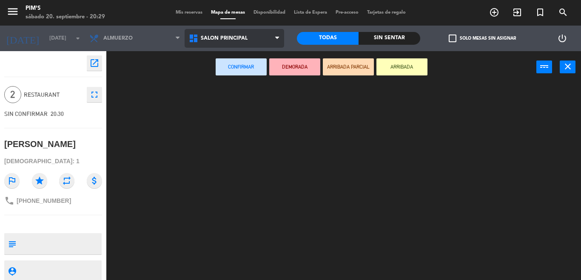
click at [233, 71] on ng-component "menu Pim's [DATE] 20. septiembre - 20:29 Mis reservas Mapa de mesas Disponibili…" at bounding box center [290, 140] width 581 height 280
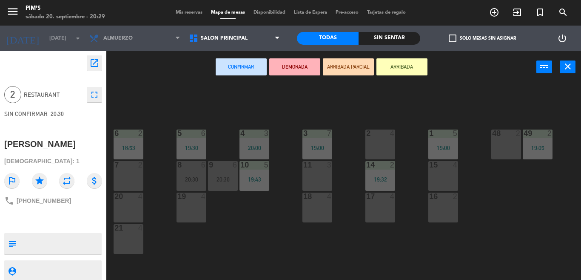
click at [387, 141] on div "2 4" at bounding box center [381, 144] width 30 height 30
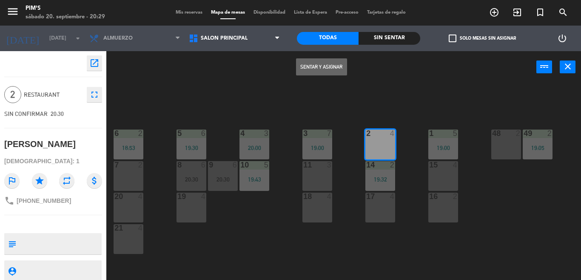
click at [308, 70] on button "Sentar y Asignar" at bounding box center [321, 66] width 51 height 17
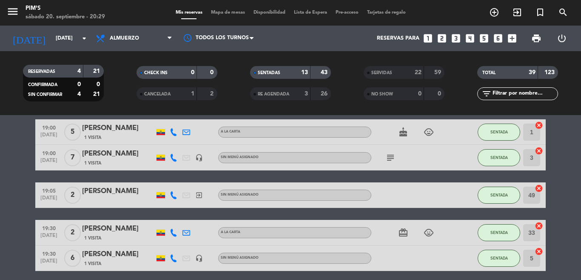
scroll to position [255, 0]
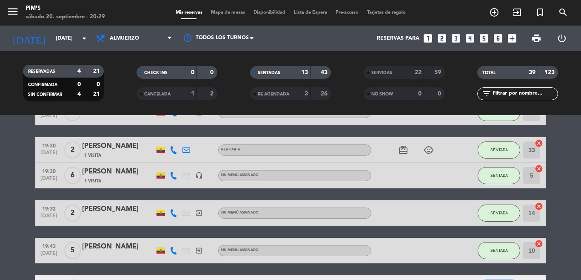
click at [537, 204] on icon "cancel" at bounding box center [539, 206] width 9 height 9
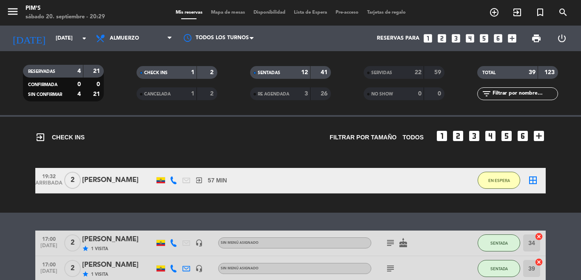
scroll to position [0, 0]
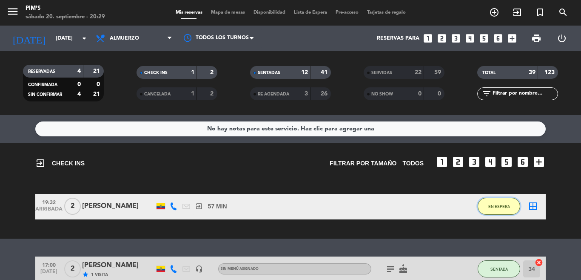
click at [500, 209] on button "EN ESPERA" at bounding box center [499, 205] width 43 height 17
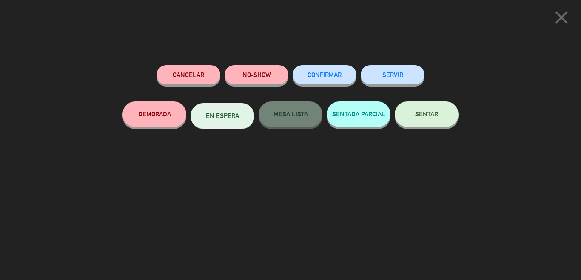
click at [434, 114] on span "SENTAR" at bounding box center [426, 113] width 23 height 7
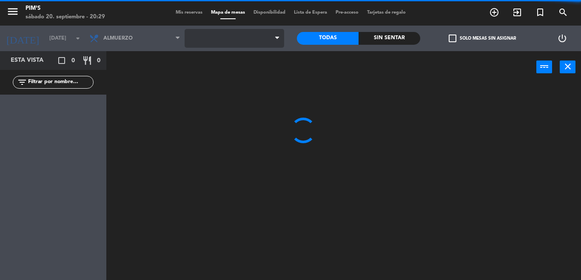
click at [257, 40] on span at bounding box center [235, 38] width 100 height 19
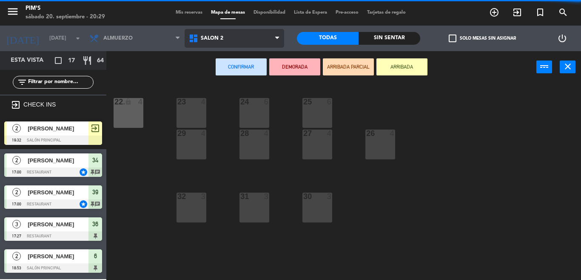
click at [246, 44] on span "Salón 2" at bounding box center [235, 38] width 100 height 19
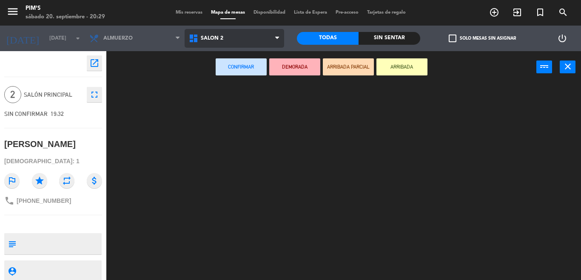
click at [244, 66] on ng-component "menu Pim's [DATE] 20. septiembre - 20:29 Mis reservas Mapa de mesas Disponibili…" at bounding box center [290, 140] width 581 height 280
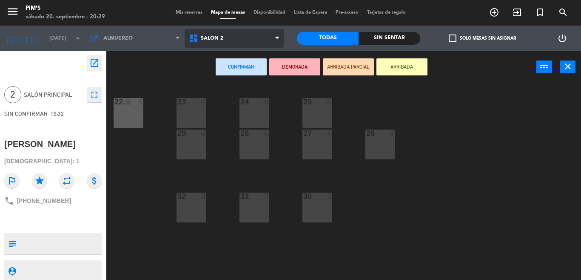
click at [241, 37] on span "Salón 2" at bounding box center [235, 38] width 100 height 19
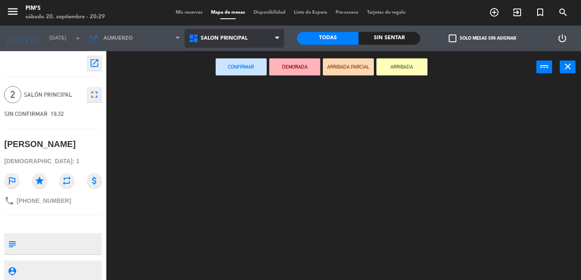
click at [228, 78] on ng-component "menu Pim's [DATE] 20. septiembre - 20:29 Mis reservas Mapa de mesas Disponibili…" at bounding box center [290, 140] width 581 height 280
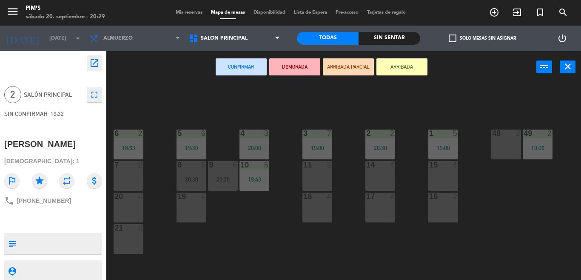
click at [495, 144] on div "48 2" at bounding box center [507, 144] width 30 height 30
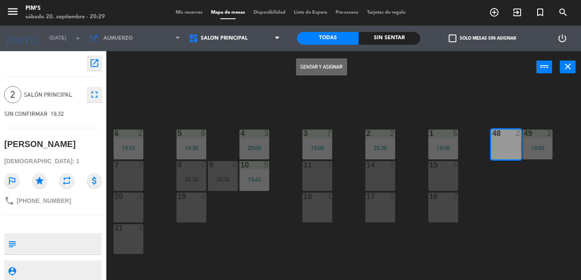
click at [334, 66] on button "Sentar y Asignar" at bounding box center [321, 66] width 51 height 17
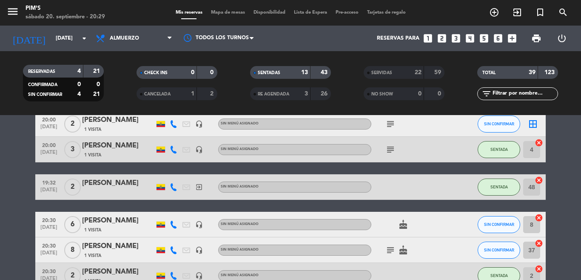
scroll to position [428, 0]
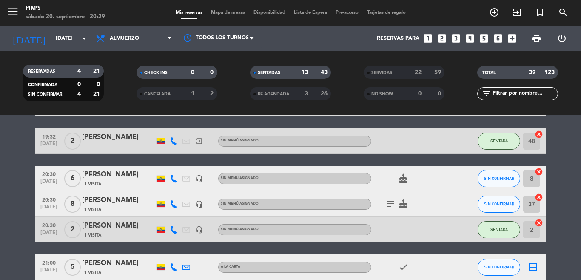
click at [127, 180] on div "[PERSON_NAME]" at bounding box center [118, 174] width 72 height 11
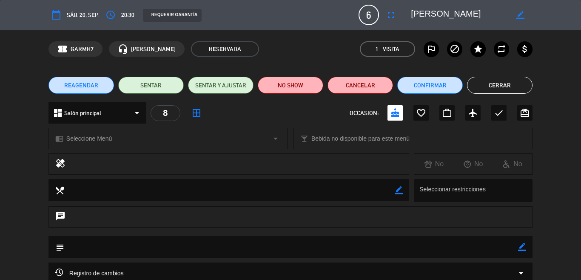
click at [517, 14] on icon "border_color" at bounding box center [521, 15] width 8 height 8
click at [427, 8] on textarea at bounding box center [459, 14] width 97 height 15
type textarea "[PERSON_NAME]"
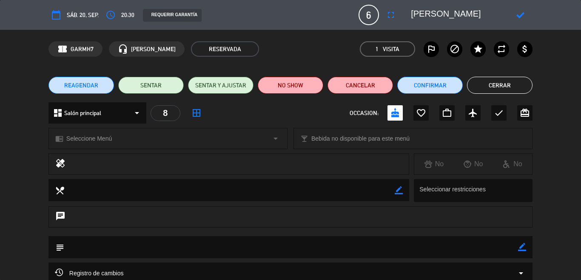
click at [517, 16] on icon at bounding box center [521, 15] width 8 height 8
click at [500, 83] on button "Cerrar" at bounding box center [500, 85] width 66 height 17
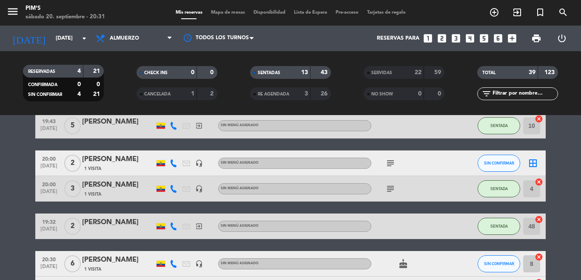
scroll to position [300, 0]
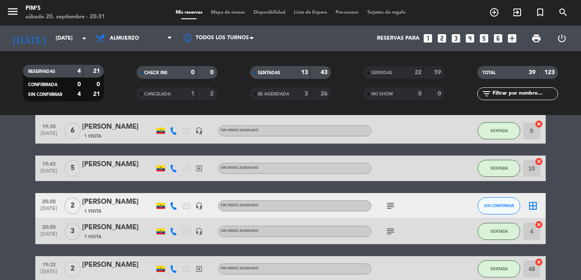
click at [214, 10] on span "Mapa de mesas" at bounding box center [228, 12] width 43 height 5
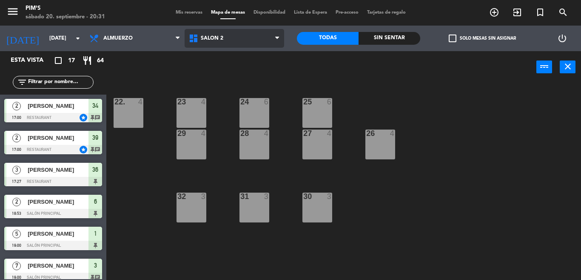
click at [212, 36] on span "Salón 2" at bounding box center [212, 38] width 23 height 6
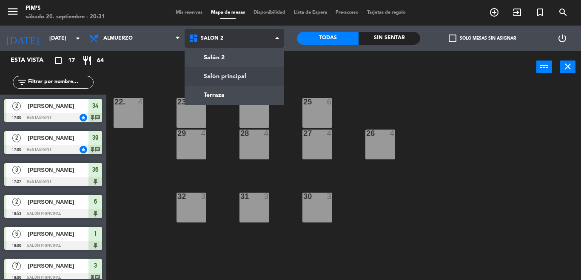
click at [219, 83] on ng-component "menu Pim's [DATE] 20. septiembre - 20:31 Mis reservas Mapa de mesas Disponibili…" at bounding box center [290, 140] width 581 height 280
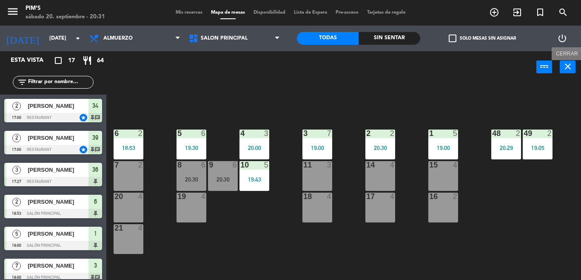
click at [563, 71] on icon "close" at bounding box center [568, 66] width 10 height 10
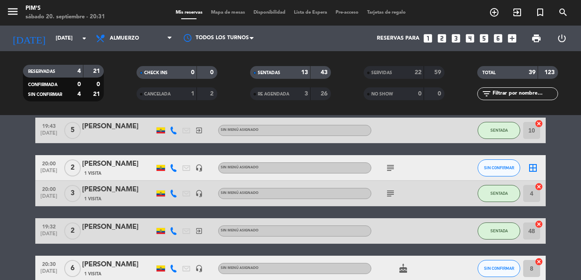
scroll to position [340, 0]
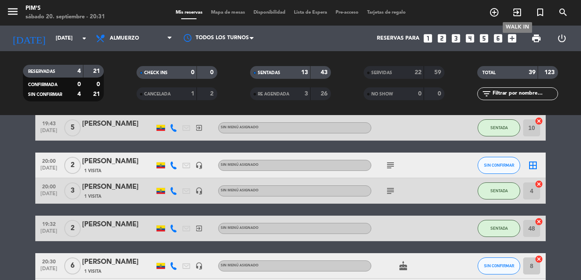
click at [518, 10] on icon "exit_to_app" at bounding box center [517, 12] width 10 height 10
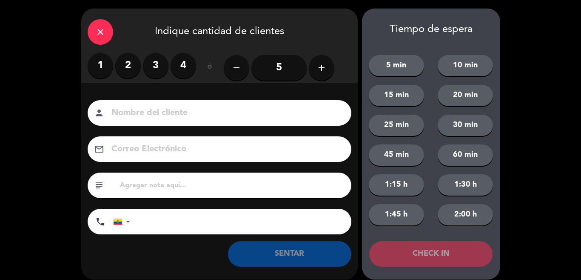
click at [132, 66] on label "2" at bounding box center [128, 66] width 26 height 26
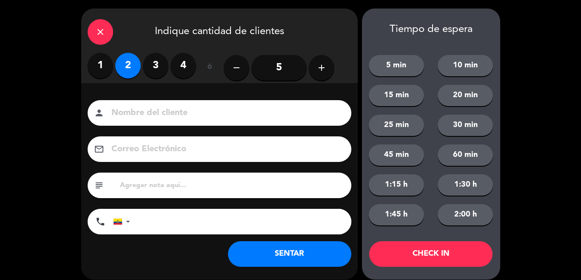
click at [158, 101] on div "person" at bounding box center [220, 113] width 264 height 26
click at [212, 106] on input at bounding box center [226, 113] width 230 height 15
type input "[PERSON_NAME]"
click at [153, 220] on input "tel" at bounding box center [245, 222] width 213 height 26
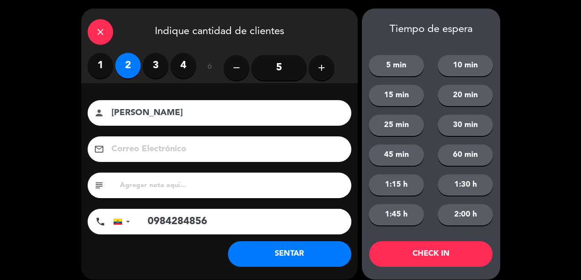
type input "0984284856"
click at [294, 258] on button "SENTAR" at bounding box center [289, 254] width 123 height 26
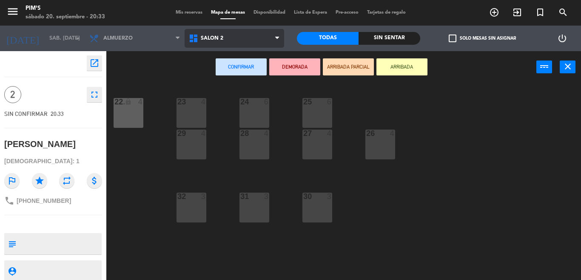
click at [249, 34] on span "Salón 2" at bounding box center [235, 38] width 100 height 19
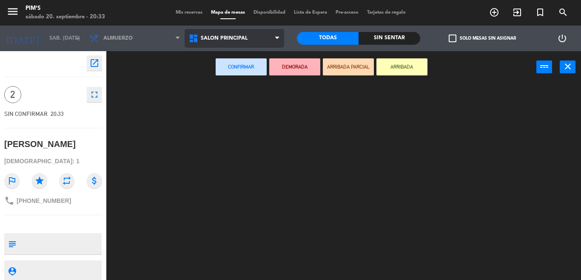
click at [243, 72] on ng-component "menu Pim's sábado 20. septiembre - 20:33 Mis reservas Mapa de mesas Disponibili…" at bounding box center [290, 140] width 581 height 280
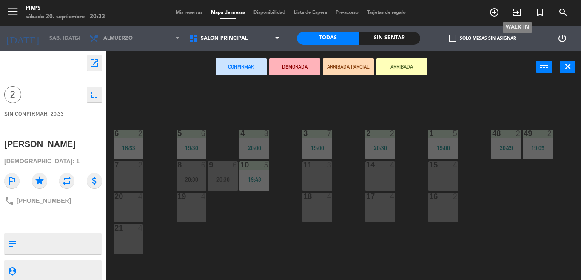
click at [517, 12] on icon "exit_to_app" at bounding box center [517, 12] width 10 height 10
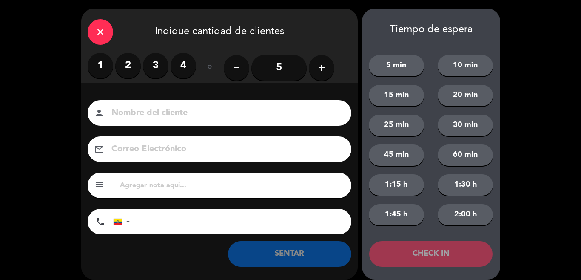
click at [123, 70] on label "2" at bounding box center [128, 66] width 26 height 26
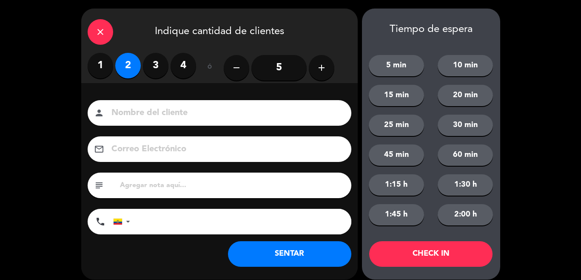
click at [131, 85] on div "Nombre del cliente person Correo Electrónico email subject phone United States …" at bounding box center [219, 181] width 277 height 196
click at [137, 112] on input at bounding box center [226, 113] width 230 height 15
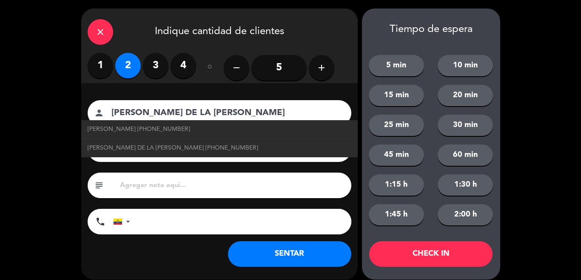
type input "IVAN DE LA CRUZ"
click at [170, 223] on input "tel" at bounding box center [245, 222] width 213 height 26
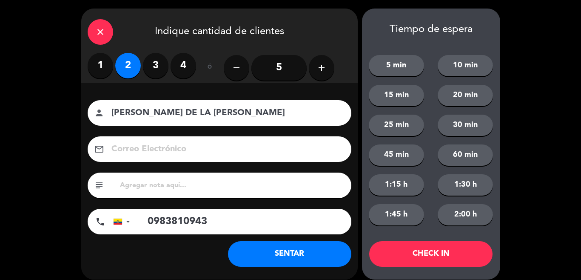
type input "0983810943"
click at [309, 254] on button "SENTAR" at bounding box center [289, 254] width 123 height 26
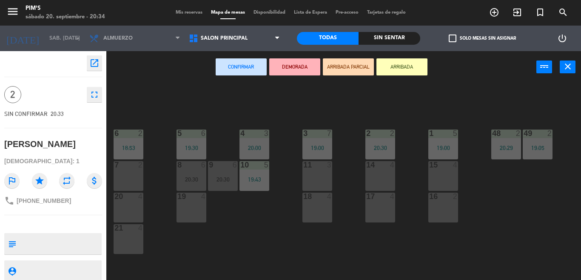
click at [133, 179] on div "7 2" at bounding box center [129, 176] width 30 height 30
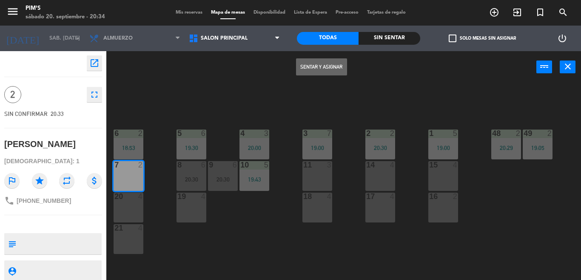
click at [334, 65] on button "Sentar y Asignar" at bounding box center [321, 66] width 51 height 17
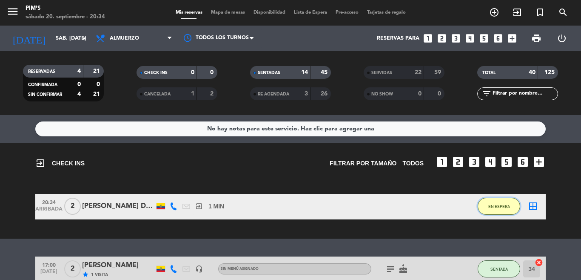
click at [498, 209] on button "EN ESPERA" at bounding box center [499, 205] width 43 height 17
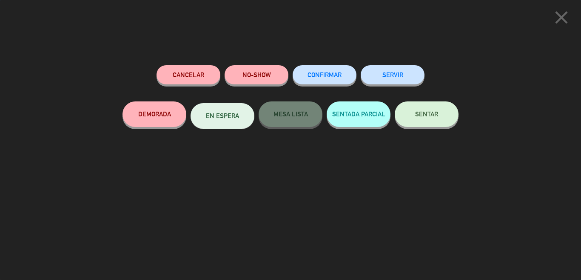
click at [428, 109] on button "SENTAR" at bounding box center [427, 114] width 64 height 26
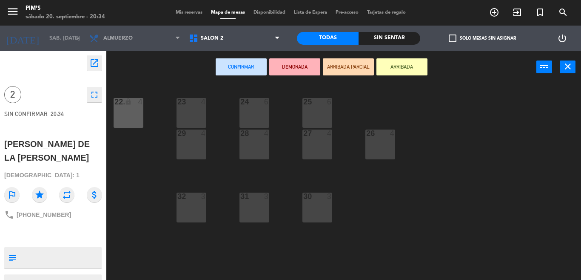
click at [250, 27] on div "Salón 2 Salón principal Terraza Salón 2 Salón 2 Salón principal Terraza" at bounding box center [235, 39] width 100 height 26
click at [251, 40] on span "Salón 2" at bounding box center [235, 38] width 100 height 19
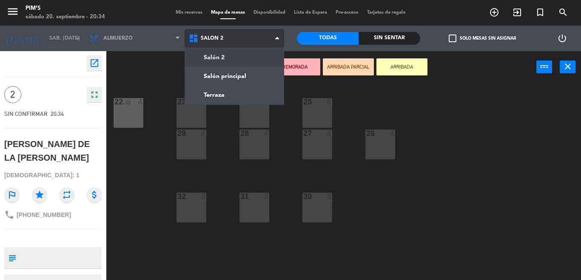
click at [254, 73] on ng-component "menu Pim's sábado 20. septiembre - 20:34 Mis reservas Mapa de mesas Disponibili…" at bounding box center [290, 140] width 581 height 280
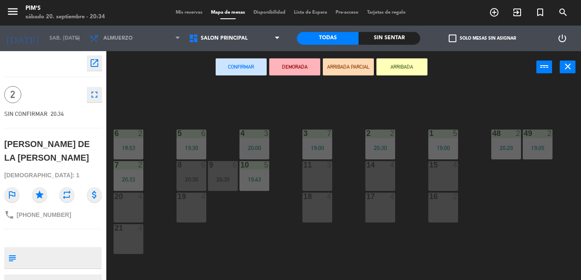
click at [382, 177] on div "14 4" at bounding box center [381, 176] width 30 height 30
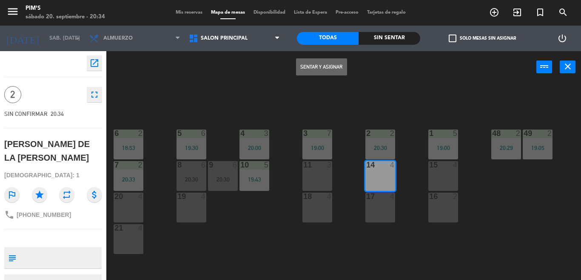
click at [321, 66] on button "Sentar y Asignar" at bounding box center [321, 66] width 51 height 17
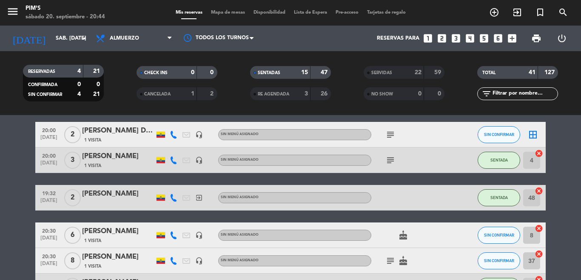
scroll to position [383, 0]
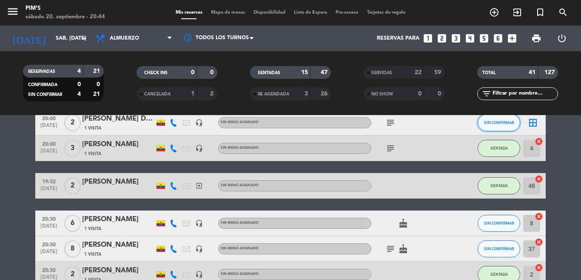
click at [509, 129] on button "SIN CONFIRMAR" at bounding box center [499, 122] width 43 height 17
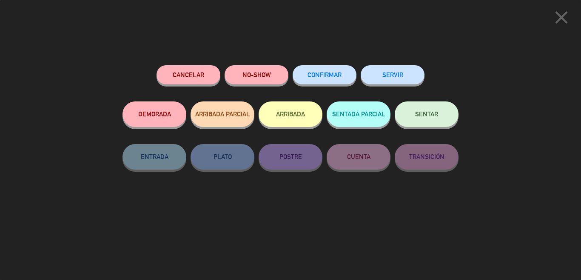
click at [500, 125] on div "close Cancelar NO-SHOW CONFIRMAR SERVIR DEMORADA ARRIBADA PARCIAL ARRIBADA SENT…" at bounding box center [290, 140] width 581 height 280
click at [269, 75] on button "NO-SHOW" at bounding box center [257, 74] width 64 height 19
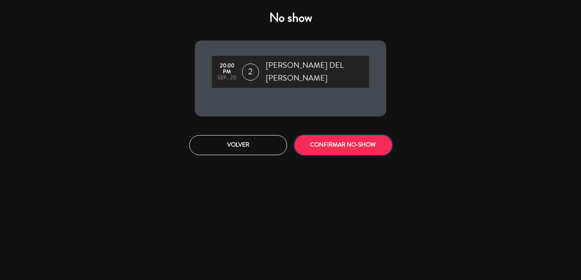
click at [313, 137] on button "CONFIRMAR NO-SHOW" at bounding box center [343, 145] width 98 height 20
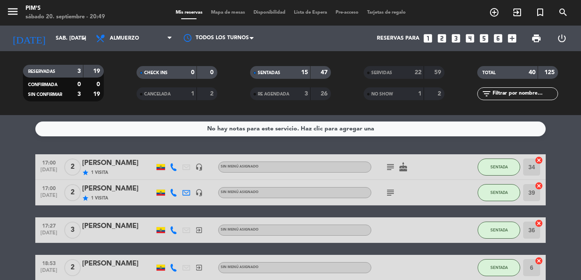
scroll to position [43, 0]
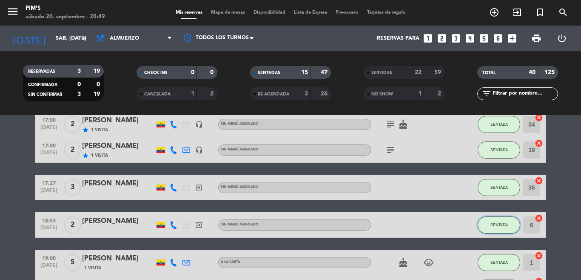
click at [494, 226] on span "SENTADA" at bounding box center [499, 224] width 17 height 5
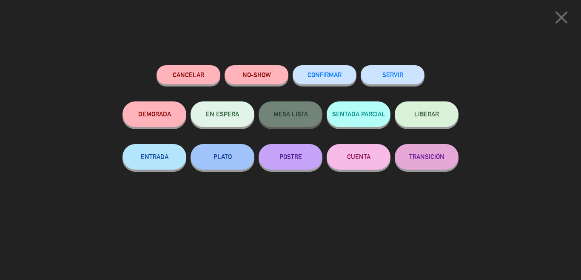
click at [385, 84] on div "SERVIR" at bounding box center [393, 83] width 64 height 36
click at [388, 74] on button "SERVIR" at bounding box center [393, 74] width 64 height 19
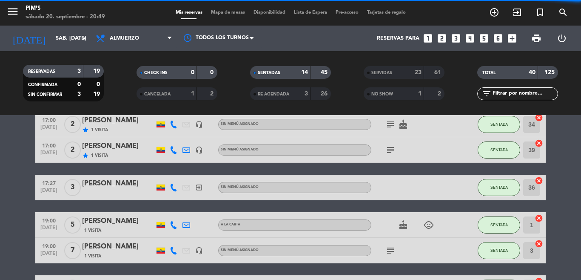
scroll to position [0, 0]
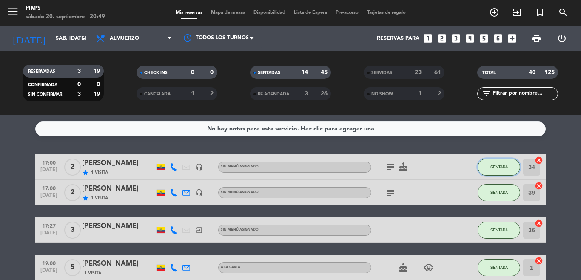
click at [503, 162] on button "SENTADA" at bounding box center [499, 166] width 43 height 17
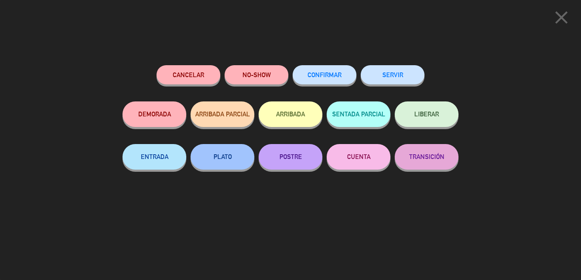
click at [397, 69] on button "SERVIR" at bounding box center [393, 74] width 64 height 19
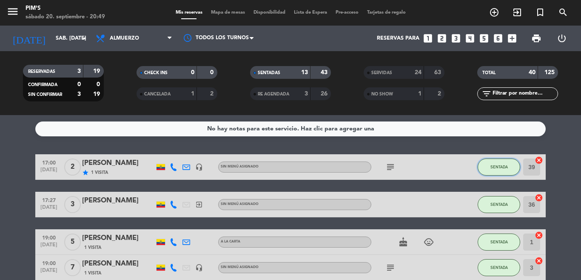
click at [505, 160] on button "SENTADA" at bounding box center [499, 166] width 43 height 17
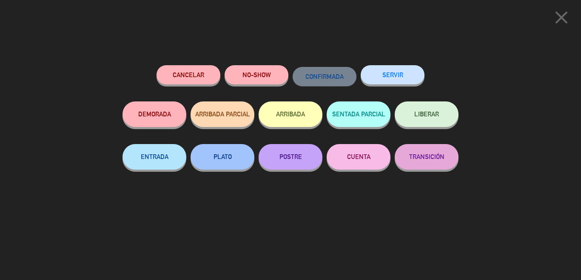
click at [405, 61] on div "Cancelar NO-SHOW CONFIRMADA SERVIR DEMORADA ARRIBADA PARCIAL ARRIBADA SENTADA P…" at bounding box center [291, 169] width 348 height 220
click at [405, 67] on button "SERVIR" at bounding box center [393, 74] width 64 height 19
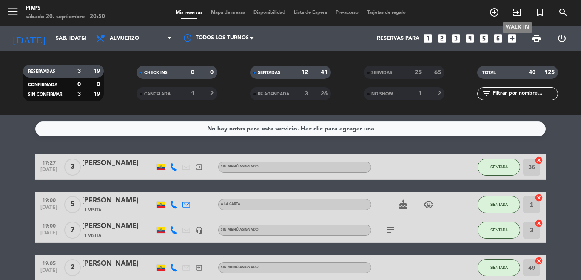
click at [517, 16] on icon "exit_to_app" at bounding box center [517, 12] width 10 height 10
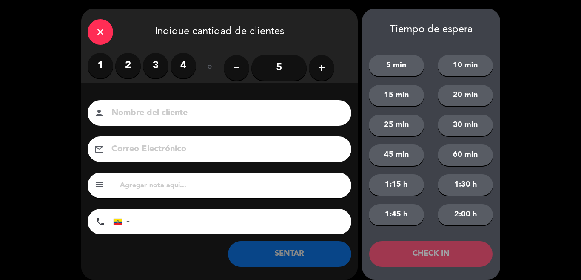
click at [128, 72] on label "2" at bounding box center [128, 66] width 26 height 26
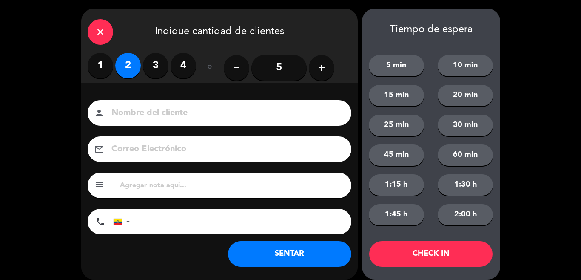
click at [131, 109] on input at bounding box center [226, 113] width 230 height 15
type input "DAVID QUERIDO"
click at [164, 216] on input "tel" at bounding box center [245, 222] width 213 height 26
type input "0993780033"
click at [301, 247] on button "SENTAR" at bounding box center [289, 254] width 123 height 26
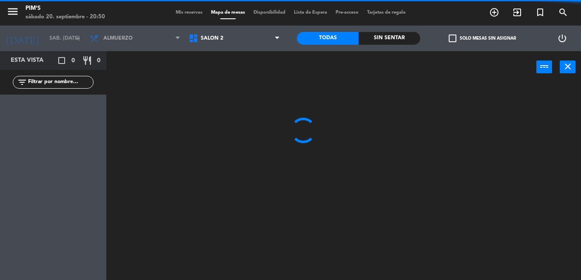
click at [230, 36] on span "Salón 2" at bounding box center [235, 38] width 100 height 19
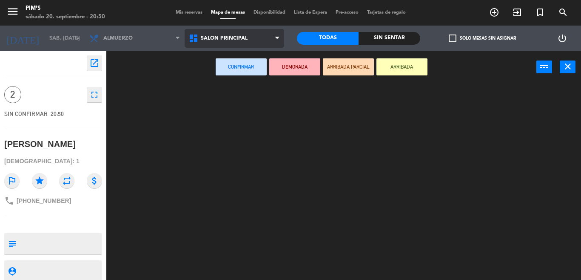
click at [240, 80] on ng-component "menu Pim's sábado 20. septiembre - 20:50 Mis reservas Mapa de mesas Disponibili…" at bounding box center [290, 140] width 581 height 280
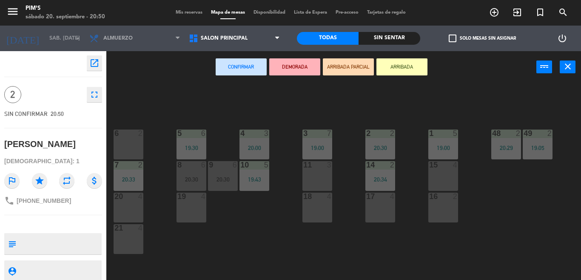
click at [126, 142] on div "6 2" at bounding box center [129, 144] width 30 height 30
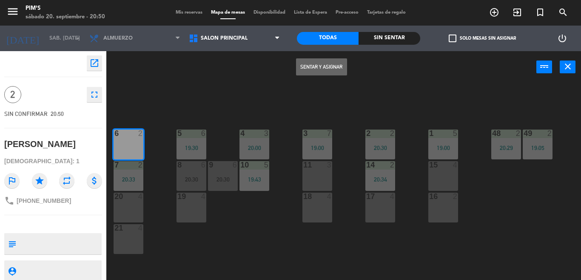
click at [324, 71] on button "Sentar y Asignar" at bounding box center [321, 66] width 51 height 17
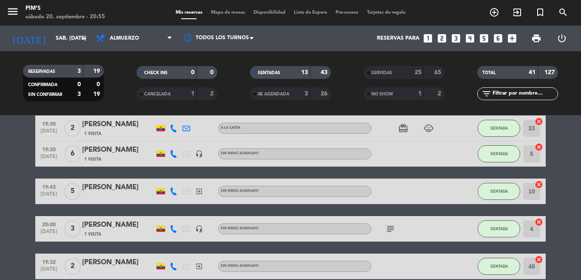
scroll to position [159, 0]
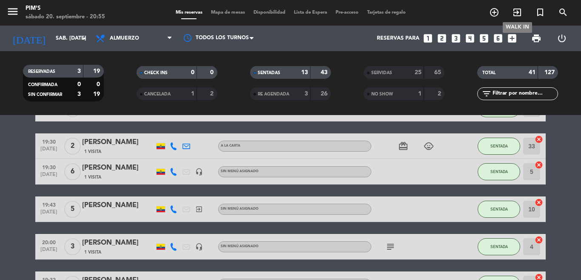
click at [519, 12] on icon "exit_to_app" at bounding box center [517, 12] width 10 height 10
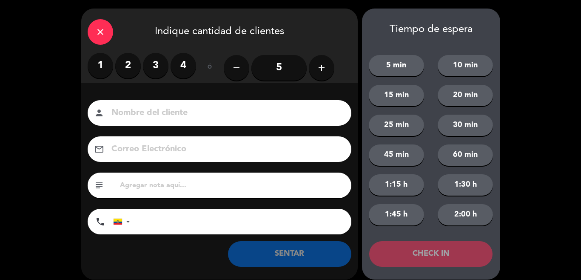
click at [127, 66] on label "2" at bounding box center [128, 66] width 26 height 26
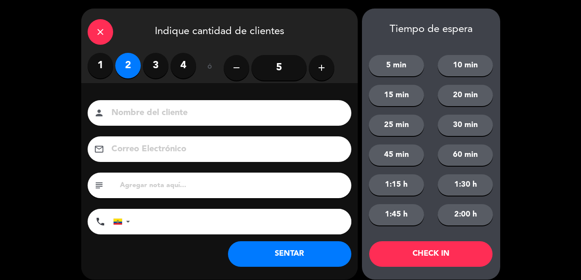
click at [131, 108] on input at bounding box center [226, 113] width 230 height 15
type input "WALTER JACOME"
click at [184, 225] on input "tel" at bounding box center [245, 222] width 213 height 26
type input "0998777214"
click at [274, 254] on button "SENTAR" at bounding box center [289, 254] width 123 height 26
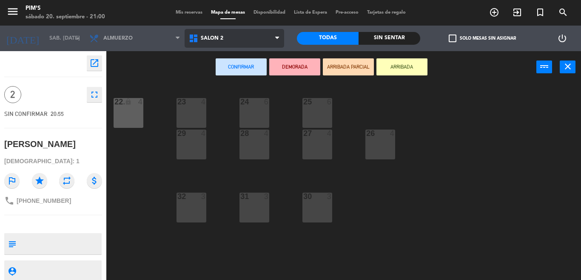
click at [244, 38] on span "Salón 2" at bounding box center [235, 38] width 100 height 19
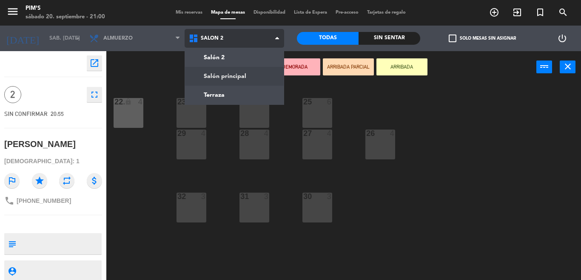
click at [229, 77] on ng-component "menu Pim's sábado 20. septiembre - 21:00 Mis reservas Mapa de mesas Disponibili…" at bounding box center [290, 140] width 581 height 280
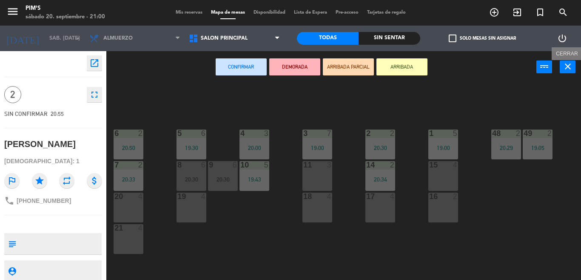
click at [572, 69] on icon "close" at bounding box center [568, 66] width 10 height 10
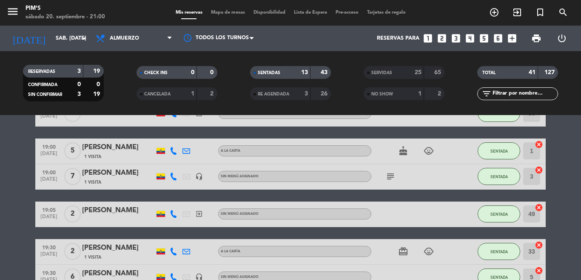
scroll to position [213, 0]
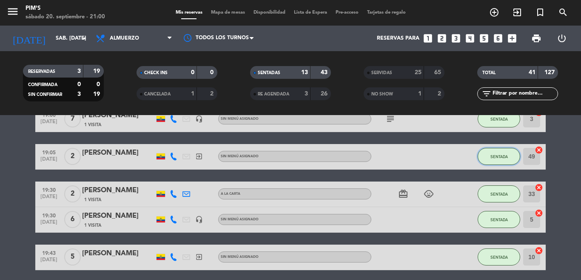
click at [497, 157] on span "SENTADA" at bounding box center [499, 156] width 17 height 5
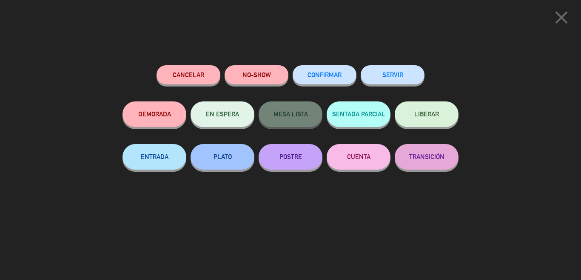
click at [405, 76] on button "SERVIR" at bounding box center [393, 74] width 64 height 19
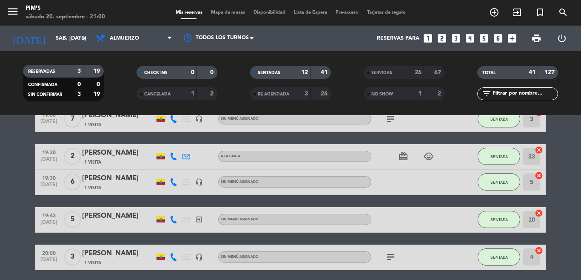
scroll to position [170, 0]
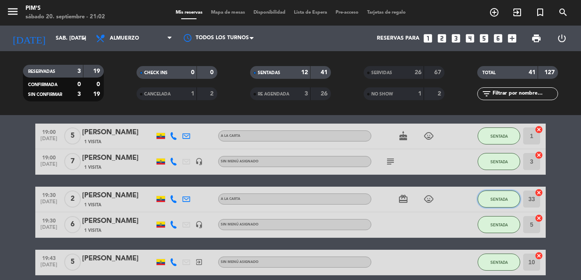
click at [491, 197] on span "SENTADA" at bounding box center [499, 199] width 17 height 5
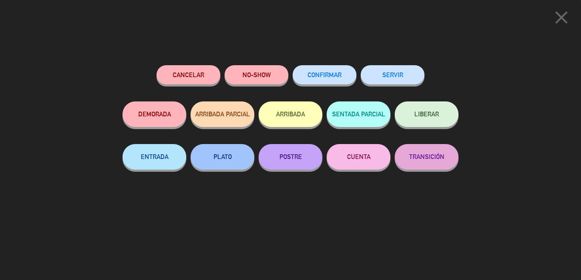
click at [389, 75] on button "SERVIR" at bounding box center [393, 74] width 64 height 19
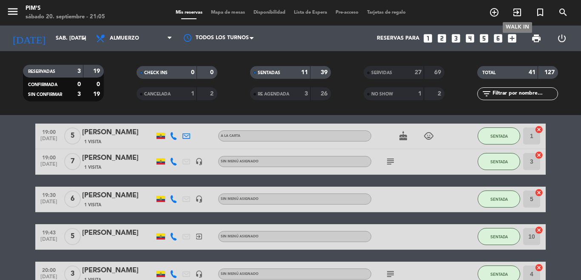
click at [516, 14] on icon "exit_to_app" at bounding box center [517, 12] width 10 height 10
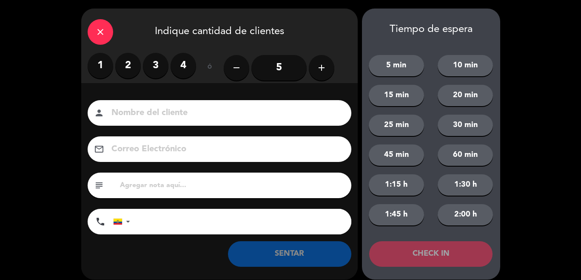
click at [118, 60] on label "2" at bounding box center [128, 66] width 26 height 26
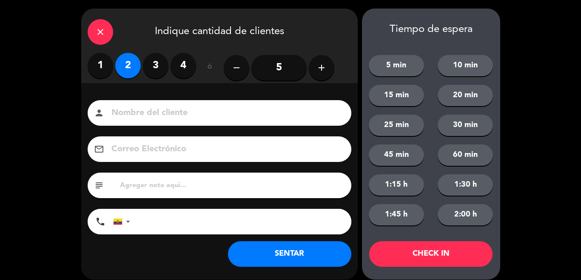
click at [192, 122] on div "person" at bounding box center [220, 113] width 264 height 26
click at [195, 109] on input at bounding box center [226, 113] width 230 height 15
type input "j"
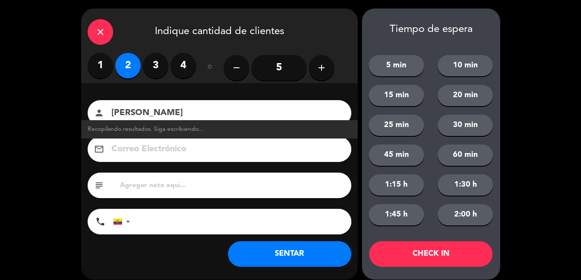
type input "JUAN CARLOS ALDAZ"
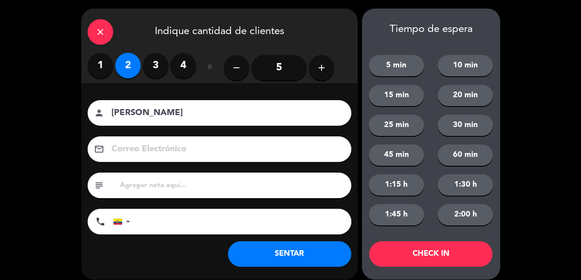
click at [163, 218] on input "tel" at bounding box center [245, 222] width 213 height 26
type input "0998105642"
click at [295, 241] on button "SENTAR" at bounding box center [289, 254] width 123 height 26
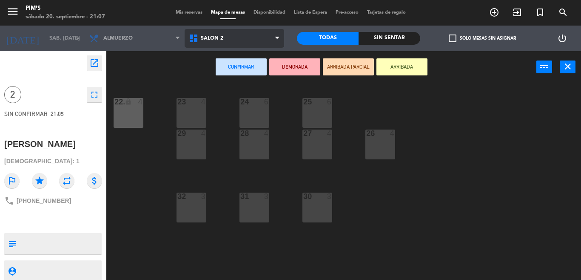
click at [215, 46] on span "Salón 2" at bounding box center [235, 38] width 100 height 19
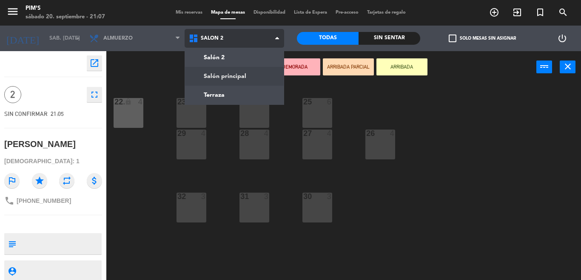
click at [226, 76] on ng-component "menu Pim's sábado 20. septiembre - 21:07 Mis reservas Mapa de mesas Disponibili…" at bounding box center [290, 140] width 581 height 280
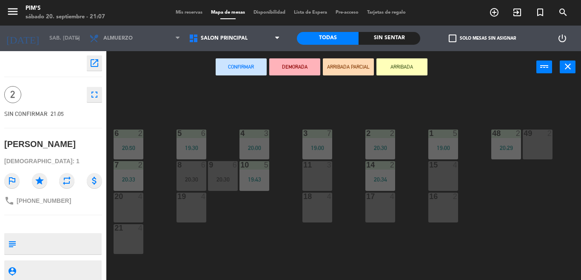
click at [319, 173] on div "11 3" at bounding box center [318, 176] width 30 height 30
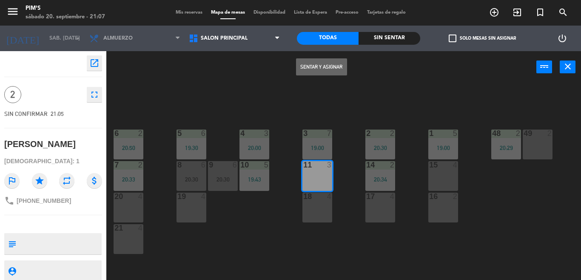
click at [309, 65] on button "Sentar y Asignar" at bounding box center [321, 66] width 51 height 17
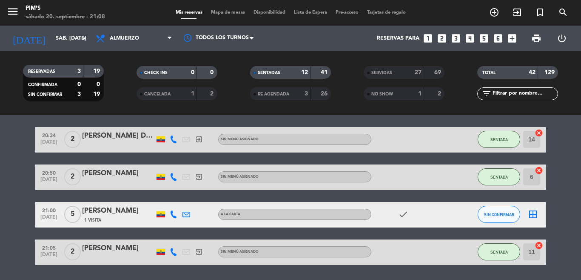
scroll to position [491, 0]
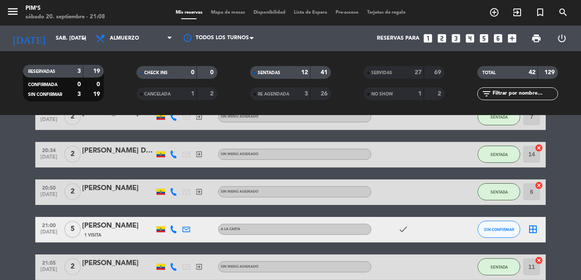
click at [528, 230] on icon "border_all" at bounding box center [533, 229] width 10 height 10
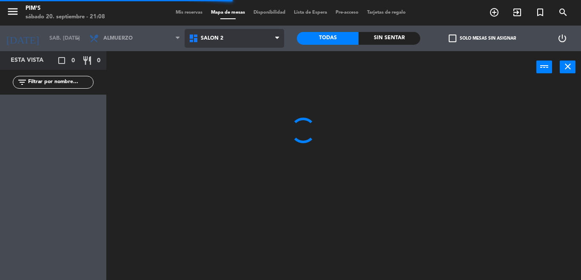
click at [221, 37] on span "Salón 2" at bounding box center [212, 38] width 23 height 6
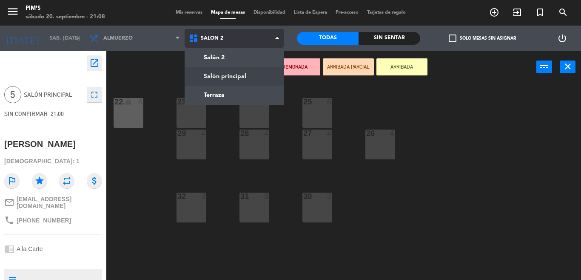
click at [238, 83] on ng-component "menu Pim's sábado 20. septiembre - 21:08 Mis reservas Mapa de mesas Disponibili…" at bounding box center [290, 140] width 581 height 280
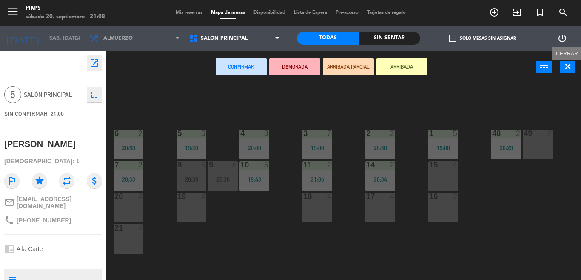
click at [567, 63] on icon "close" at bounding box center [568, 66] width 10 height 10
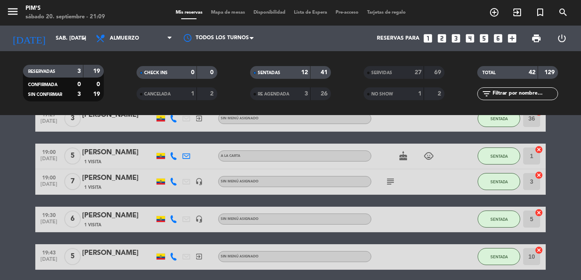
scroll to position [406, 0]
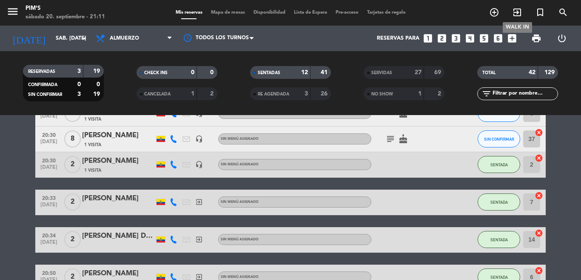
click at [515, 14] on icon "exit_to_app" at bounding box center [517, 12] width 10 height 10
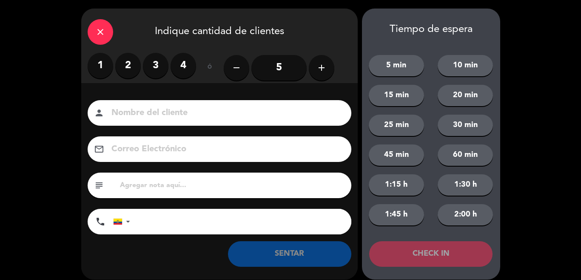
click at [128, 67] on label "2" at bounding box center [128, 66] width 26 height 26
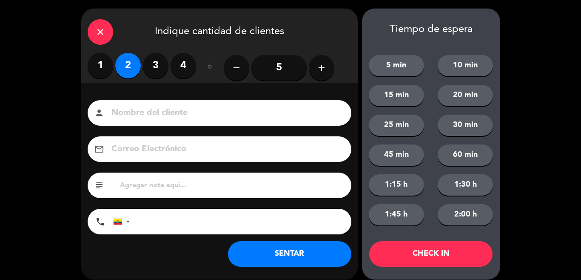
click at [161, 91] on div "Nombre del cliente person Correo Electrónico email subject phone United States …" at bounding box center [219, 181] width 277 height 196
click at [159, 108] on input at bounding box center [226, 113] width 230 height 15
click at [143, 115] on input at bounding box center [226, 113] width 230 height 15
drag, startPoint x: 114, startPoint y: 114, endPoint x: 95, endPoint y: 114, distance: 19.1
click at [95, 114] on div "person JEVIN SORIA" at bounding box center [220, 113] width 264 height 26
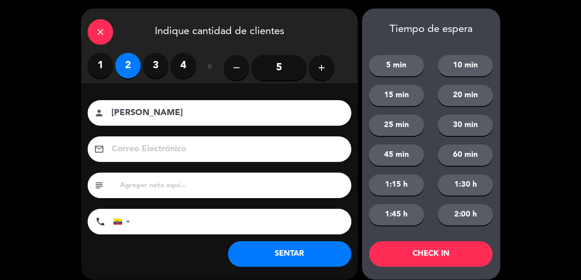
type input "KEVIN SORIA"
click at [162, 223] on input "tel" at bounding box center [245, 222] width 213 height 26
type input "0962533018"
click at [301, 252] on button "SENTAR" at bounding box center [289, 254] width 123 height 26
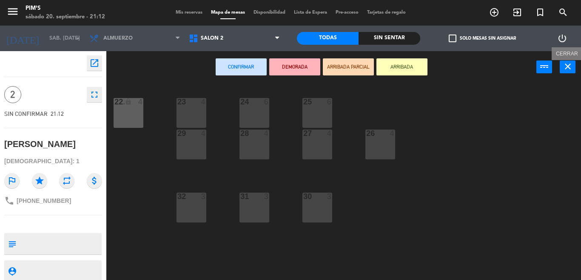
click at [569, 70] on icon "close" at bounding box center [568, 66] width 10 height 10
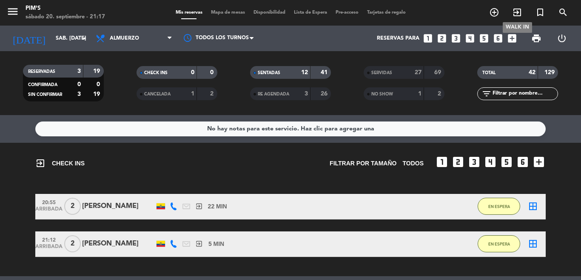
click at [515, 15] on icon "exit_to_app" at bounding box center [517, 12] width 10 height 10
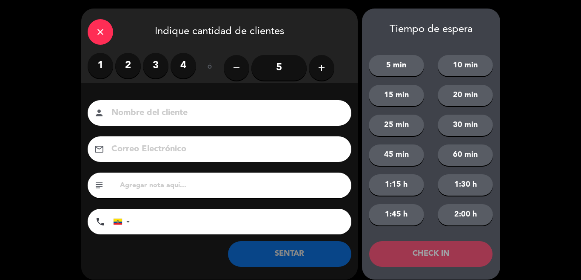
click at [129, 65] on label "2" at bounding box center [128, 66] width 26 height 26
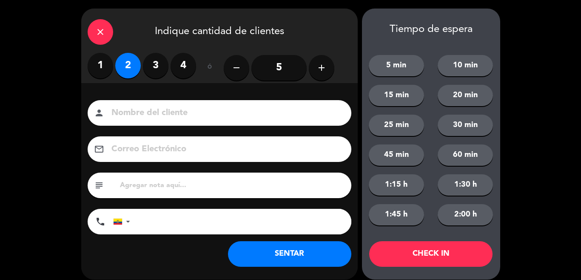
click at [163, 113] on input at bounding box center [226, 113] width 230 height 15
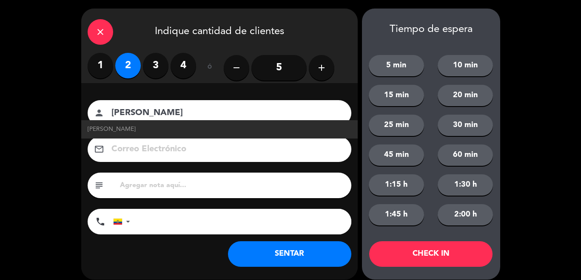
type input "MATEO OROZCO"
click at [182, 223] on input "tel" at bounding box center [245, 222] width 213 height 26
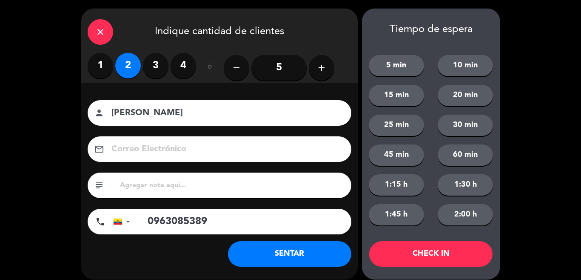
type input "0963085389"
click at [301, 260] on button "SENTAR" at bounding box center [289, 254] width 123 height 26
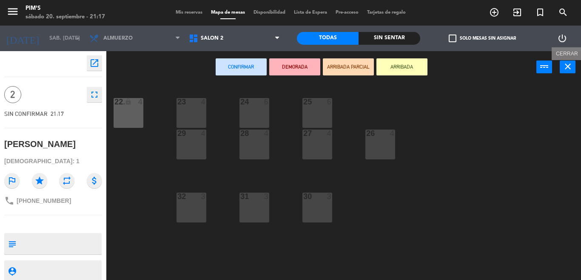
click at [564, 70] on icon "close" at bounding box center [568, 66] width 10 height 10
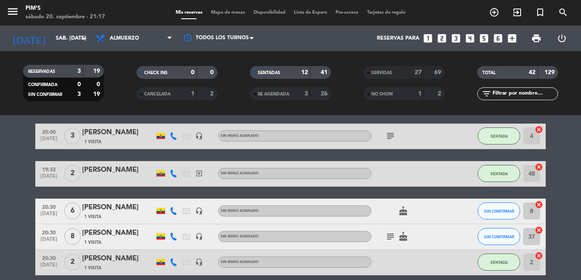
scroll to position [426, 0]
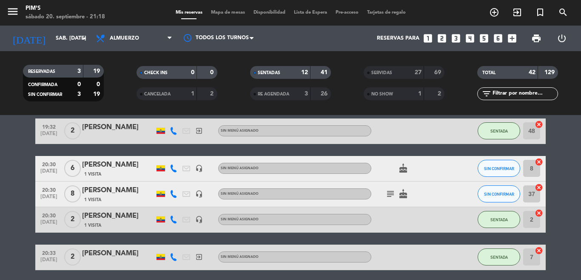
click at [438, 169] on div "cake" at bounding box center [410, 168] width 77 height 25
click at [423, 172] on div "cake" at bounding box center [410, 168] width 77 height 25
click at [535, 161] on icon "cancel" at bounding box center [539, 161] width 9 height 9
click at [421, 172] on div "cake" at bounding box center [410, 168] width 77 height 25
click at [448, 172] on div at bounding box center [459, 168] width 23 height 25
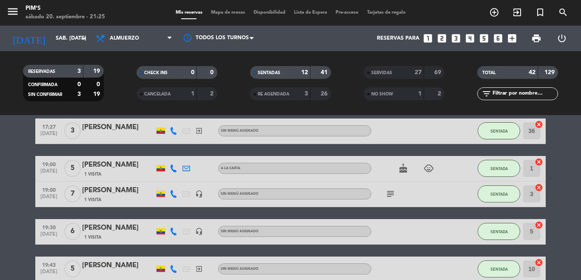
scroll to position [255, 0]
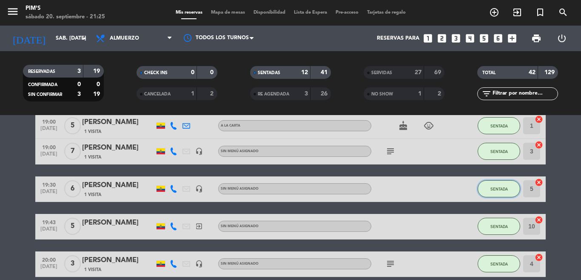
click at [488, 191] on button "SENTADA" at bounding box center [499, 188] width 43 height 17
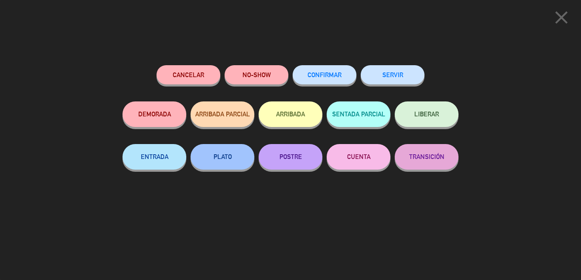
click at [405, 78] on button "SERVIR" at bounding box center [393, 74] width 64 height 19
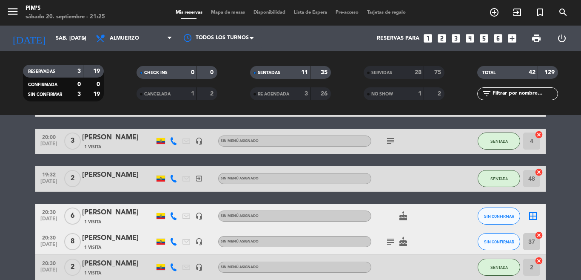
scroll to position [426, 0]
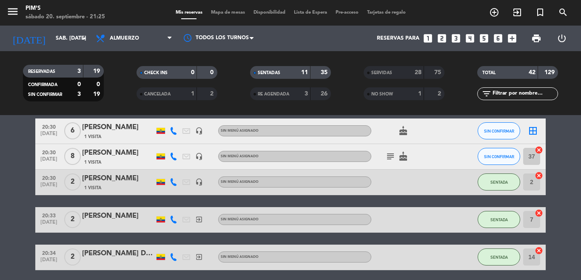
click at [448, 153] on div at bounding box center [459, 156] width 23 height 25
click at [528, 129] on icon "border_all" at bounding box center [533, 131] width 10 height 10
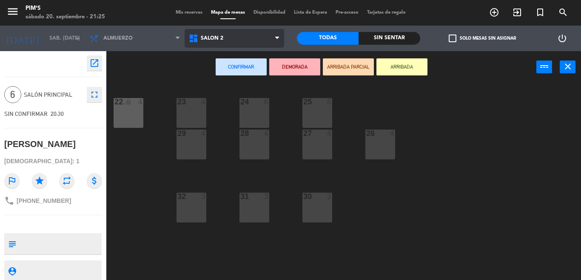
click at [241, 43] on span "Salón 2" at bounding box center [235, 38] width 100 height 19
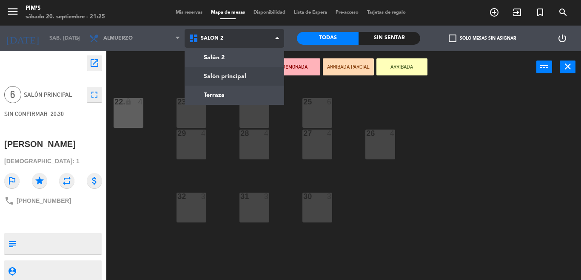
click at [251, 77] on ng-component "menu Pim's sábado 20. septiembre - 21:25 Mis reservas Mapa de mesas Disponibili…" at bounding box center [290, 140] width 581 height 280
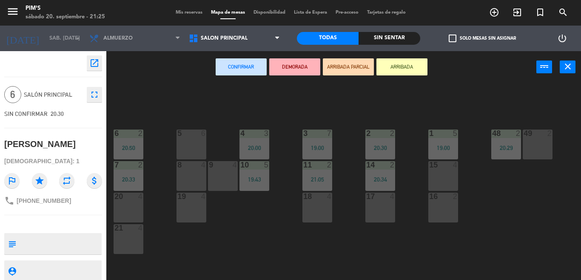
click at [189, 143] on div "5 6" at bounding box center [192, 144] width 30 height 30
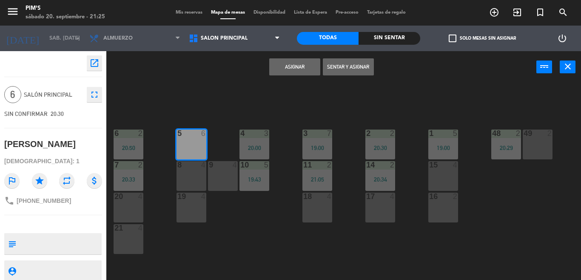
click at [357, 68] on button "Sentar y Asignar" at bounding box center [348, 66] width 51 height 17
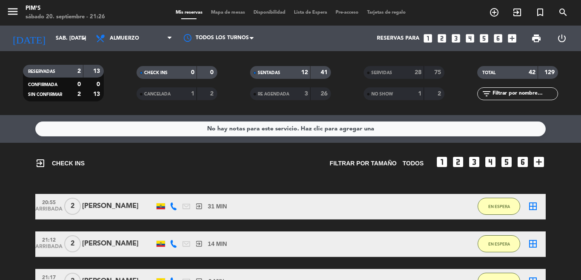
scroll to position [43, 0]
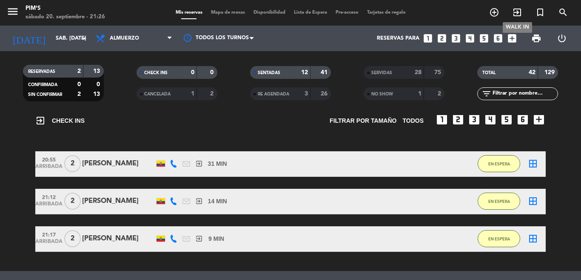
click at [515, 9] on icon "exit_to_app" at bounding box center [517, 12] width 10 height 10
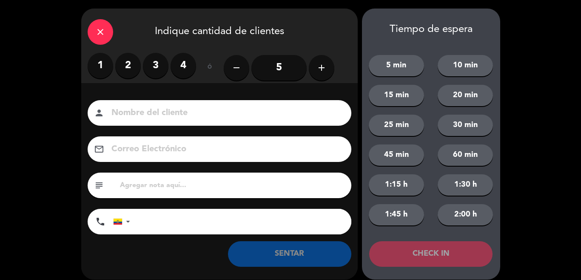
click at [184, 64] on label "4" at bounding box center [184, 66] width 26 height 26
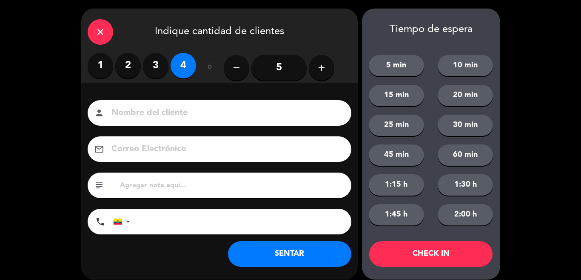
click at [191, 113] on input at bounding box center [226, 113] width 230 height 15
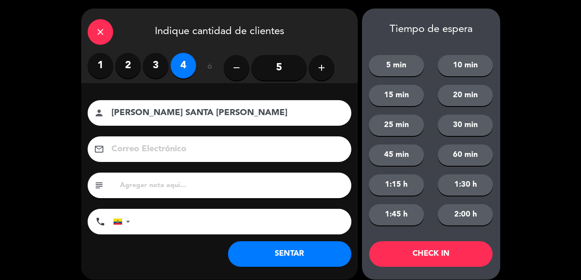
type input "CRISTINA SANTA CRUZ"
click at [194, 221] on input "tel" at bounding box center [245, 222] width 213 height 26
type input "0999441935"
click at [299, 256] on button "SENTAR" at bounding box center [289, 254] width 123 height 26
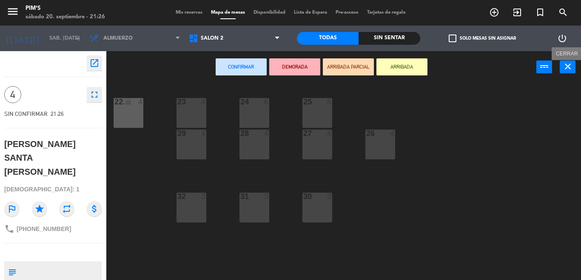
click at [572, 69] on icon "close" at bounding box center [568, 66] width 10 height 10
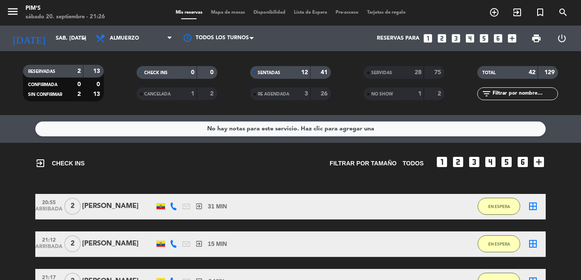
click at [239, 173] on div "exit_to_app CHECK INS Filtrar por tamaño TODOS looks_one looks_two looks_3 look…" at bounding box center [290, 159] width 511 height 33
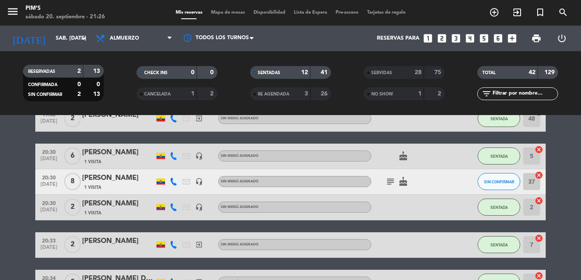
scroll to position [395, 0]
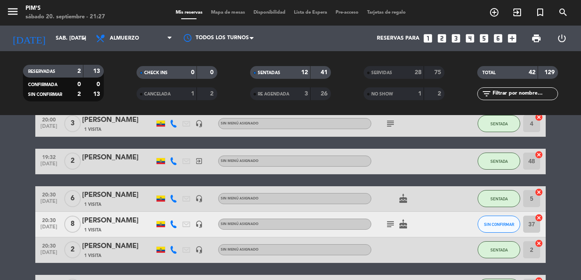
click at [429, 229] on div "subject cake" at bounding box center [410, 223] width 77 height 25
click at [422, 220] on div "subject cake" at bounding box center [410, 223] width 77 height 25
click at [389, 223] on icon "subject" at bounding box center [391, 224] width 10 height 10
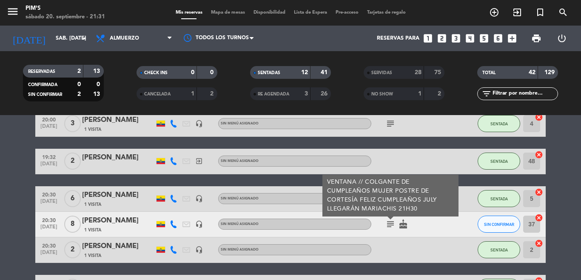
click at [389, 223] on icon "subject" at bounding box center [391, 224] width 10 height 10
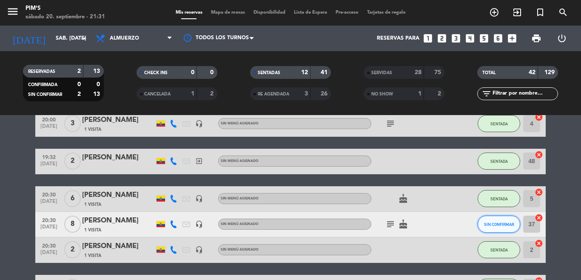
click at [493, 222] on span "SIN CONFIRMAR" at bounding box center [499, 224] width 30 height 5
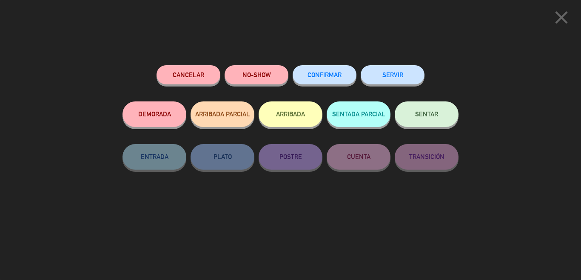
click at [432, 112] on span "SENTAR" at bounding box center [426, 113] width 23 height 7
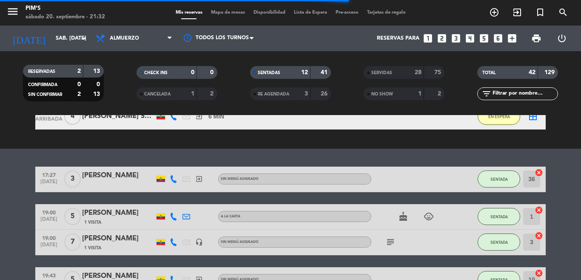
scroll to position [183, 0]
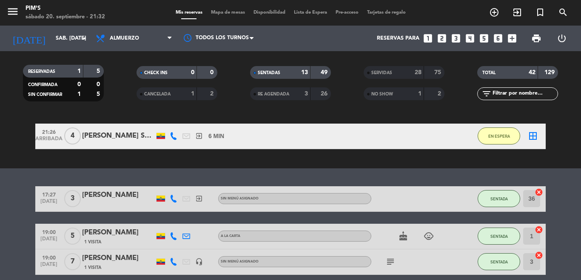
click at [530, 136] on icon "border_all" at bounding box center [533, 136] width 10 height 10
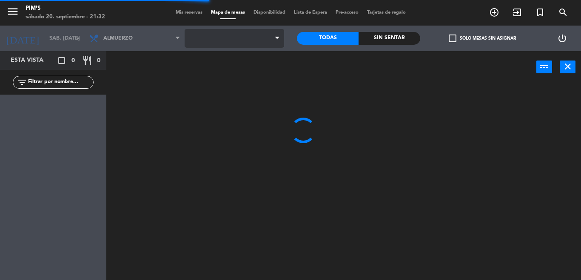
click at [223, 41] on span at bounding box center [235, 38] width 100 height 19
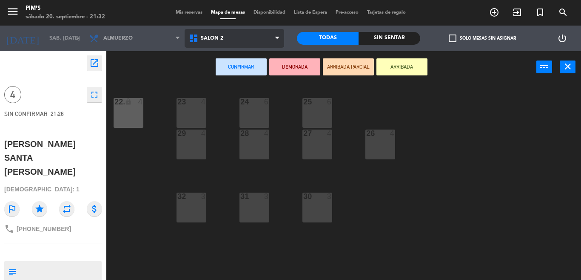
click at [223, 41] on span "Salón 2" at bounding box center [212, 38] width 23 height 6
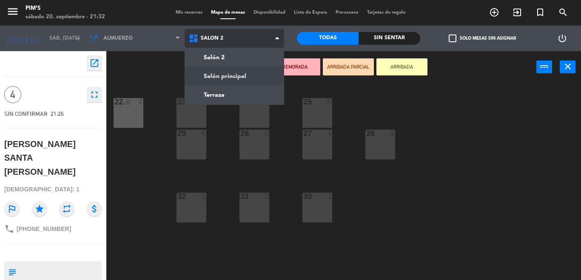
click at [227, 76] on ng-component "menu Pim's sábado 20. septiembre - 21:32 Mis reservas Mapa de mesas Disponibili…" at bounding box center [290, 140] width 581 height 280
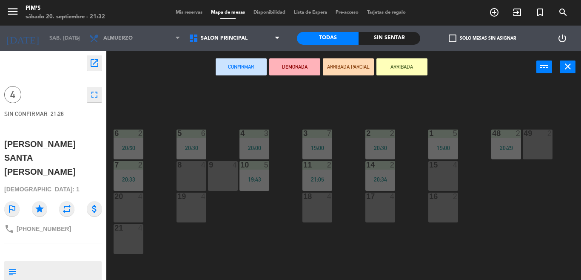
click at [220, 179] on div "9 4" at bounding box center [223, 176] width 30 height 30
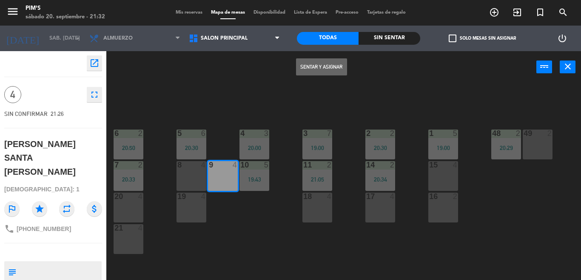
click at [328, 60] on button "Sentar y Asignar" at bounding box center [321, 66] width 51 height 17
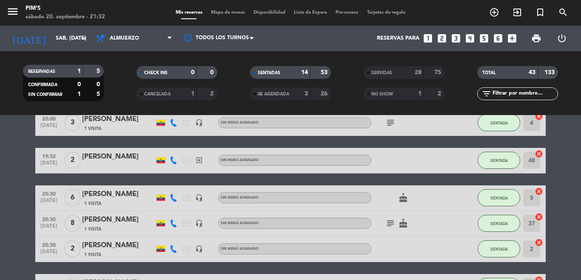
scroll to position [383, 0]
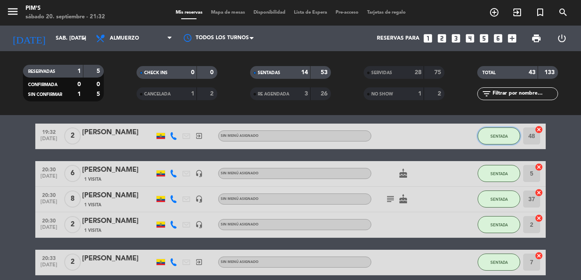
click at [489, 138] on button "SENTADA" at bounding box center [499, 135] width 43 height 17
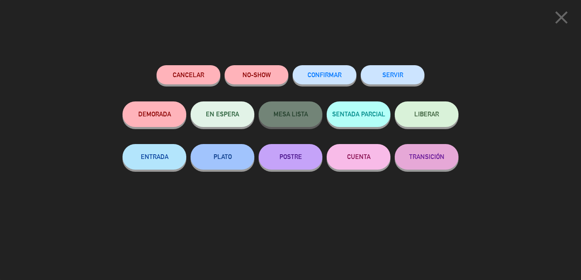
click at [393, 73] on button "SERVIR" at bounding box center [393, 74] width 64 height 19
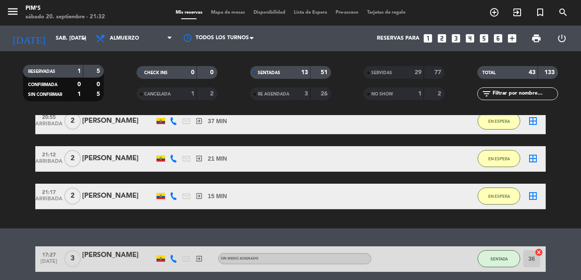
scroll to position [43, 0]
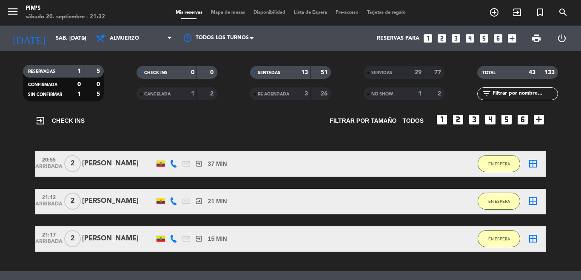
click at [528, 198] on icon "border_all" at bounding box center [533, 201] width 10 height 10
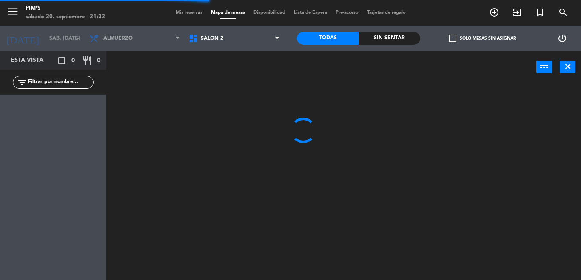
click at [186, 38] on span "Salón 2" at bounding box center [235, 38] width 100 height 19
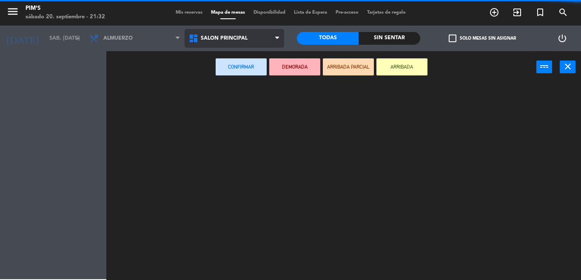
click at [216, 79] on ng-component "menu Pim's sábado 20. septiembre - 21:32 Mis reservas Mapa de mesas Disponibili…" at bounding box center [290, 140] width 581 height 280
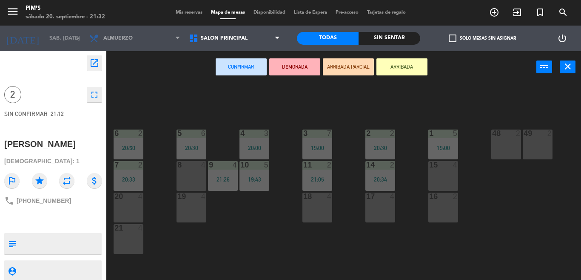
click at [496, 150] on div "48 2" at bounding box center [507, 144] width 30 height 30
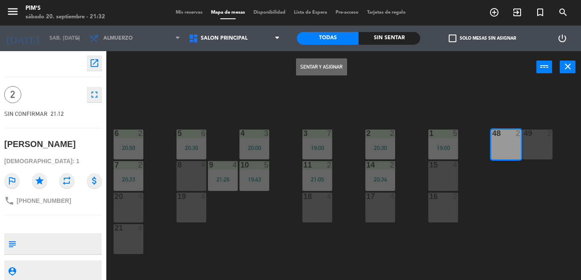
click at [335, 65] on button "Sentar y Asignar" at bounding box center [321, 66] width 51 height 17
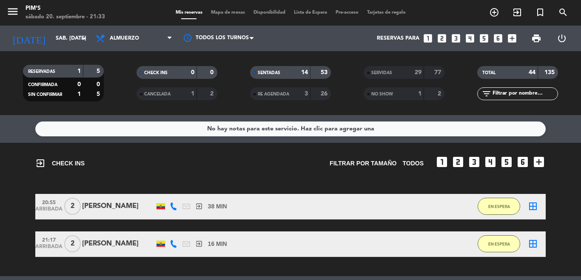
click at [522, 210] on div "border_all" at bounding box center [533, 206] width 26 height 25
click at [528, 203] on icon "border_all" at bounding box center [533, 206] width 10 height 10
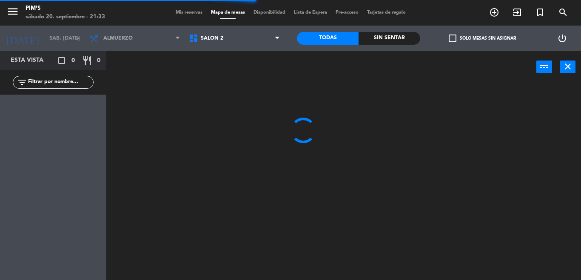
click at [228, 34] on span "Salón 2" at bounding box center [235, 38] width 100 height 19
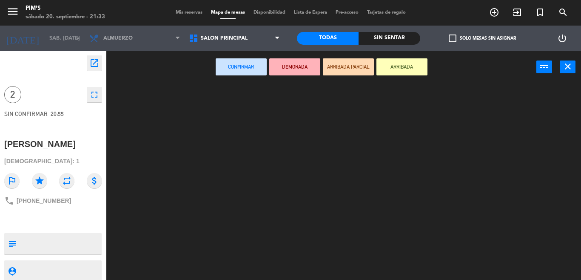
click at [246, 80] on ng-component "menu Pim's sábado 20. septiembre - 21:33 Mis reservas Mapa de mesas Disponibili…" at bounding box center [290, 140] width 581 height 280
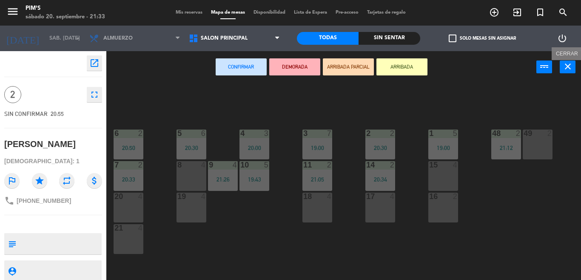
click at [573, 72] on button "close" at bounding box center [568, 66] width 16 height 13
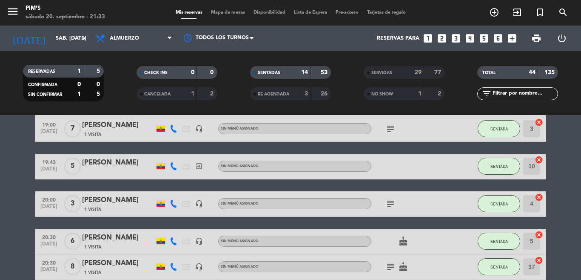
scroll to position [255, 0]
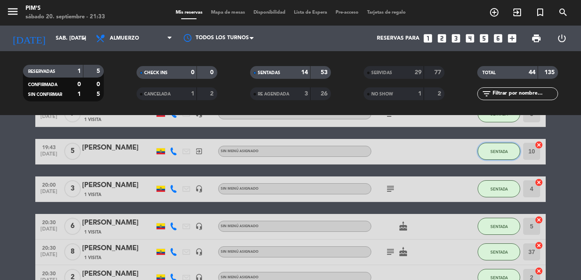
click at [499, 150] on span "SENTADA" at bounding box center [499, 151] width 17 height 5
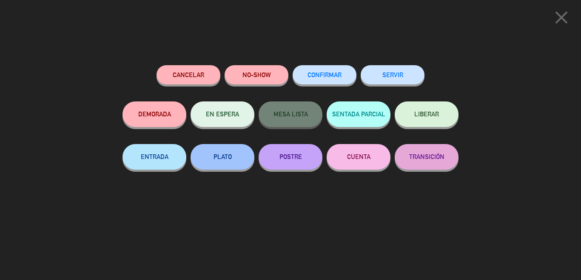
click at [399, 76] on button "SERVIR" at bounding box center [393, 74] width 64 height 19
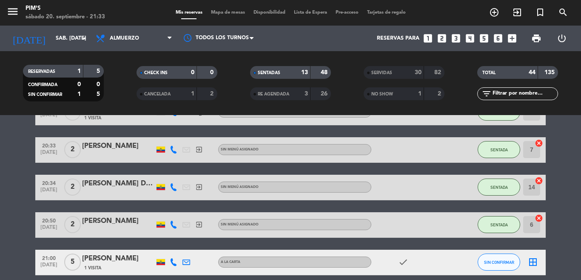
scroll to position [426, 0]
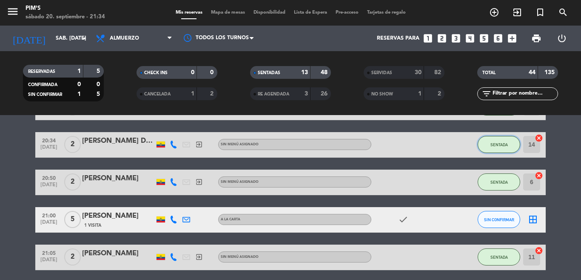
click at [491, 142] on span "SENTADA" at bounding box center [499, 144] width 17 height 5
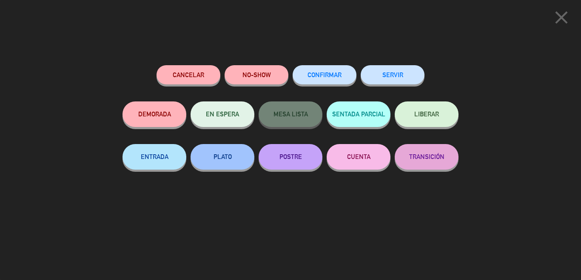
click at [410, 74] on button "SERVIR" at bounding box center [393, 74] width 64 height 19
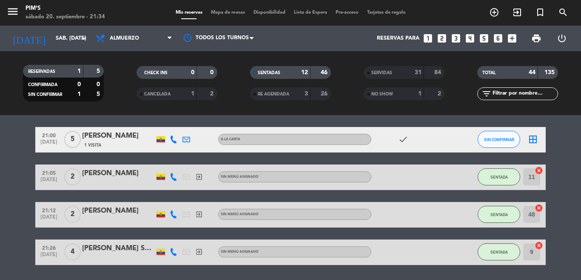
scroll to position [496, 0]
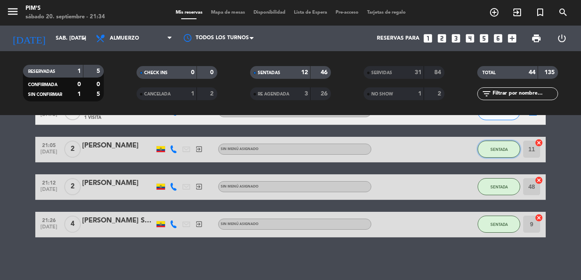
click at [493, 148] on span "SENTADA" at bounding box center [499, 149] width 17 height 5
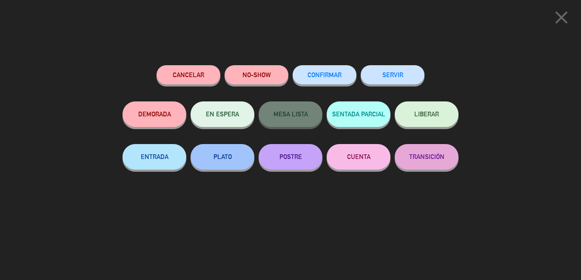
click at [387, 74] on button "SERVIR" at bounding box center [393, 74] width 64 height 19
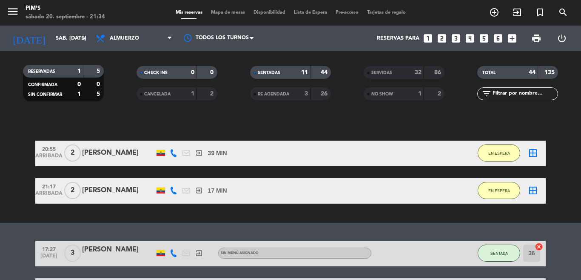
scroll to position [0, 0]
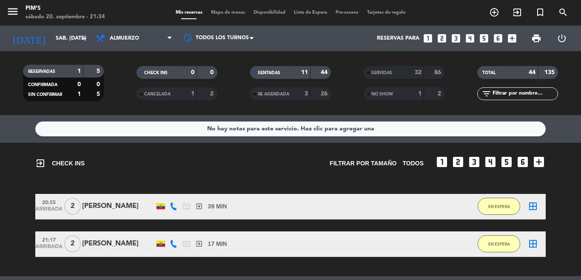
click at [528, 204] on icon "border_all" at bounding box center [533, 206] width 10 height 10
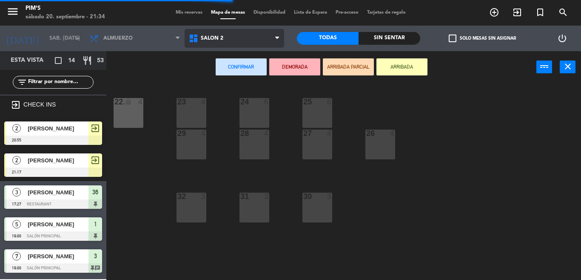
click at [206, 35] on span "Salón 2" at bounding box center [235, 38] width 100 height 19
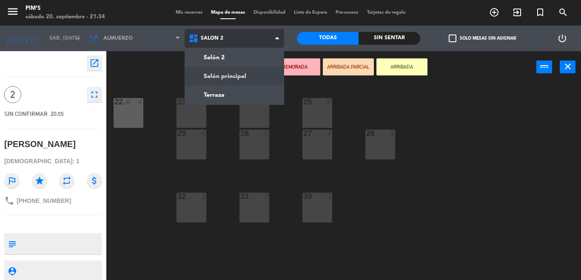
click at [236, 71] on ng-component "menu Pim's sábado 20. septiembre - 21:34 Mis reservas Mapa de mesas Disponibili…" at bounding box center [290, 140] width 581 height 280
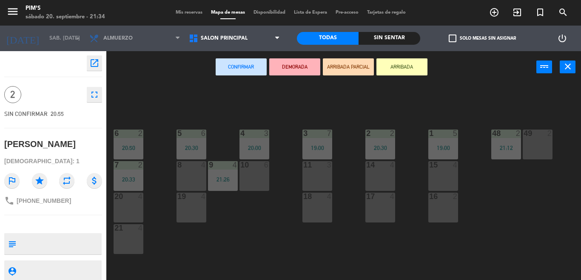
click at [536, 138] on div "49 2" at bounding box center [538, 144] width 30 height 30
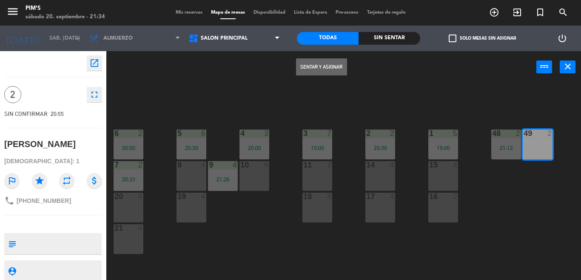
click at [332, 64] on button "Sentar y Asignar" at bounding box center [321, 66] width 51 height 17
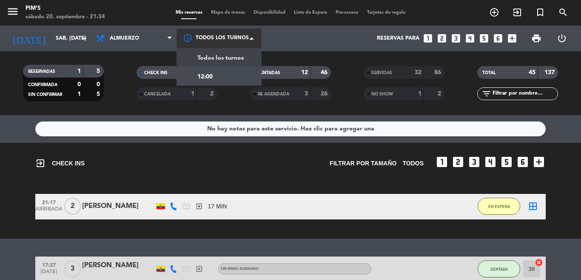
click at [235, 43] on div at bounding box center [219, 38] width 85 height 19
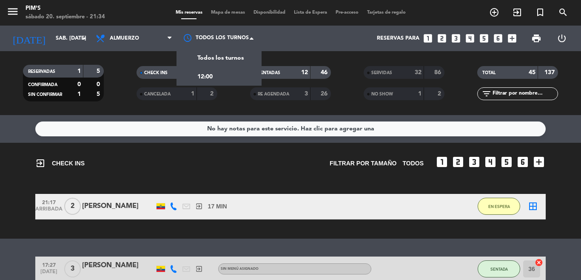
click at [528, 205] on icon "border_all" at bounding box center [533, 206] width 10 height 10
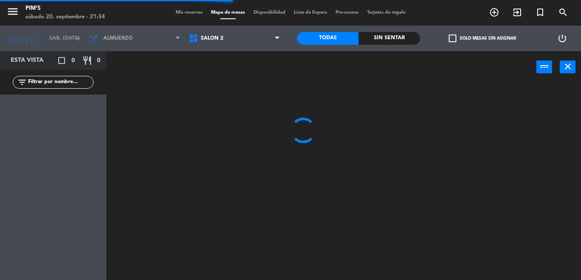
click at [209, 39] on span "Salón 2" at bounding box center [212, 38] width 23 height 6
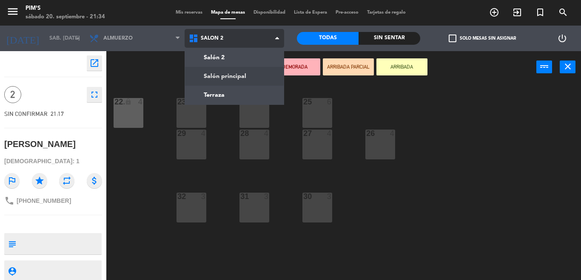
click at [220, 80] on ng-component "menu Pim's sábado 20. septiembre - 21:34 Mis reservas Mapa de mesas Disponibili…" at bounding box center [290, 140] width 581 height 280
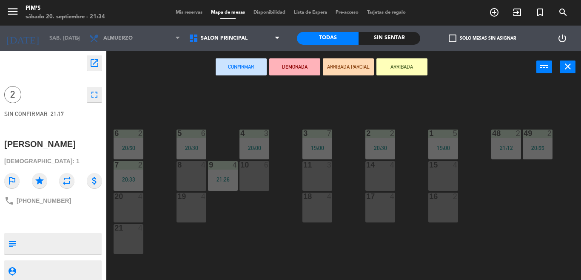
click at [372, 177] on div "14 4" at bounding box center [381, 176] width 30 height 30
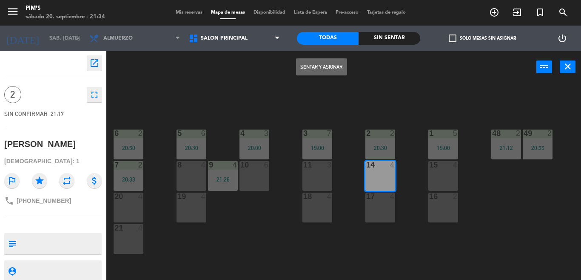
click at [310, 58] on button "Sentar y Asignar" at bounding box center [321, 66] width 51 height 17
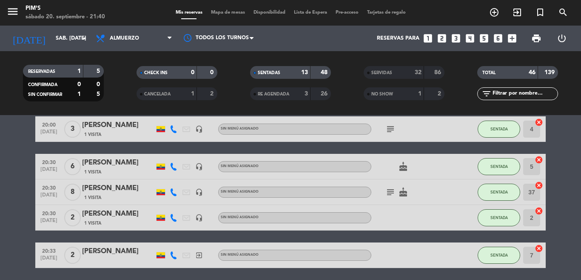
scroll to position [96, 0]
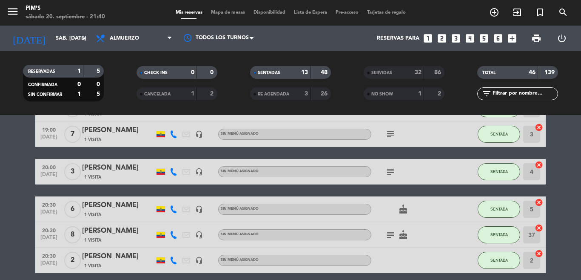
click at [400, 239] on icon "cake" at bounding box center [403, 234] width 10 height 10
click at [386, 232] on icon "subject" at bounding box center [391, 234] width 10 height 10
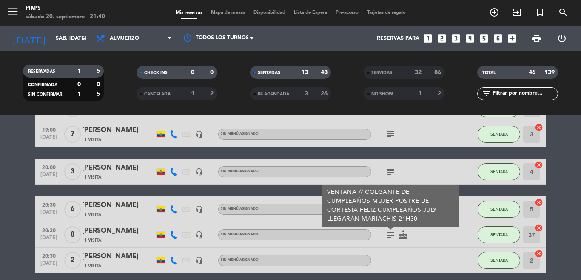
click at [386, 232] on icon "subject" at bounding box center [391, 234] width 10 height 10
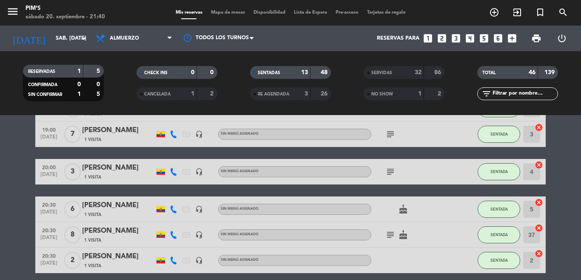
click at [398, 209] on icon "cake" at bounding box center [403, 209] width 10 height 10
click at [418, 209] on div "cake CUMPLEAÑOS" at bounding box center [410, 208] width 77 height 25
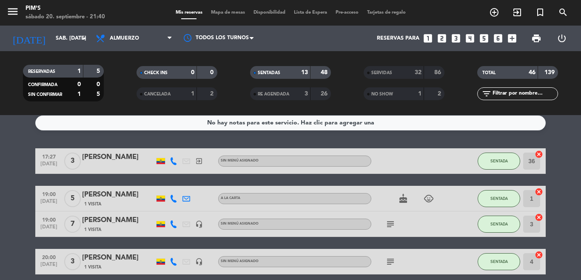
scroll to position [0, 0]
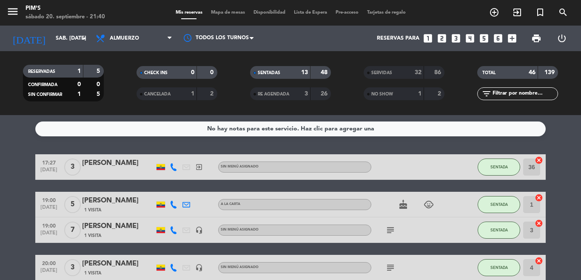
click at [398, 207] on icon "cake" at bounding box center [403, 204] width 10 height 10
click at [430, 227] on div "subject" at bounding box center [410, 229] width 77 height 25
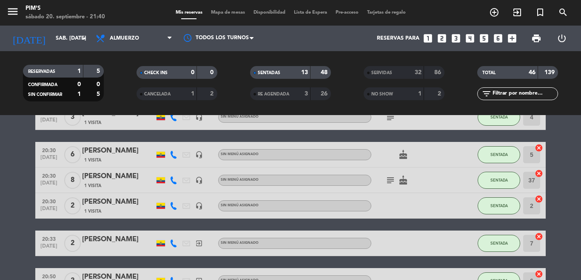
scroll to position [170, 0]
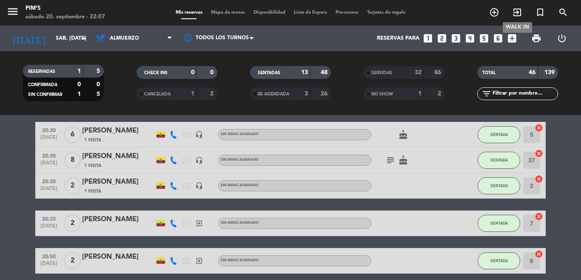
click at [516, 10] on icon "exit_to_app" at bounding box center [517, 12] width 10 height 10
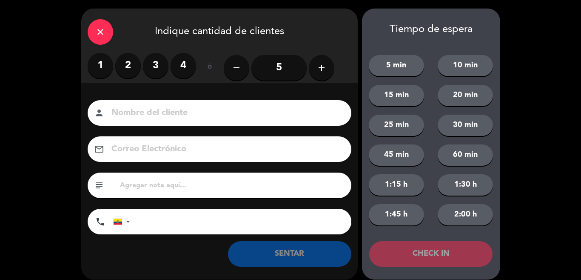
click at [156, 63] on label "3" at bounding box center [156, 66] width 26 height 26
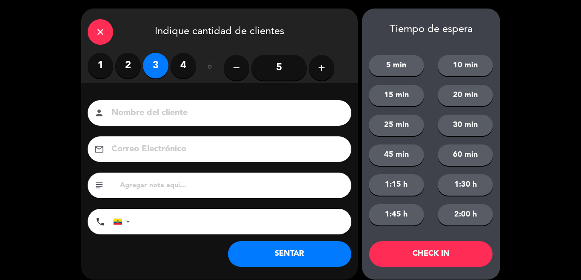
click at [166, 111] on input at bounding box center [226, 113] width 230 height 15
click at [211, 113] on input at bounding box center [226, 113] width 230 height 15
drag, startPoint x: 215, startPoint y: 108, endPoint x: 219, endPoint y: 101, distance: 7.8
click at [219, 101] on div "person" at bounding box center [220, 113] width 264 height 26
click at [211, 113] on input at bounding box center [226, 113] width 230 height 15
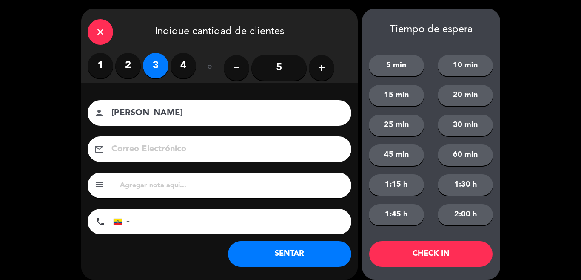
drag, startPoint x: 127, startPoint y: 113, endPoint x: 134, endPoint y: 113, distance: 6.4
click at [134, 113] on input "PAUK MACHADO" at bounding box center [226, 113] width 230 height 15
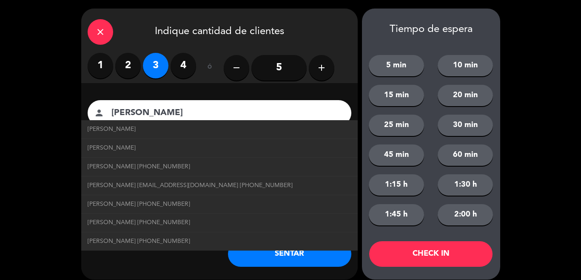
type input "PAUL MACHADO"
click at [37, 154] on div "close Indique cantidad de clientes 1 2 3 4 ó remove 5 add Nombre del cliente pe…" at bounding box center [290, 144] width 581 height 288
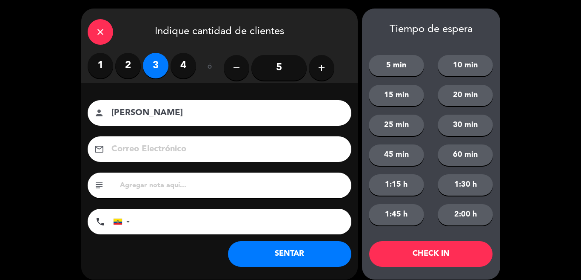
click at [220, 227] on input "tel" at bounding box center [245, 222] width 213 height 26
type input "0962783855"
click at [295, 254] on button "SENTAR" at bounding box center [289, 254] width 123 height 26
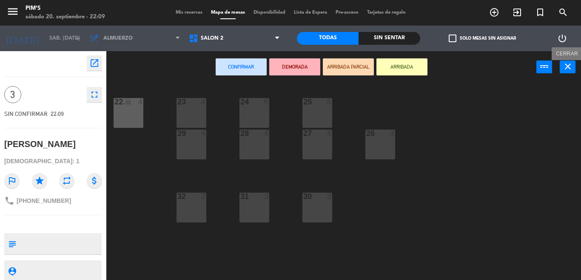
click at [569, 72] on button "close" at bounding box center [568, 66] width 16 height 13
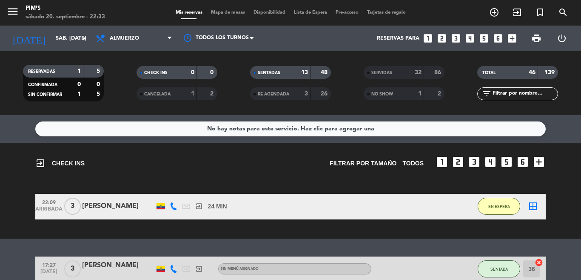
click at [533, 205] on icon "border_all" at bounding box center [533, 206] width 10 height 10
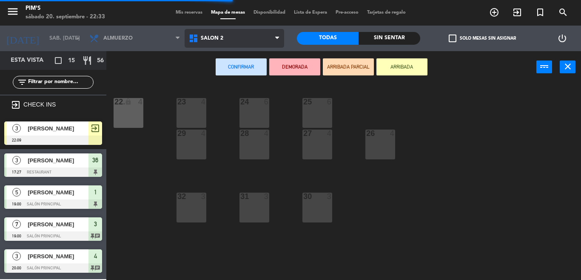
click at [243, 40] on span "Salón 2" at bounding box center [235, 38] width 100 height 19
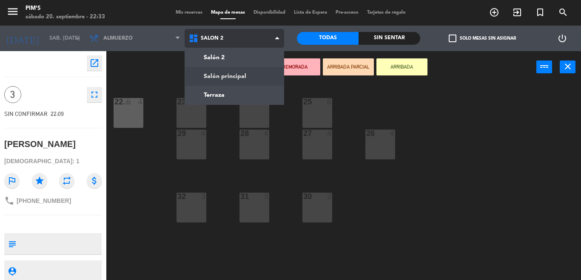
click at [244, 79] on ng-component "menu Pim's sábado 20. septiembre - 22:33 Mis reservas Mapa de mesas Disponibili…" at bounding box center [290, 140] width 581 height 280
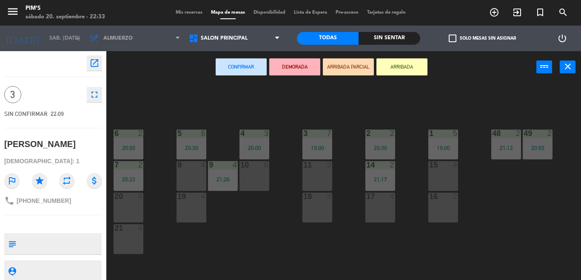
click at [327, 174] on div "11 3" at bounding box center [318, 176] width 30 height 30
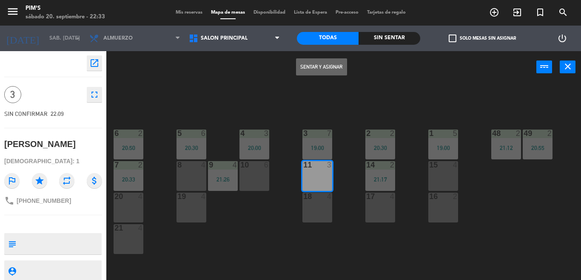
click at [327, 63] on button "Sentar y Asignar" at bounding box center [321, 66] width 51 height 17
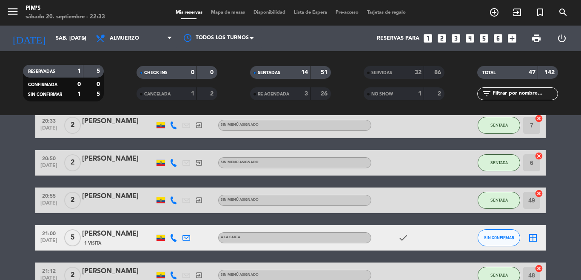
scroll to position [261, 0]
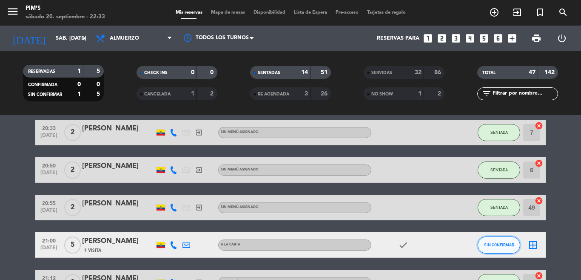
click at [484, 248] on button "SIN CONFIRMAR" at bounding box center [499, 244] width 43 height 17
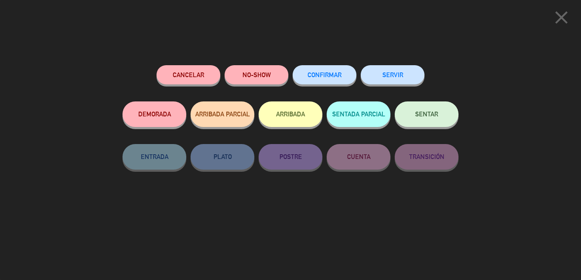
click at [248, 71] on button "NO-SHOW" at bounding box center [257, 74] width 64 height 19
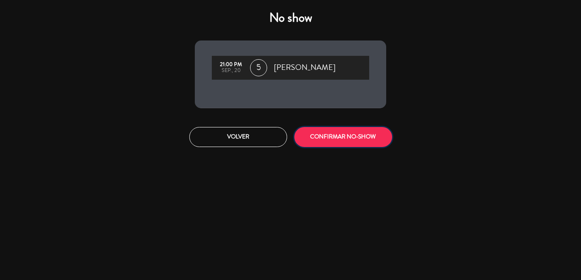
click at [354, 142] on button "CONFIRMAR NO-SHOW" at bounding box center [343, 137] width 98 height 20
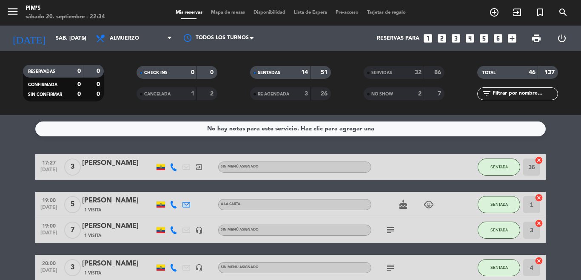
scroll to position [43, 0]
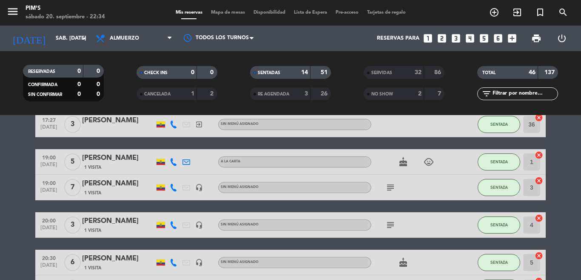
click at [424, 163] on icon "child_care" at bounding box center [429, 162] width 10 height 10
click at [399, 162] on icon "cake" at bounding box center [403, 162] width 10 height 10
click at [387, 190] on icon "subject" at bounding box center [391, 187] width 10 height 10
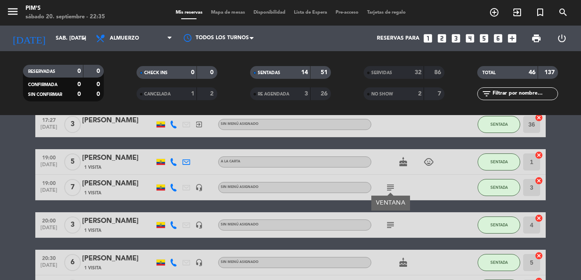
click at [387, 190] on icon "subject" at bounding box center [391, 187] width 10 height 10
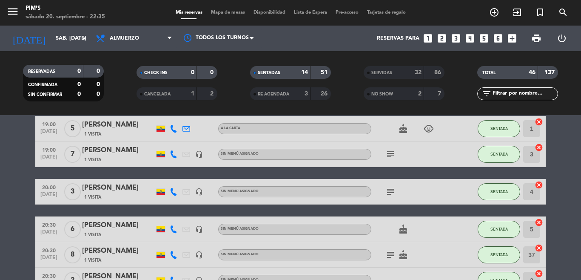
scroll to position [85, 0]
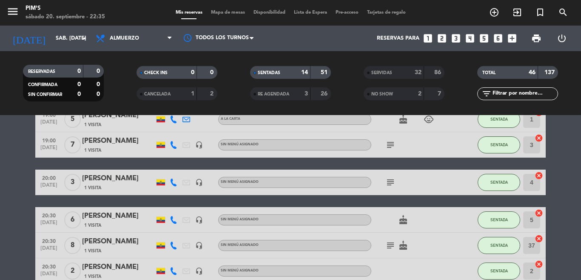
click at [386, 183] on icon "subject" at bounding box center [391, 182] width 10 height 10
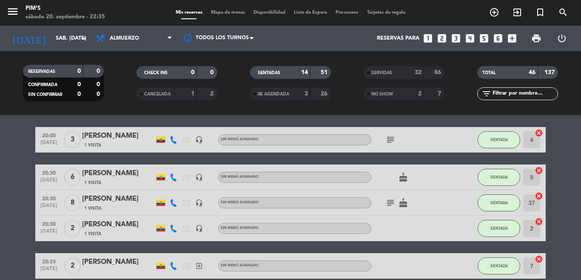
click at [389, 201] on icon "subject" at bounding box center [391, 202] width 10 height 10
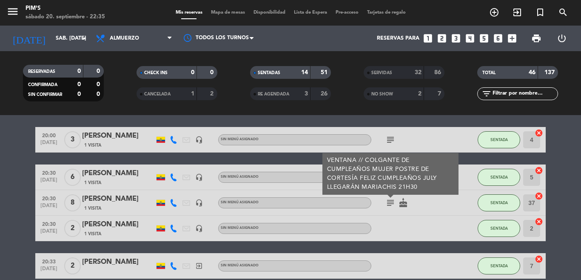
click at [450, 208] on div at bounding box center [459, 202] width 23 height 25
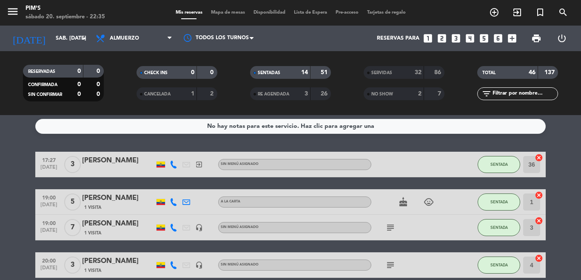
scroll to position [0, 0]
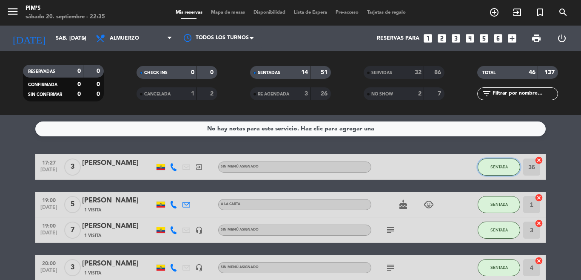
click at [493, 162] on button "SENTADA" at bounding box center [499, 166] width 43 height 17
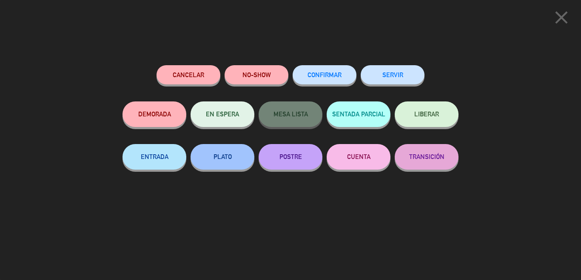
click at [402, 76] on button "SERVIR" at bounding box center [393, 74] width 64 height 19
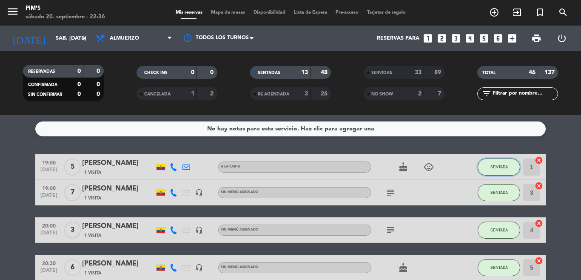
click at [502, 166] on span "SENTADA" at bounding box center [499, 166] width 17 height 5
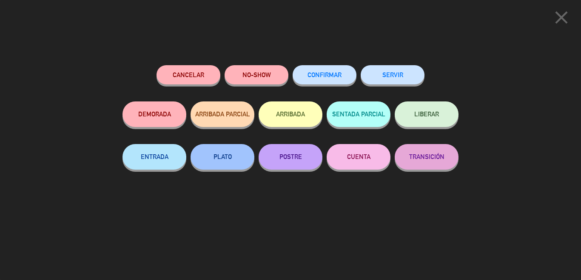
click at [401, 75] on button "SERVIR" at bounding box center [393, 74] width 64 height 19
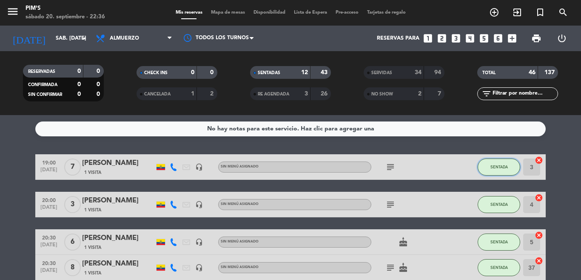
click at [500, 172] on button "SENTADA" at bounding box center [499, 166] width 43 height 17
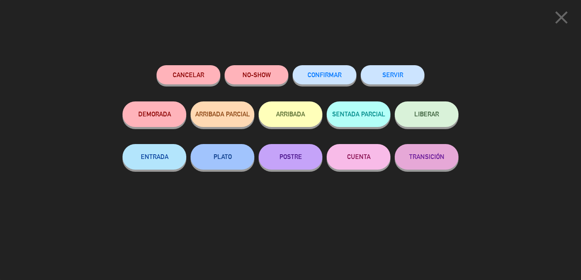
click at [402, 73] on button "SERVIR" at bounding box center [393, 74] width 64 height 19
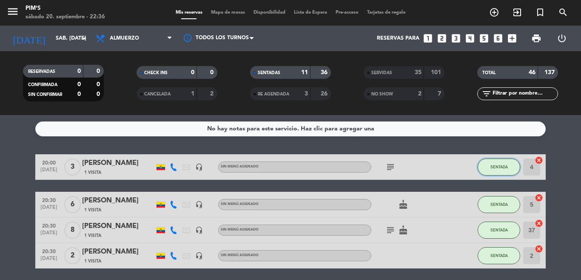
click at [496, 160] on button "SENTADA" at bounding box center [499, 166] width 43 height 17
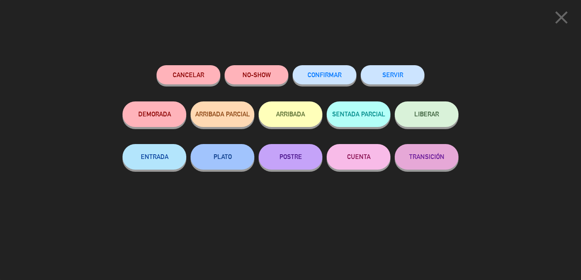
click at [413, 77] on button "SERVIR" at bounding box center [393, 74] width 64 height 19
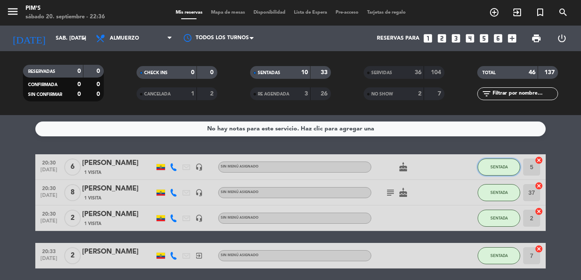
click at [497, 166] on span "SENTADA" at bounding box center [499, 166] width 17 height 5
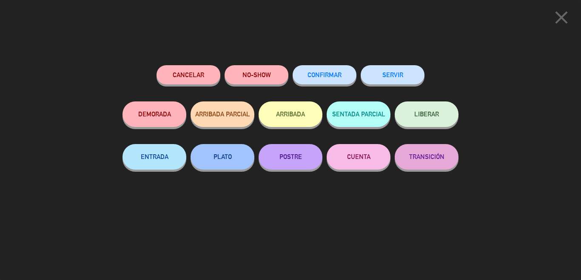
click at [393, 77] on button "SERVIR" at bounding box center [393, 74] width 64 height 19
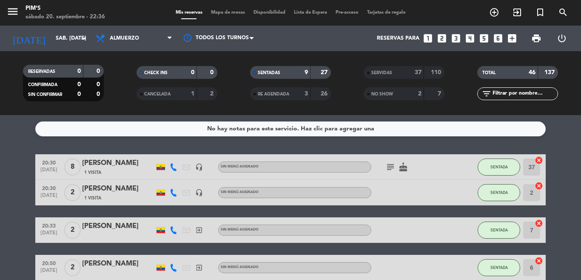
click at [546, 134] on service-notes "No hay notas para este servicio. Haz clic para agregar una" at bounding box center [290, 128] width 581 height 15
click at [503, 169] on button "SENTADA" at bounding box center [499, 166] width 43 height 17
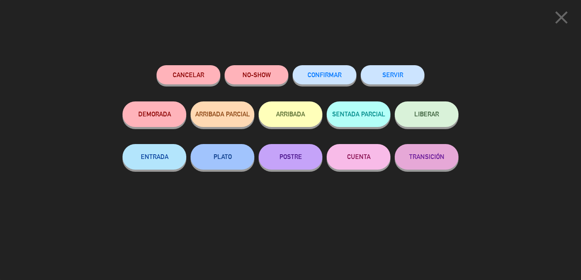
click at [381, 74] on button "SERVIR" at bounding box center [393, 74] width 64 height 19
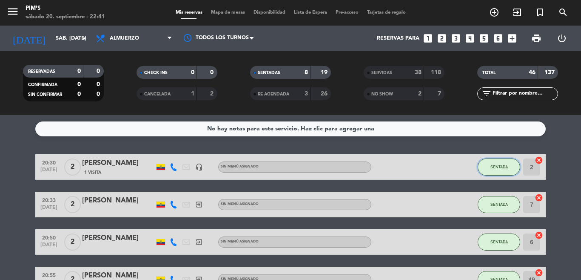
click at [489, 171] on button "SENTADA" at bounding box center [499, 166] width 43 height 17
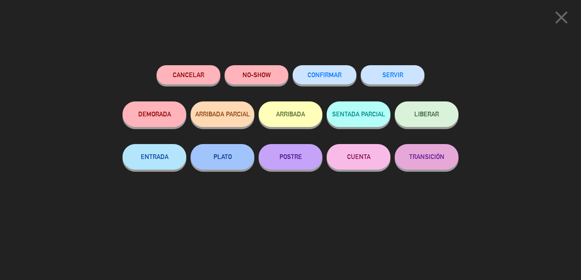
click at [403, 73] on button "SERVIR" at bounding box center [393, 74] width 64 height 19
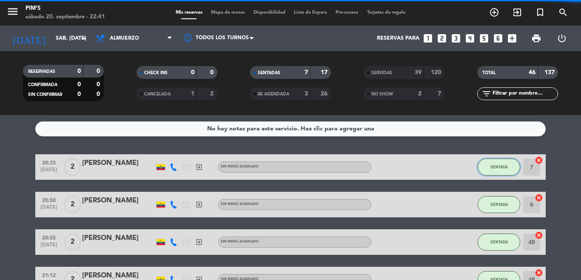
click at [492, 165] on span "SENTADA" at bounding box center [499, 166] width 17 height 5
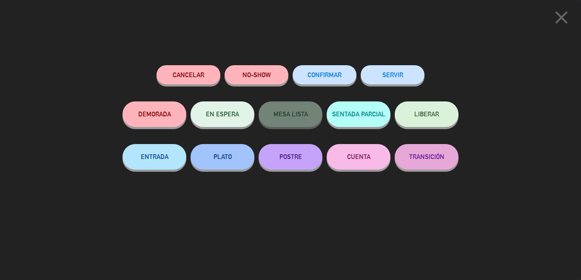
click at [413, 74] on button "SERVIR" at bounding box center [393, 74] width 64 height 19
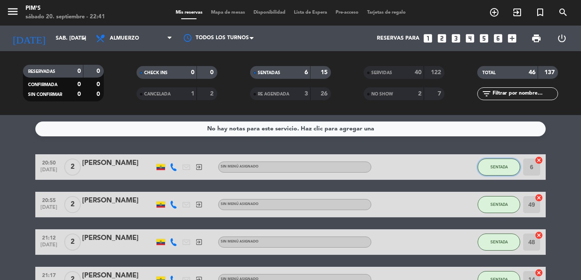
click at [485, 166] on button "SENTADA" at bounding box center [499, 166] width 43 height 17
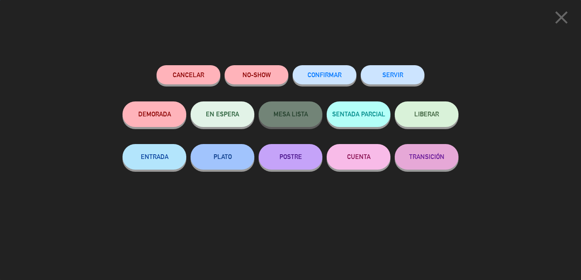
click at [404, 66] on button "SERVIR" at bounding box center [393, 74] width 64 height 19
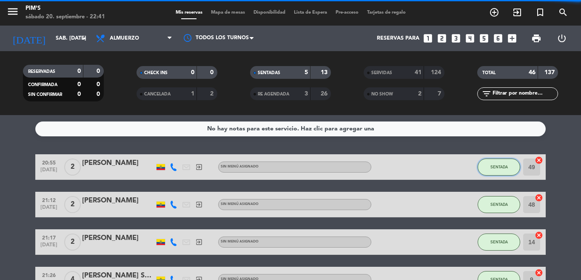
click at [491, 164] on span "SENTADA" at bounding box center [499, 166] width 17 height 5
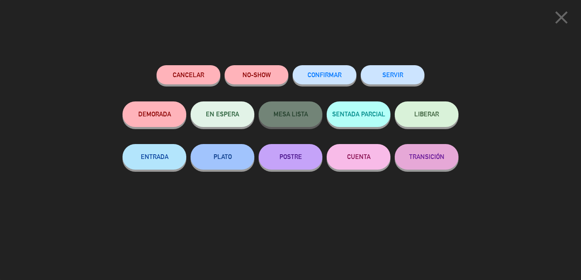
click at [407, 69] on button "SERVIR" at bounding box center [393, 74] width 64 height 19
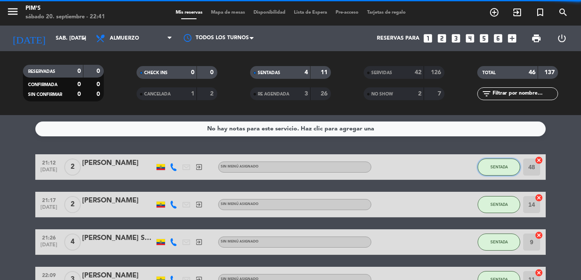
click at [494, 163] on button "SENTADA" at bounding box center [499, 166] width 43 height 17
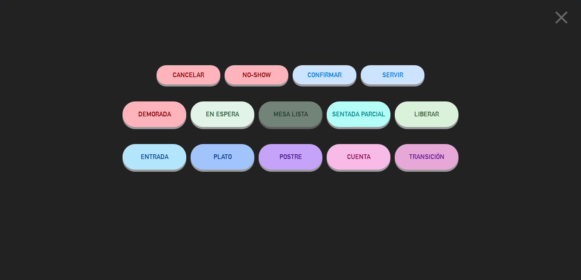
click at [417, 71] on button "SERVIR" at bounding box center [393, 74] width 64 height 19
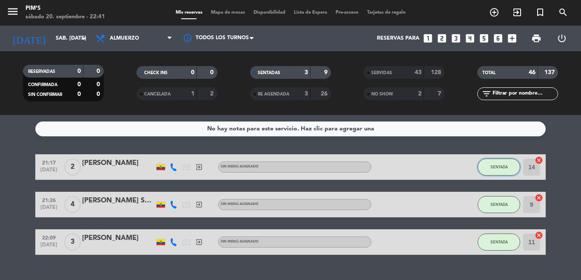
click at [486, 170] on button "SENTADA" at bounding box center [499, 166] width 43 height 17
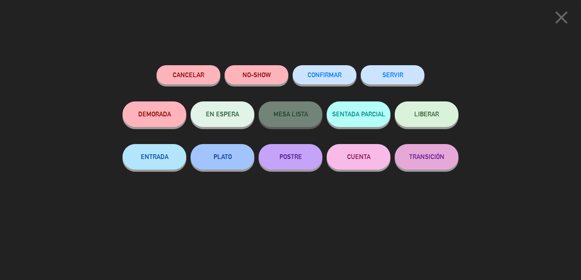
click at [399, 73] on button "SERVIR" at bounding box center [393, 74] width 64 height 19
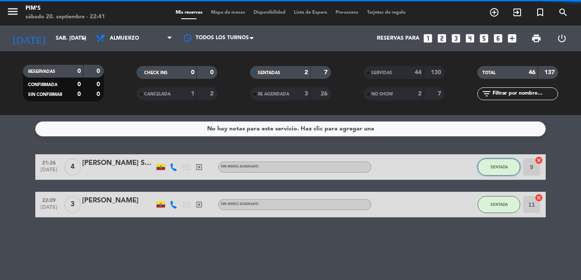
click at [485, 164] on button "SENTADA" at bounding box center [499, 166] width 43 height 17
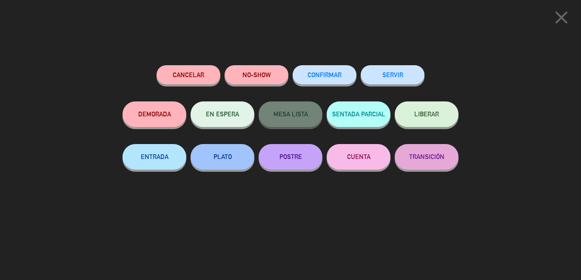
click at [405, 68] on button "SERVIR" at bounding box center [393, 74] width 64 height 19
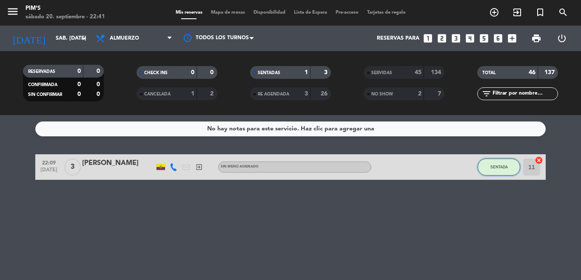
click at [492, 167] on span "SENTADA" at bounding box center [499, 166] width 17 height 5
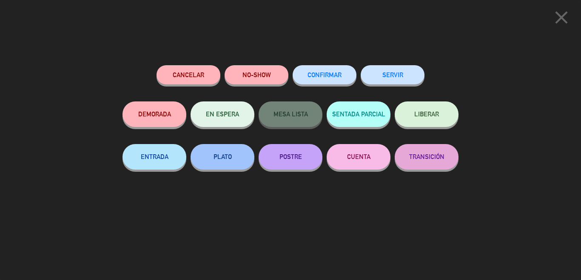
click at [403, 73] on button "SERVIR" at bounding box center [393, 74] width 64 height 19
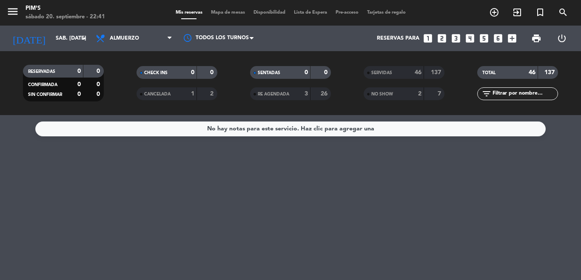
click at [345, 177] on div "No hay notas para este servicio. Haz clic para agregar una" at bounding box center [290, 197] width 581 height 165
click at [534, 38] on span "print" at bounding box center [537, 38] width 10 height 10
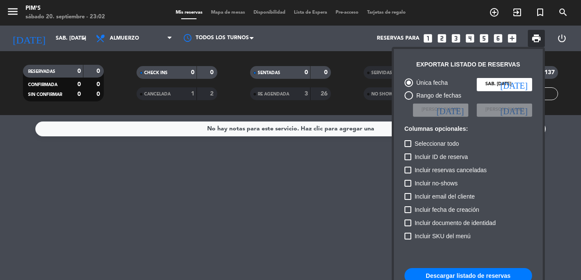
click at [460, 169] on span "Incluir reservas canceladas" at bounding box center [451, 170] width 72 height 10
click at [408, 173] on input "Incluir reservas canceladas" at bounding box center [408, 173] width 0 height 0
checkbox input "true"
click at [449, 188] on span "Incluir no-shows" at bounding box center [436, 183] width 43 height 10
click at [408, 187] on input "Incluir no-shows" at bounding box center [408, 186] width 0 height 0
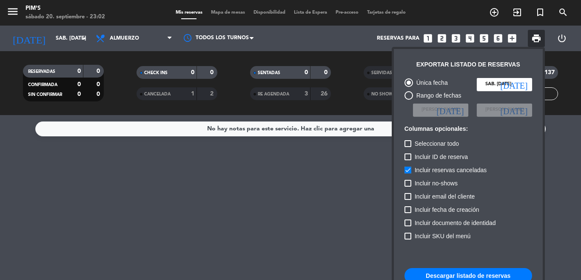
checkbox input "true"
click at [458, 277] on button "Descargar listado de reservas" at bounding box center [469, 275] width 128 height 15
click at [464, 272] on button "Descargar listado de reservas" at bounding box center [469, 275] width 128 height 15
click at [51, 41] on div at bounding box center [290, 140] width 581 height 280
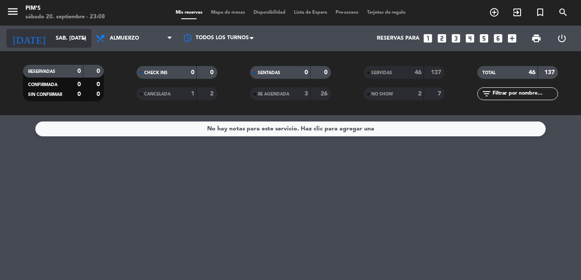
click at [51, 40] on input "[DATE]" at bounding box center [87, 38] width 72 height 14
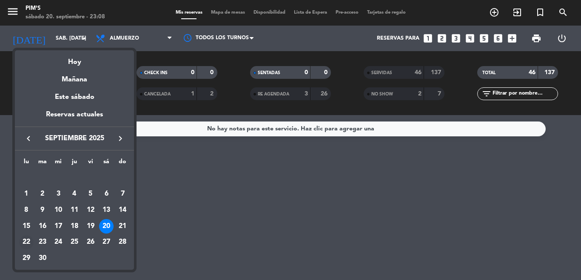
click at [23, 241] on div "22" at bounding box center [26, 242] width 14 height 14
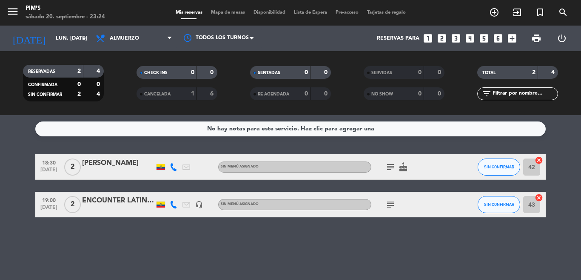
click at [109, 202] on div "ENCOUNTER LATIN AMERICA/ SOFIA ROSALES" at bounding box center [118, 200] width 72 height 11
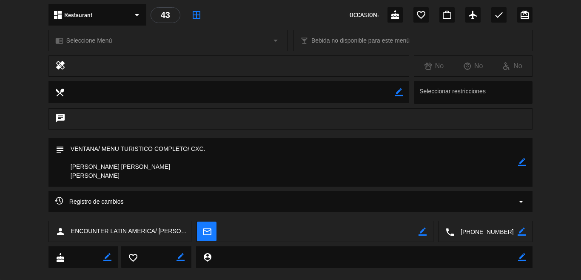
scroll to position [111, 0]
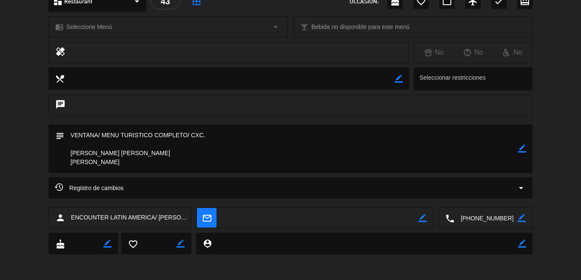
drag, startPoint x: 134, startPoint y: 161, endPoint x: 55, endPoint y: 153, distance: 79.1
click at [55, 153] on div "subject border_color" at bounding box center [291, 148] width 484 height 49
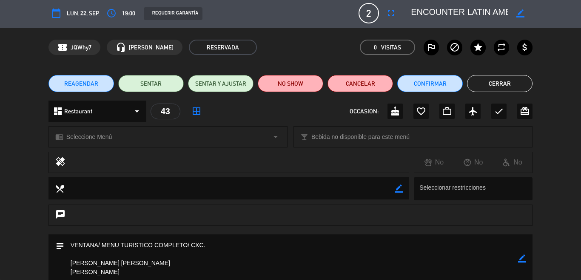
scroll to position [0, 0]
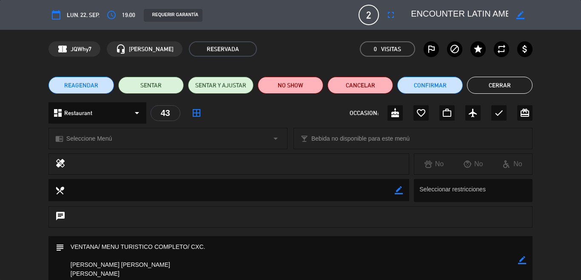
click at [544, 149] on div "chrome_reader_mode Seleccione Menú arrow_drop_down local_bar Bebida no disponib…" at bounding box center [290, 142] width 581 height 21
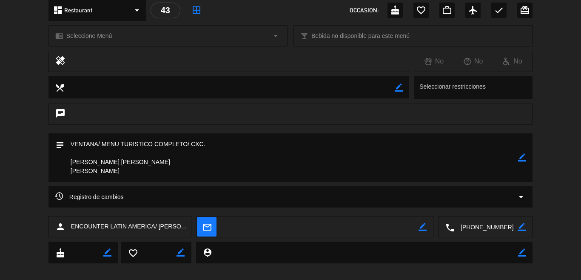
scroll to position [111, 0]
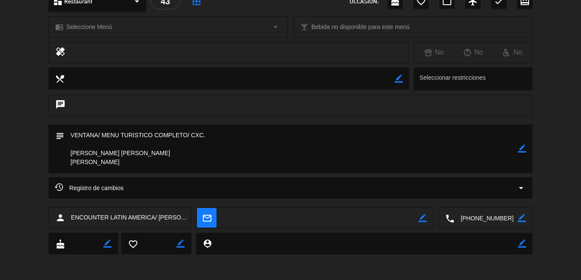
click at [469, 217] on textarea at bounding box center [485, 217] width 63 height 21
click at [489, 197] on span "Click para copiar" at bounding box center [469, 196] width 45 height 9
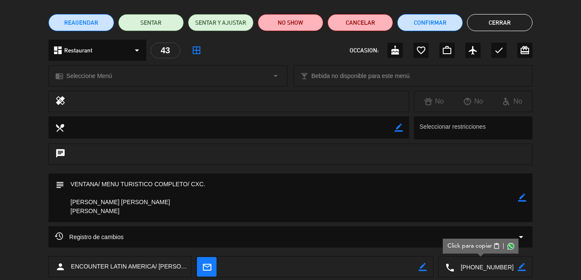
scroll to position [43, 0]
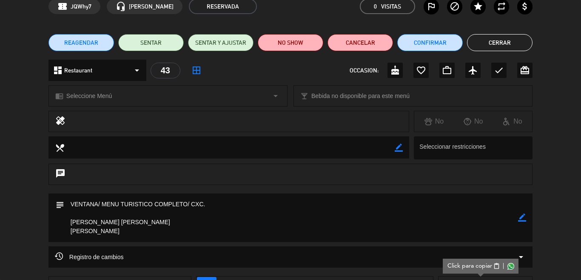
click at [501, 39] on button "Cerrar" at bounding box center [500, 42] width 66 height 17
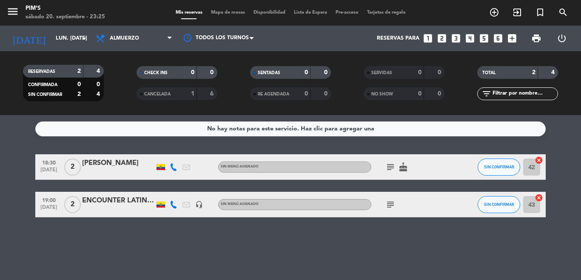
click at [394, 201] on icon "subject" at bounding box center [391, 204] width 10 height 10
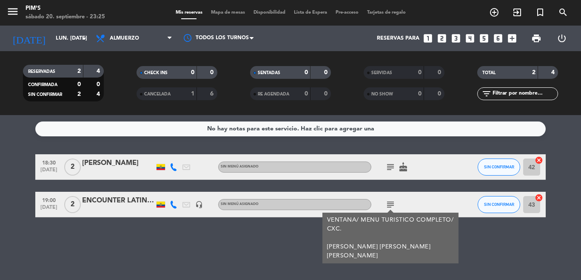
click at [394, 201] on icon "subject" at bounding box center [391, 204] width 10 height 10
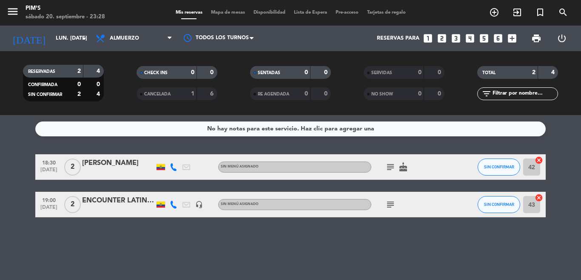
click at [386, 204] on icon "subject" at bounding box center [391, 204] width 10 height 10
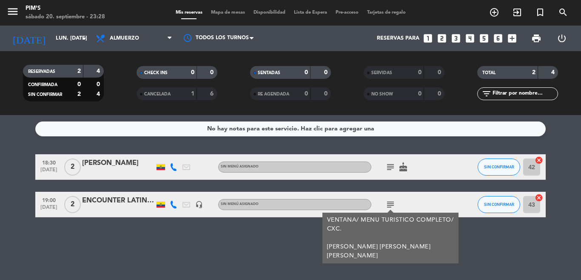
click at [386, 204] on icon "subject" at bounding box center [391, 204] width 10 height 10
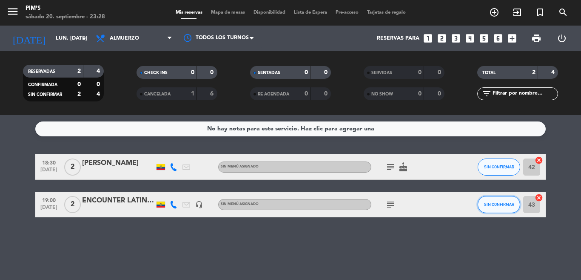
click at [500, 202] on span "SIN CONFIRMAR" at bounding box center [499, 204] width 30 height 5
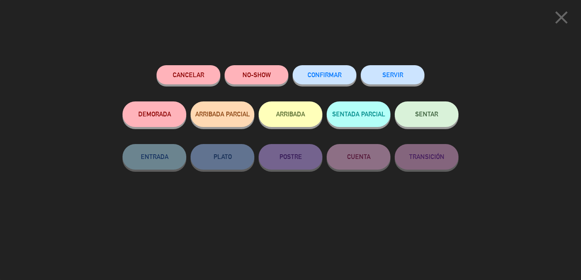
click at [186, 69] on button "Cancelar" at bounding box center [189, 74] width 64 height 19
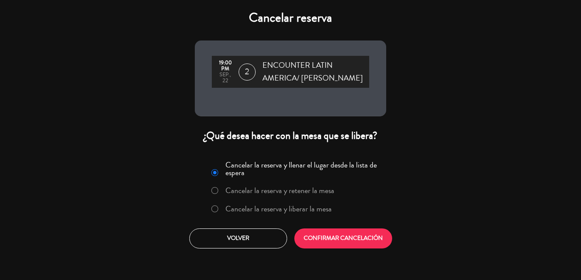
click at [319, 206] on label "Cancelar la reserva y liberar la mesa" at bounding box center [279, 209] width 106 height 8
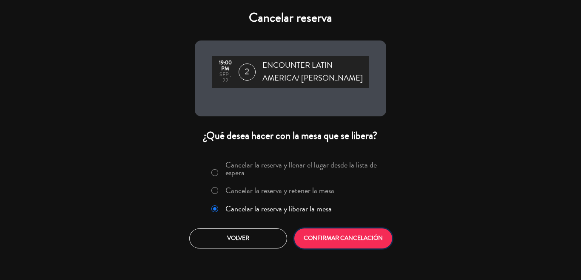
click at [349, 243] on button "CONFIRMAR CANCELACIÓN" at bounding box center [343, 238] width 98 height 20
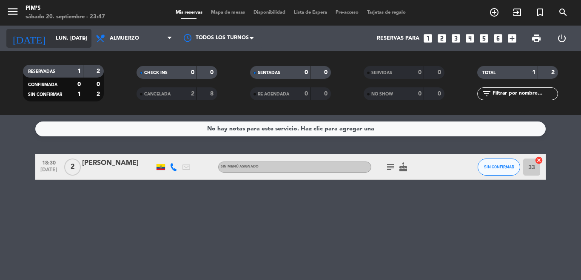
click at [51, 40] on input "lun. 22 sep." at bounding box center [87, 38] width 72 height 14
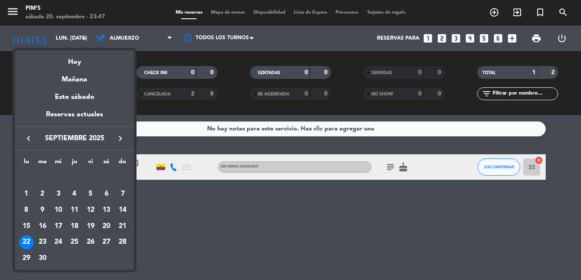
click at [123, 222] on div "21" at bounding box center [122, 226] width 14 height 14
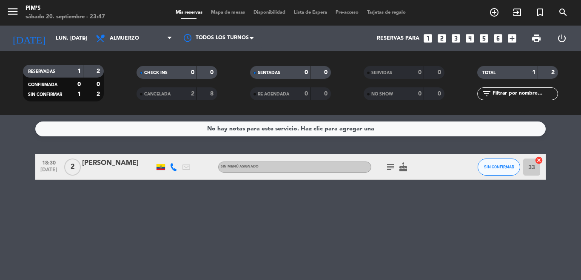
type input "[DATE]"
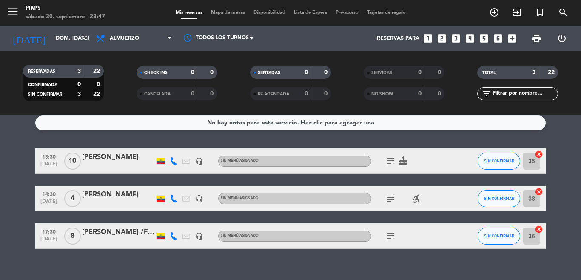
scroll to position [0, 0]
